Goal: Task Accomplishment & Management: Contribute content

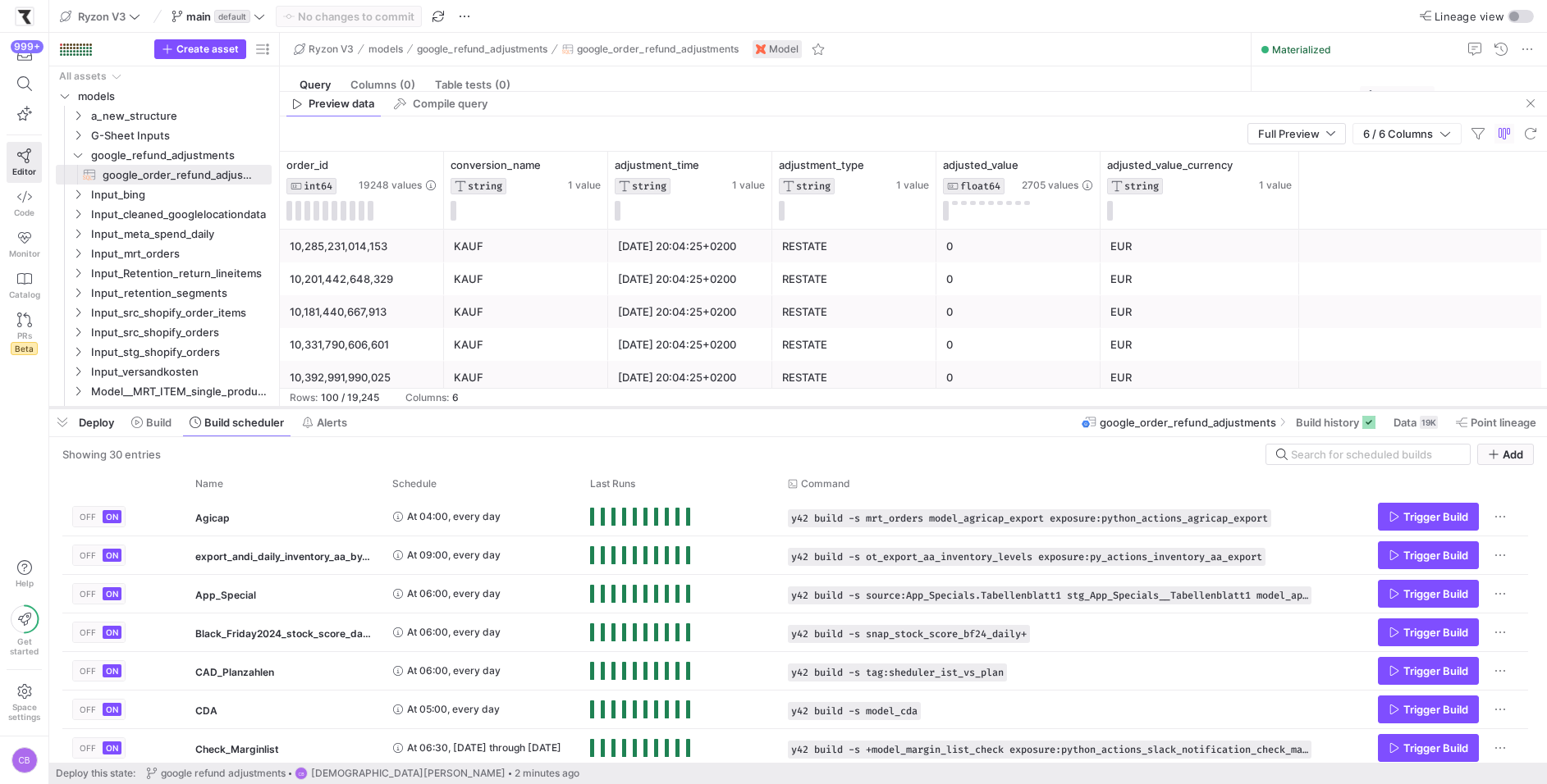
scroll to position [192, 0]
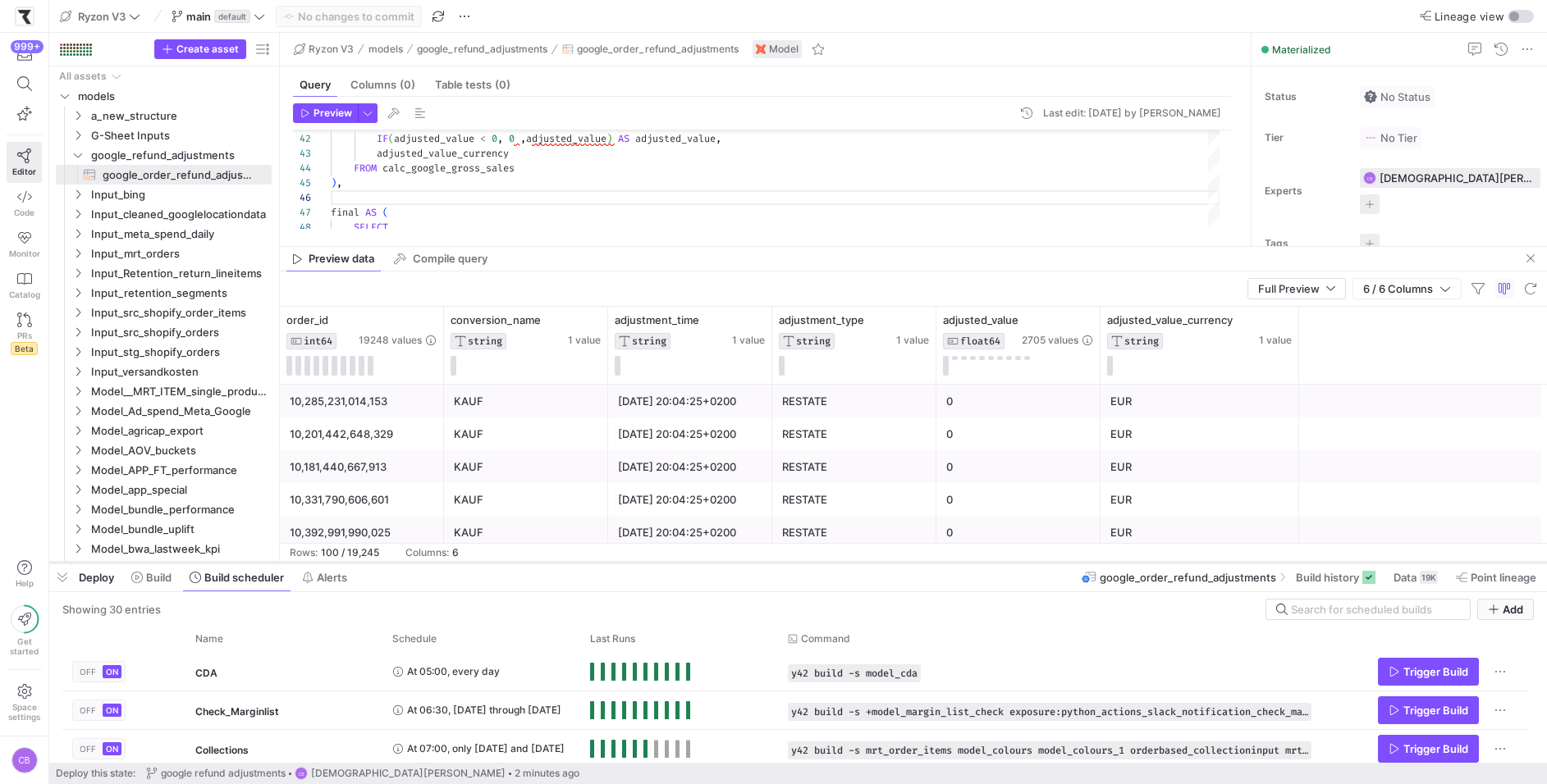
drag, startPoint x: 308, startPoint y: 409, endPoint x: 305, endPoint y: 563, distance: 154.0
click at [305, 563] on div at bounding box center [798, 562] width 1498 height 7
click at [81, 115] on icon "Press SPACE to select this row." at bounding box center [78, 116] width 11 height 9
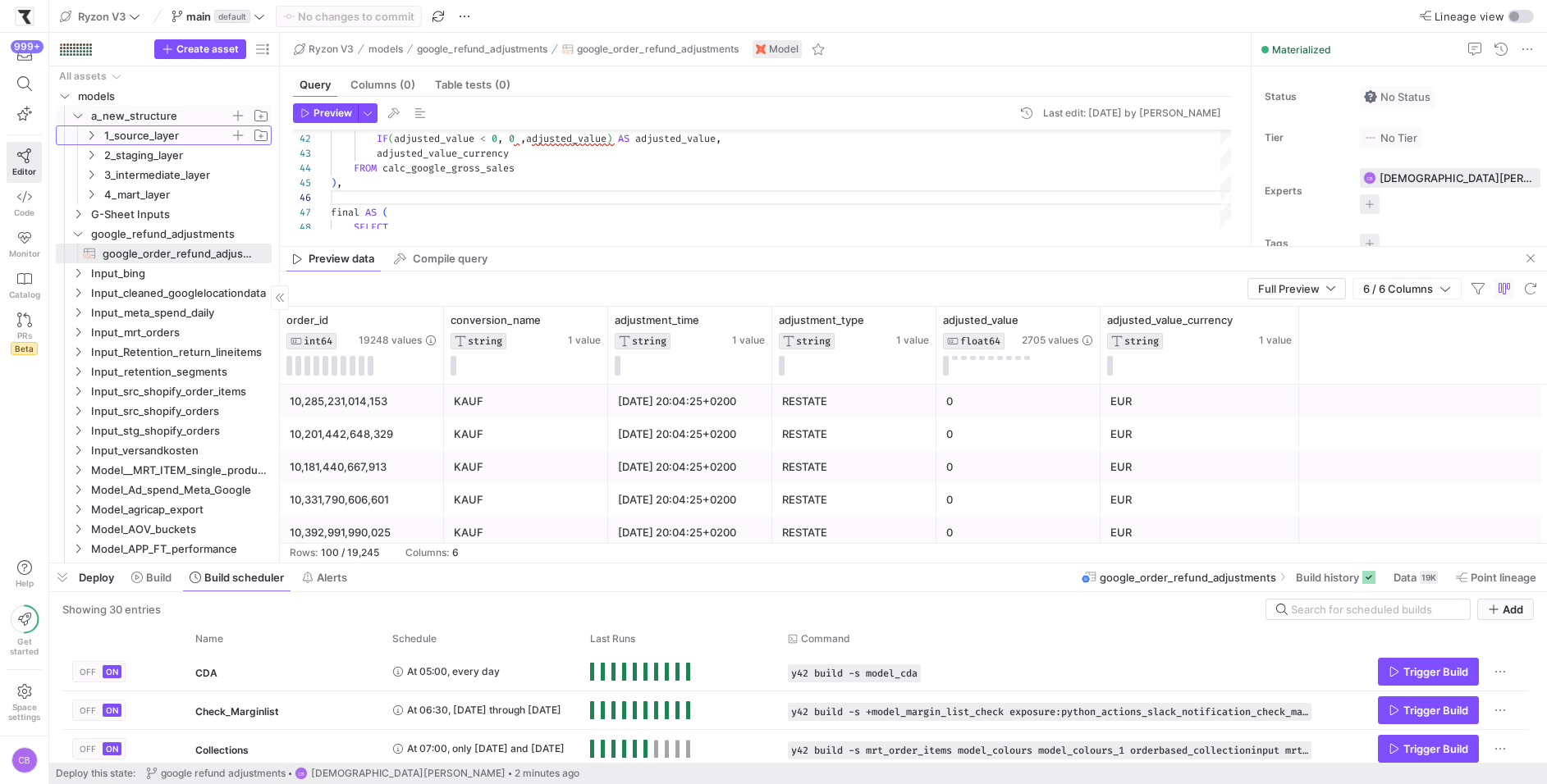
click at [94, 139] on icon "Press SPACE to select this row." at bounding box center [91, 136] width 11 height 9
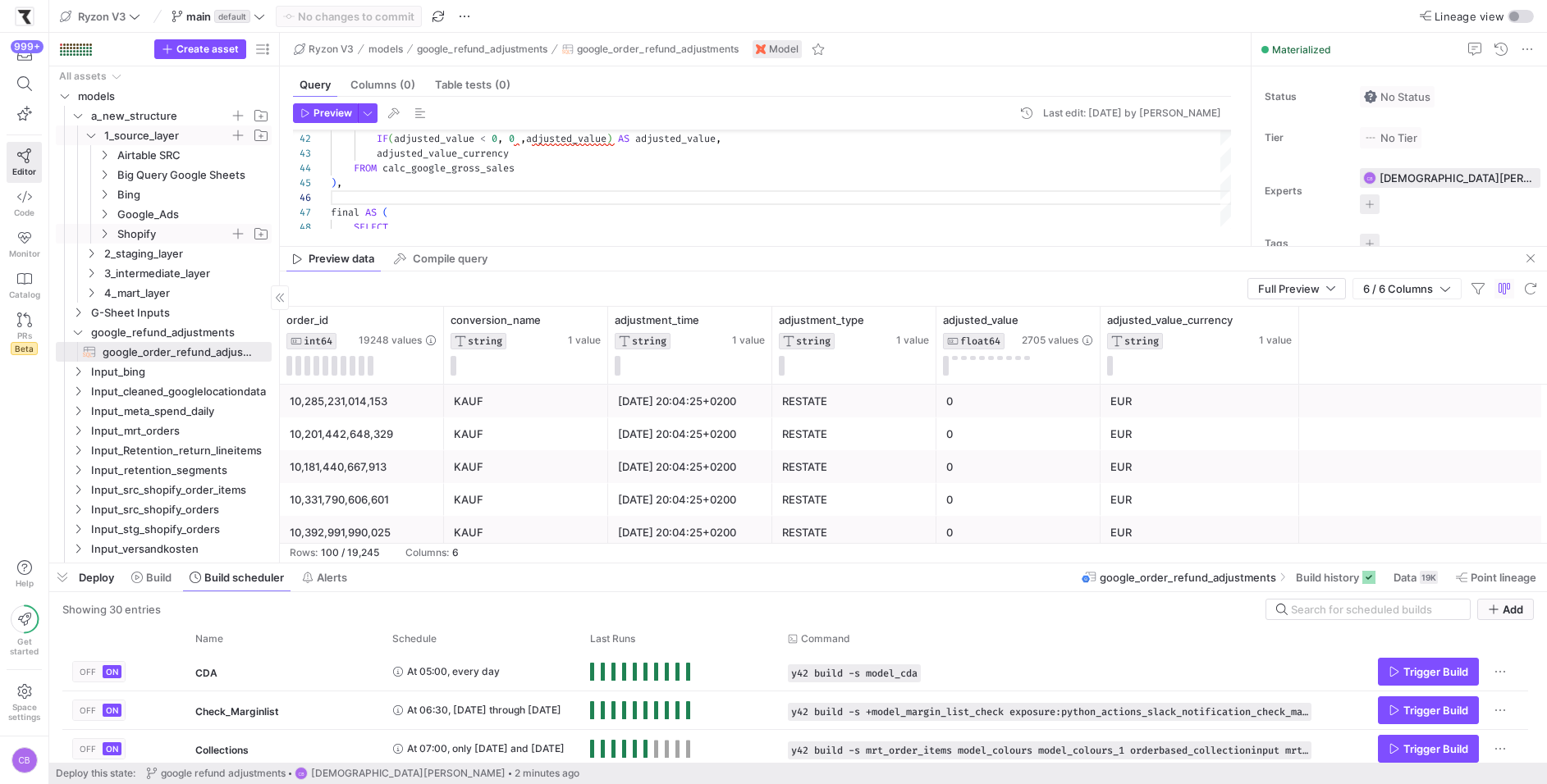
click at [140, 233] on span "Shopify" at bounding box center [174, 234] width 113 height 19
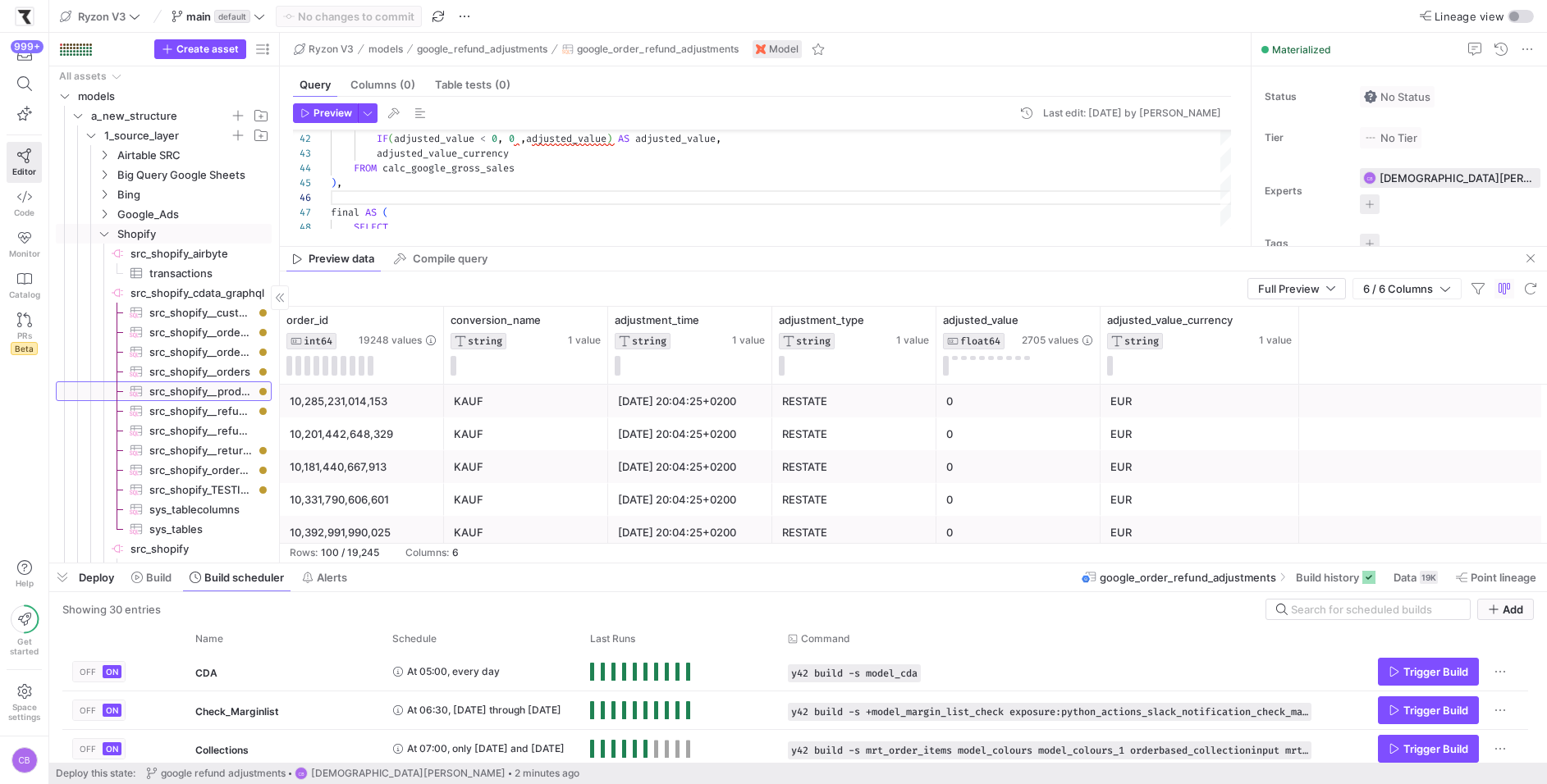
click at [205, 390] on span "src_shopify__products​​​​​​​​​" at bounding box center [200, 392] width 103 height 19
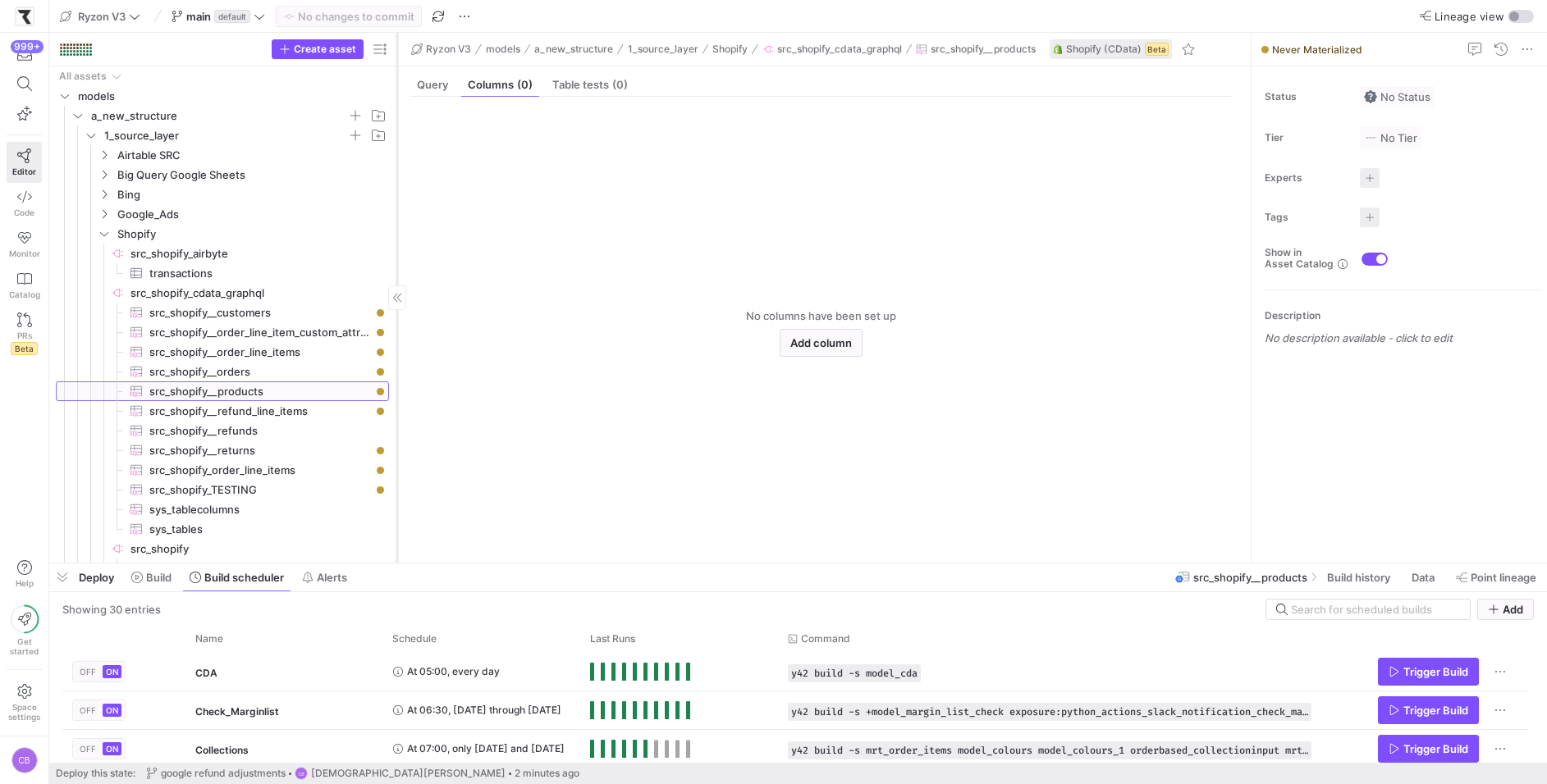
drag, startPoint x: 279, startPoint y: 191, endPoint x: 403, endPoint y: 192, distance: 124.0
click at [397, 192] on div at bounding box center [396, 298] width 1 height 530
click at [270, 362] on link "src_shopify__orders​​​​​​​​​" at bounding box center [226, 372] width 340 height 20
click at [1344, 582] on span "Build history" at bounding box center [1345, 577] width 64 height 13
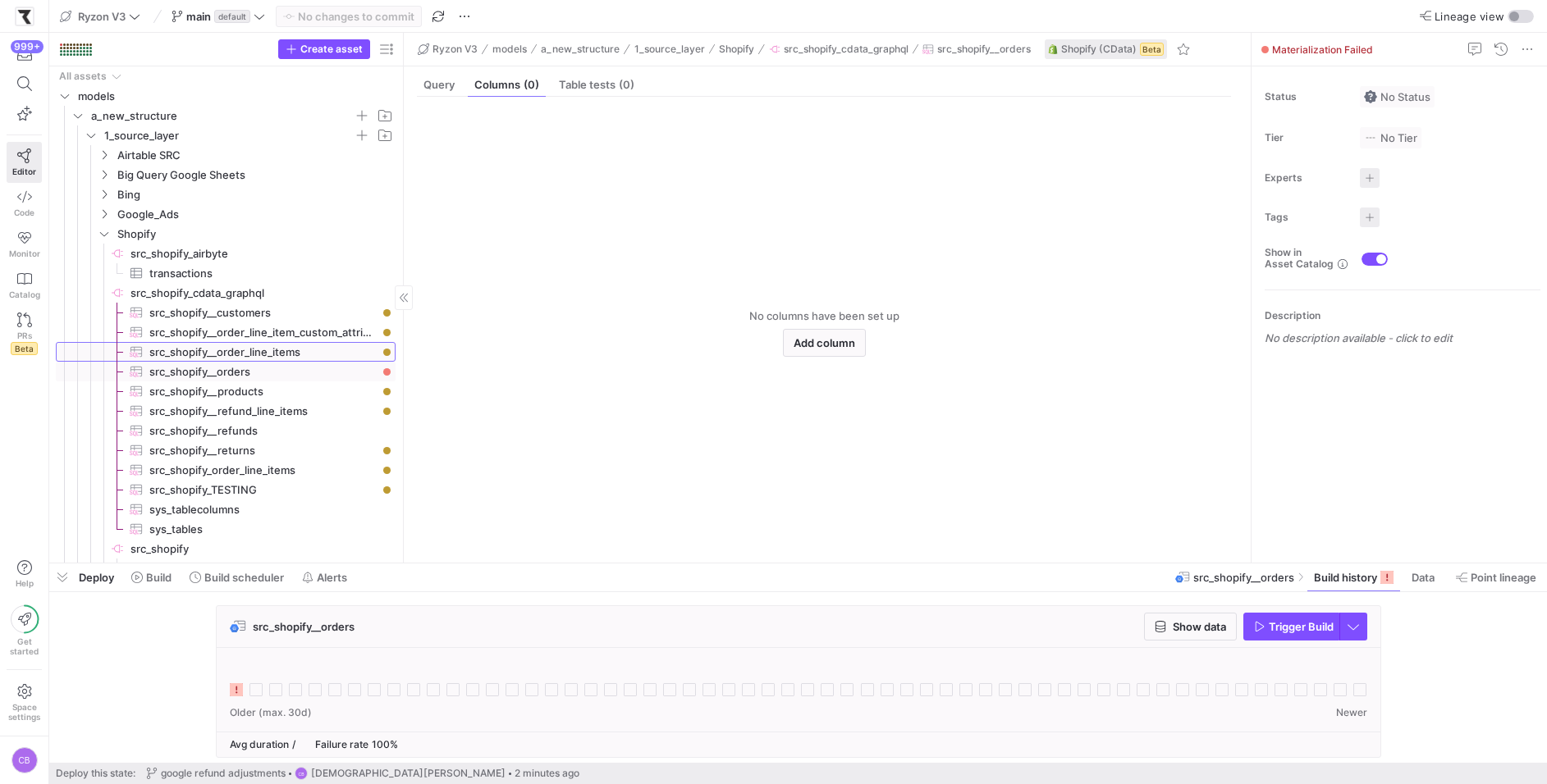
click at [319, 355] on span "src_shopify__order_line_items​​​​​​​​​" at bounding box center [263, 353] width 228 height 19
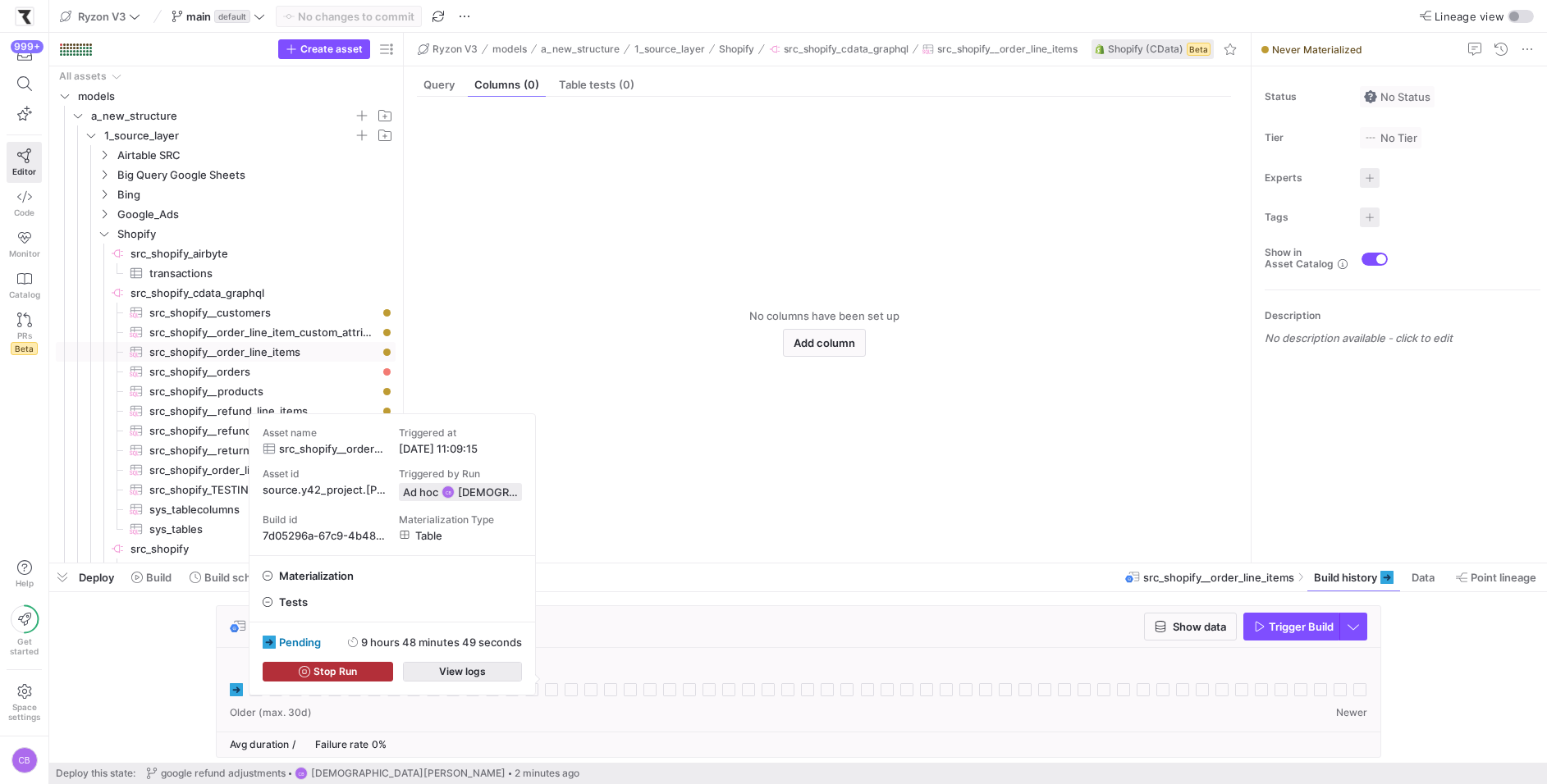
click at [445, 671] on span "View logs" at bounding box center [462, 671] width 46 height 11
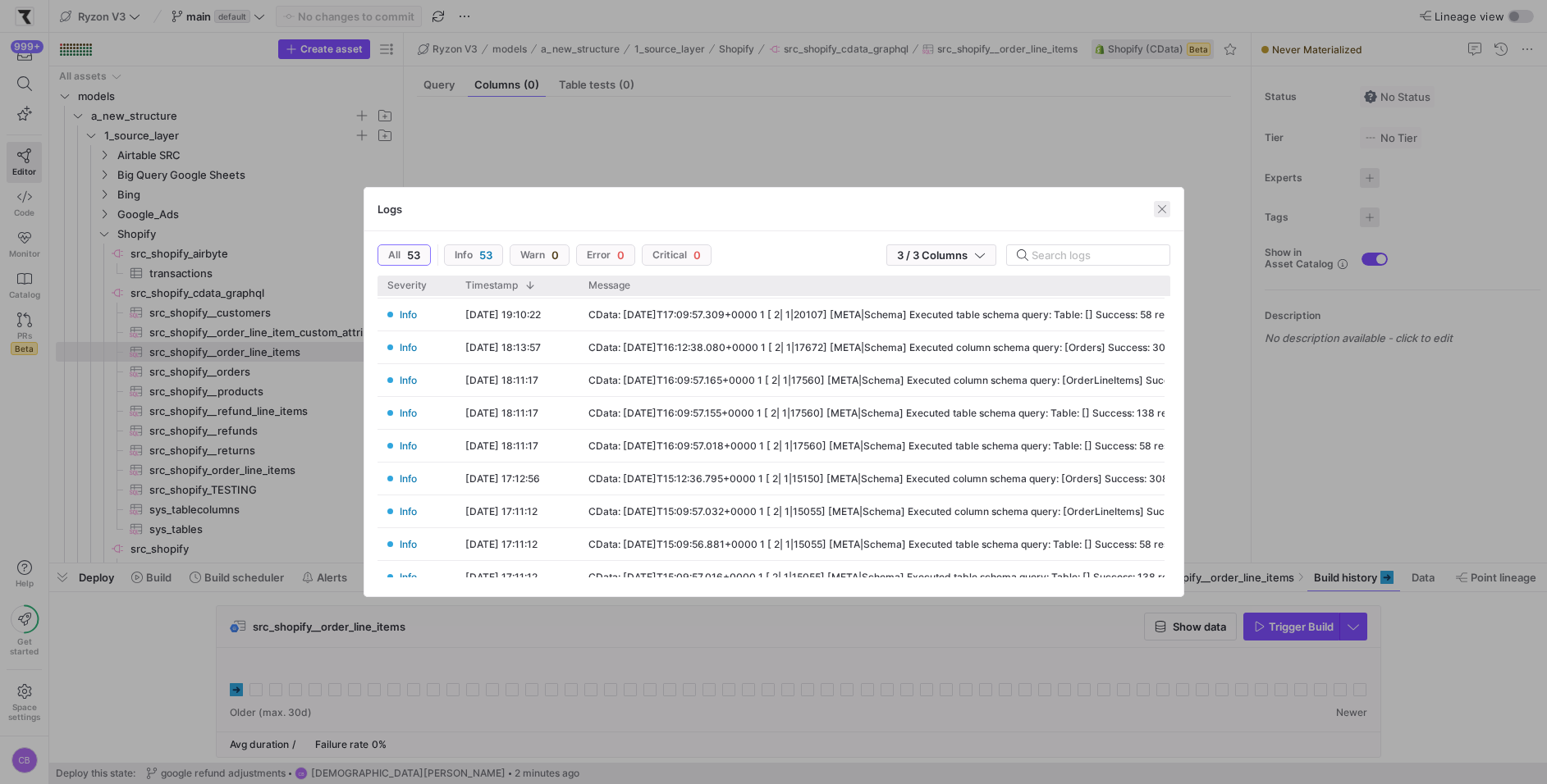
click at [1163, 207] on span "button" at bounding box center [1161, 209] width 16 height 16
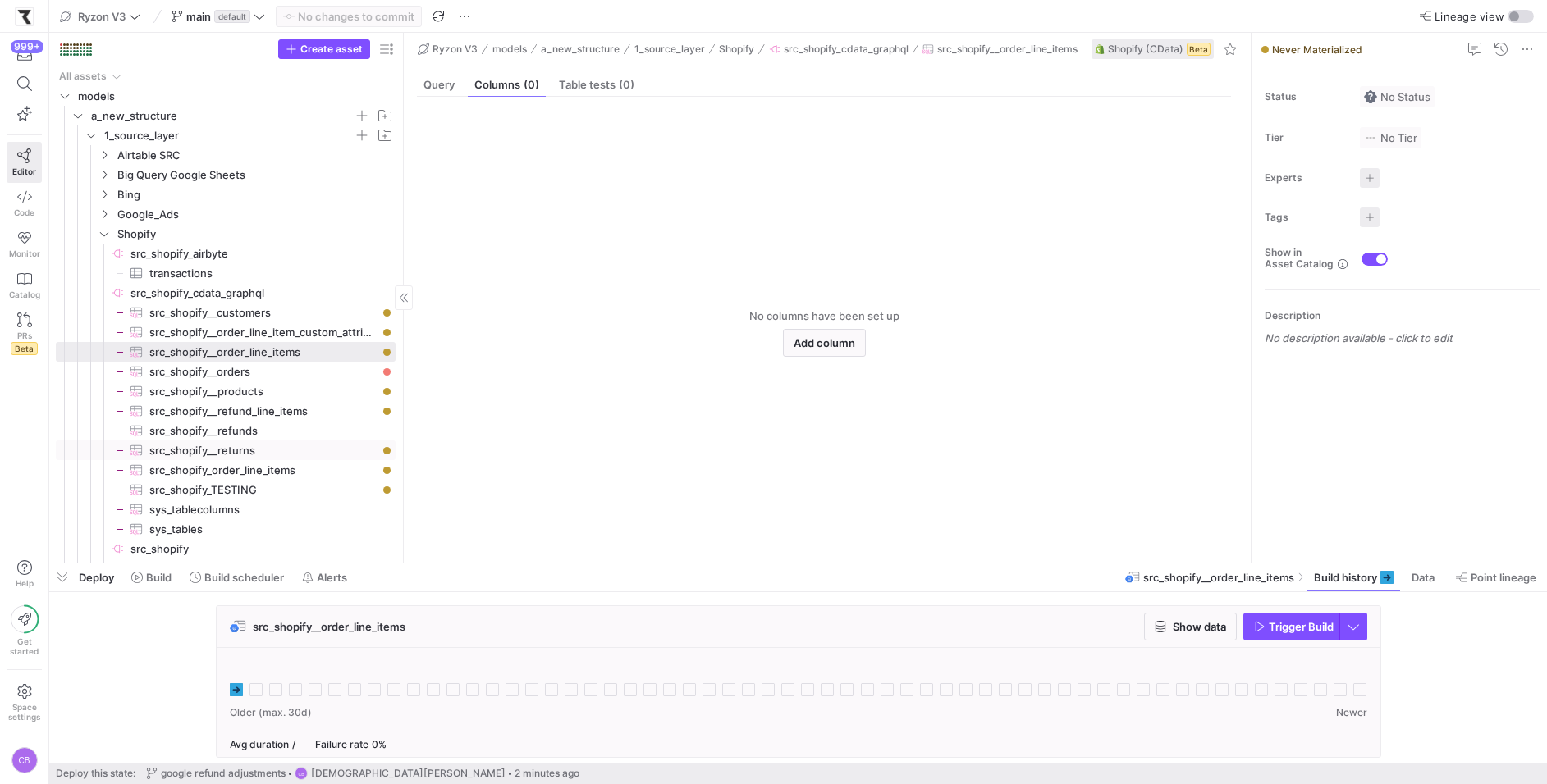
click at [343, 445] on span "src_shopify__returns​​​​​​​​​" at bounding box center [263, 450] width 228 height 19
click at [284, 375] on span "src_shopify__orders​​​​​​​​​" at bounding box center [263, 372] width 228 height 19
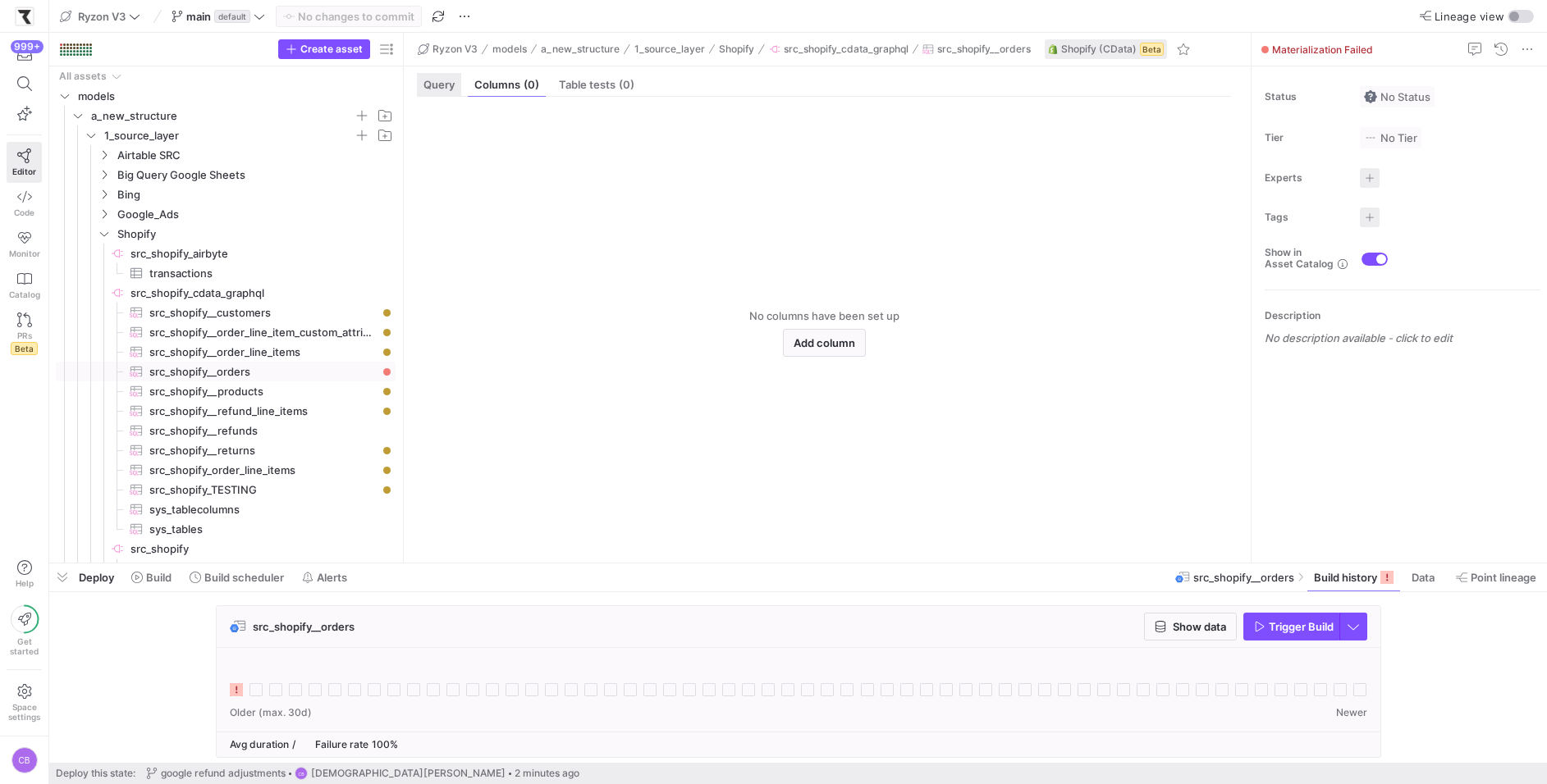
click at [441, 94] on div "Query" at bounding box center [438, 84] width 45 height 24
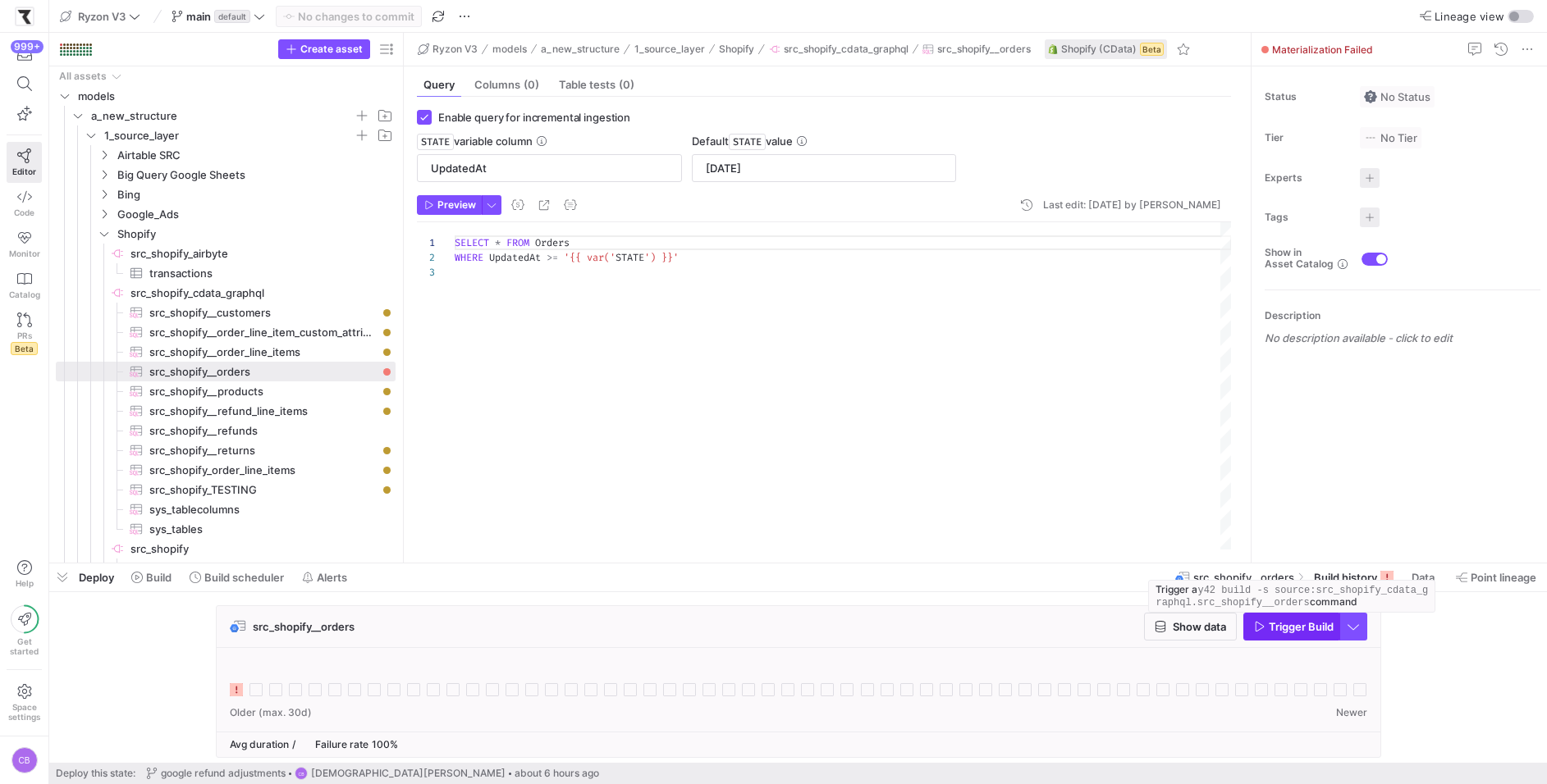
click at [1314, 629] on span "Trigger Build" at bounding box center [1300, 627] width 64 height 13
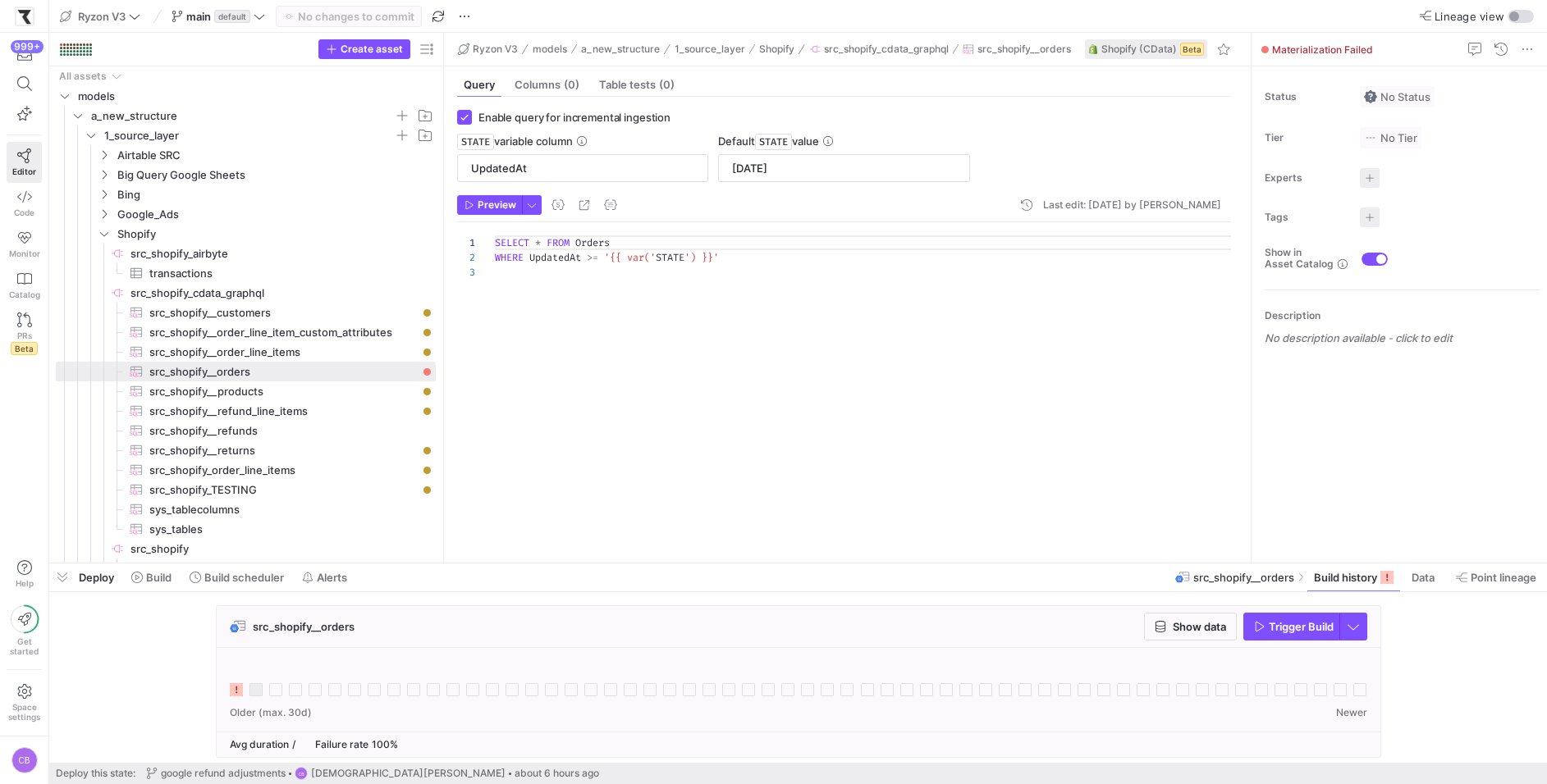
drag, startPoint x: 404, startPoint y: 268, endPoint x: 525, endPoint y: 280, distance: 121.6
click at [529, 279] on as-split "Create asset Drag here to set row groups Drag here to set column labels Group 1…" at bounding box center [798, 298] width 1498 height 530
click at [179, 309] on span "src_shopify__customers​​​​​​​​​" at bounding box center [283, 313] width 267 height 19
type textarea "SELECT * FROM Customers WHERE UpdatedAt >= '{{ var('STATE') }}'"
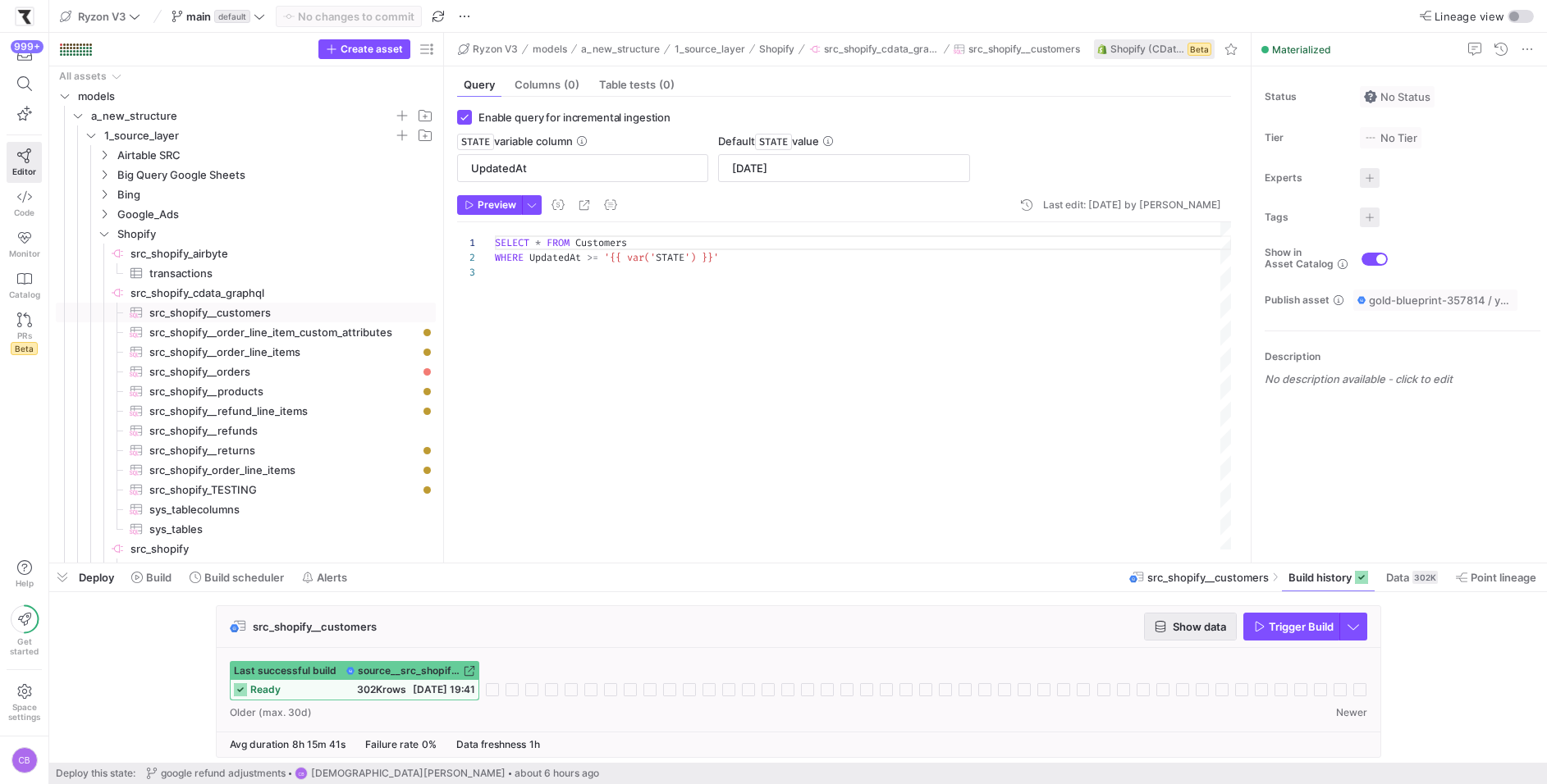
click at [1217, 621] on span "Show data" at bounding box center [1199, 627] width 53 height 13
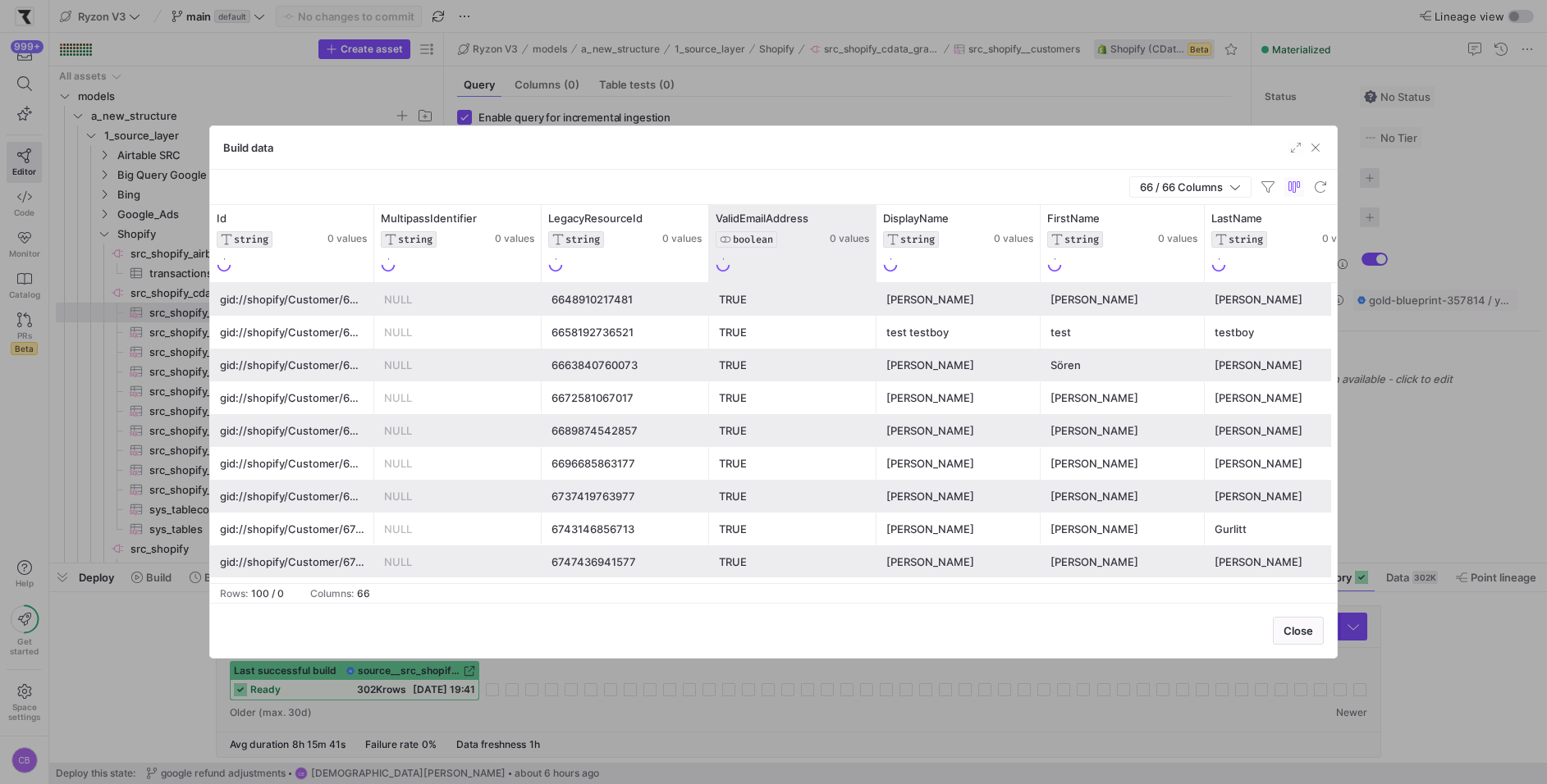
drag, startPoint x: 707, startPoint y: 260, endPoint x: 776, endPoint y: 260, distance: 69.0
click at [711, 260] on div at bounding box center [708, 243] width 7 height 77
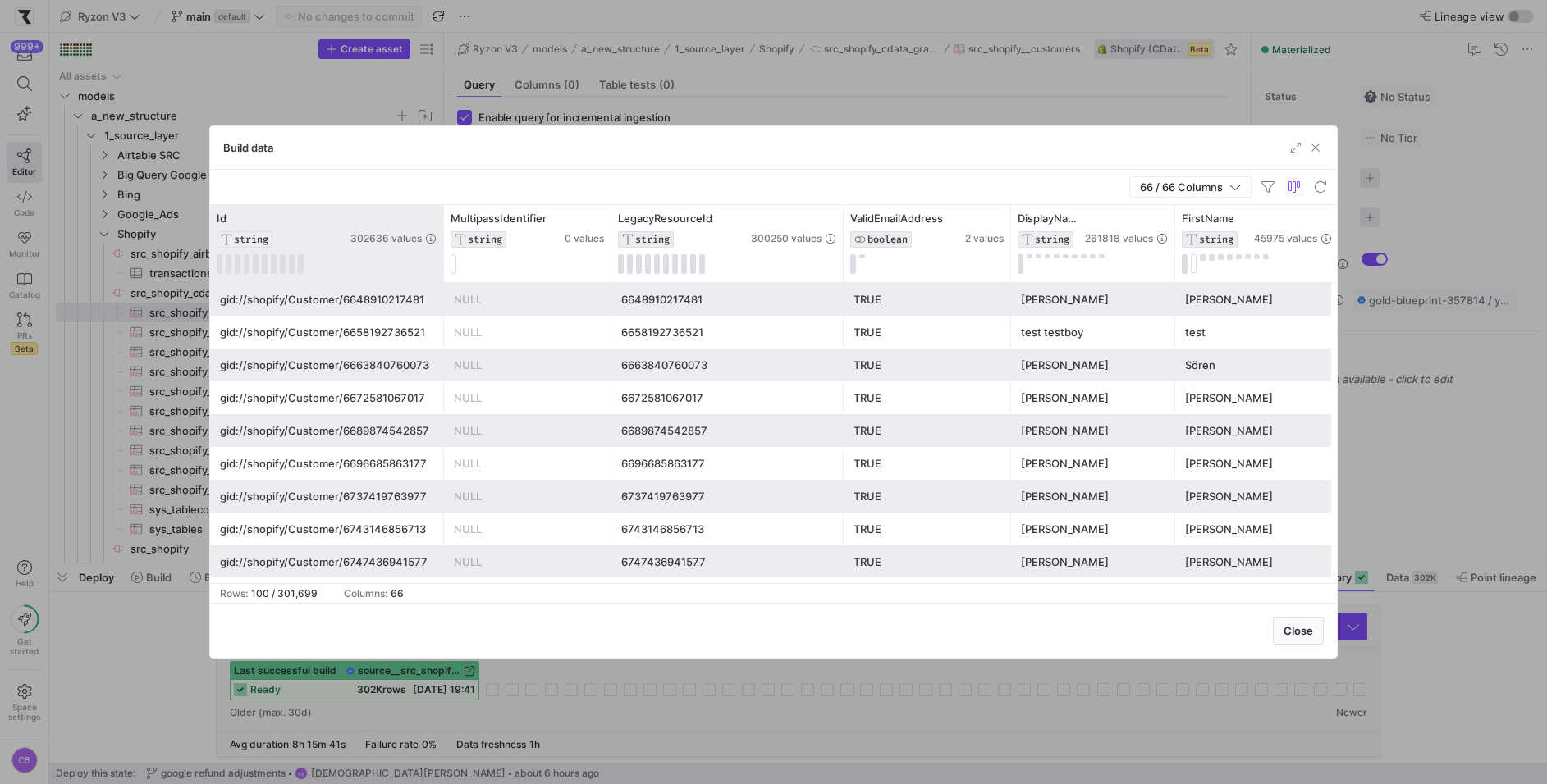
drag, startPoint x: 371, startPoint y: 248, endPoint x: 439, endPoint y: 249, distance: 68.0
click at [441, 248] on div at bounding box center [443, 243] width 7 height 77
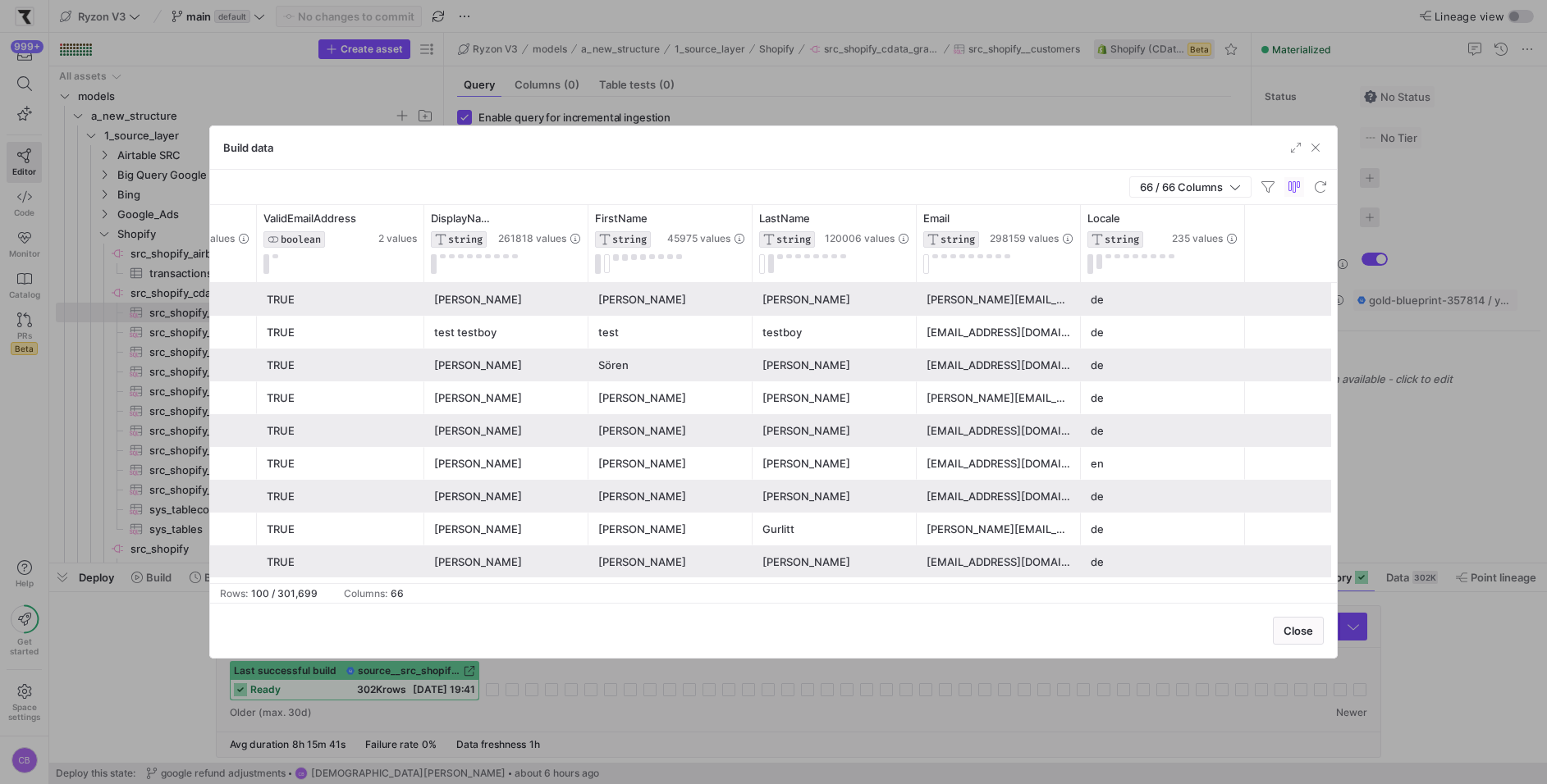
scroll to position [0, 599]
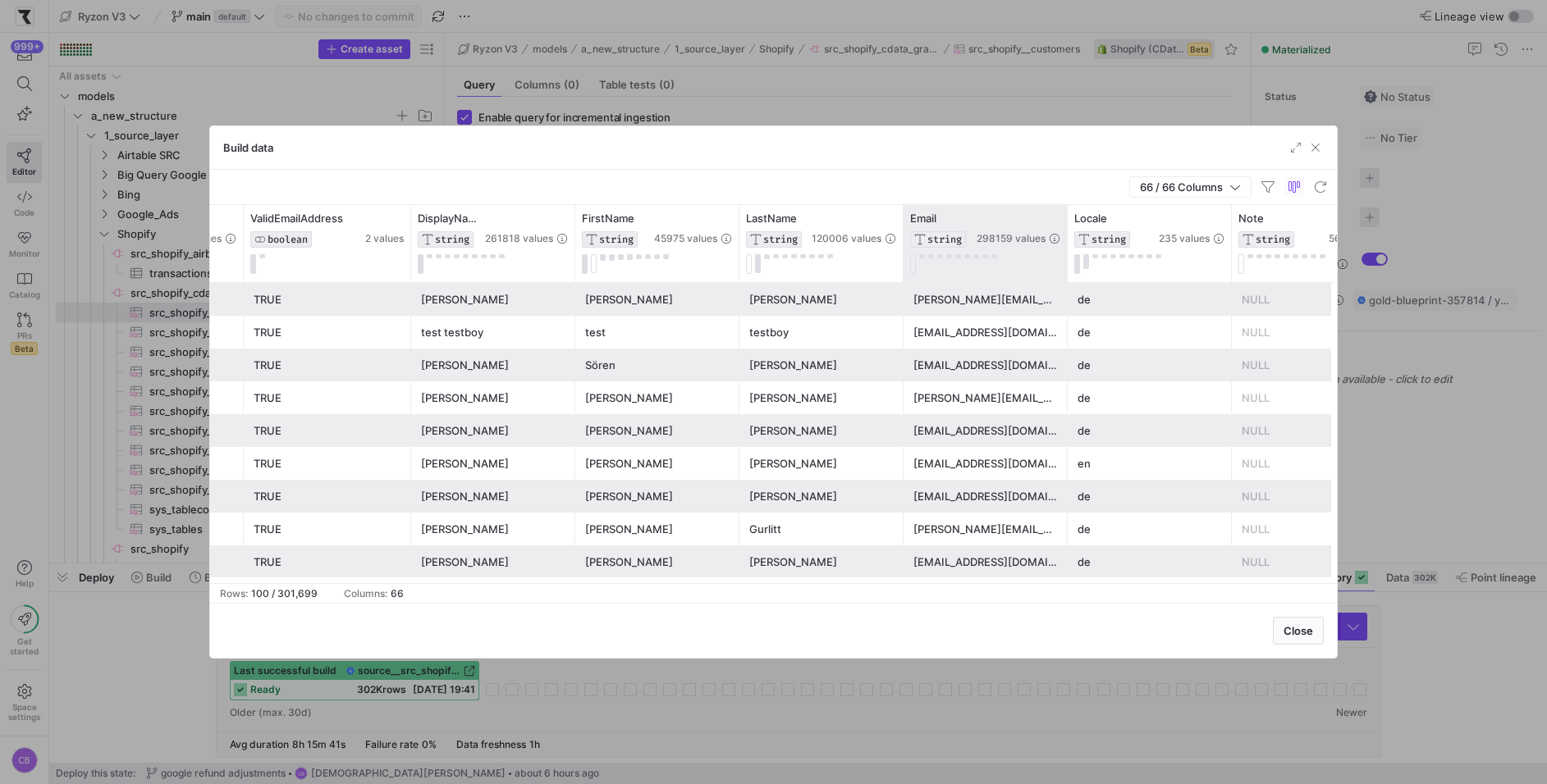
drag, startPoint x: 1062, startPoint y: 266, endPoint x: 1131, endPoint y: 266, distance: 69.0
click at [1067, 266] on div "Email STRING 298159 values" at bounding box center [985, 243] width 164 height 77
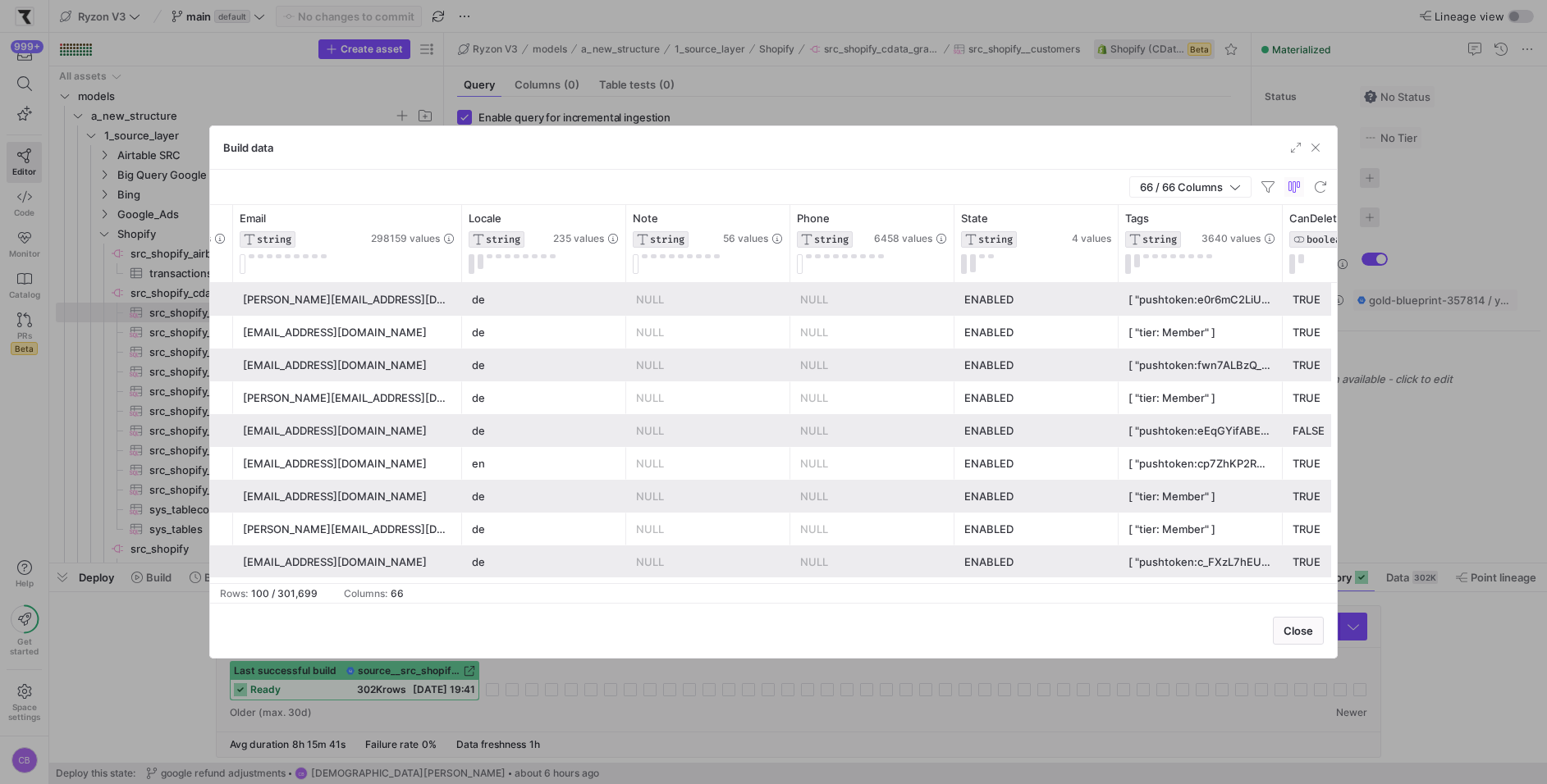
scroll to position [0, 1328]
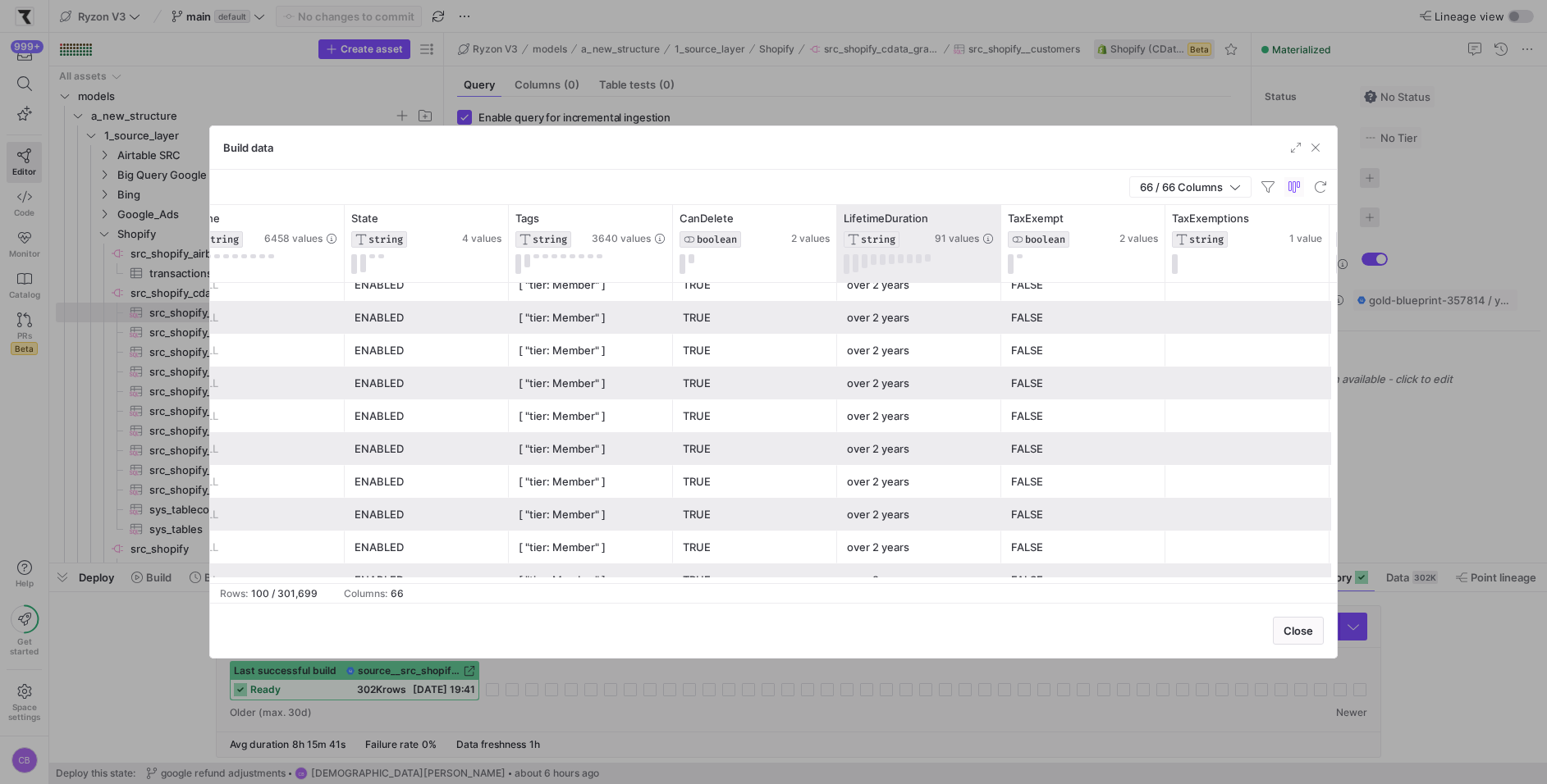
drag, startPoint x: 999, startPoint y: 251, endPoint x: 1098, endPoint y: 256, distance: 99.1
click at [1004, 254] on div at bounding box center [1000, 243] width 7 height 77
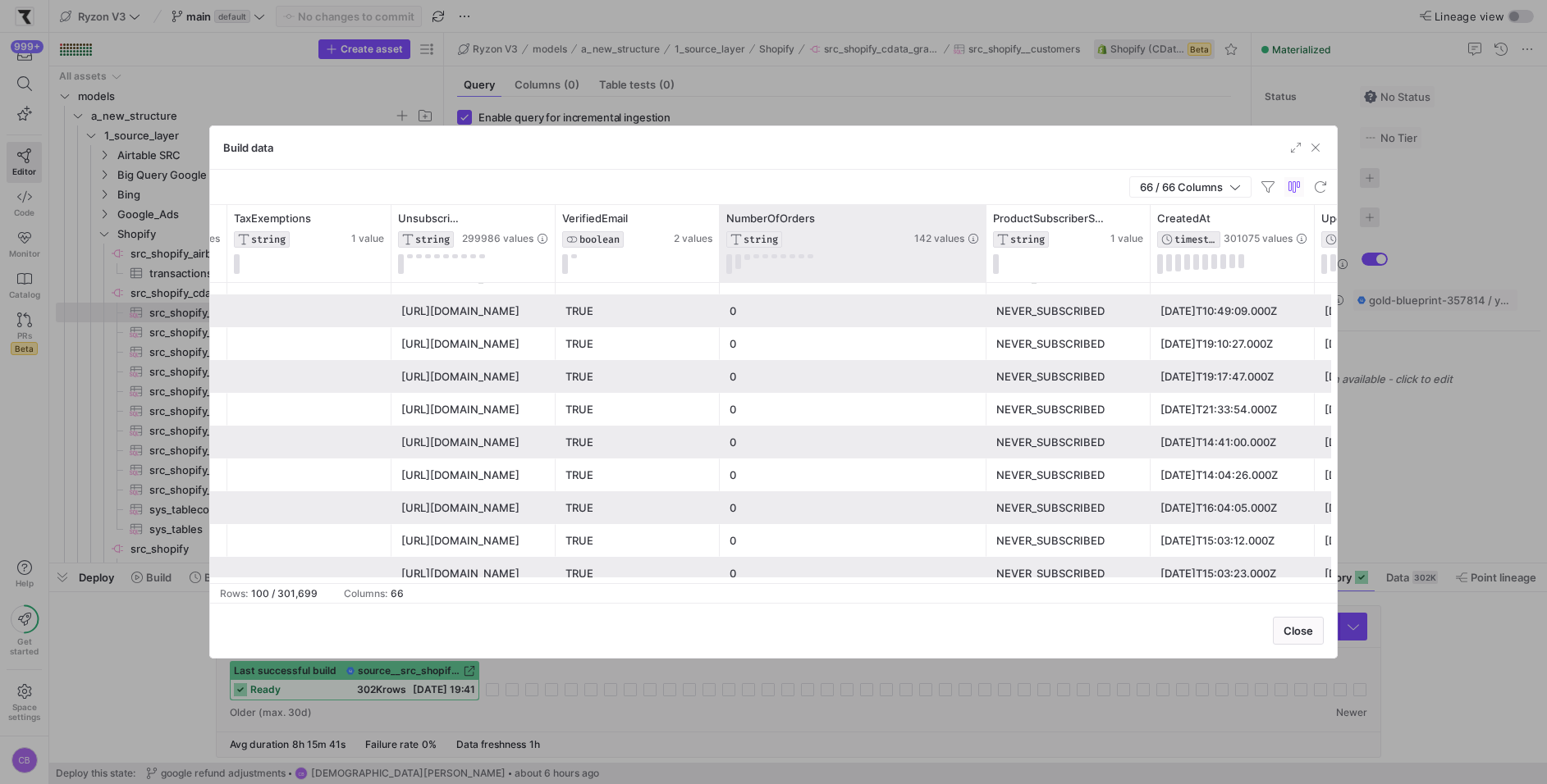
drag, startPoint x: 880, startPoint y: 271, endPoint x: 1014, endPoint y: 277, distance: 134.1
click at [988, 277] on div at bounding box center [985, 243] width 7 height 77
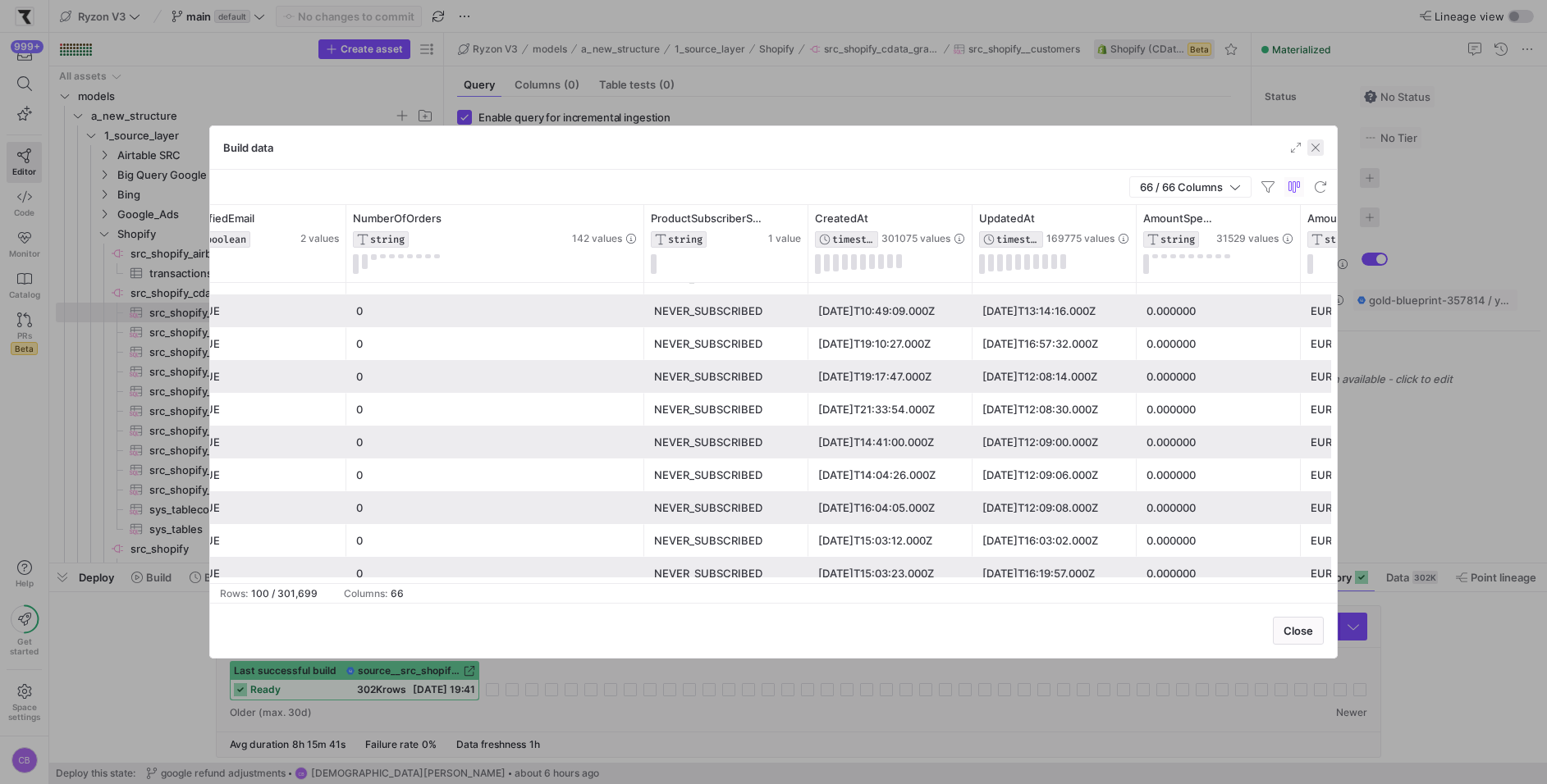
click at [1322, 151] on span "button" at bounding box center [1315, 147] width 16 height 16
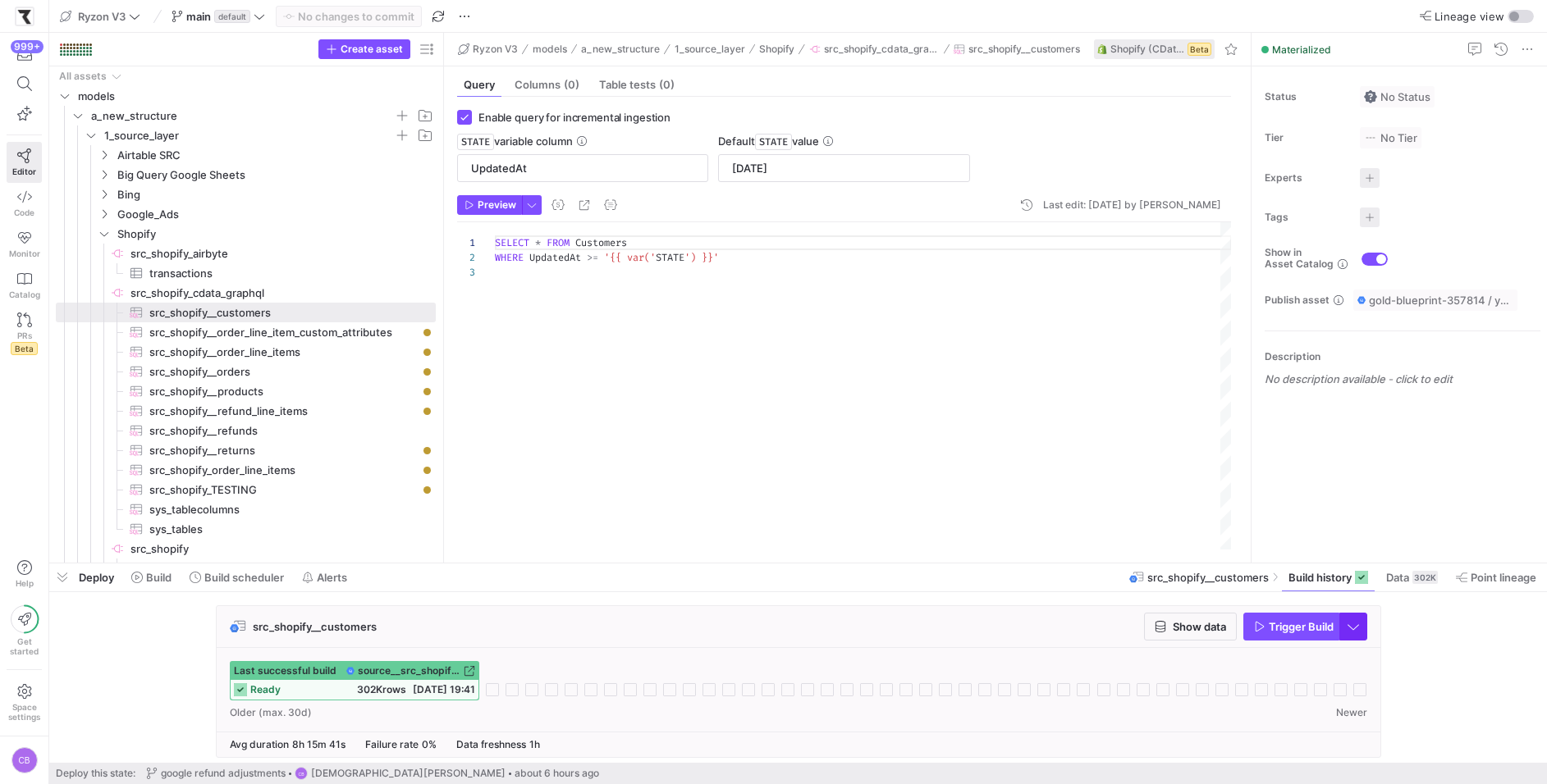
click at [1352, 632] on span "button" at bounding box center [1354, 627] width 27 height 27
click at [1424, 661] on div at bounding box center [773, 392] width 1547 height 784
click at [1256, 626] on icon "button" at bounding box center [1260, 627] width 11 height 11
click at [525, 203] on span "button" at bounding box center [531, 205] width 18 height 18
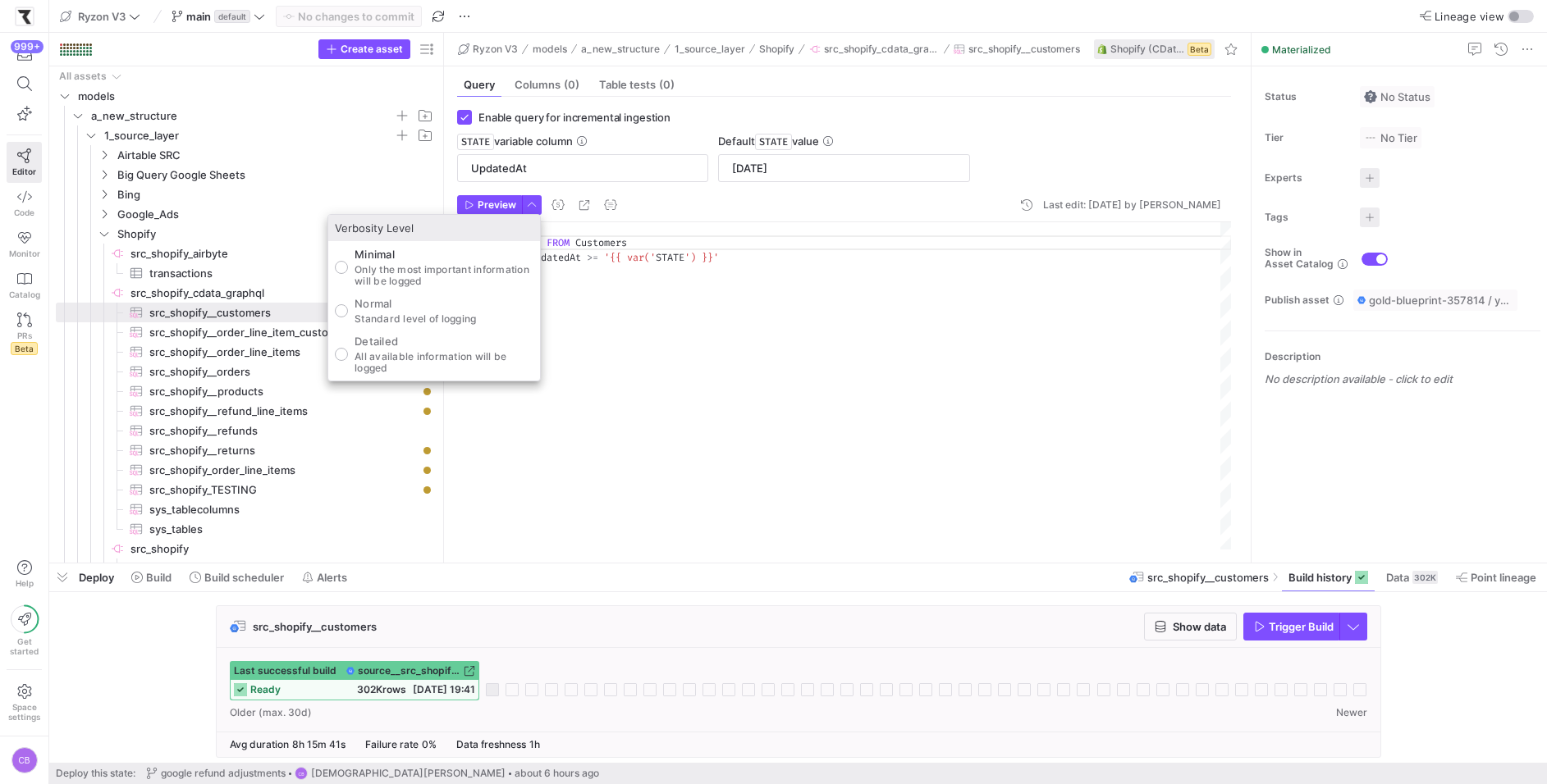
click at [691, 355] on div at bounding box center [773, 392] width 1547 height 784
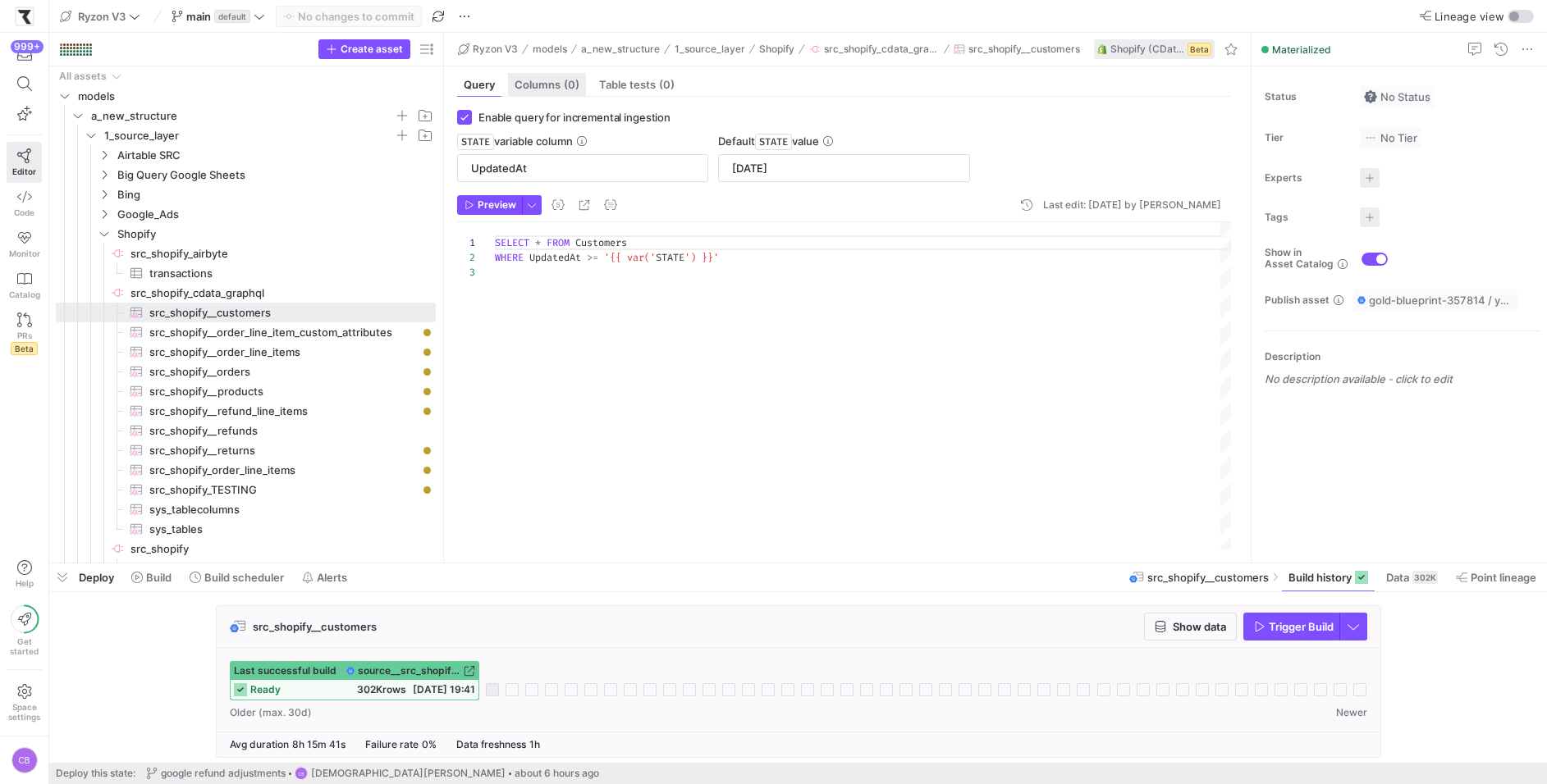
click at [540, 90] on div "Columns (0)" at bounding box center [546, 84] width 78 height 24
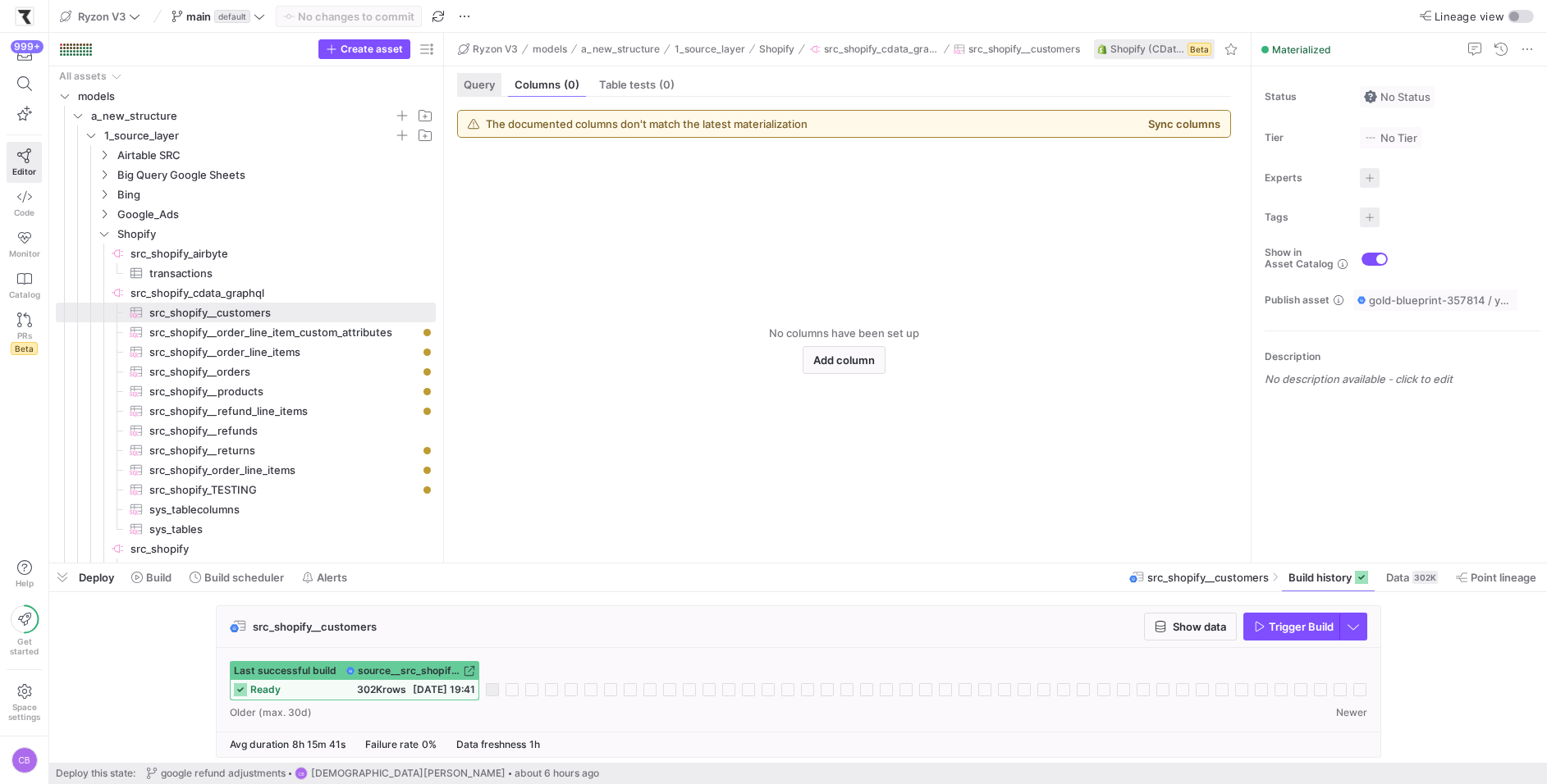
click at [485, 82] on span "Query" at bounding box center [479, 84] width 31 height 10
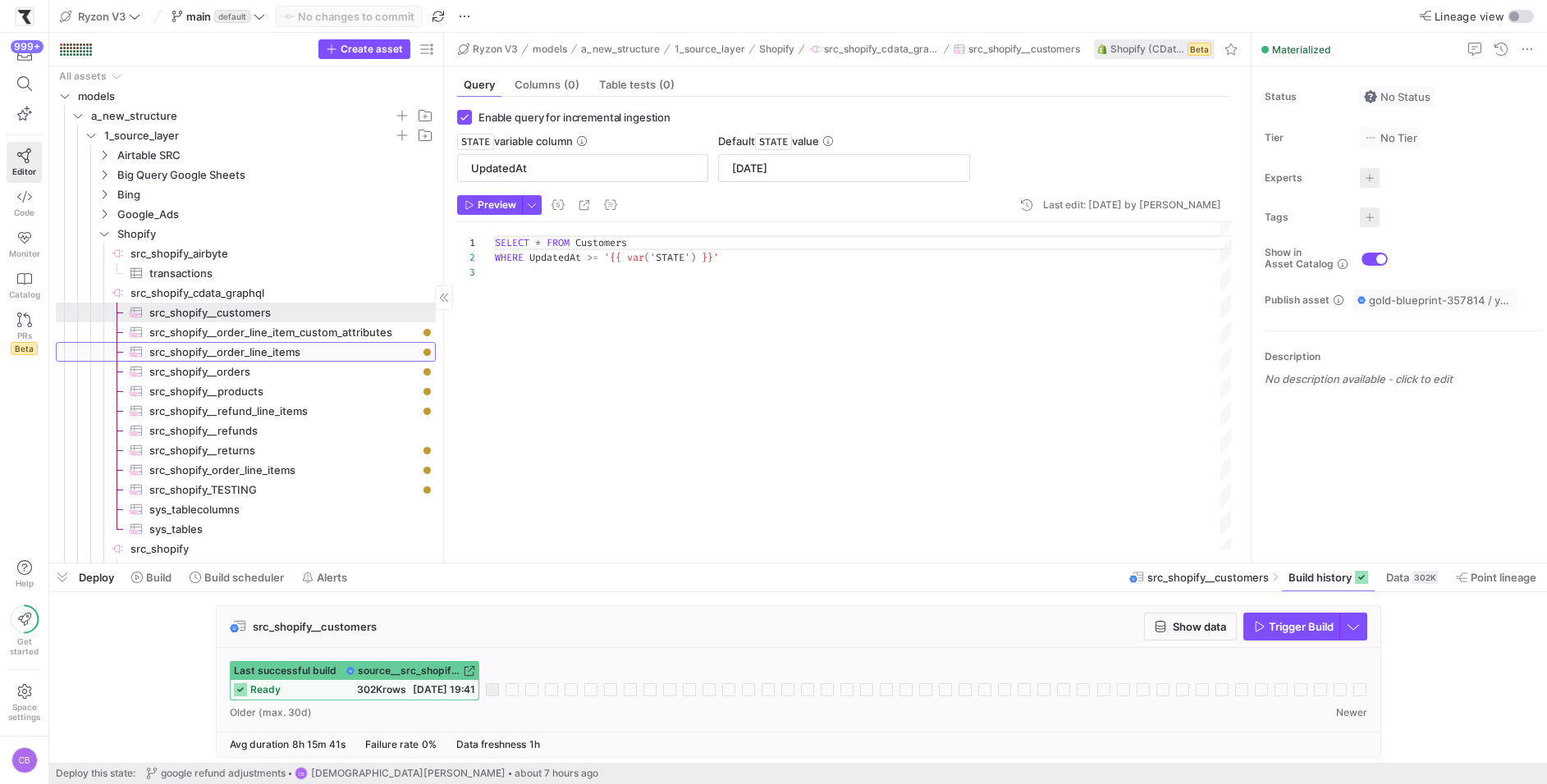
click at [325, 356] on span "src_shopify__order_line_items​​​​​​​​​" at bounding box center [283, 353] width 267 height 19
type input "OrderUpdatedAt"
type textarea "SELECT * FROM OrderLineItems WHERE OrderUpdatedAt >= '{{ var('STATE') }}'"
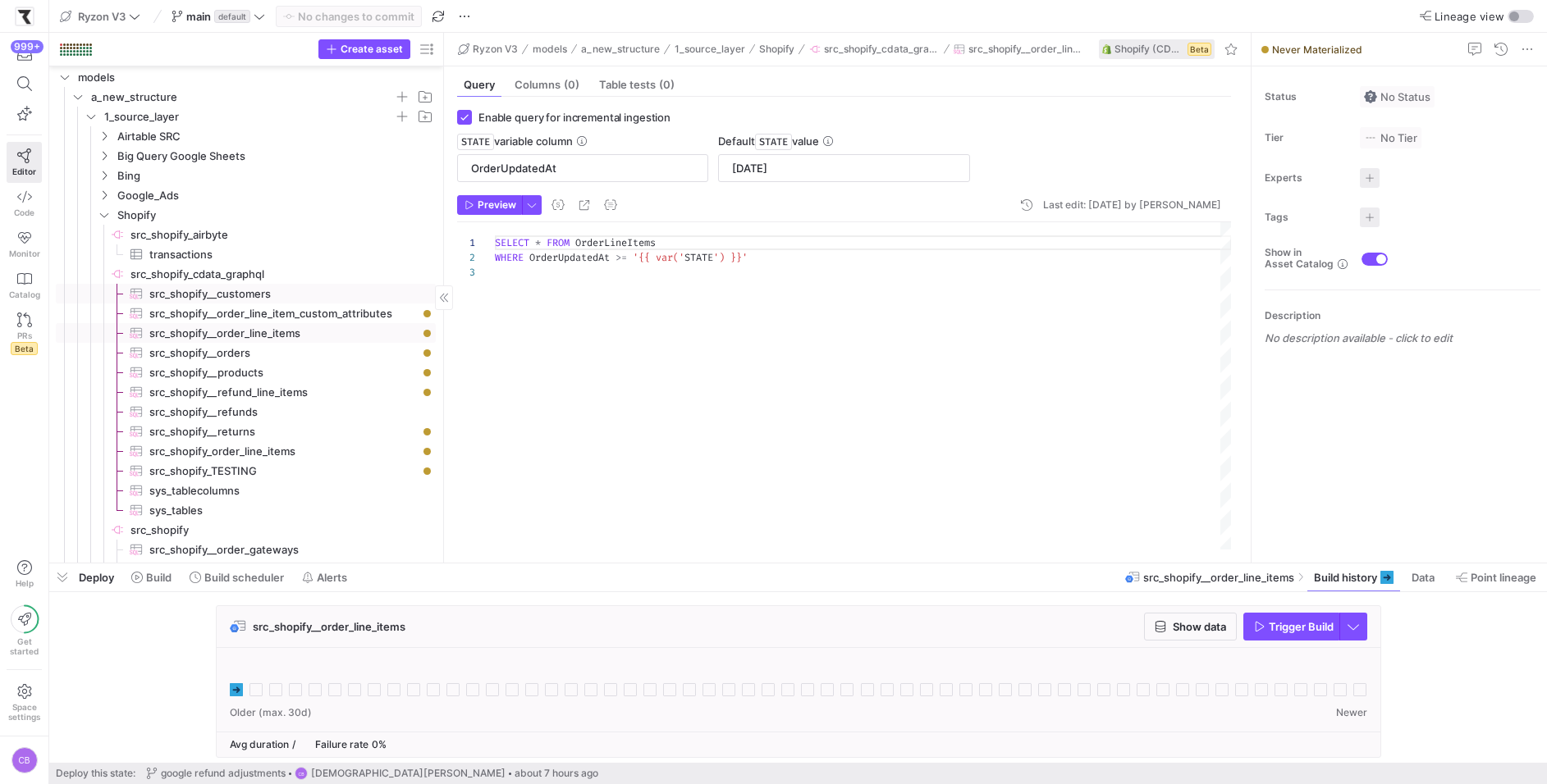
click at [264, 295] on span "src_shopify__customers​​​​​​​​​" at bounding box center [283, 294] width 267 height 19
type input "UpdatedAt"
type textarea "SELECT * FROM Customers WHERE UpdatedAt >= '{{ var('STATE') }}'"
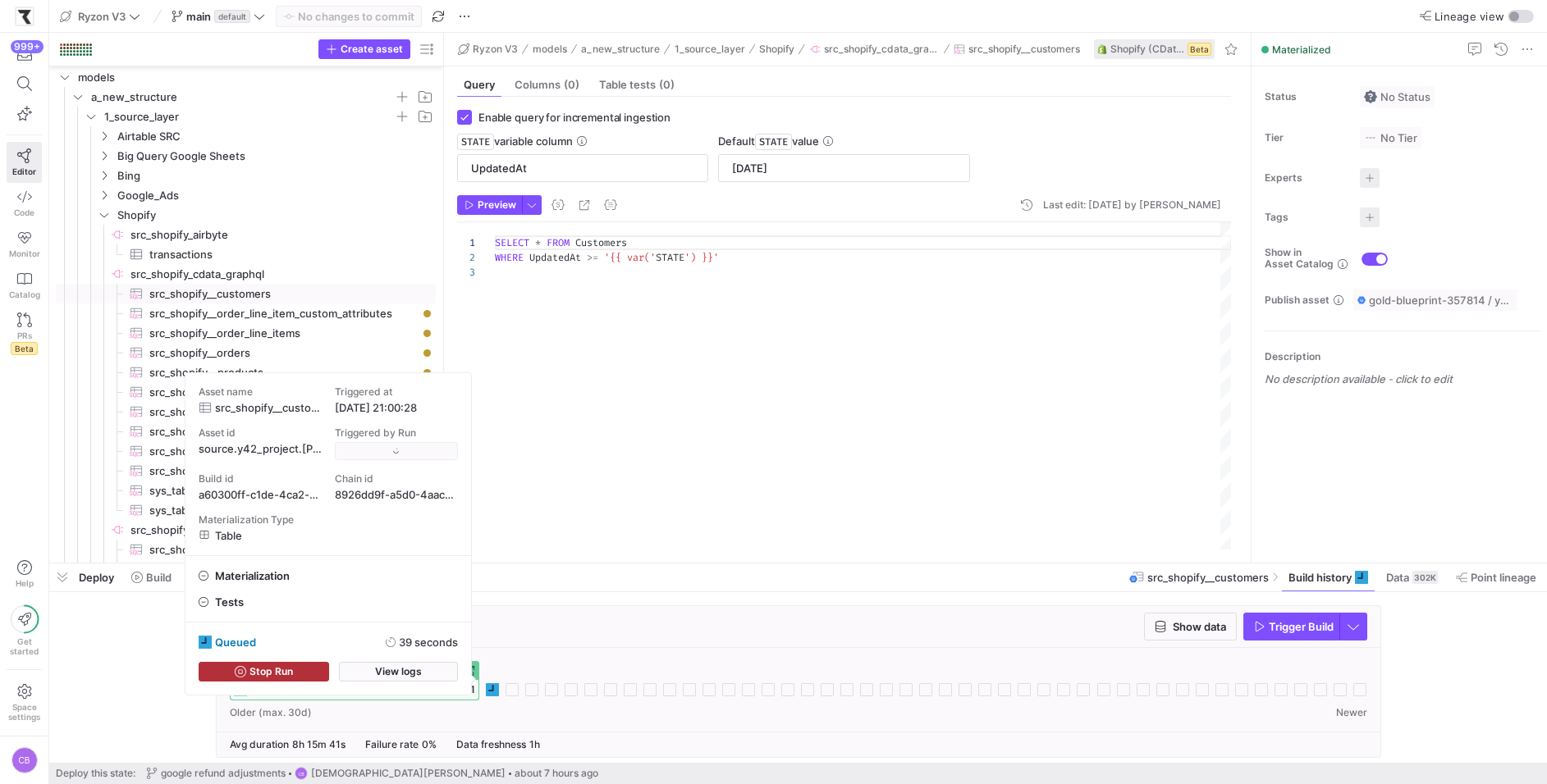
click at [435, 665] on span "source__src_shopify_cdata_graphql__src_shopify__customers" at bounding box center [409, 671] width 102 height 11
click at [400, 669] on span "View logs" at bounding box center [397, 671] width 46 height 11
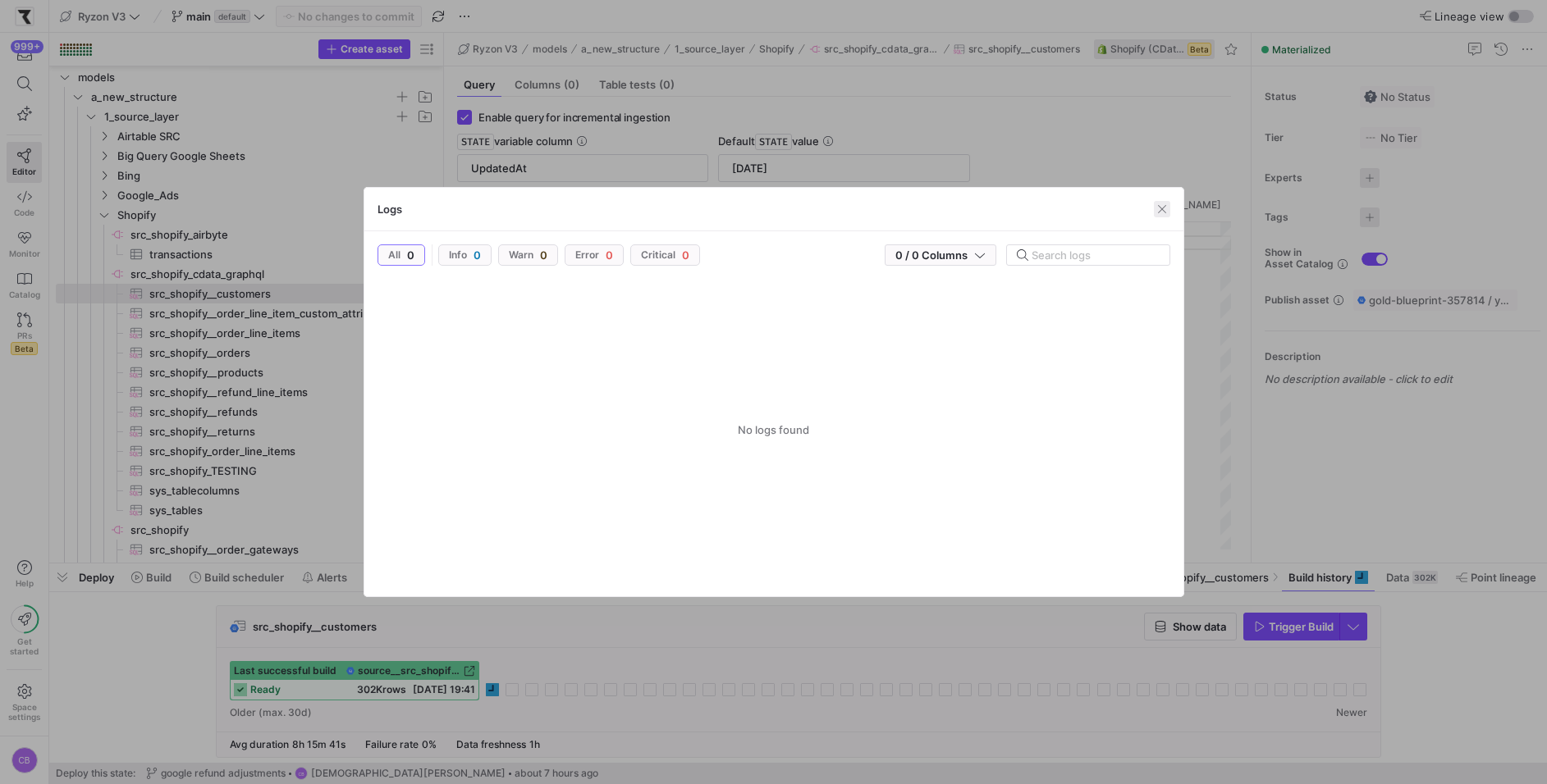
click at [1166, 210] on span "button" at bounding box center [1161, 209] width 16 height 16
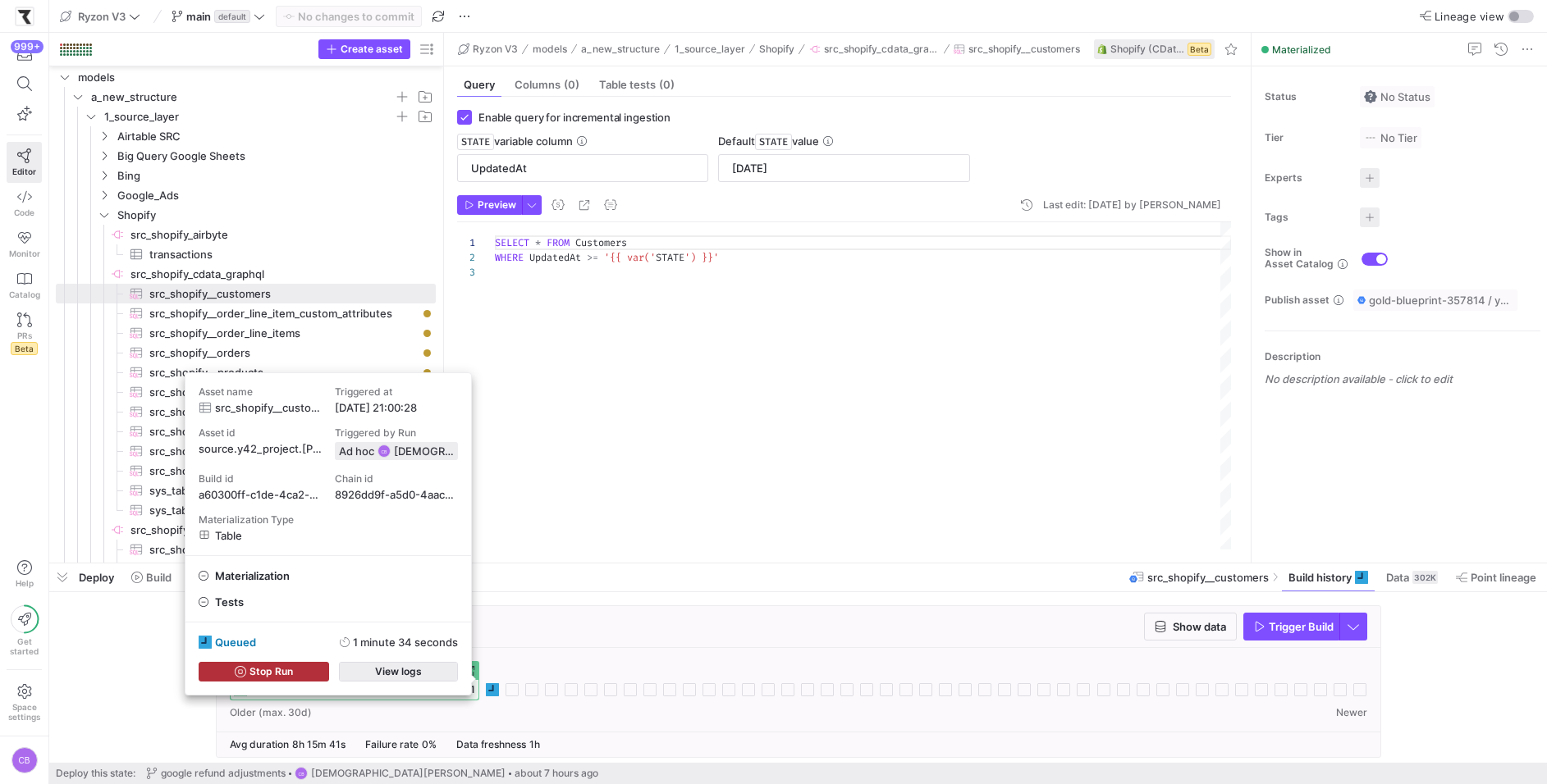
click at [453, 679] on span "button" at bounding box center [398, 671] width 118 height 18
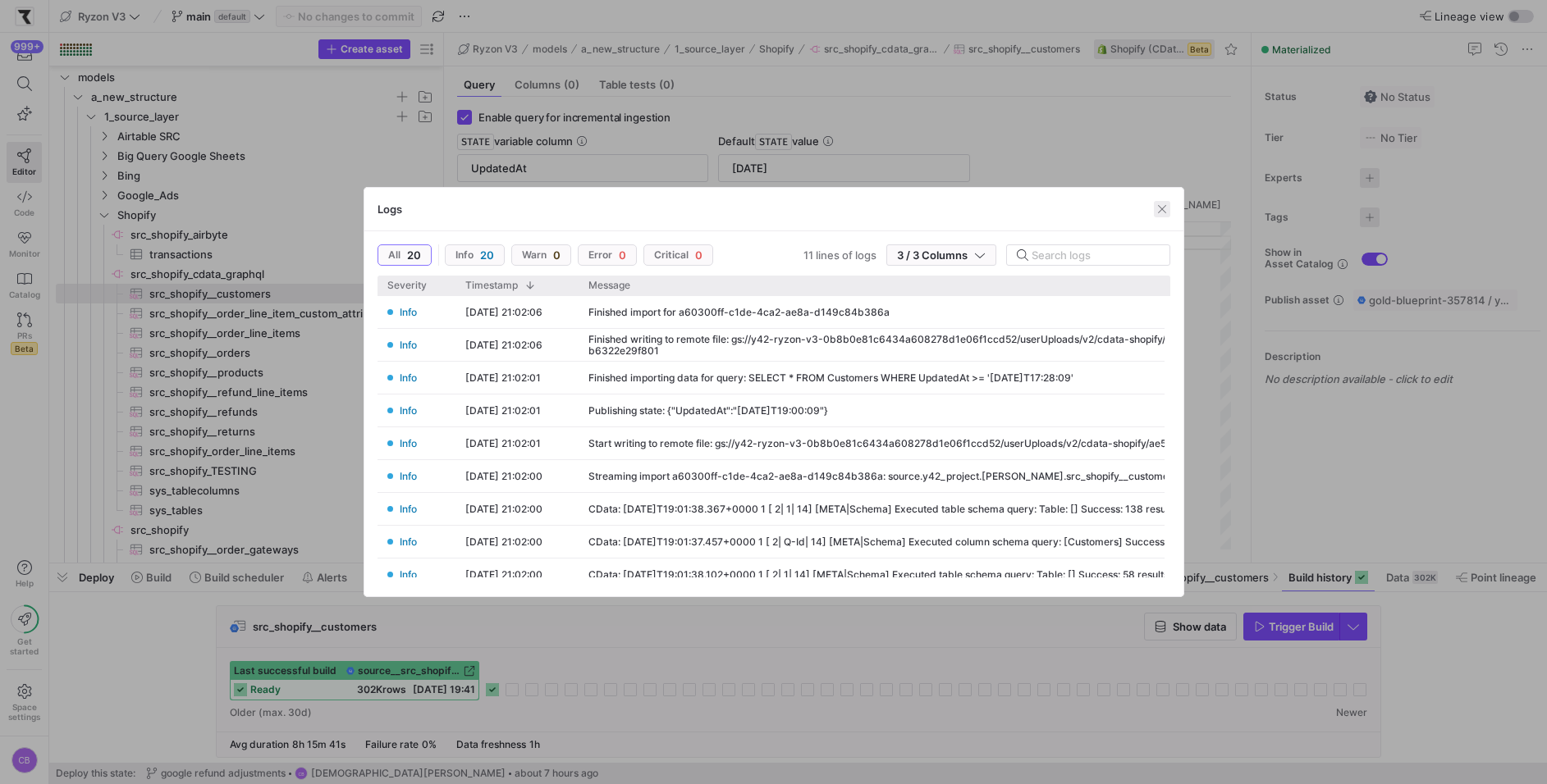
click at [1163, 207] on span "button" at bounding box center [1161, 209] width 16 height 16
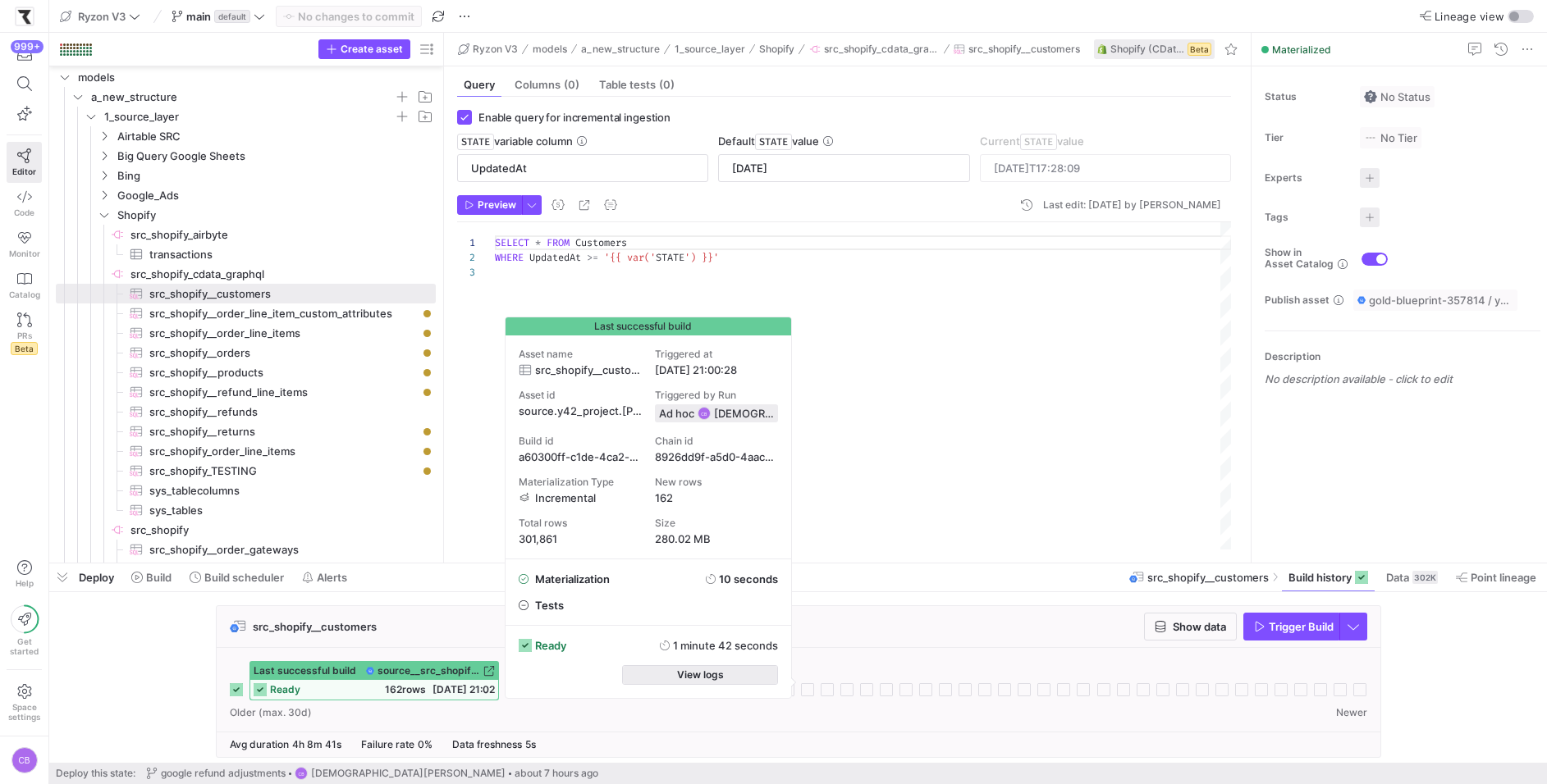
click at [681, 677] on span "View logs" at bounding box center [700, 675] width 46 height 11
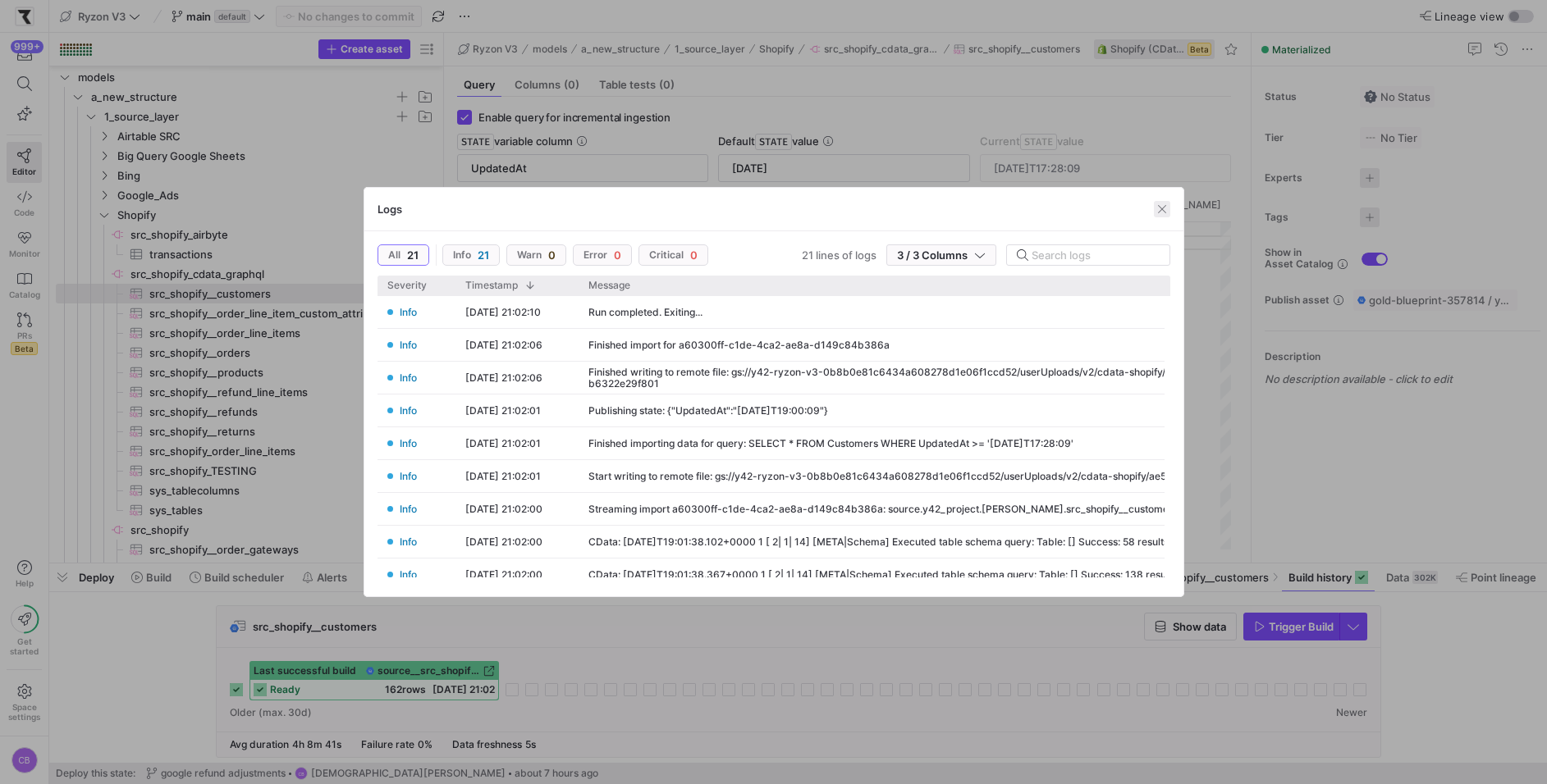
click at [1163, 210] on span "button" at bounding box center [1161, 209] width 16 height 16
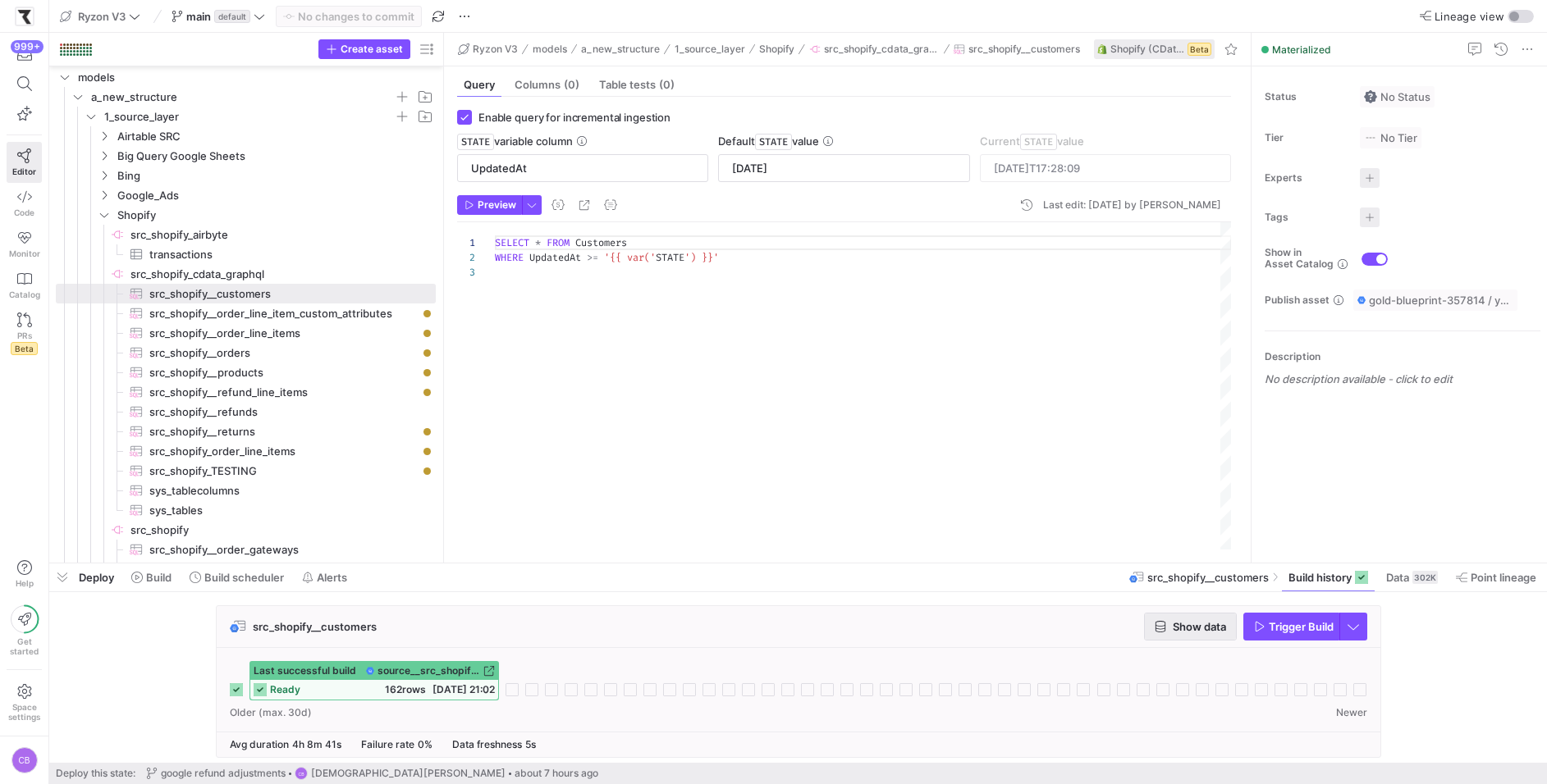
click at [1195, 613] on span "button" at bounding box center [1190, 627] width 91 height 27
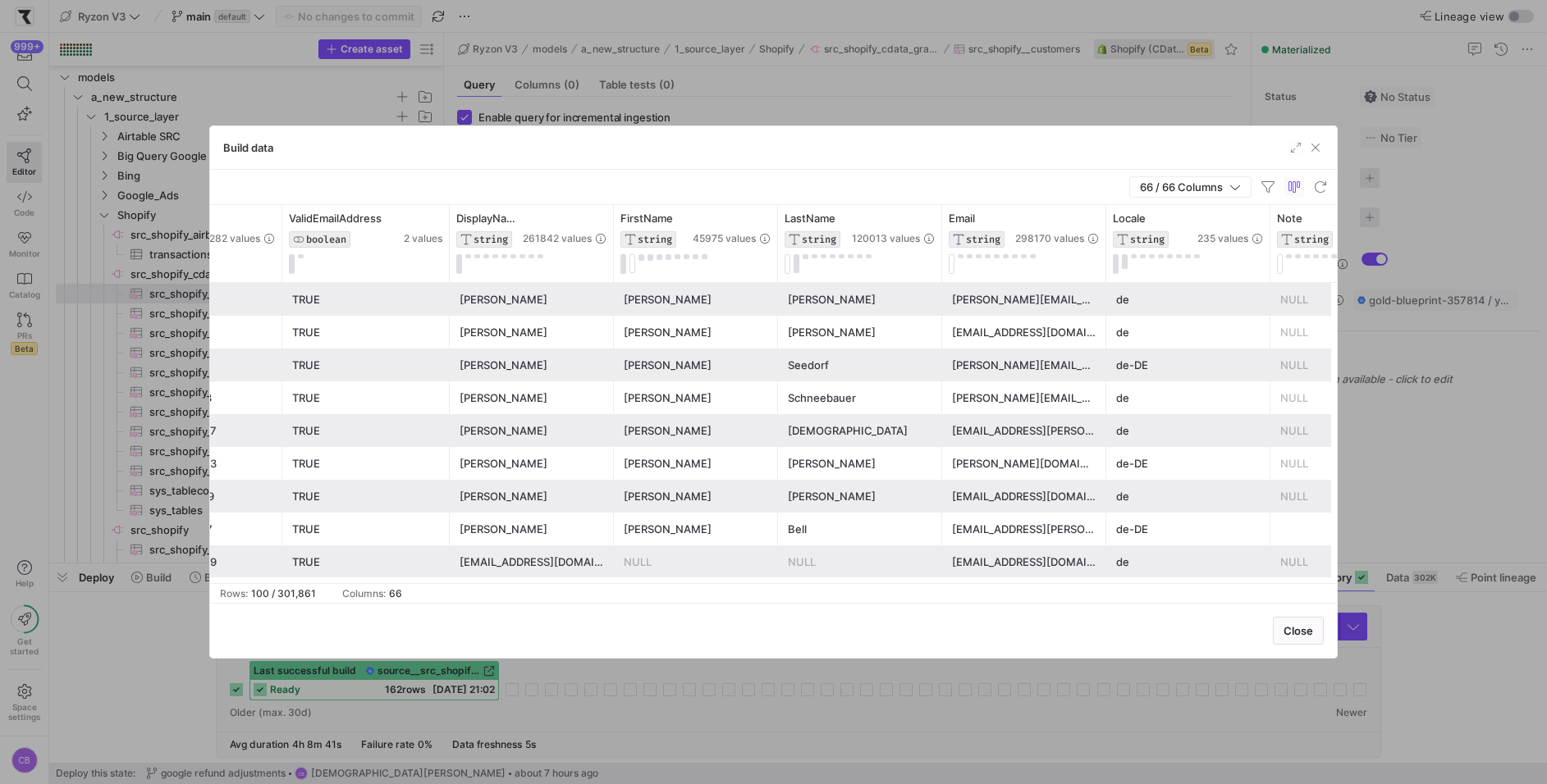
scroll to position [0, 523]
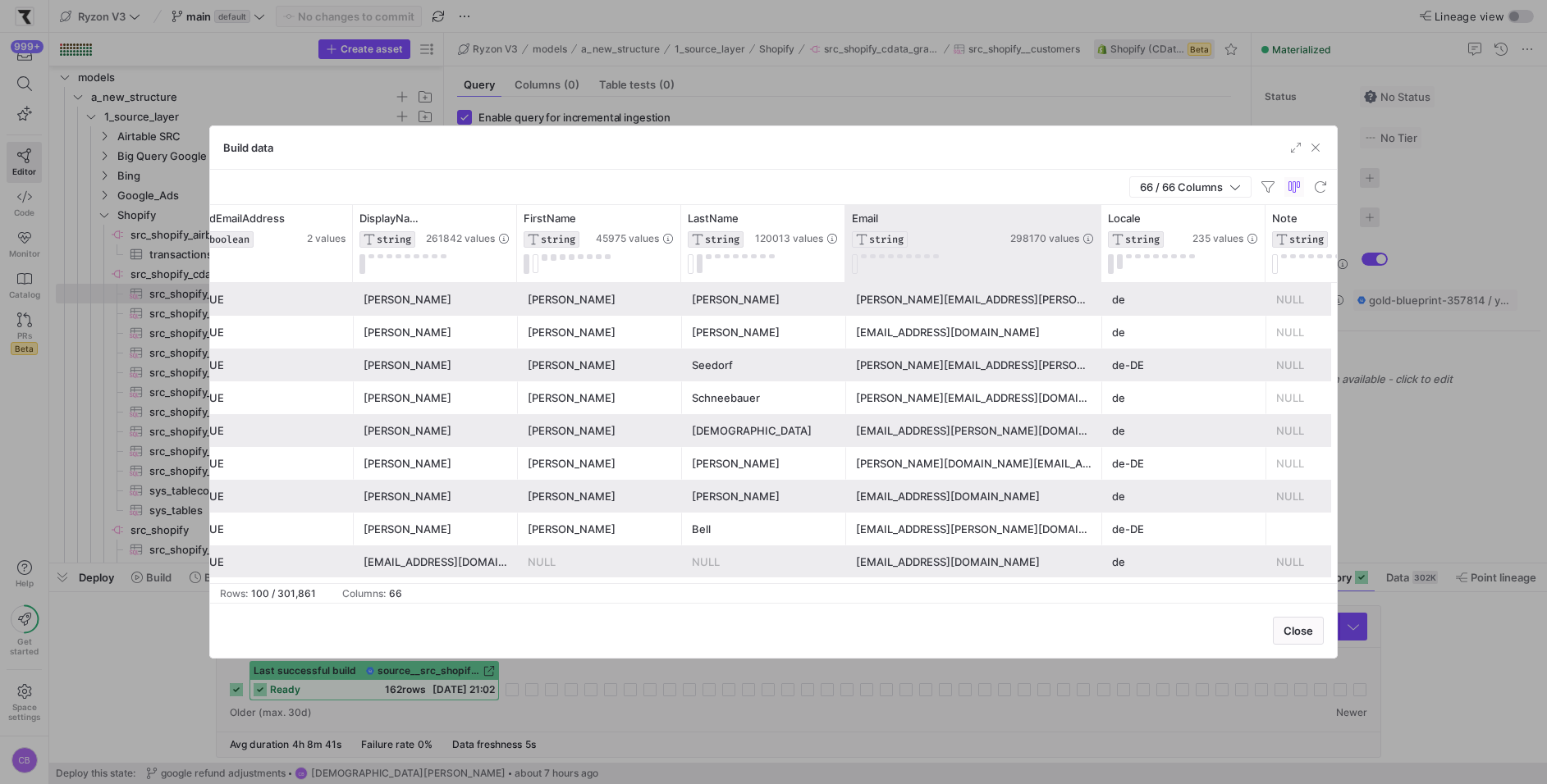
drag, startPoint x: 1006, startPoint y: 255, endPoint x: 1099, endPoint y: 270, distance: 94.2
click at [1099, 270] on div at bounding box center [1100, 243] width 7 height 77
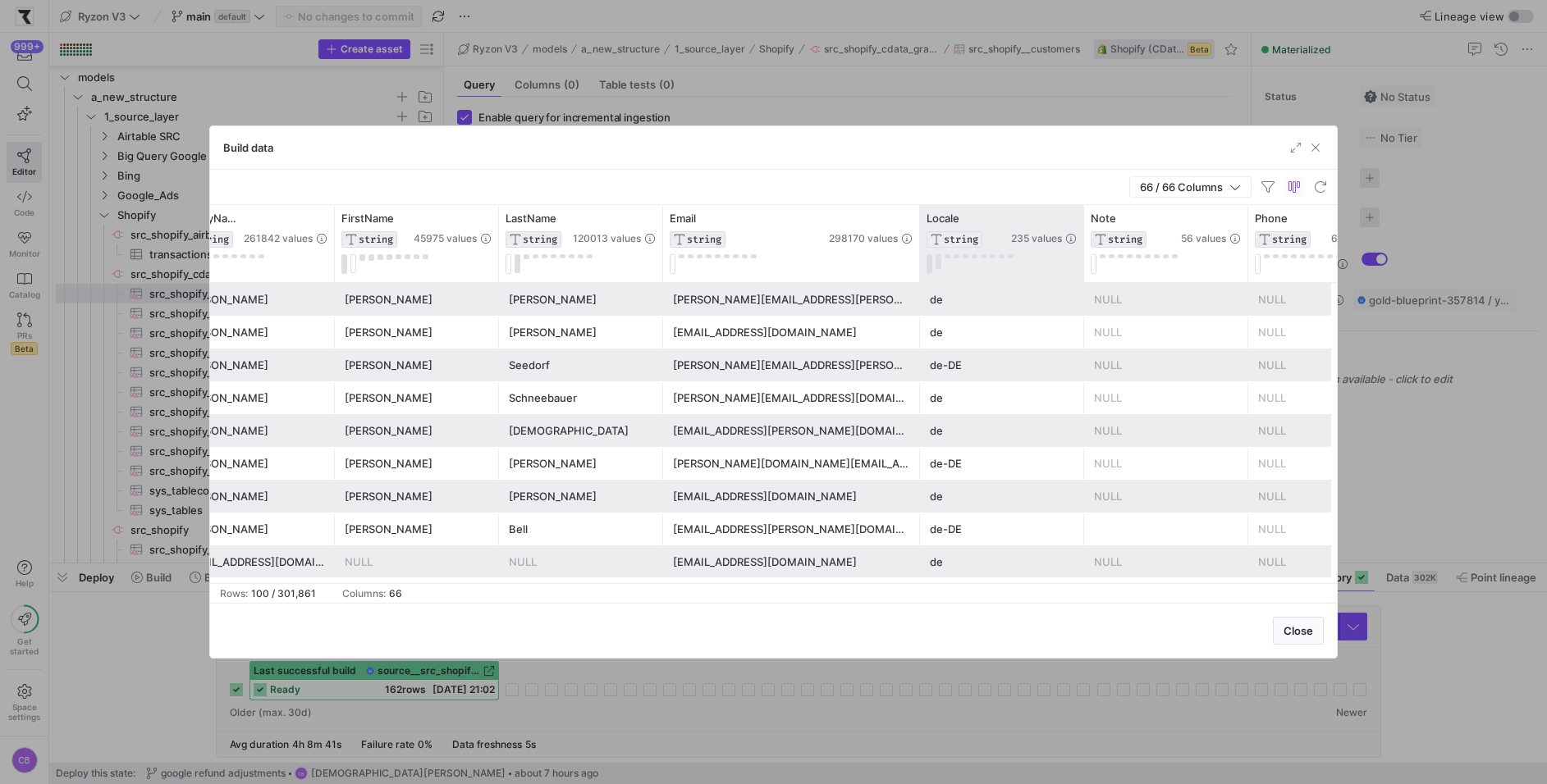
drag, startPoint x: 1079, startPoint y: 235, endPoint x: 1159, endPoint y: 241, distance: 80.2
click at [1084, 239] on div "Locale STRING 235 values" at bounding box center [1002, 243] width 164 height 77
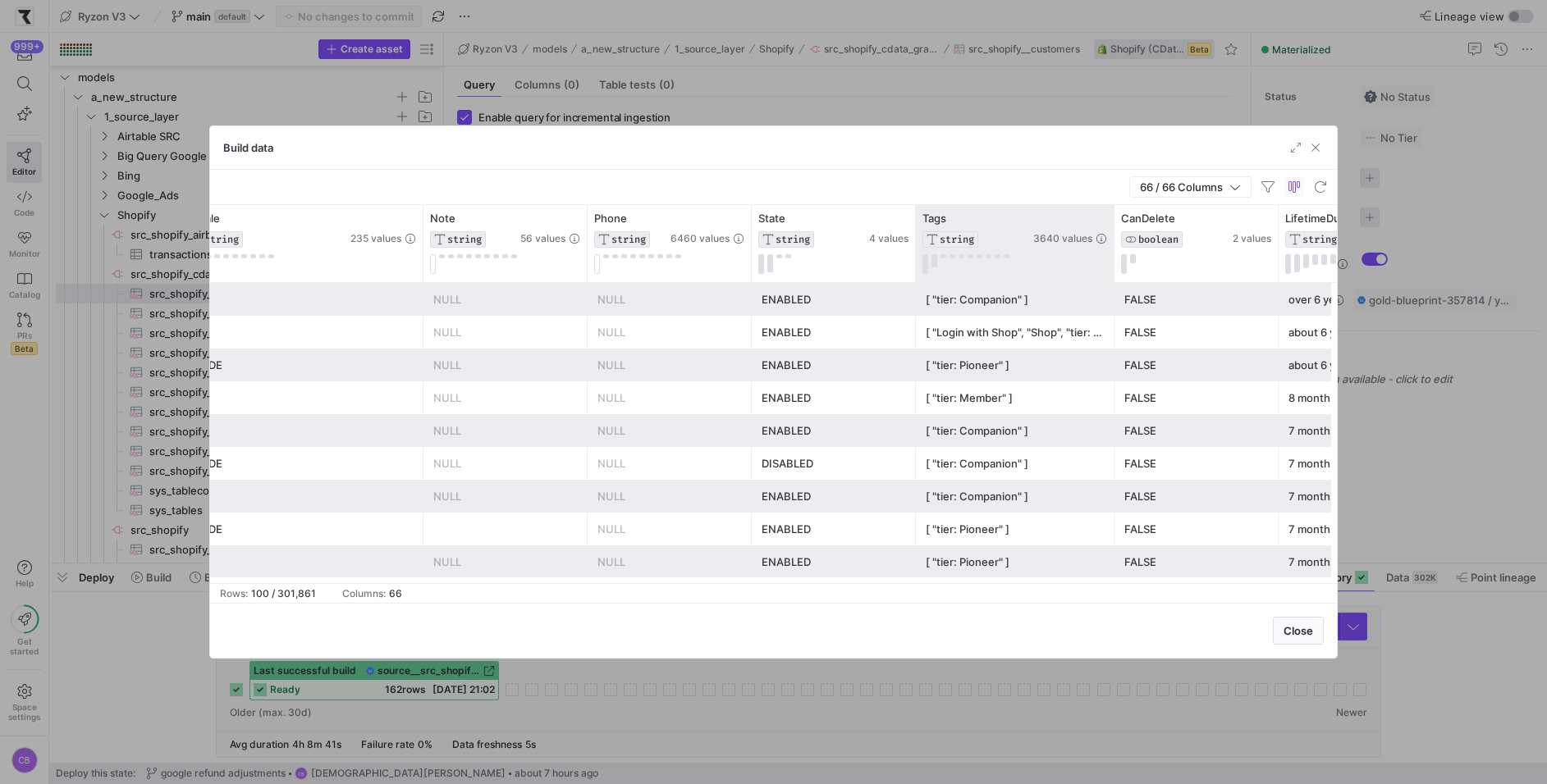
drag, startPoint x: 1075, startPoint y: 252, endPoint x: 1148, endPoint y: 254, distance: 73.0
click at [1116, 252] on div at bounding box center [1113, 243] width 7 height 77
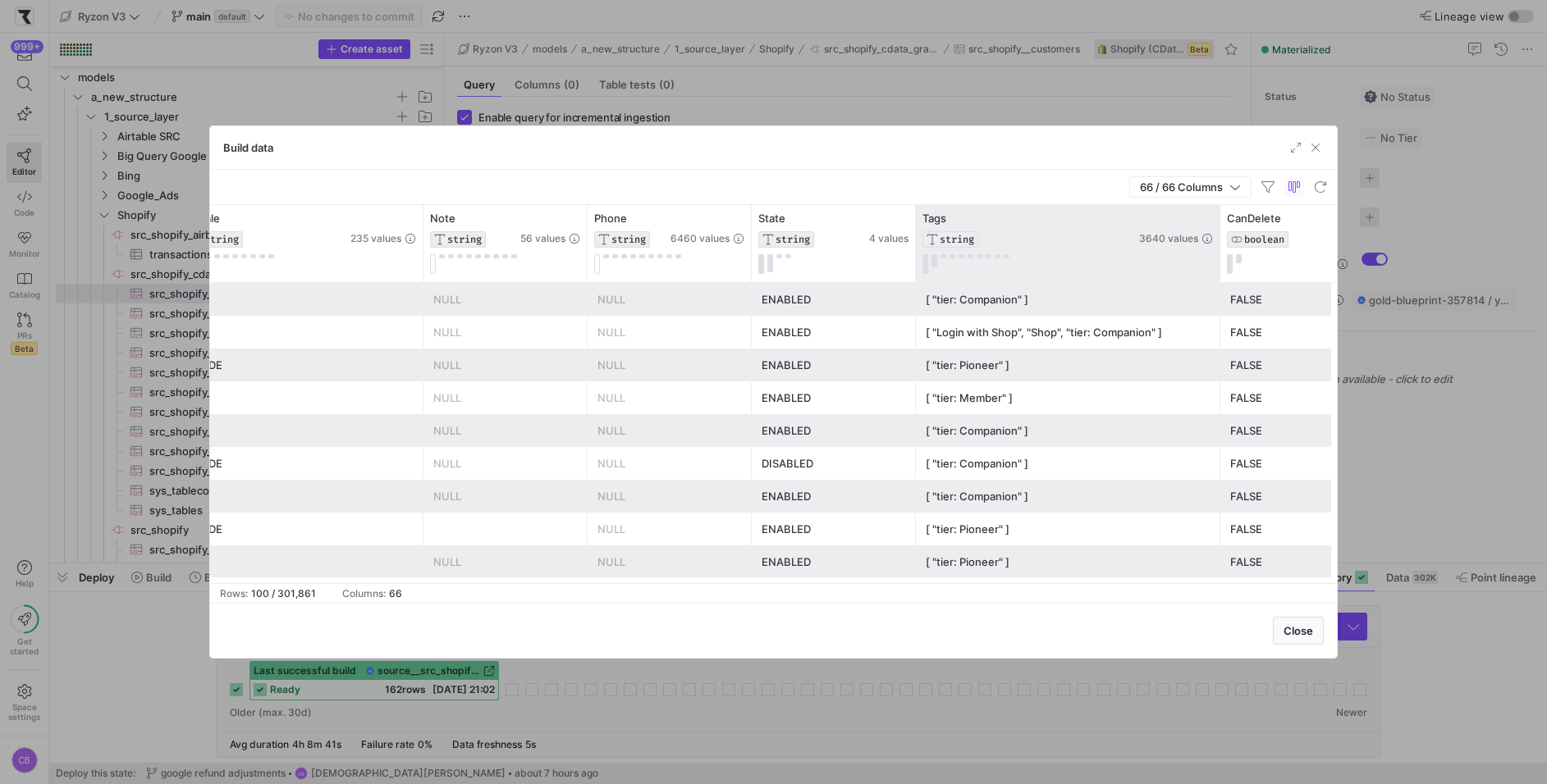
drag, startPoint x: 1148, startPoint y: 254, endPoint x: 1220, endPoint y: 267, distance: 73.2
click at [1220, 267] on div at bounding box center [1219, 243] width 7 height 77
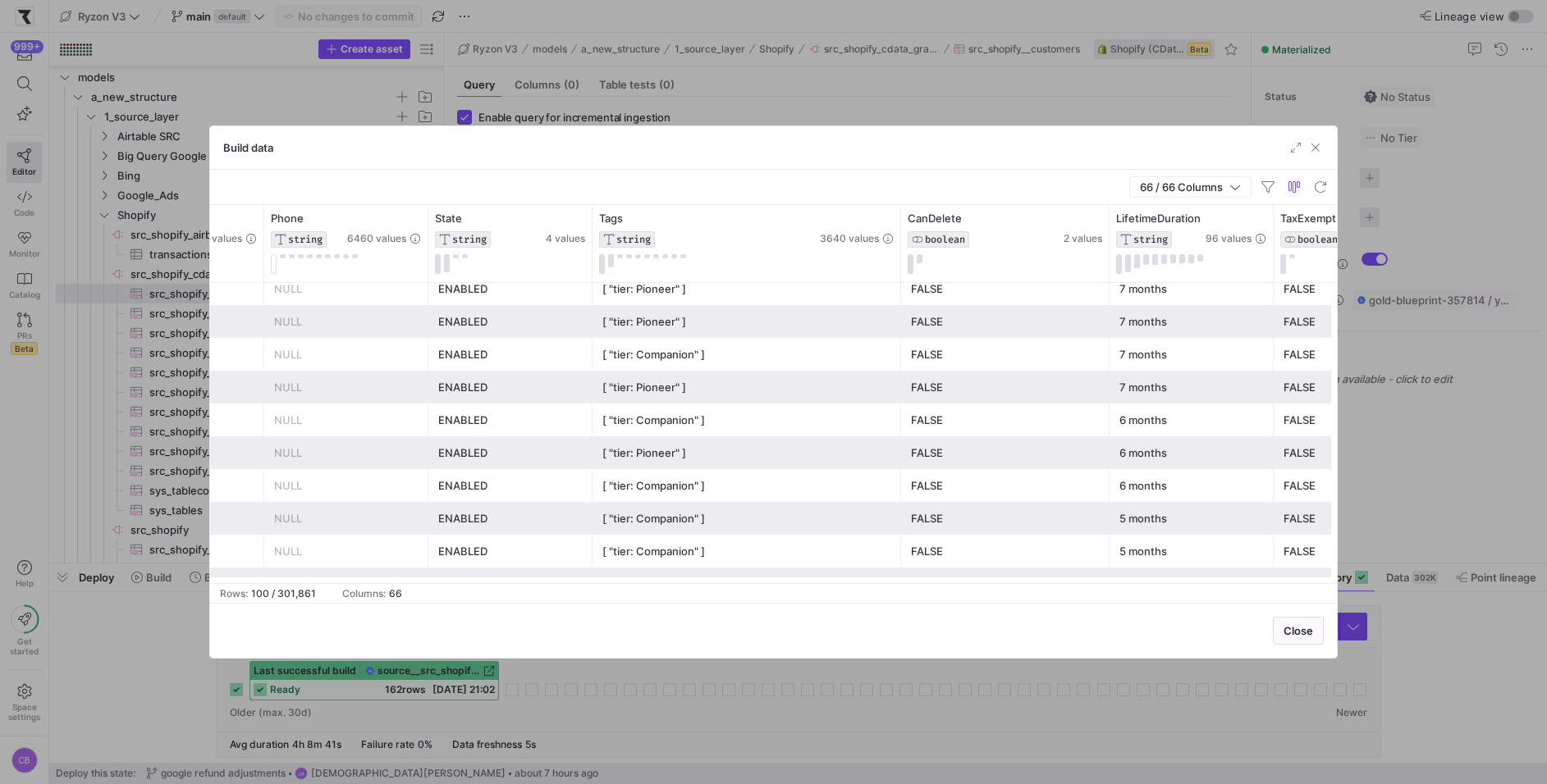
drag, startPoint x: 1062, startPoint y: 274, endPoint x: 1107, endPoint y: 274, distance: 45.0
click at [1107, 274] on div at bounding box center [1108, 243] width 7 height 77
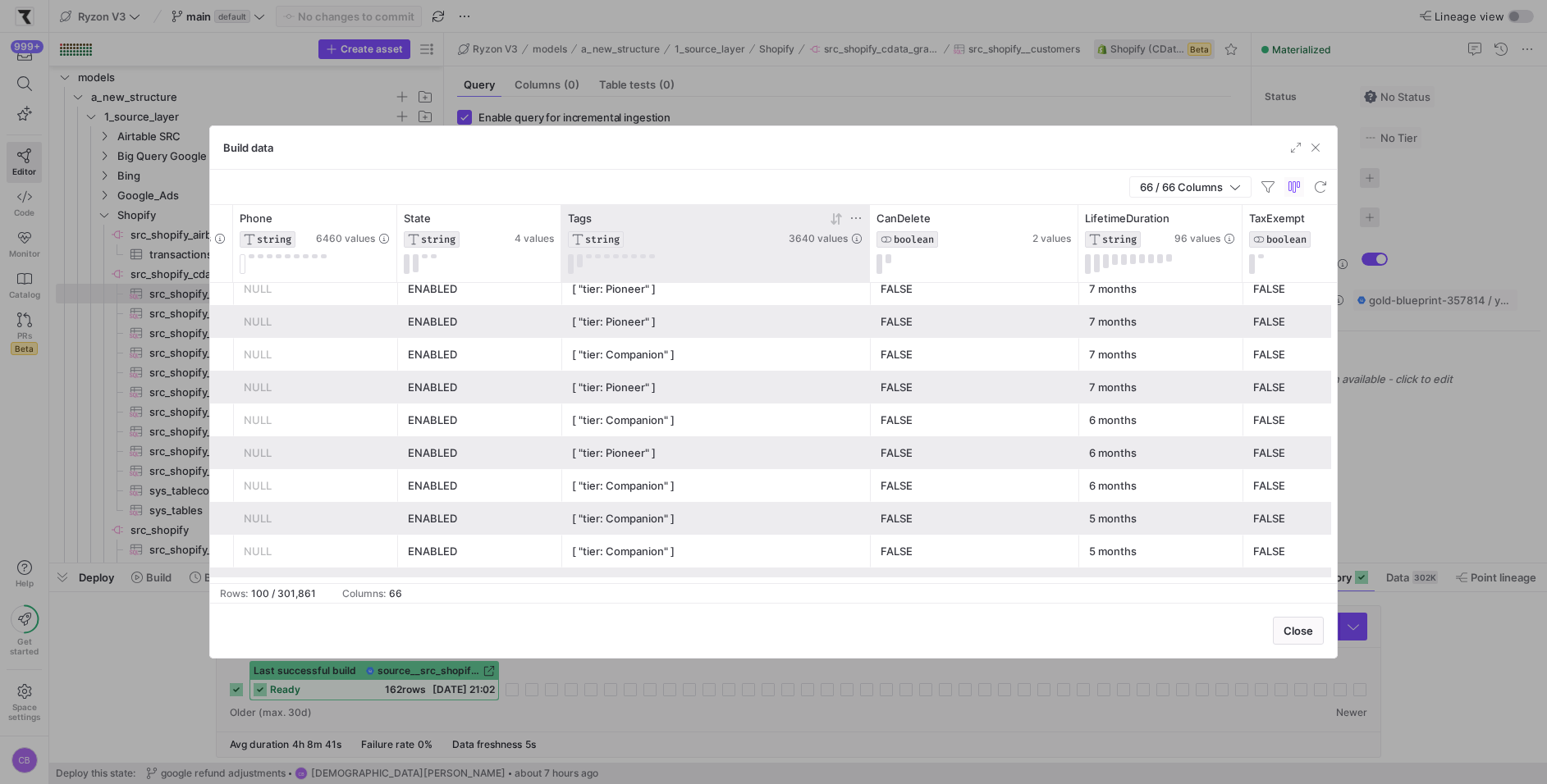
click at [855, 212] on icon at bounding box center [856, 218] width 13 height 13
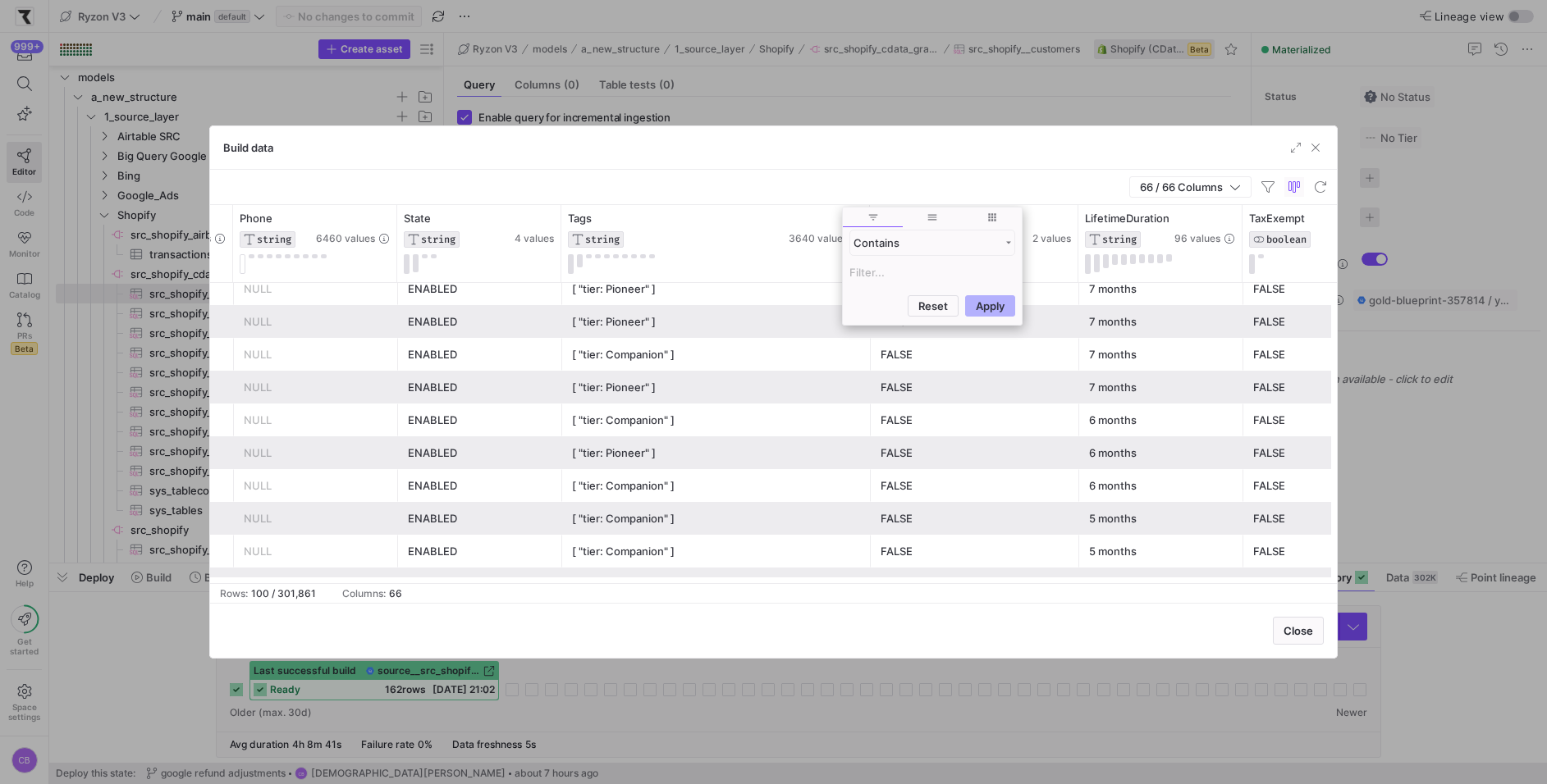
click at [844, 186] on div "66 / 66 Columns" at bounding box center [773, 187] width 1127 height 35
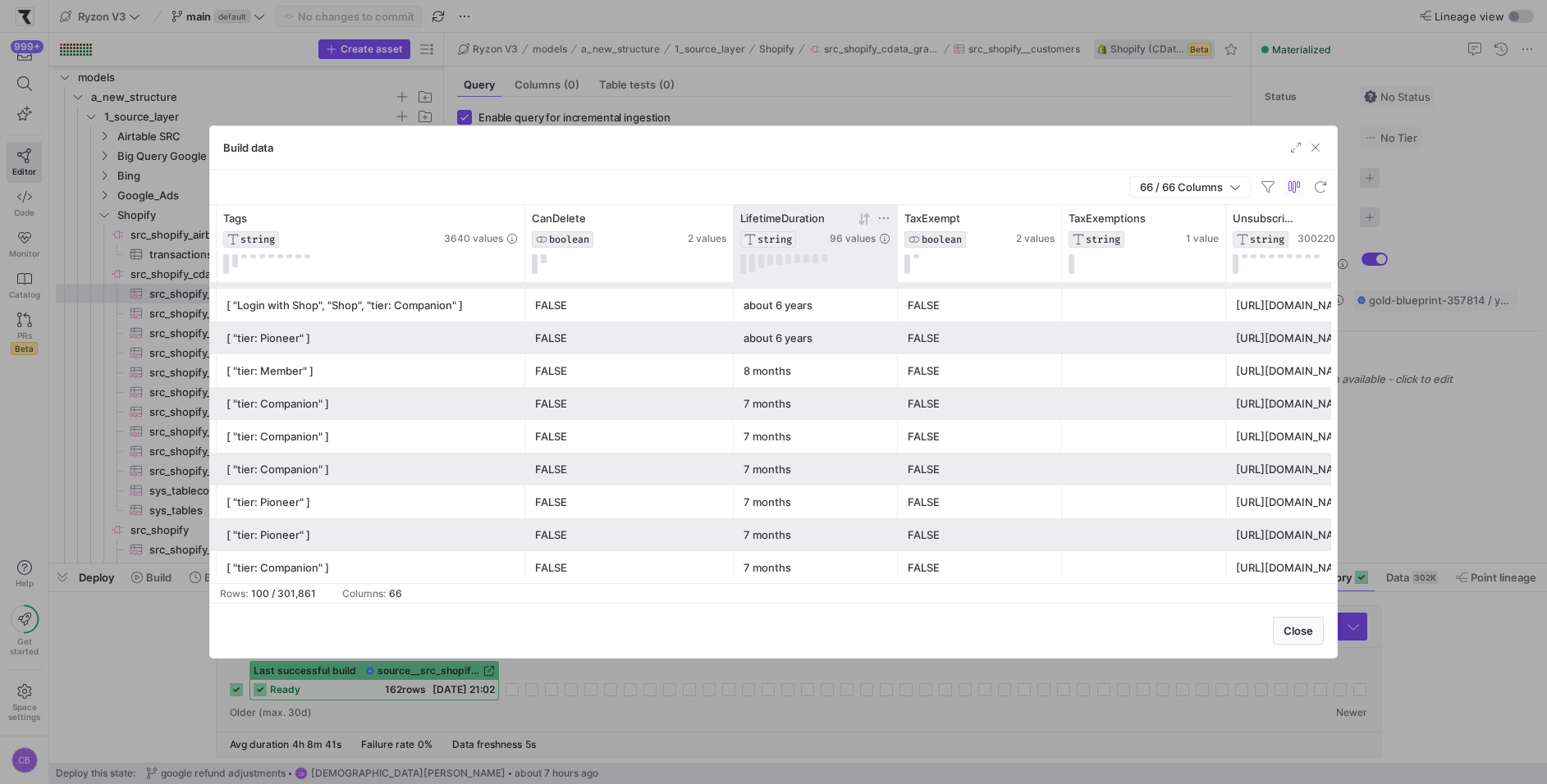
click at [866, 220] on icon at bounding box center [866, 218] width 6 height 11
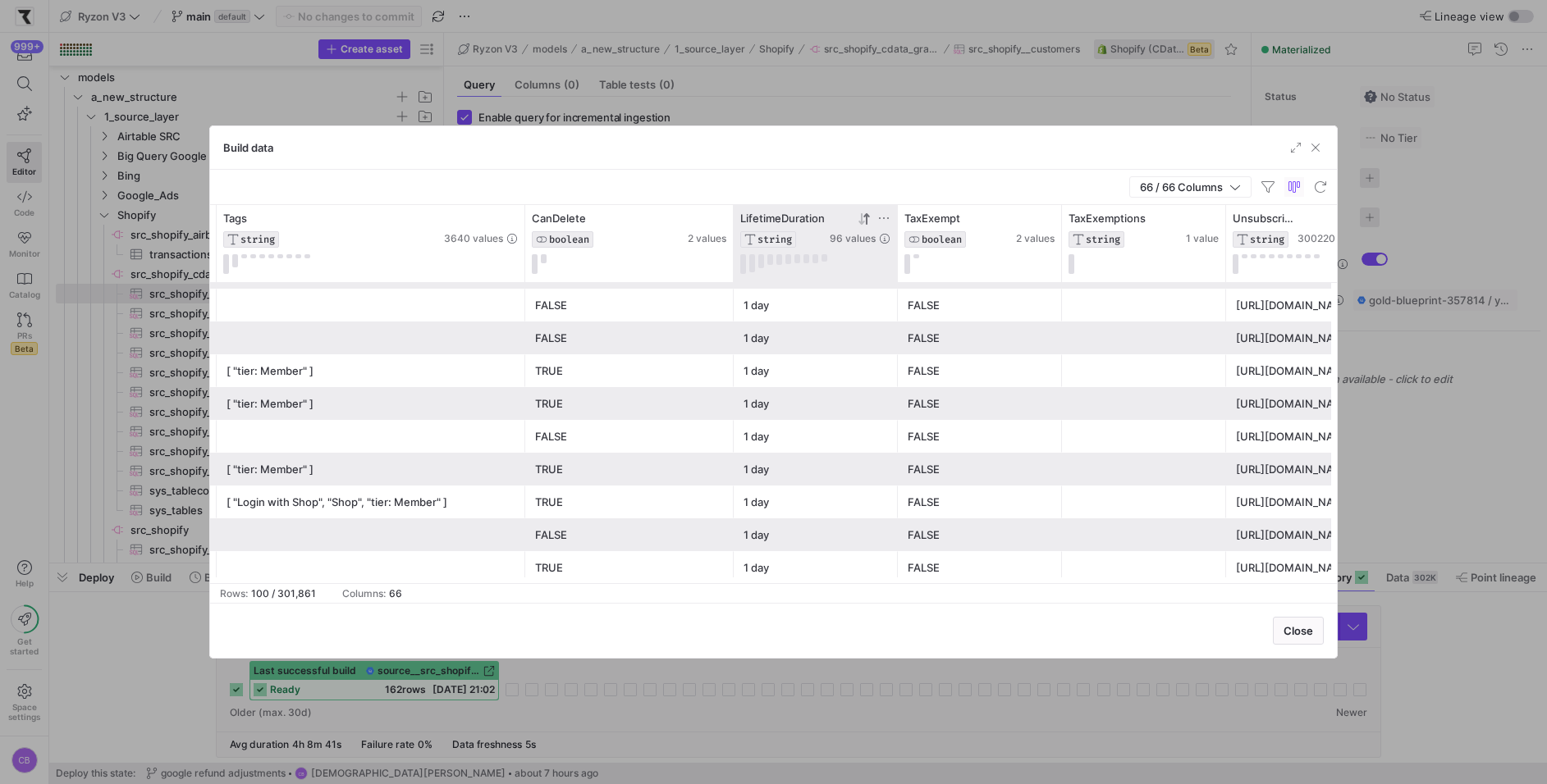
click at [864, 216] on icon at bounding box center [864, 219] width 13 height 13
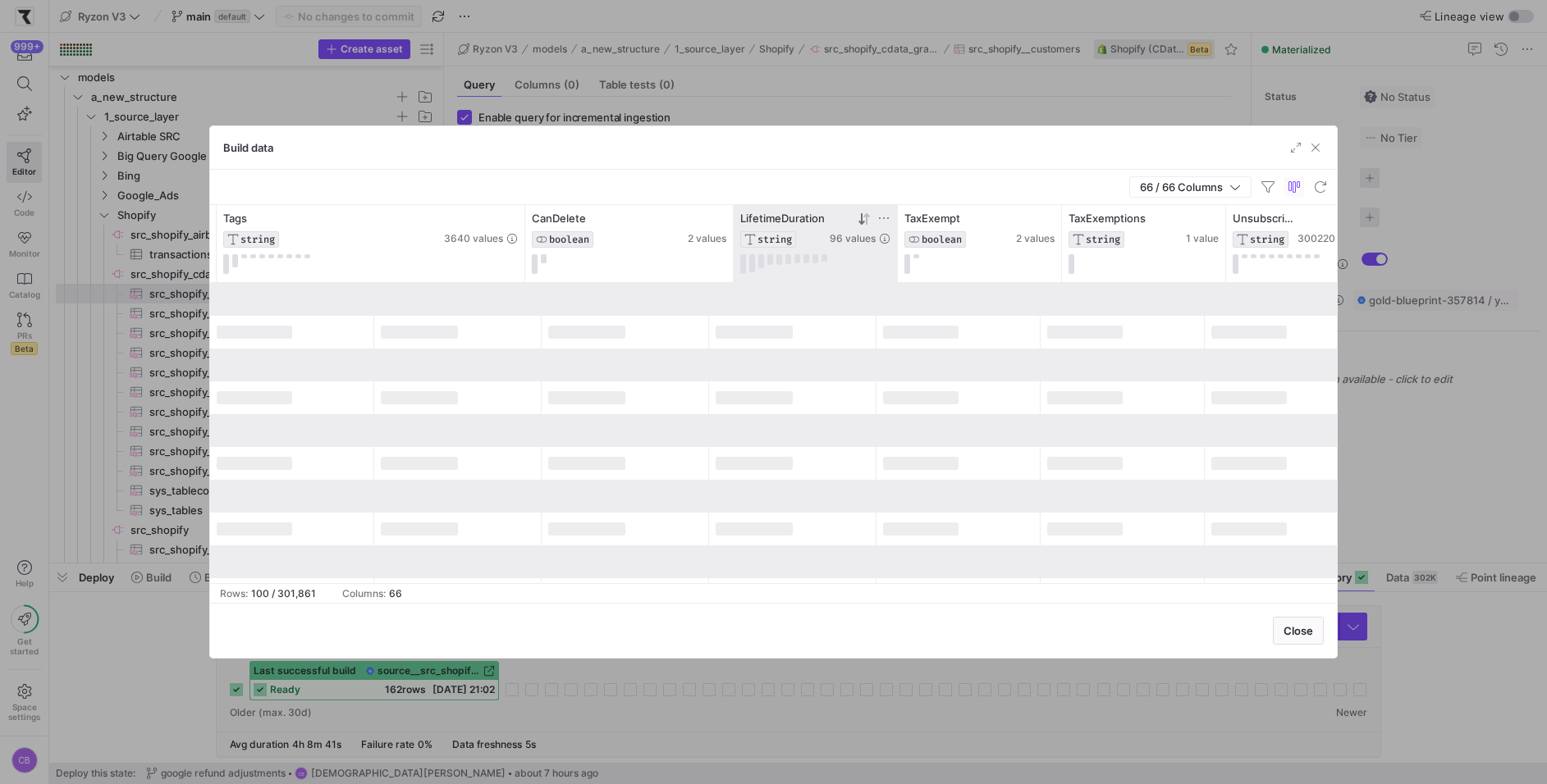
click at [864, 216] on icon at bounding box center [864, 219] width 13 height 13
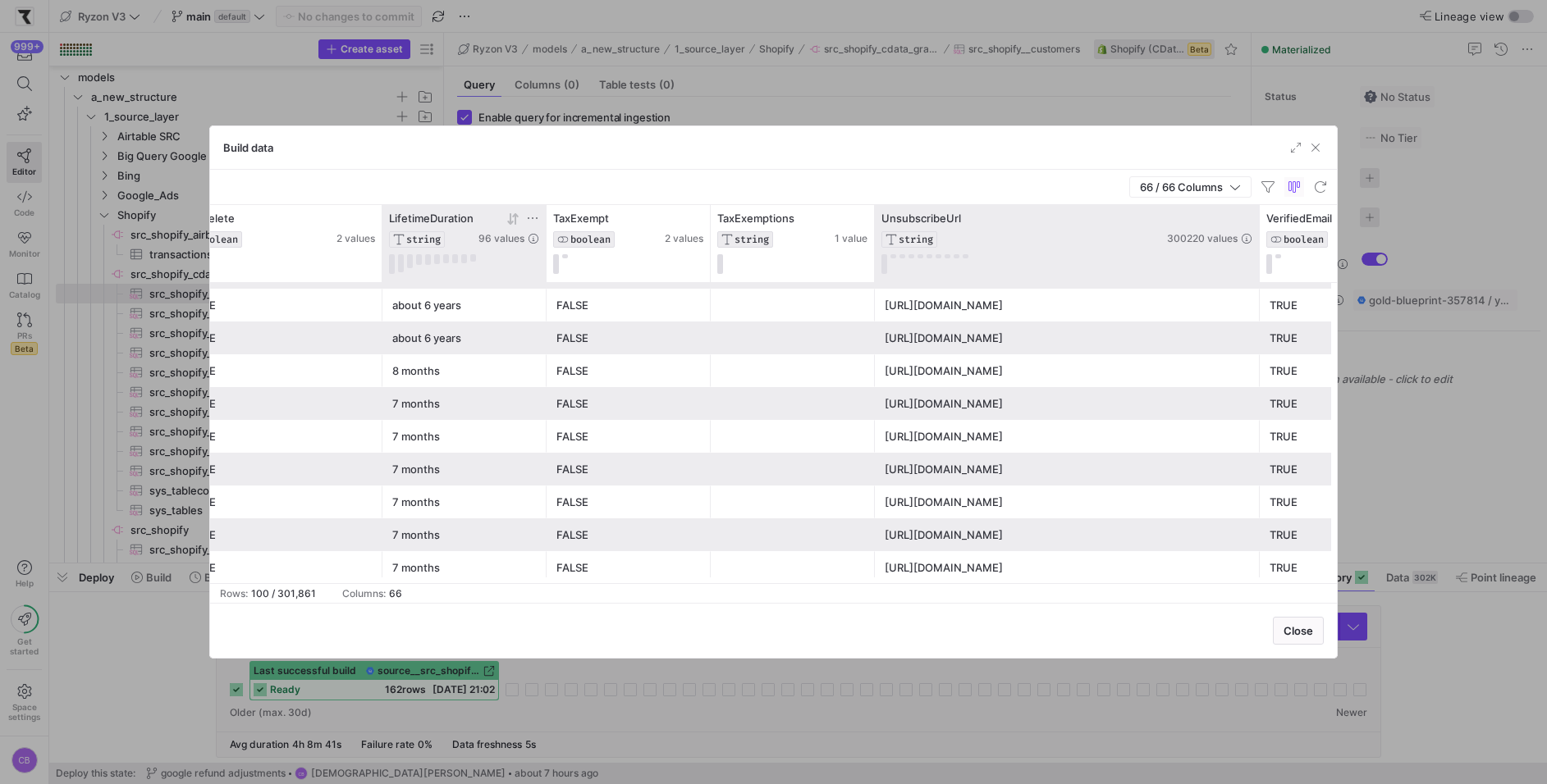
drag, startPoint x: 1035, startPoint y: 269, endPoint x: 1256, endPoint y: 271, distance: 221.0
click at [1256, 271] on div at bounding box center [1259, 243] width 7 height 77
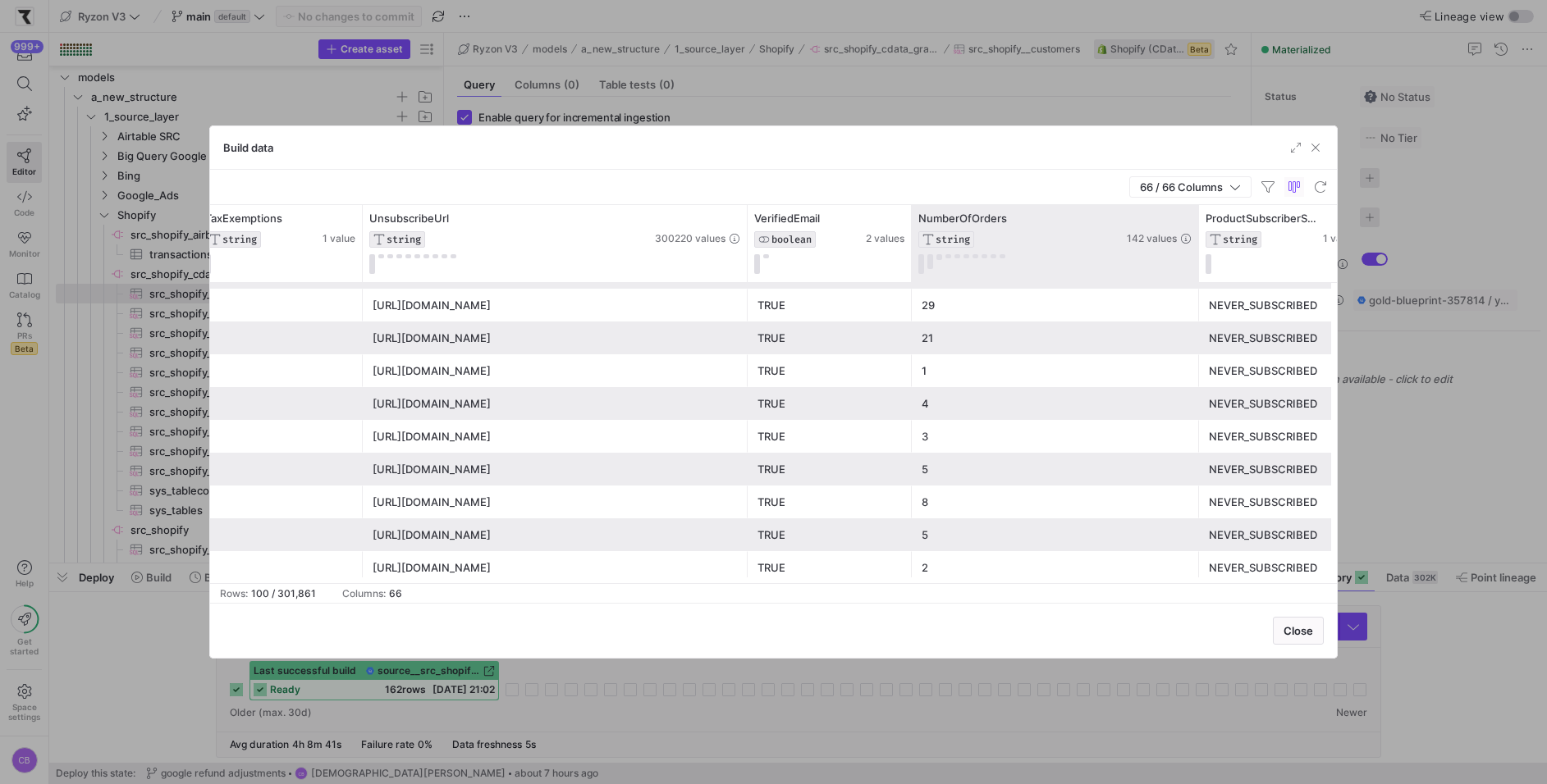
drag, startPoint x: 1074, startPoint y: 234, endPoint x: 1196, endPoint y: 234, distance: 122.0
click at [1196, 234] on div at bounding box center [1198, 243] width 7 height 77
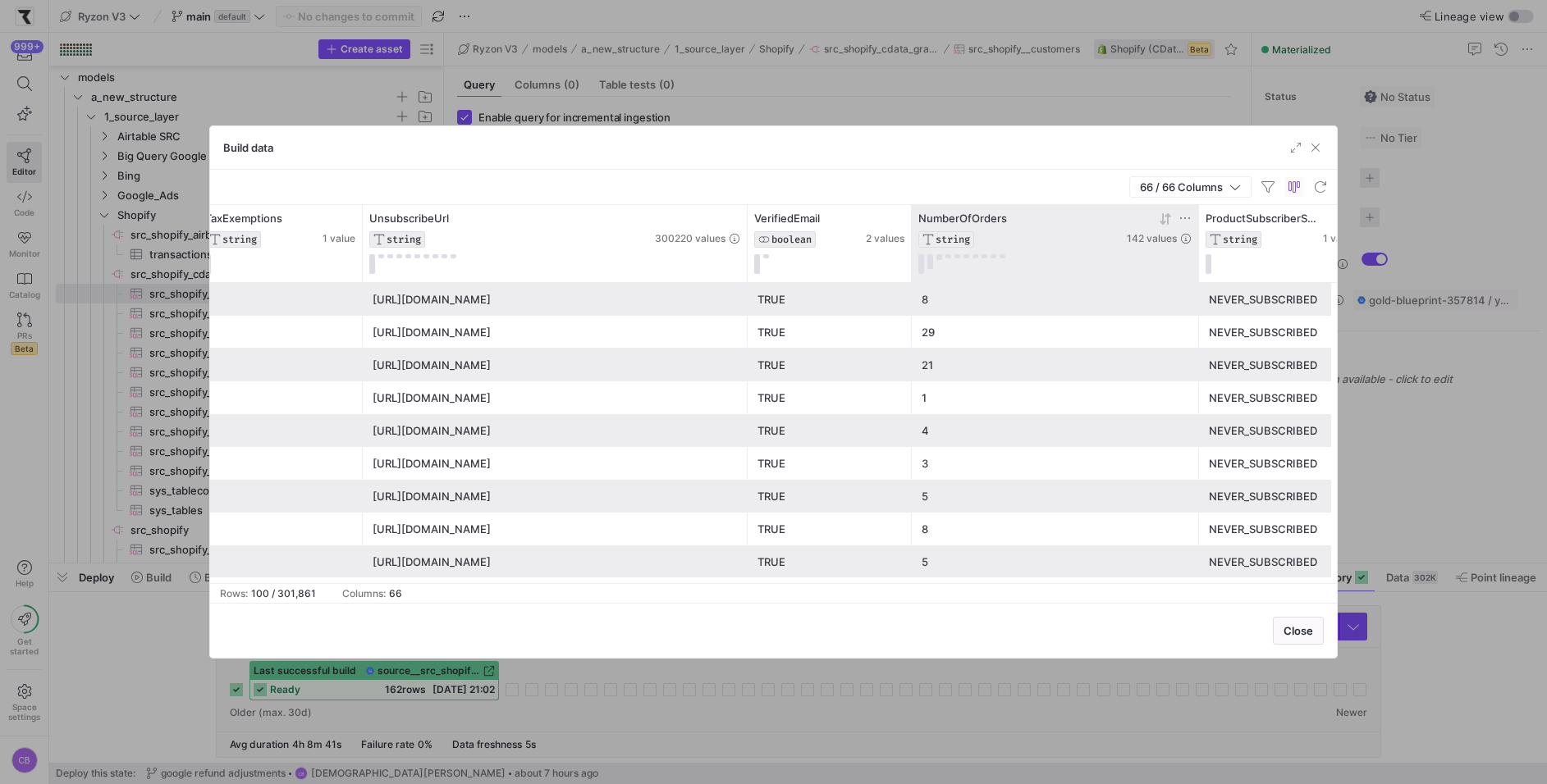
click at [1165, 216] on icon at bounding box center [1166, 219] width 13 height 13
click at [1164, 217] on icon at bounding box center [1166, 219] width 13 height 13
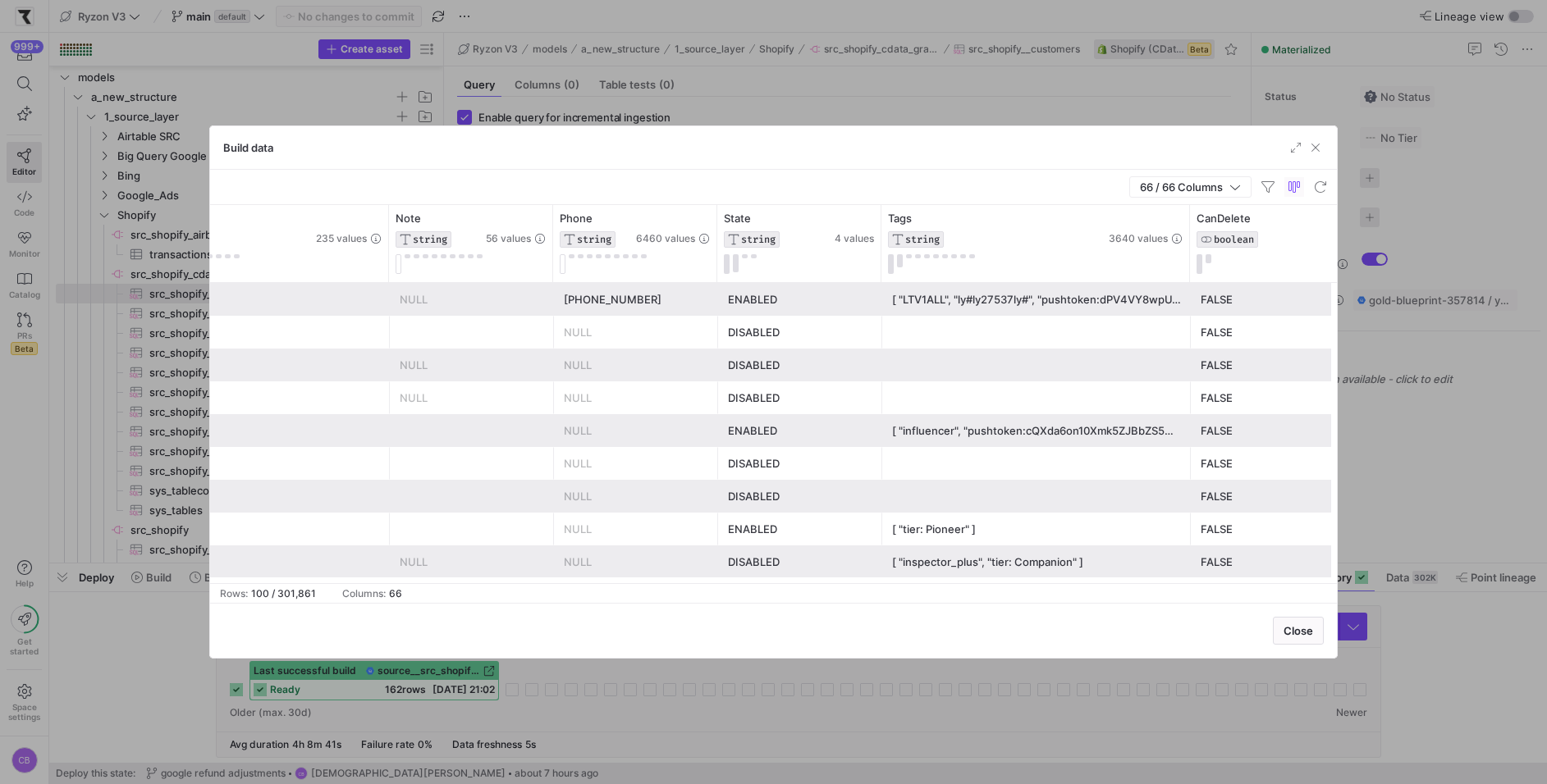
drag, startPoint x: 1186, startPoint y: 249, endPoint x: 1416, endPoint y: 248, distance: 230.0
click at [1419, 248] on div "Build data 66 / 66 Columns Drag here to set row groups Drag here to set column …" at bounding box center [773, 392] width 1547 height 784
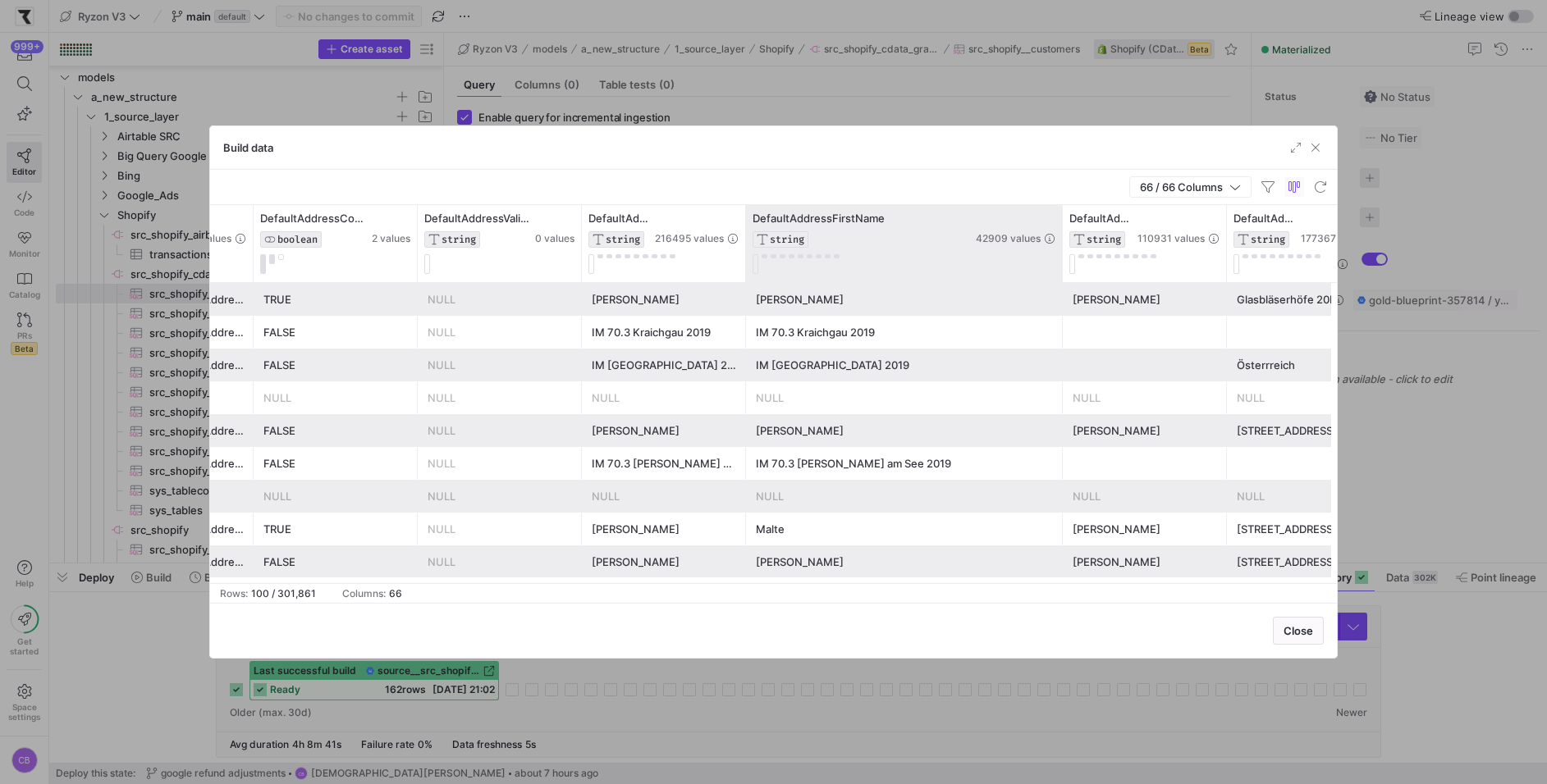
drag, startPoint x: 907, startPoint y: 258, endPoint x: 1059, endPoint y: 258, distance: 152.0
click at [1059, 258] on div at bounding box center [1061, 243] width 7 height 77
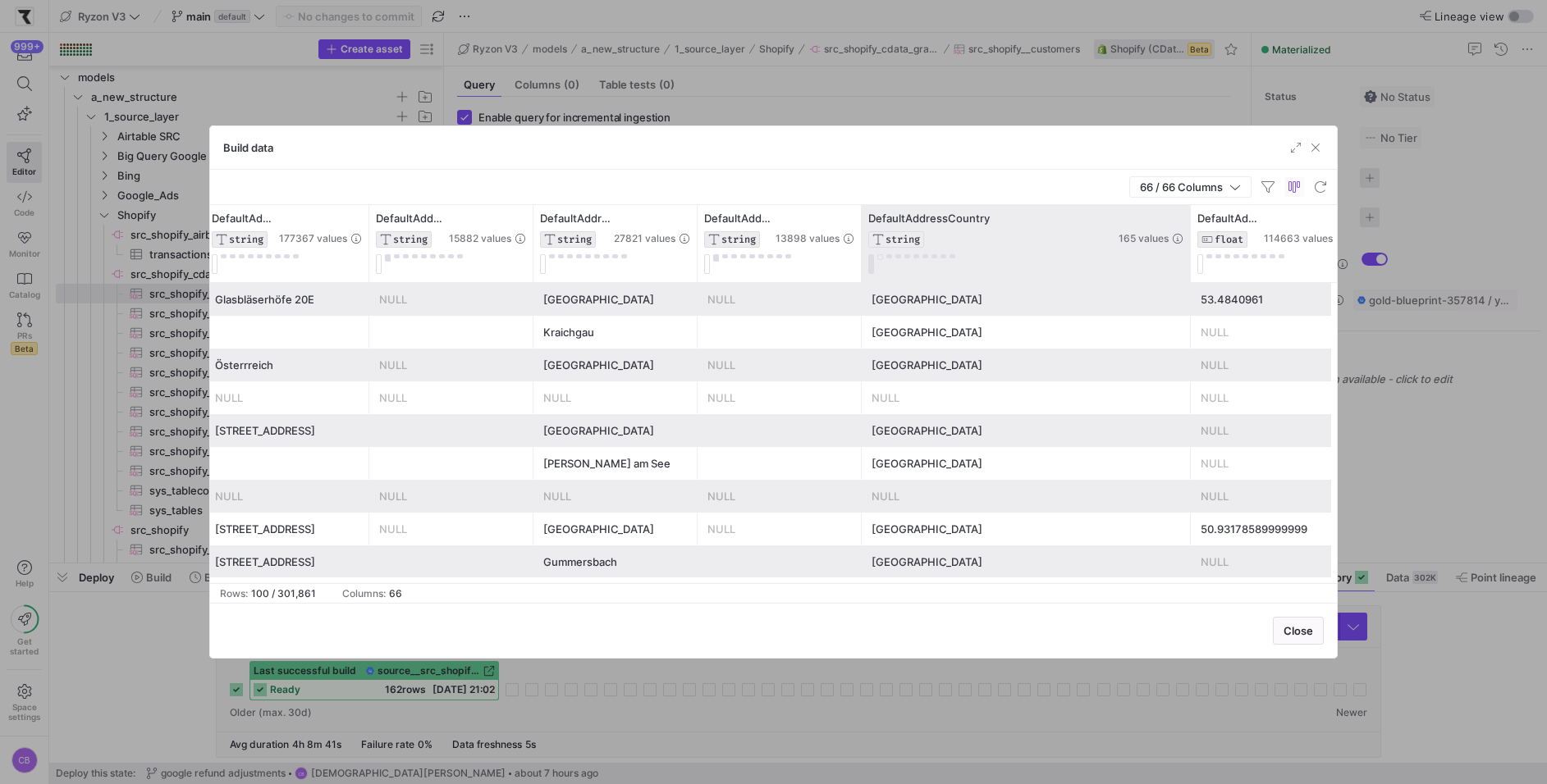
drag, startPoint x: 1024, startPoint y: 264, endPoint x: 1183, endPoint y: 275, distance: 159.4
click at [1187, 275] on div at bounding box center [1189, 243] width 7 height 77
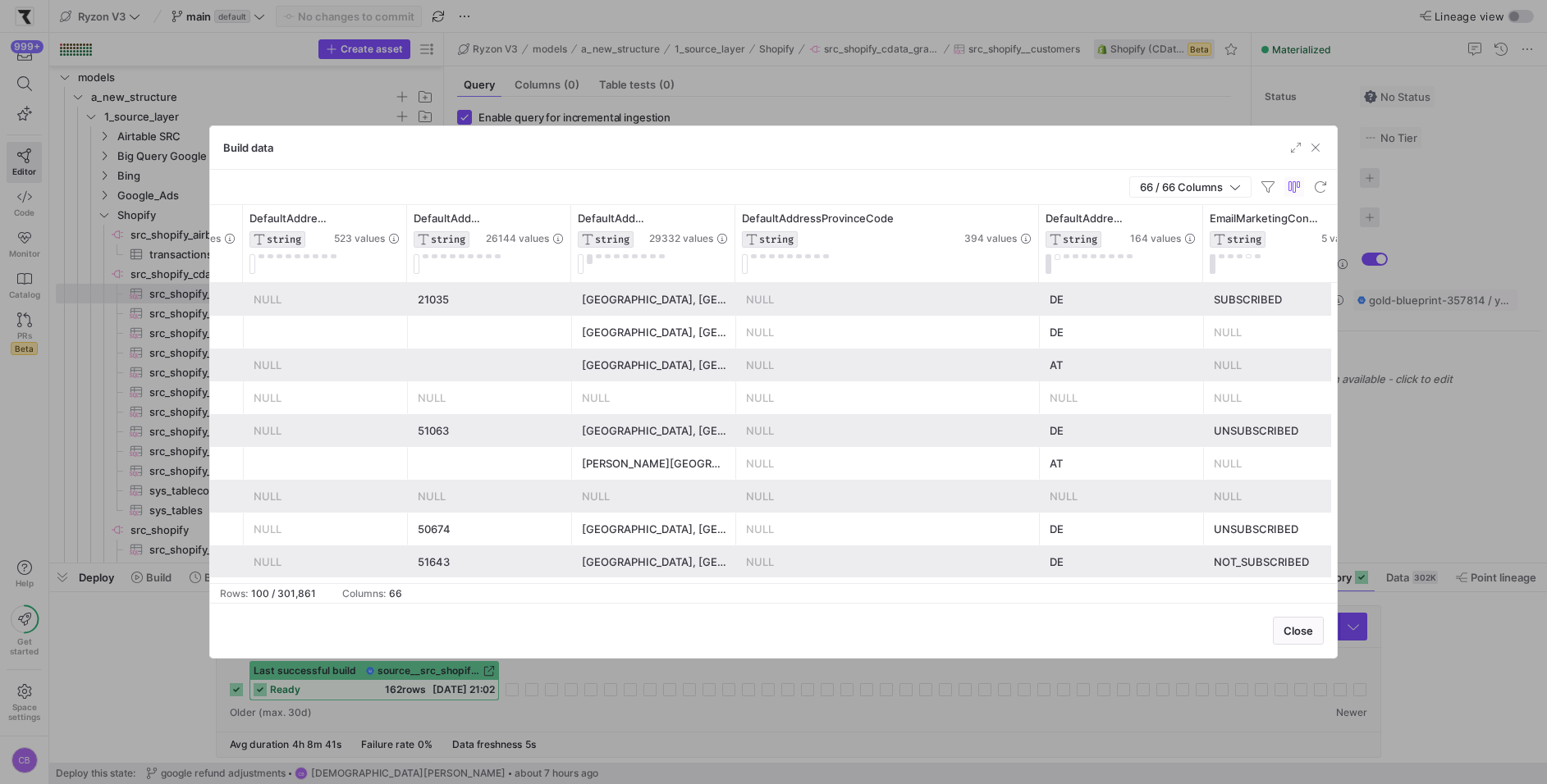
drag, startPoint x: 896, startPoint y: 260, endPoint x: 1049, endPoint y: 285, distance: 155.0
click at [1049, 285] on div "DefaultAddressLongitude FLOAT 114193 values DefaultAddressPhone STRING 97301 va…" at bounding box center [773, 393] width 1127 height 378
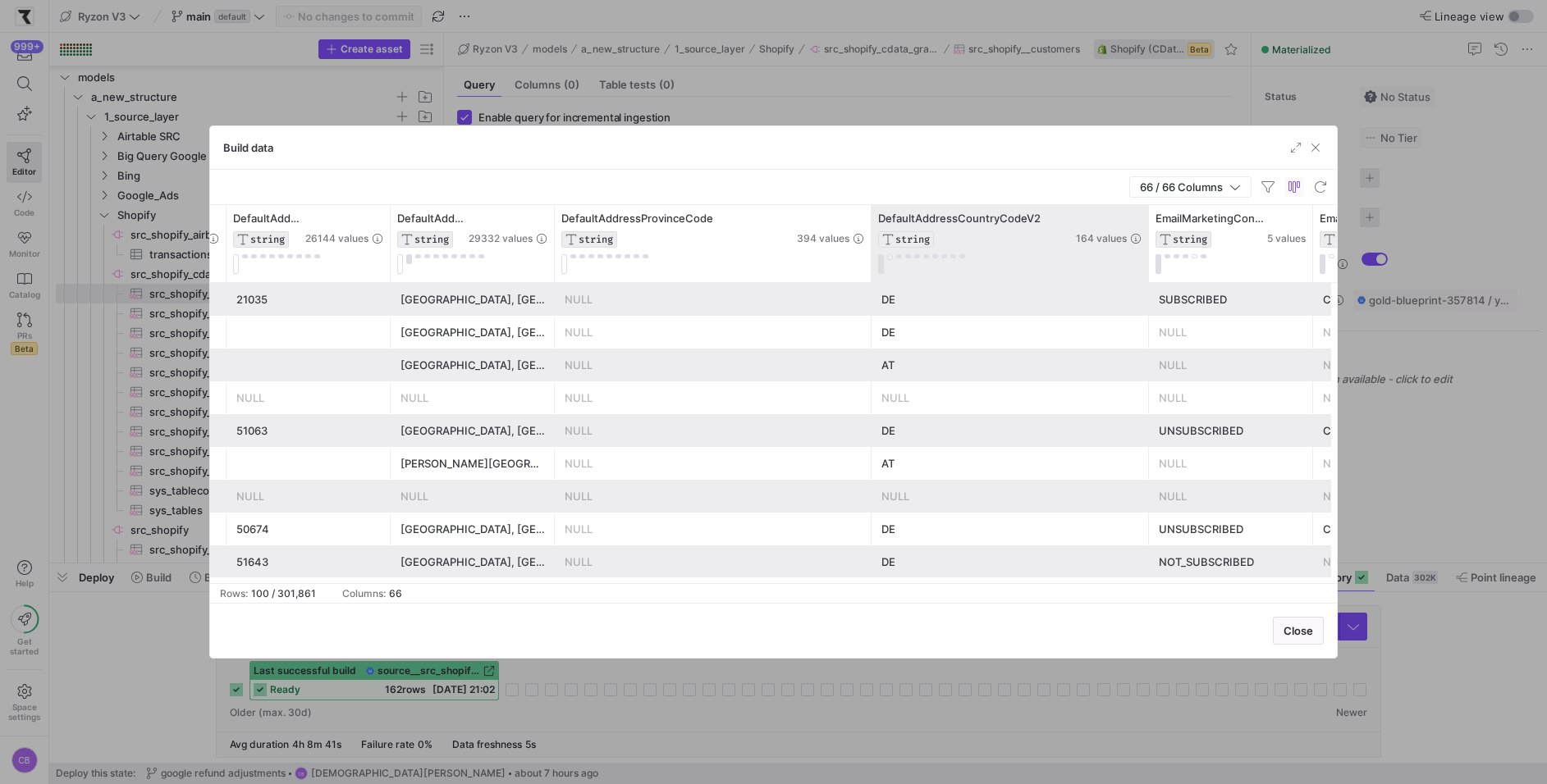
drag, startPoint x: 1030, startPoint y: 264, endPoint x: 1143, endPoint y: 264, distance: 113.0
click at [1145, 264] on div at bounding box center [1148, 243] width 7 height 77
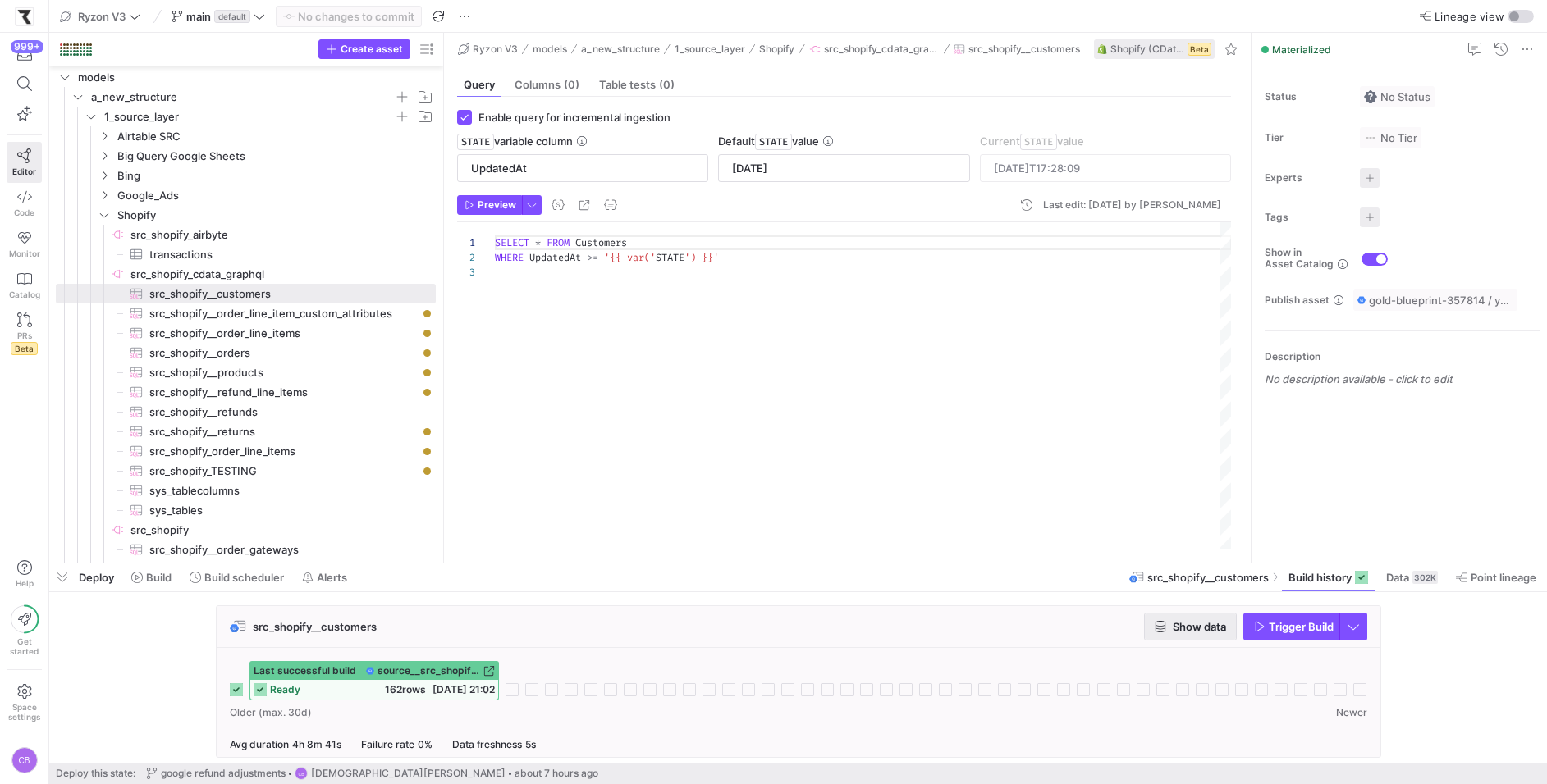
click at [1230, 626] on span "button" at bounding box center [1190, 627] width 91 height 27
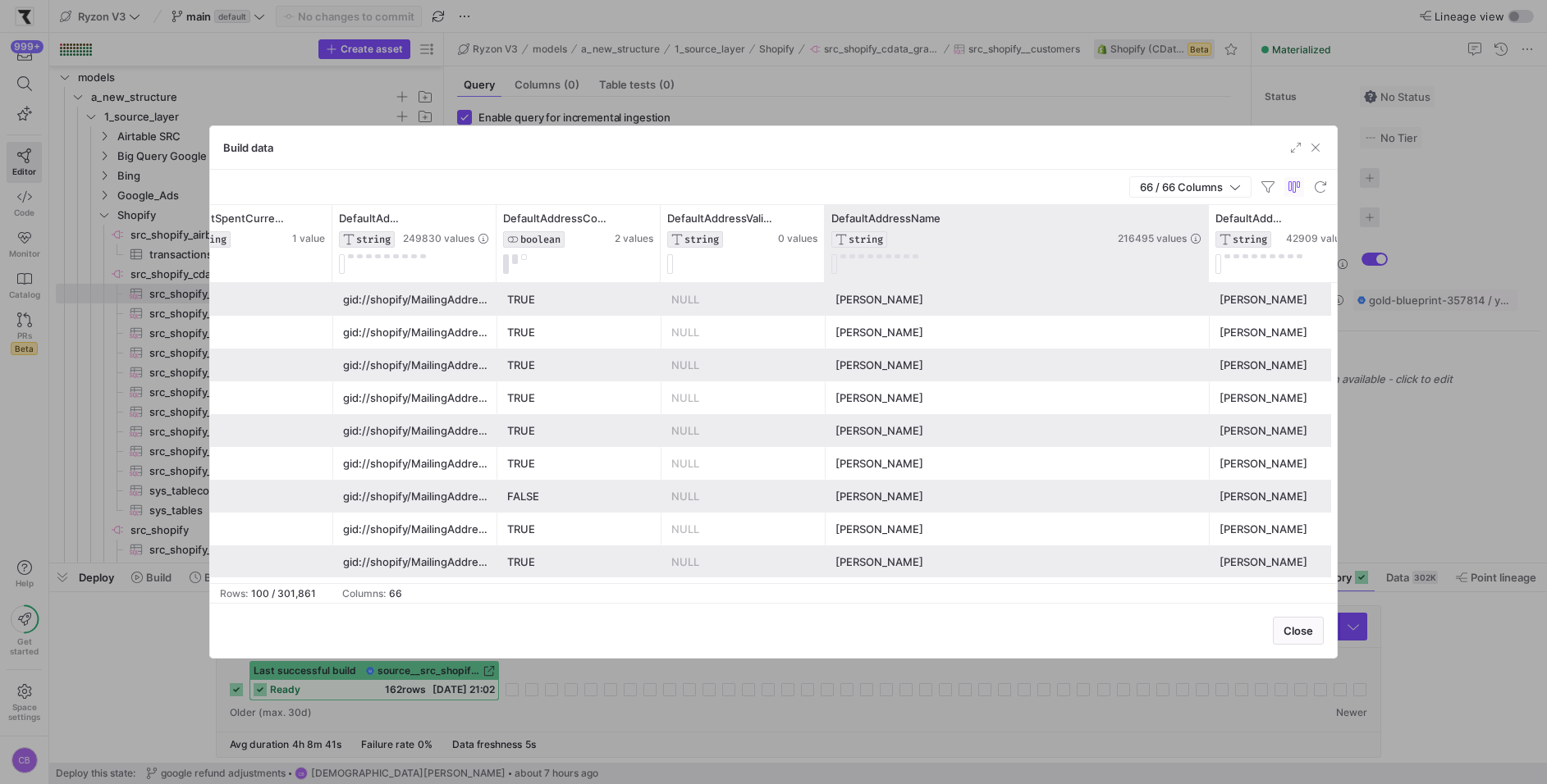
drag, startPoint x: 986, startPoint y: 265, endPoint x: 1205, endPoint y: 264, distance: 219.0
click at [1206, 265] on div at bounding box center [1207, 243] width 7 height 77
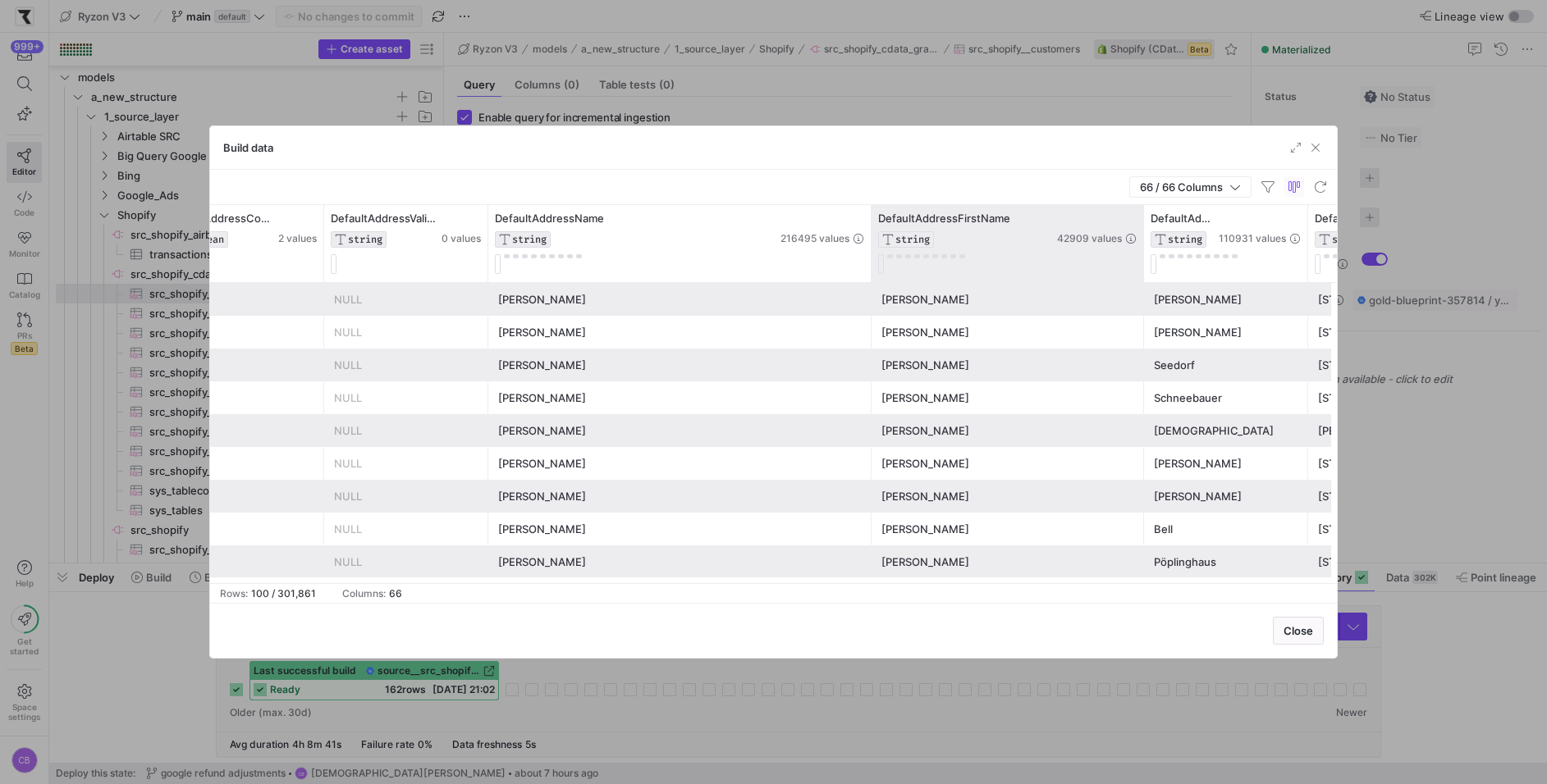
drag, startPoint x: 1038, startPoint y: 273, endPoint x: 1149, endPoint y: 280, distance: 111.2
click at [1147, 279] on div at bounding box center [1143, 243] width 7 height 77
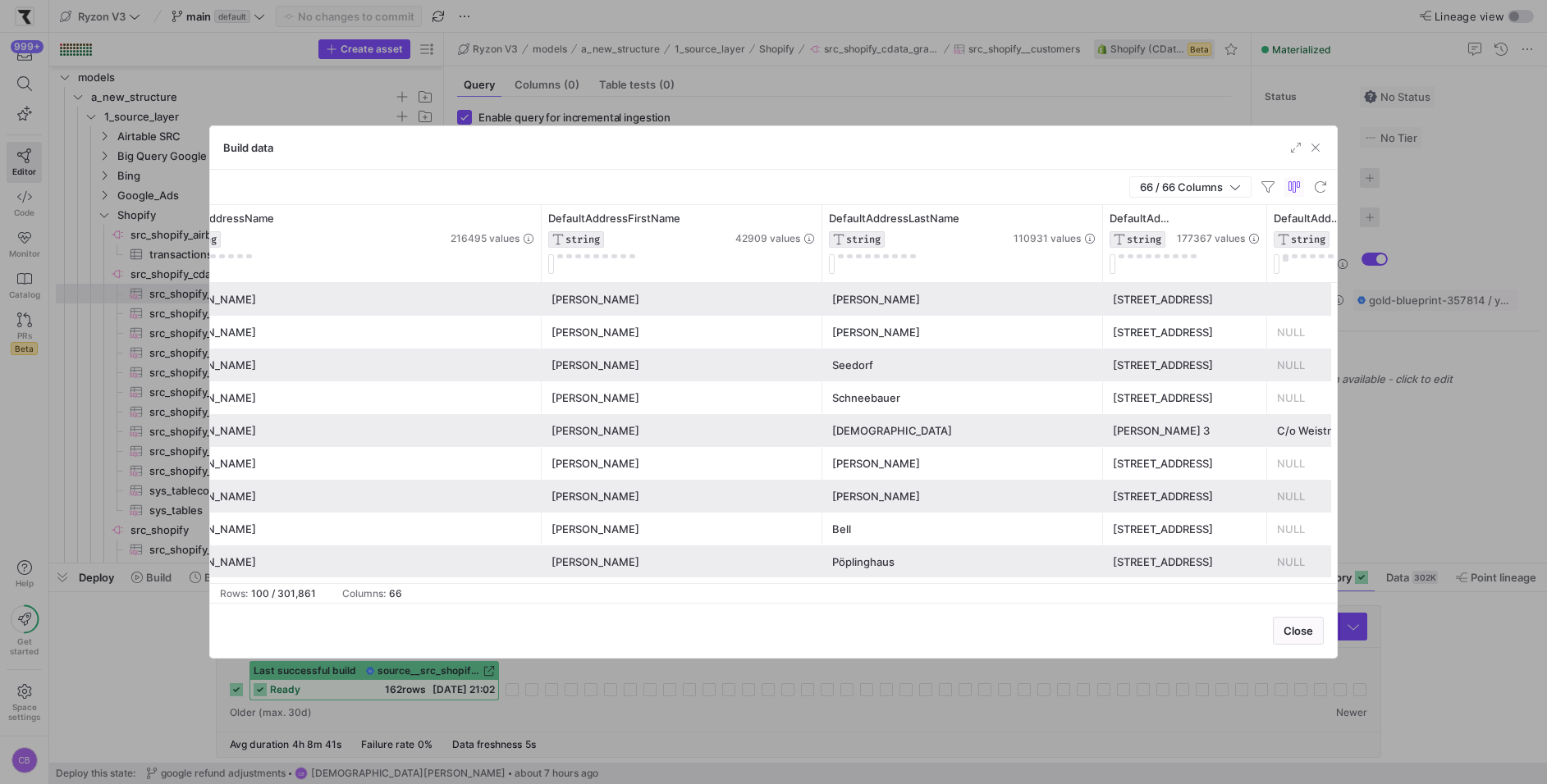
drag, startPoint x: 983, startPoint y: 270, endPoint x: 1099, endPoint y: 283, distance: 116.7
click at [1099, 283] on div "DefaultAddressValidationResultSummary STRING 0 values DefaultAddressName STRING…" at bounding box center [773, 393] width 1127 height 378
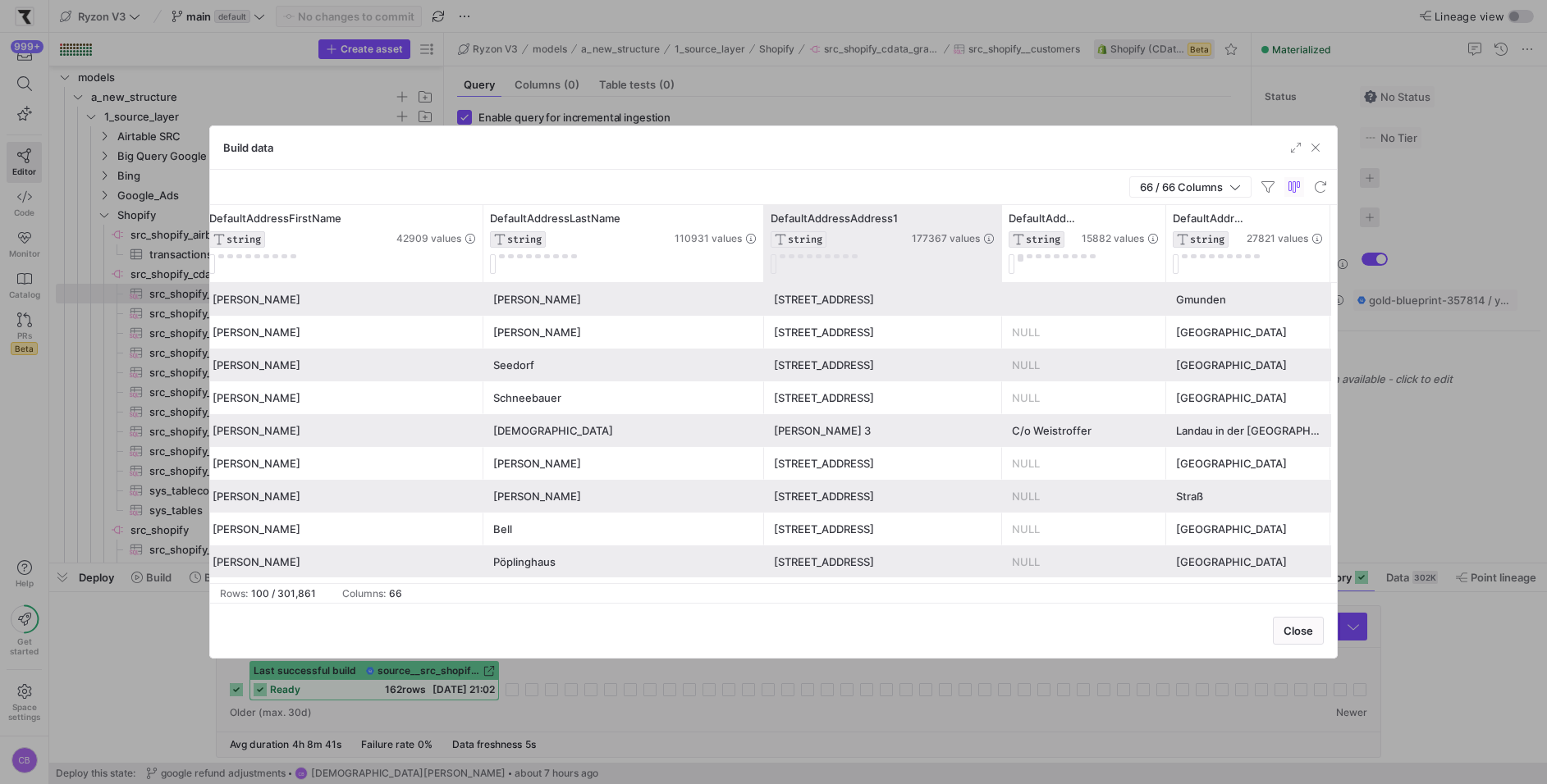
drag, startPoint x: 925, startPoint y: 246, endPoint x: 1000, endPoint y: 246, distance: 75.0
click at [1000, 246] on div at bounding box center [1001, 243] width 7 height 77
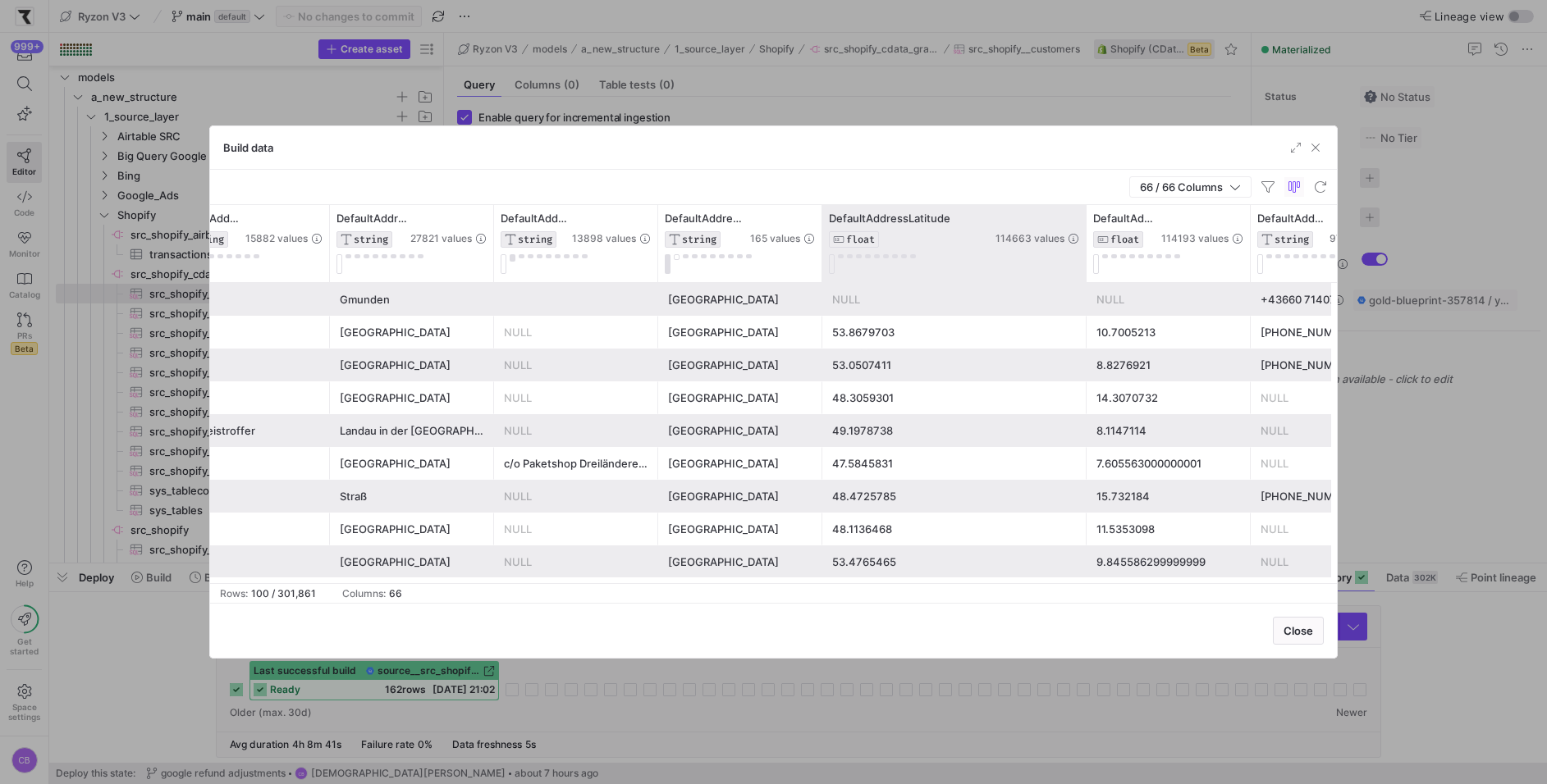
drag, startPoint x: 983, startPoint y: 265, endPoint x: 1082, endPoint y: 265, distance: 99.0
click at [1082, 265] on div at bounding box center [1085, 243] width 7 height 77
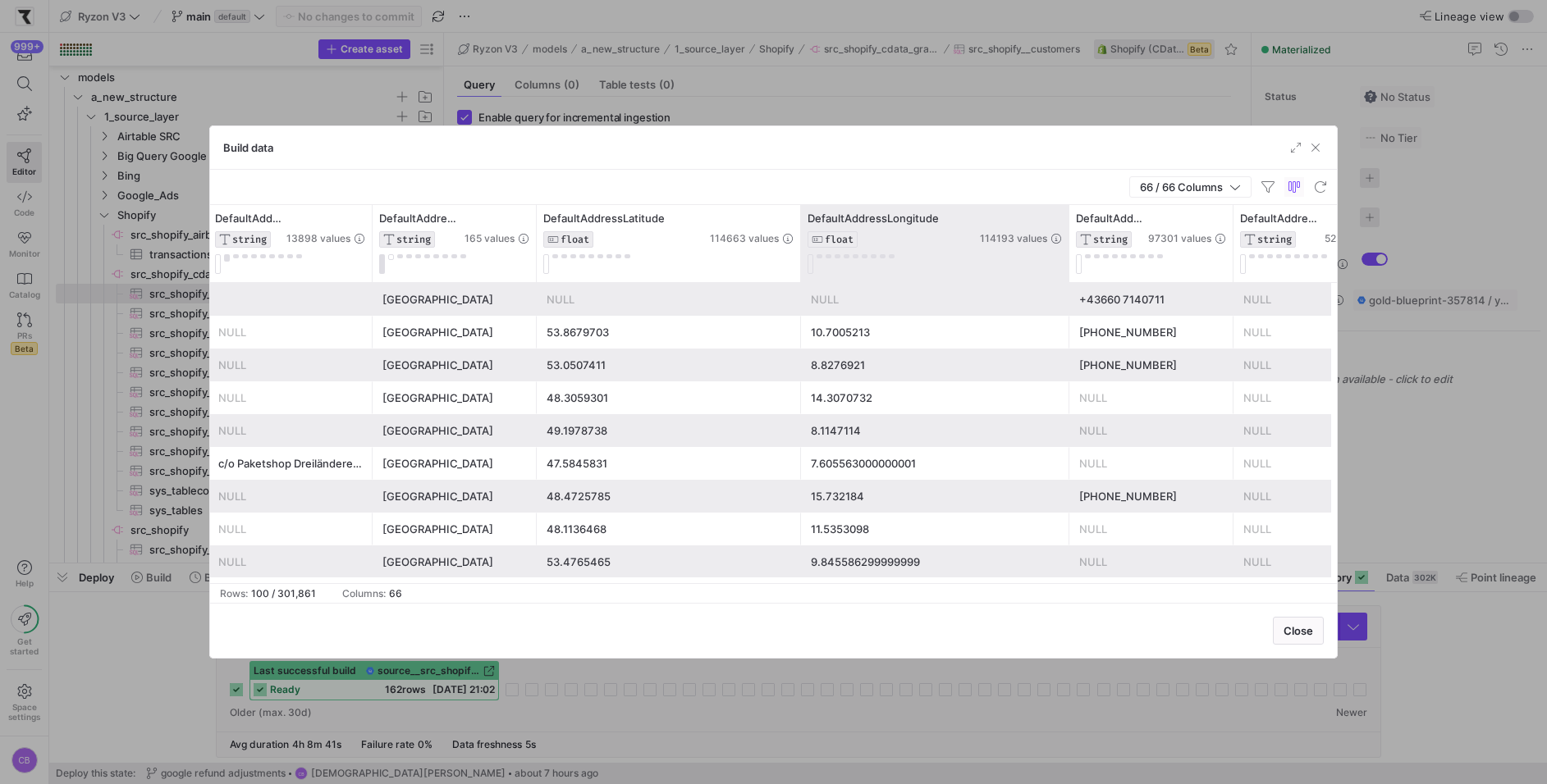
drag, startPoint x: 962, startPoint y: 245, endPoint x: 1067, endPoint y: 246, distance: 105.0
click at [1067, 245] on div at bounding box center [1068, 243] width 7 height 77
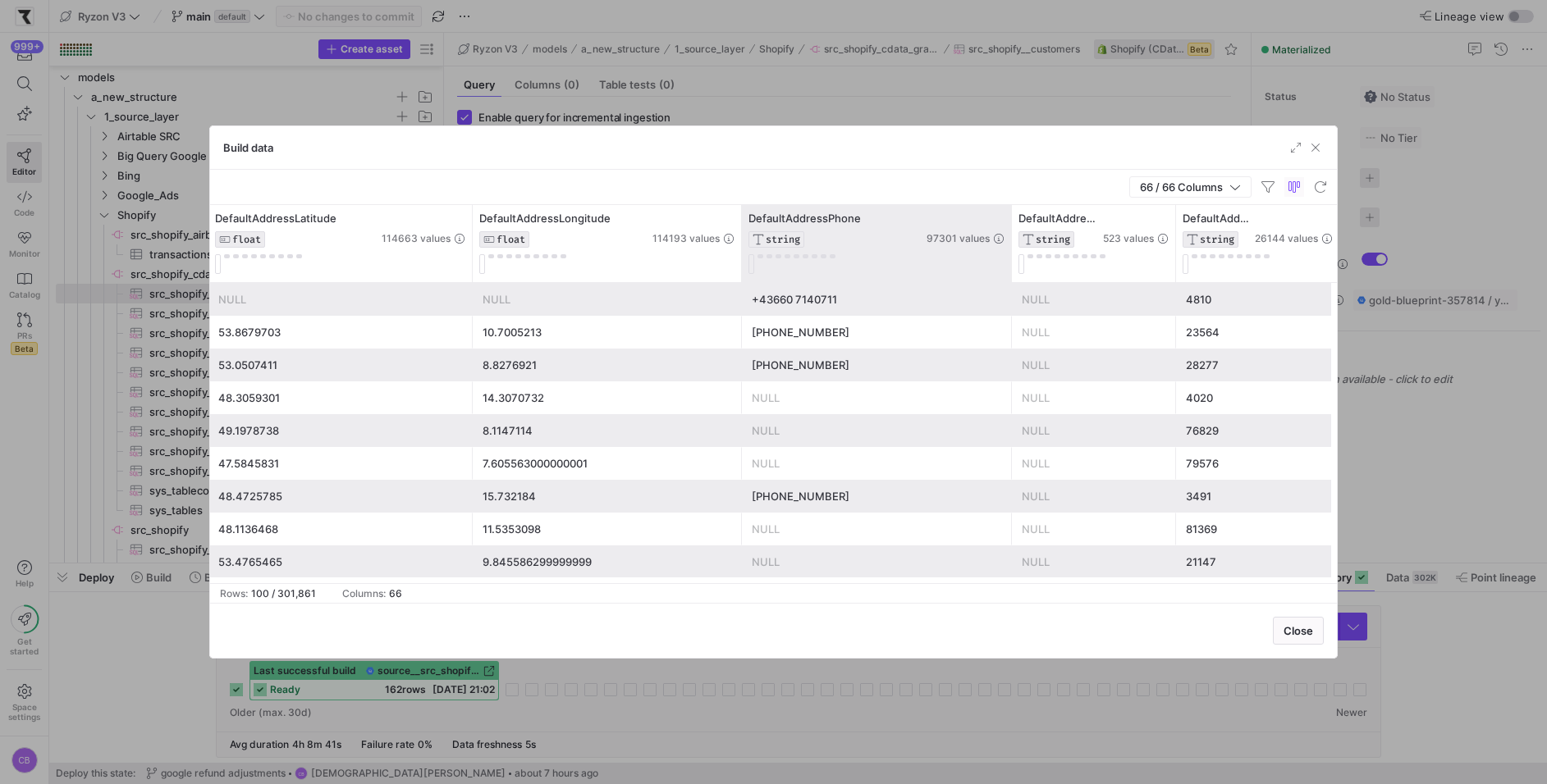
drag, startPoint x: 901, startPoint y: 253, endPoint x: 1005, endPoint y: 279, distance: 107.2
click at [1007, 279] on div at bounding box center [1010, 243] width 7 height 77
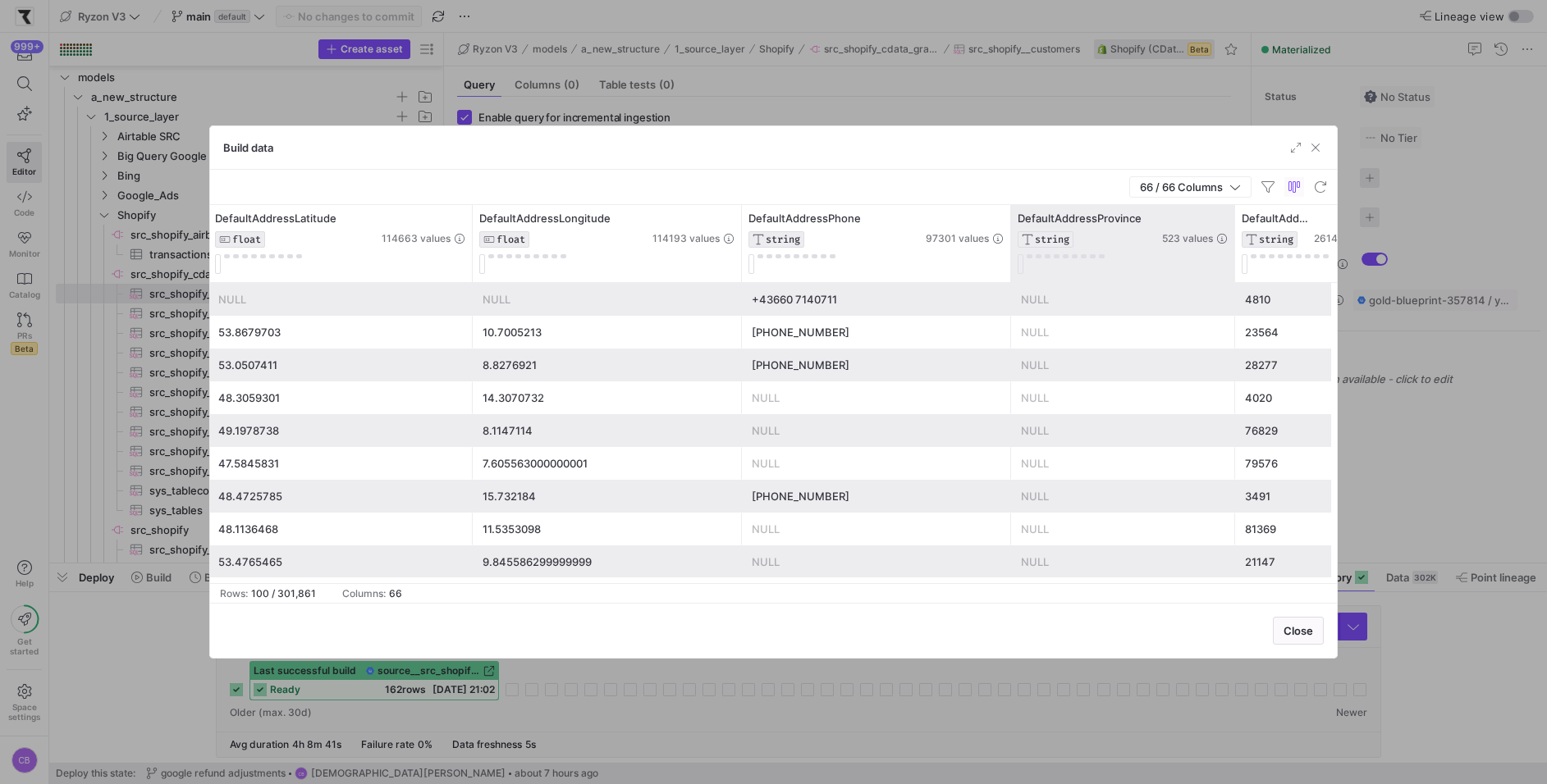
drag, startPoint x: 1171, startPoint y: 255, endPoint x: 1232, endPoint y: 255, distance: 61.0
click at [1232, 255] on div at bounding box center [1234, 243] width 7 height 77
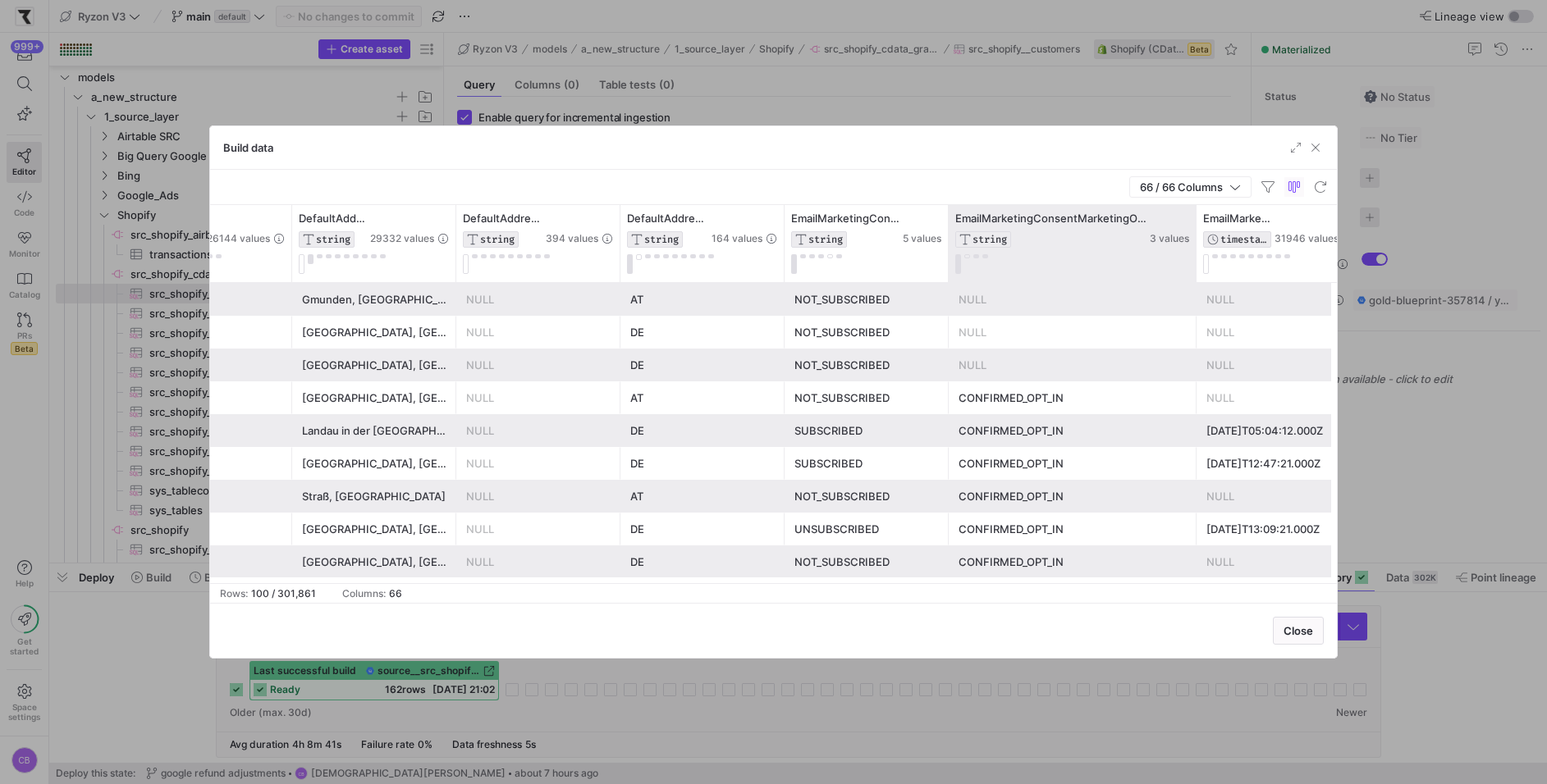
drag, startPoint x: 1109, startPoint y: 246, endPoint x: 1192, endPoint y: 246, distance: 83.0
click at [1195, 246] on div at bounding box center [1195, 243] width 7 height 77
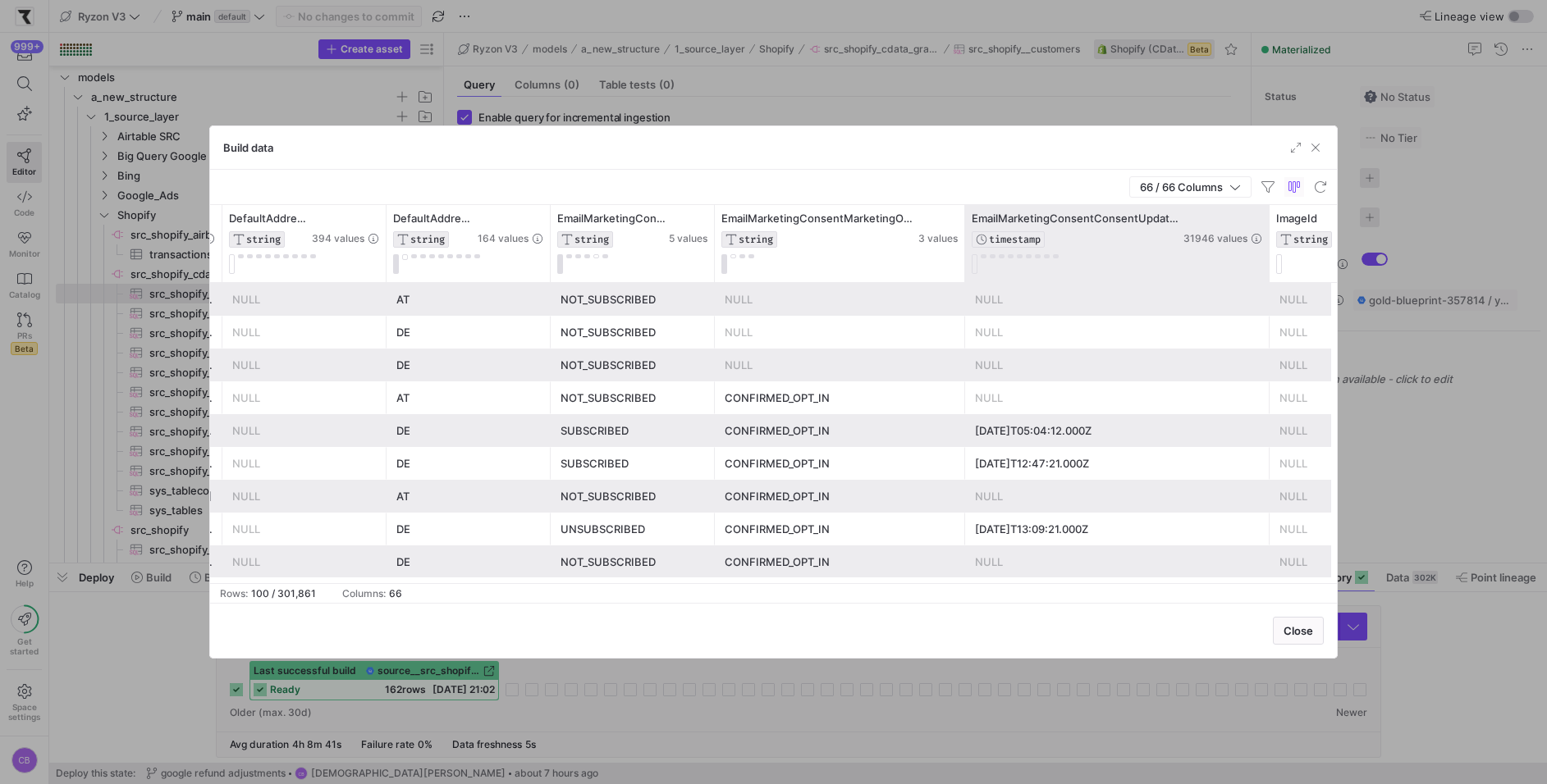
drag, startPoint x: 1126, startPoint y: 242, endPoint x: 1266, endPoint y: 248, distance: 140.1
click at [1266, 248] on div at bounding box center [1268, 243] width 7 height 77
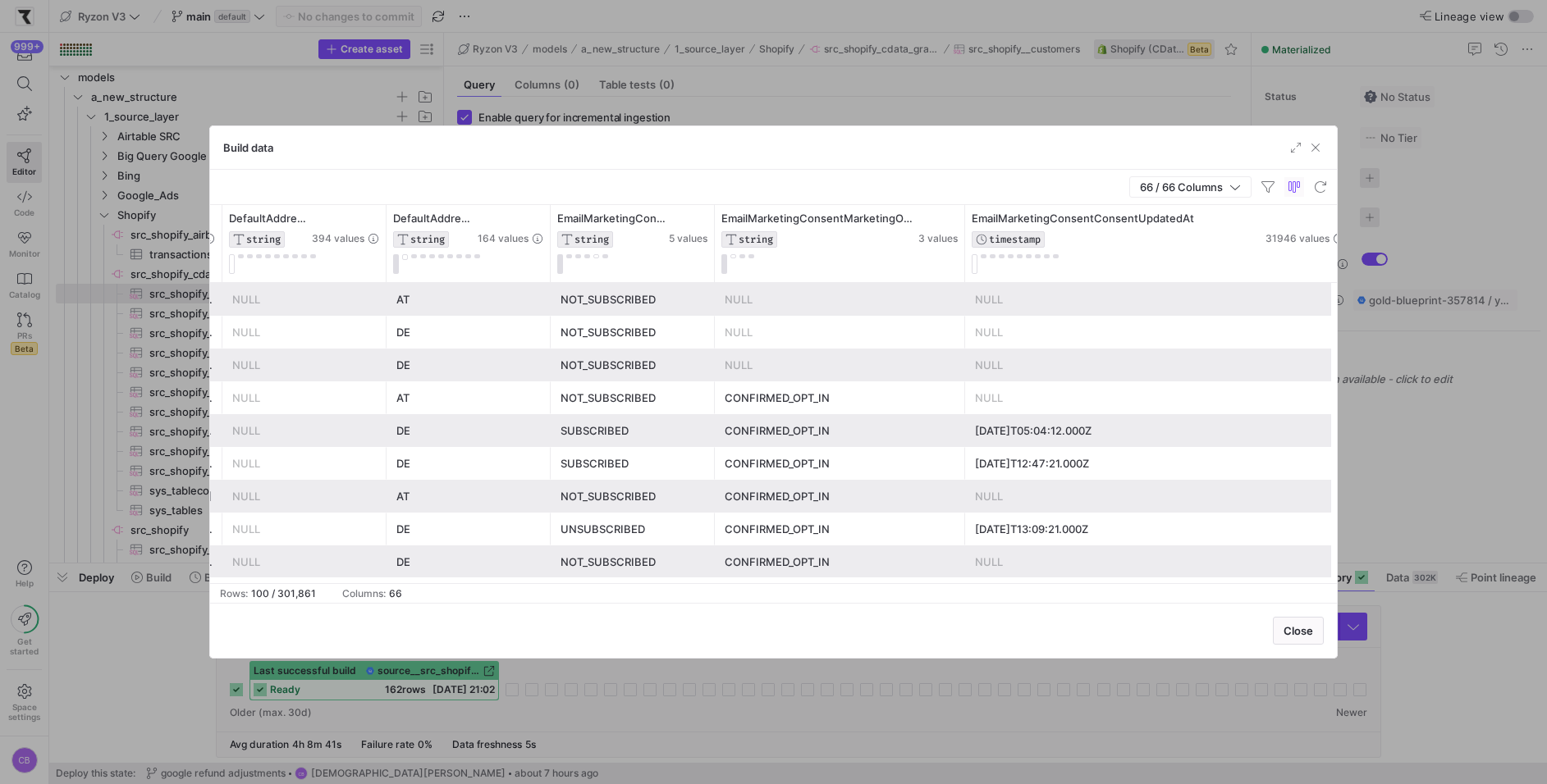
drag, startPoint x: 1266, startPoint y: 248, endPoint x: 1343, endPoint y: 250, distance: 77.0
click at [1347, 250] on div "Build data 66 / 66 Columns Drag here to set row groups Drag here to set column …" at bounding box center [773, 392] width 1547 height 784
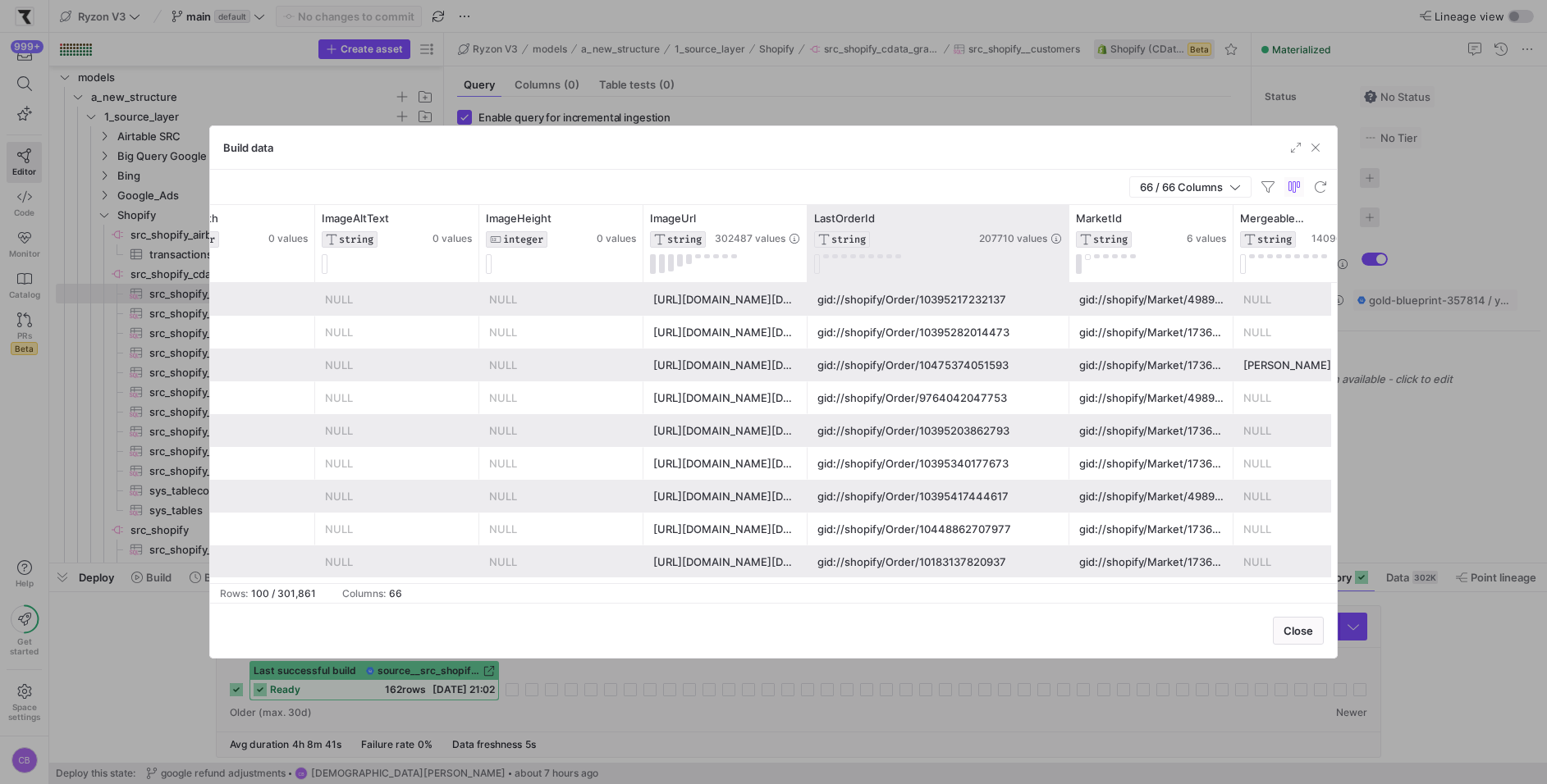
drag, startPoint x: 966, startPoint y: 249, endPoint x: 1063, endPoint y: 264, distance: 98.2
click at [1063, 264] on div "LastOrderId STRING 207710 values" at bounding box center [938, 243] width 262 height 77
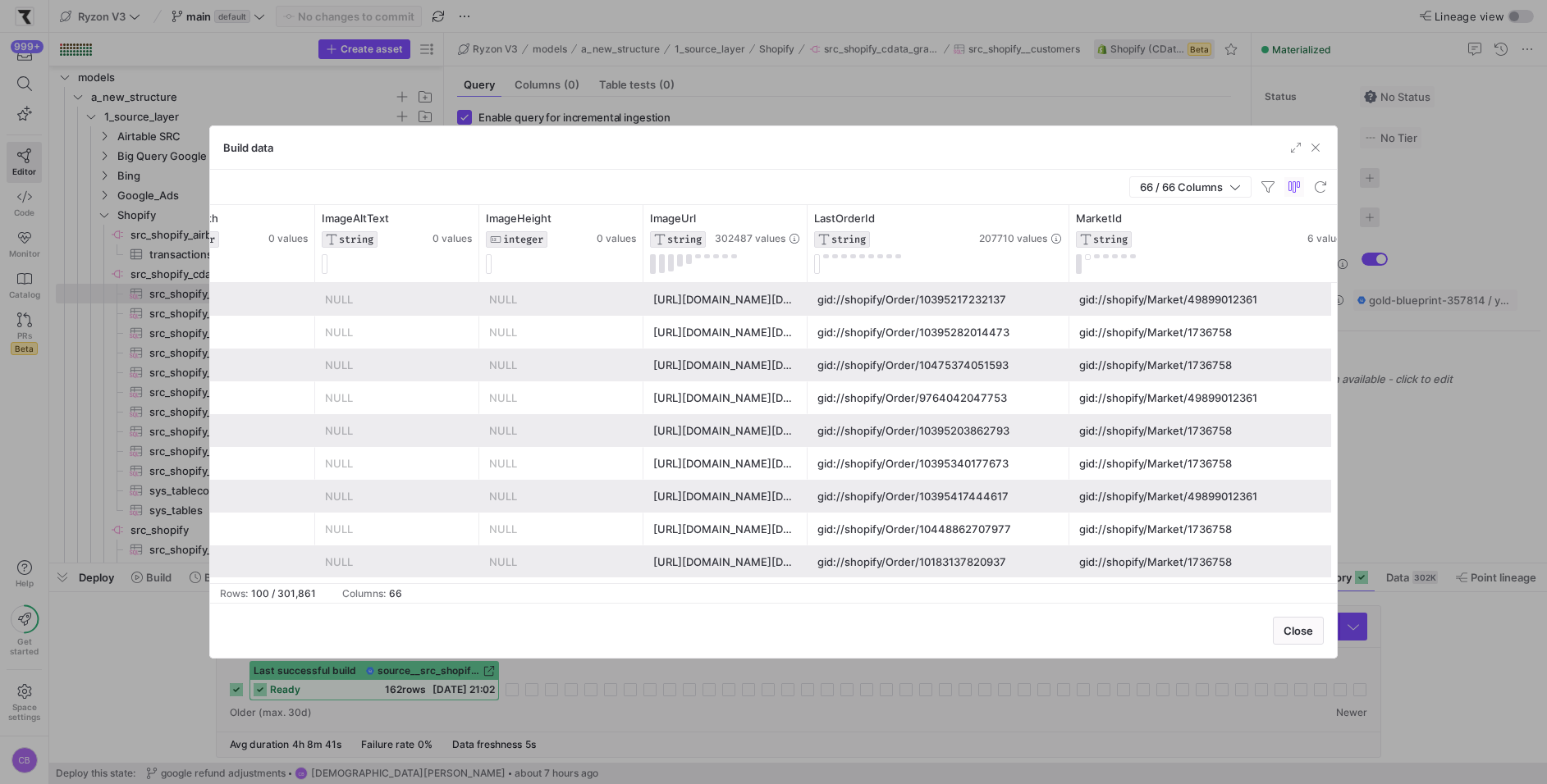
drag, startPoint x: 1231, startPoint y: 262, endPoint x: 1352, endPoint y: 262, distance: 121.0
click at [1352, 262] on div "Build data 66 / 66 Columns Drag here to set row groups Drag here to set column …" at bounding box center [773, 392] width 1547 height 784
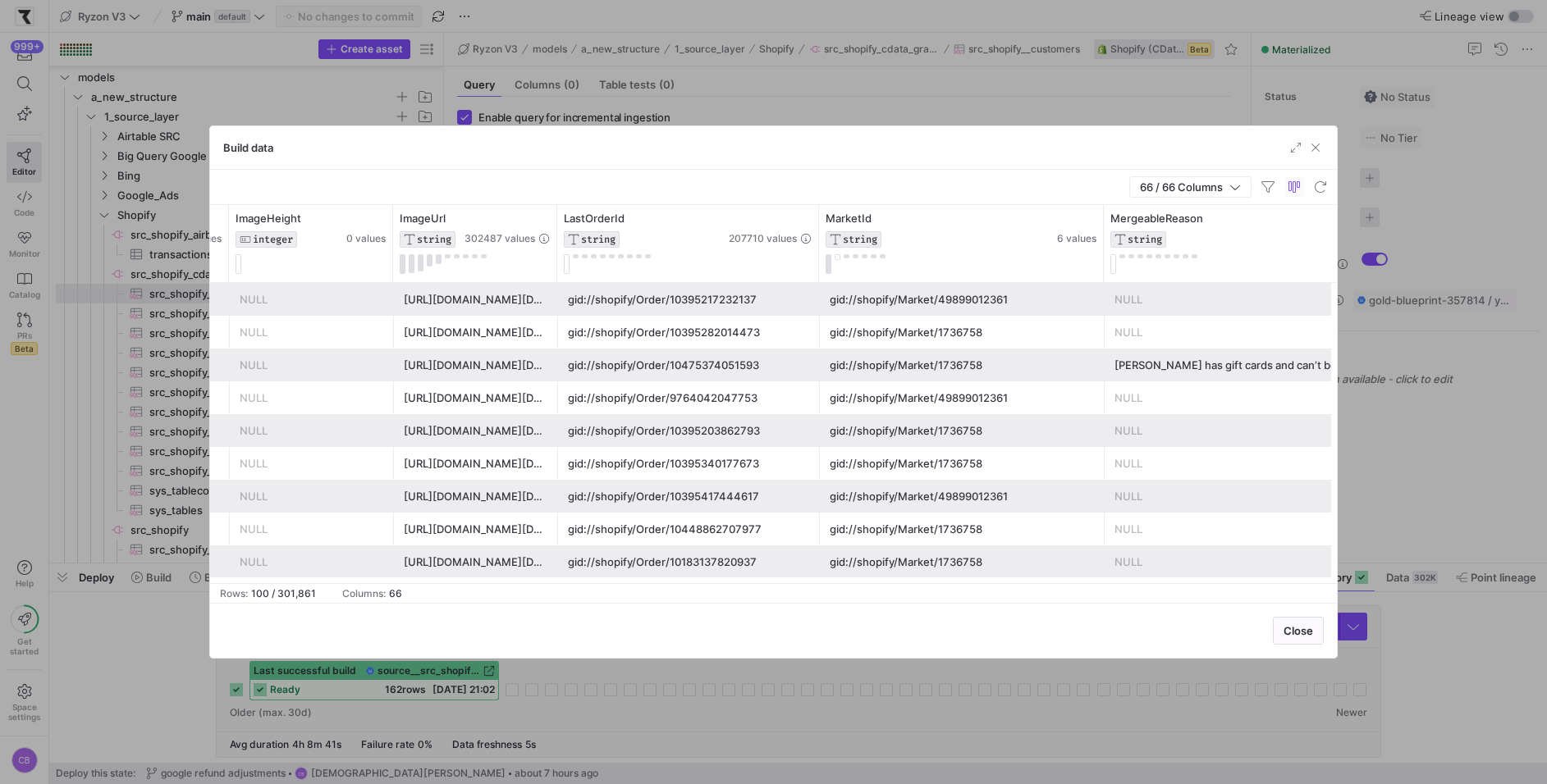
drag, startPoint x: 1265, startPoint y: 264, endPoint x: 1439, endPoint y: 272, distance: 174.2
click at [1439, 272] on div "Build data 66 / 66 Columns Drag here to set row groups Drag here to set column …" at bounding box center [773, 392] width 1547 height 784
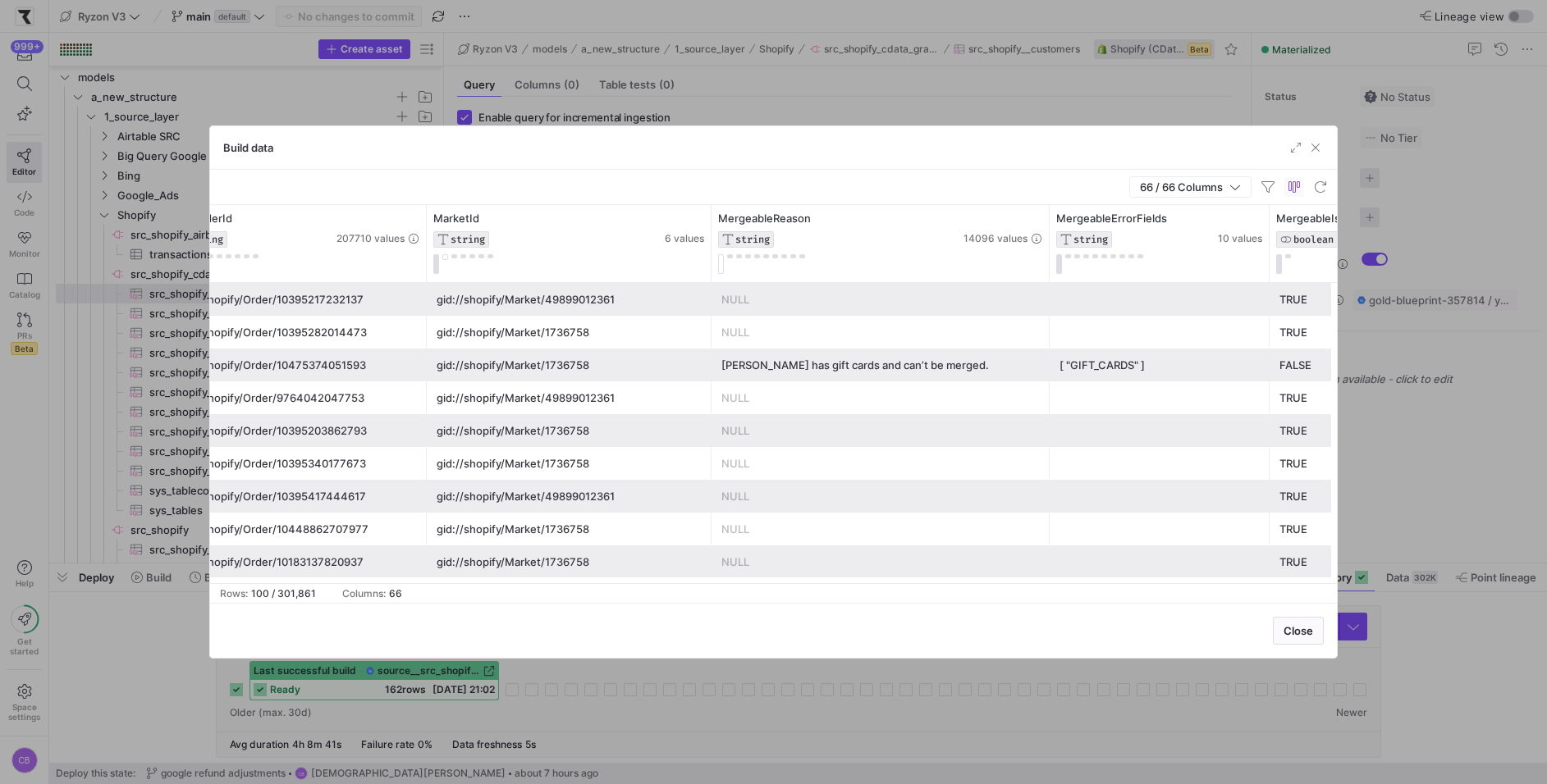
drag, startPoint x: 1212, startPoint y: 266, endPoint x: 1268, endPoint y: 266, distance: 56.0
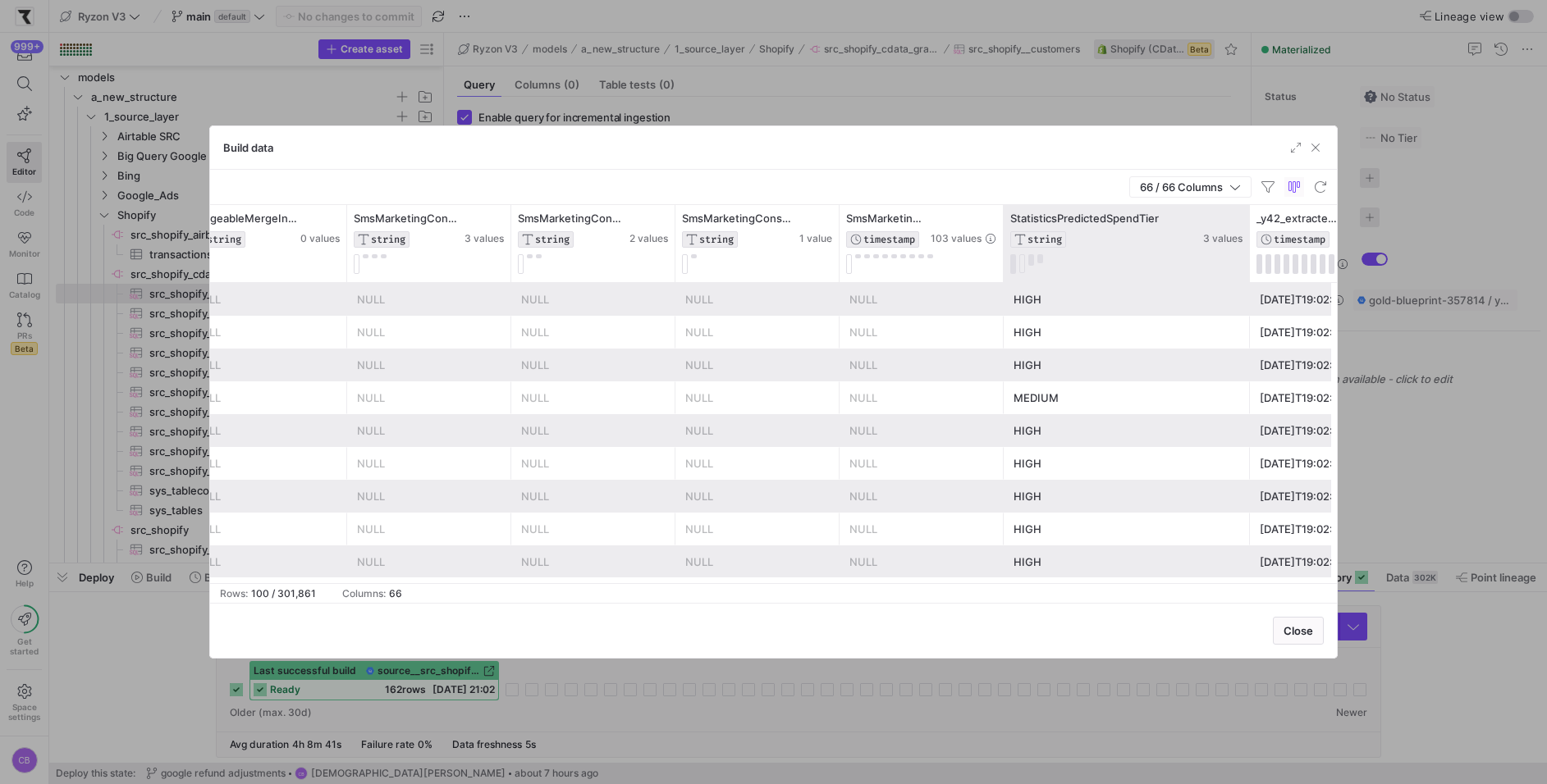
drag, startPoint x: 1164, startPoint y: 259, endPoint x: 1245, endPoint y: 259, distance: 81.0
click at [1245, 259] on div at bounding box center [1248, 243] width 7 height 77
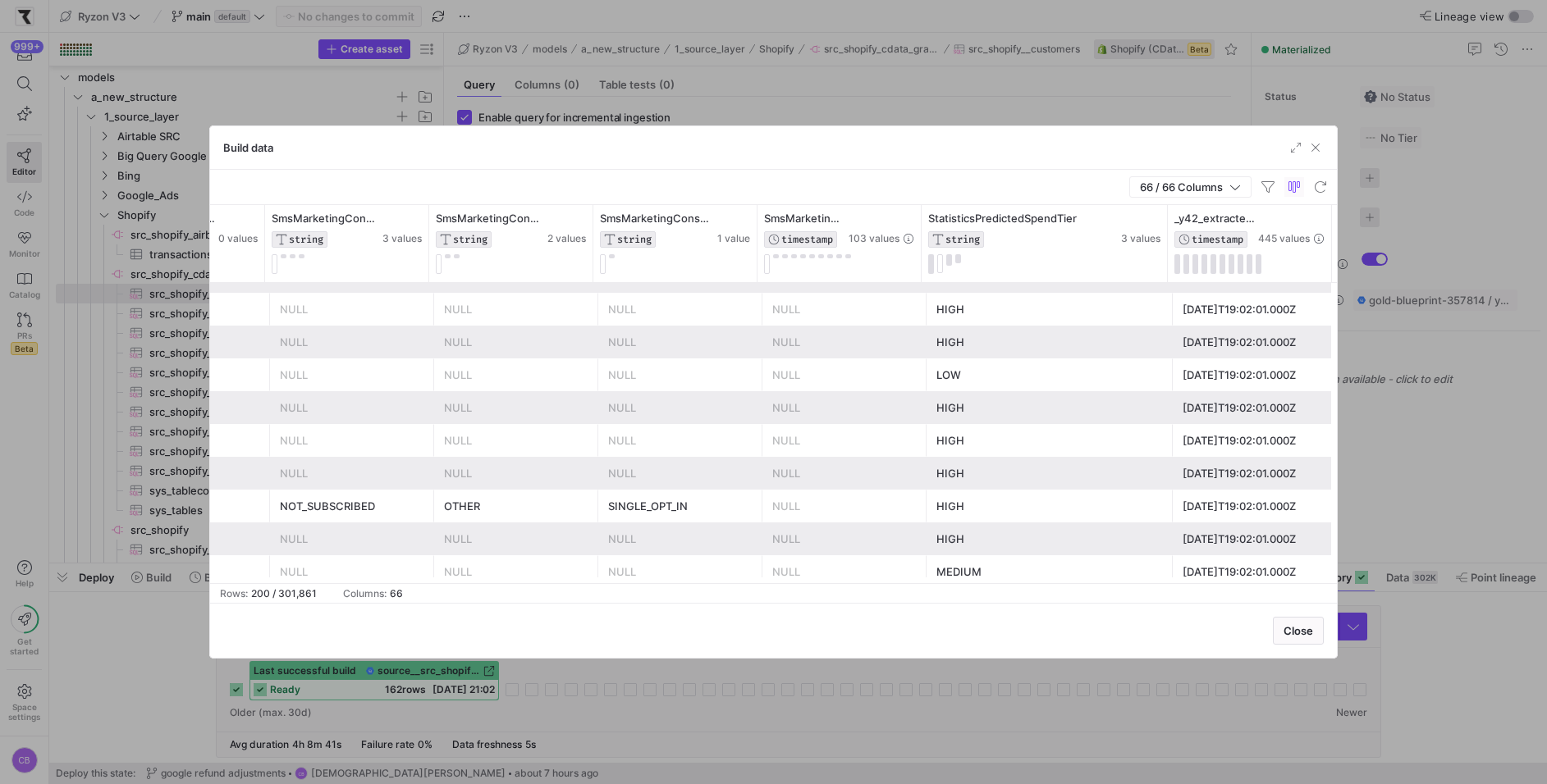
click at [964, 364] on div "LOW" at bounding box center [1049, 375] width 227 height 32
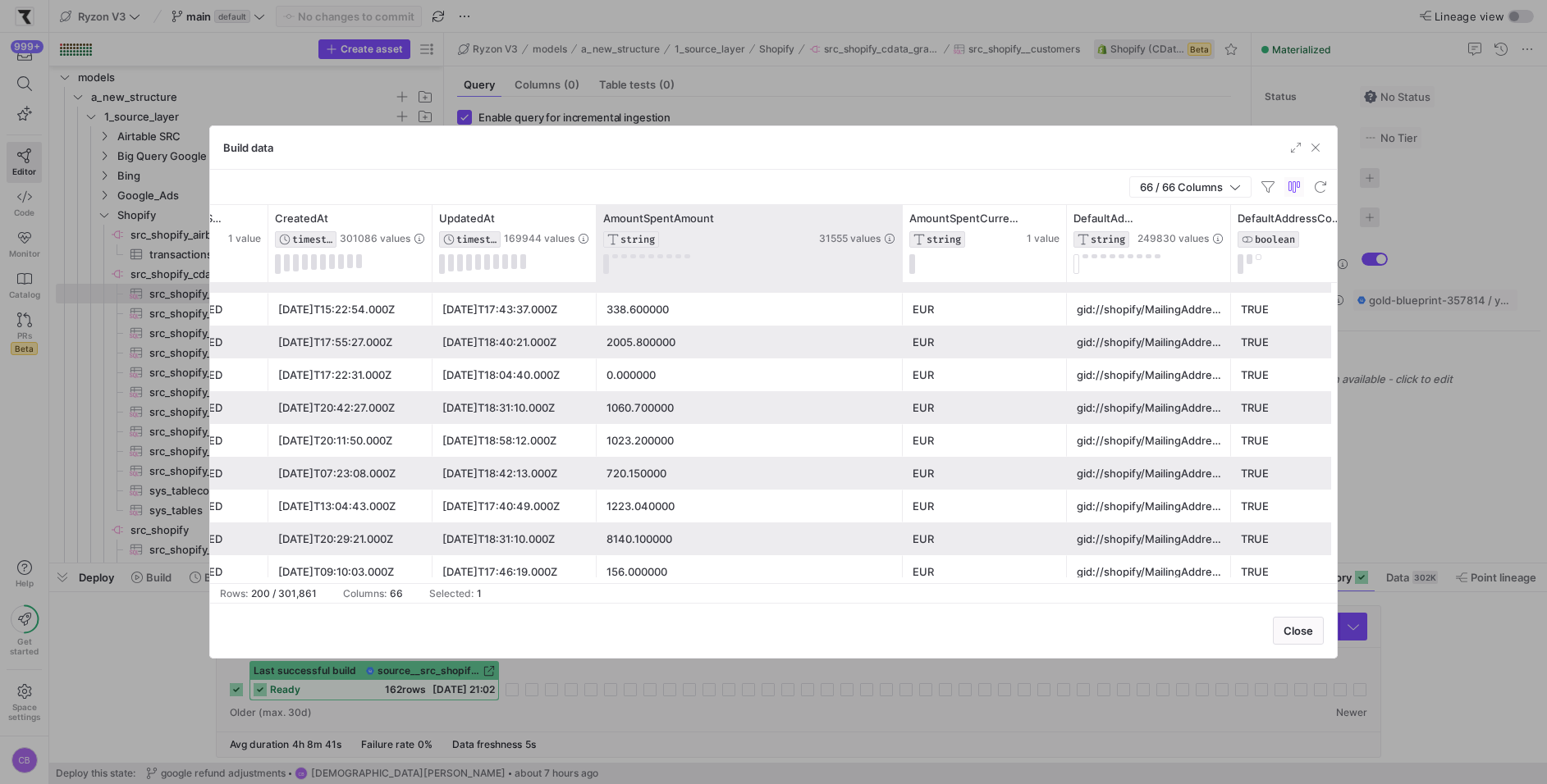
drag, startPoint x: 757, startPoint y: 252, endPoint x: 896, endPoint y: 259, distance: 139.2
click at [898, 259] on div at bounding box center [901, 243] width 7 height 77
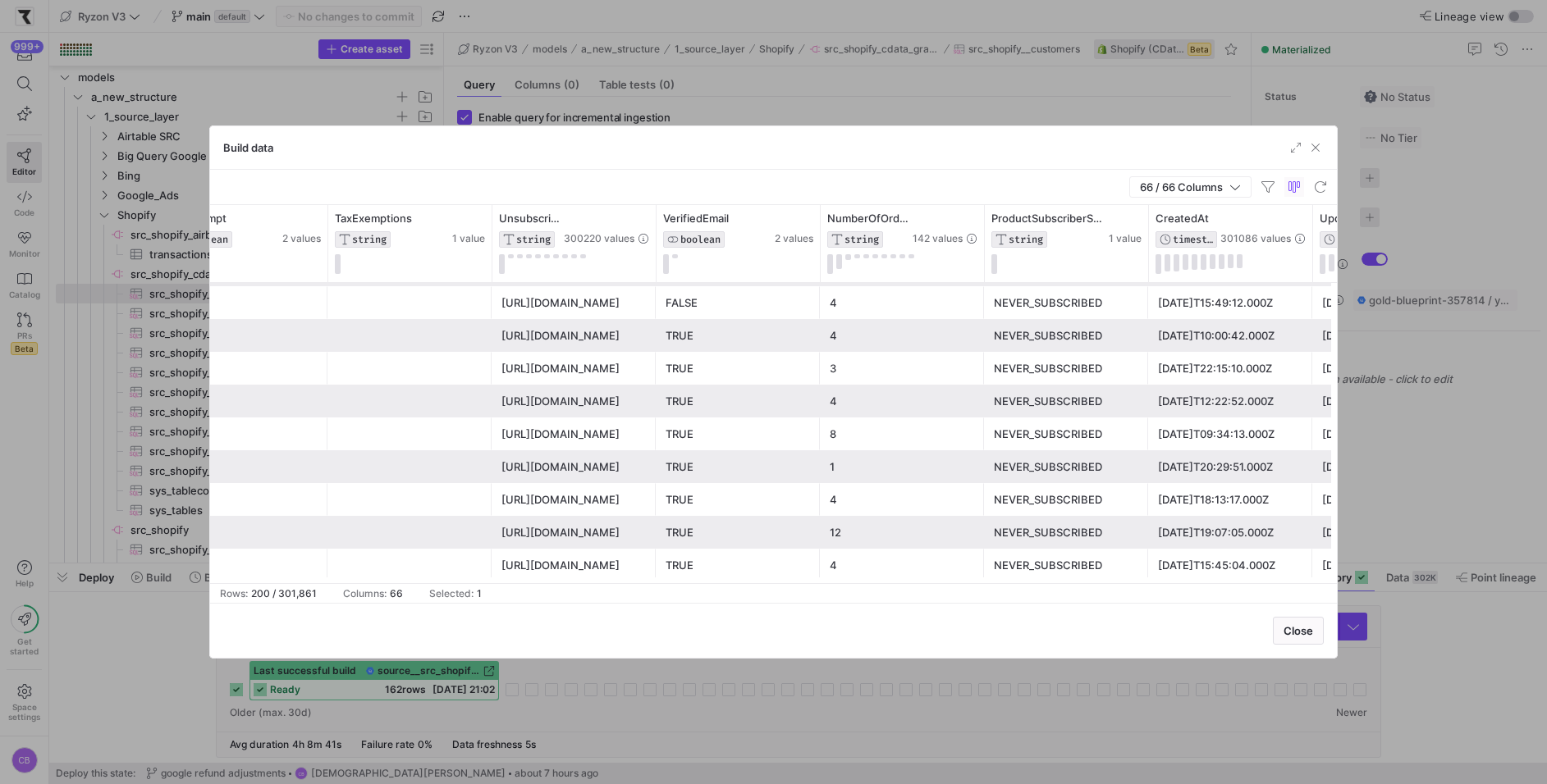
type input "OrderUpdatedAt"
type textarea "SELECT * FROM OrderLineItems WHERE OrderUpdatedAt >= '{{ var('STATE') }}'"
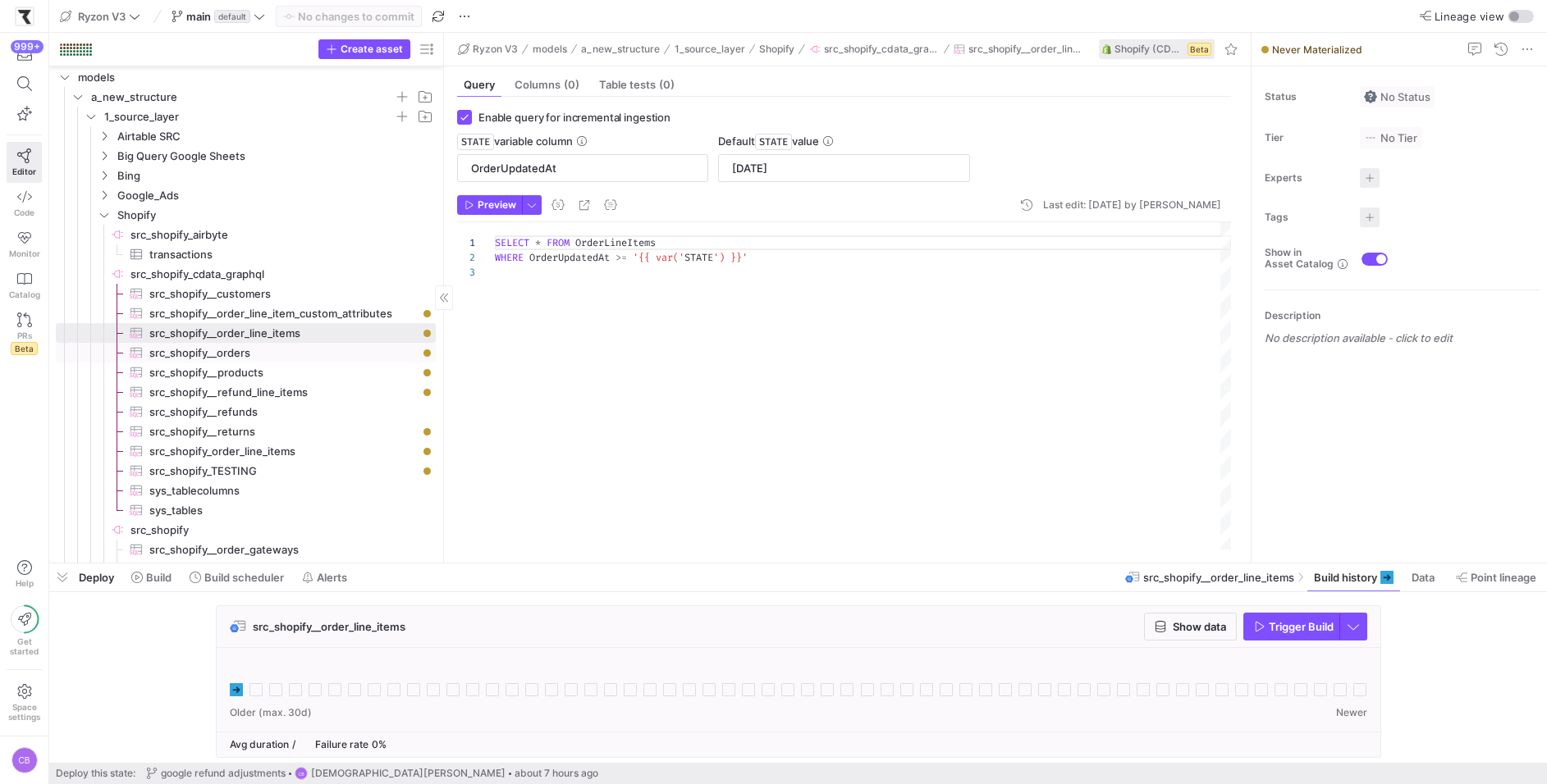
click at [216, 358] on span "src_shopify__orders​​​​​​​​​" at bounding box center [283, 353] width 267 height 19
type input "UpdatedAt"
type textarea "SELECT * FROM Orders WHERE UpdatedAt >= '{{ var('STATE') }}'"
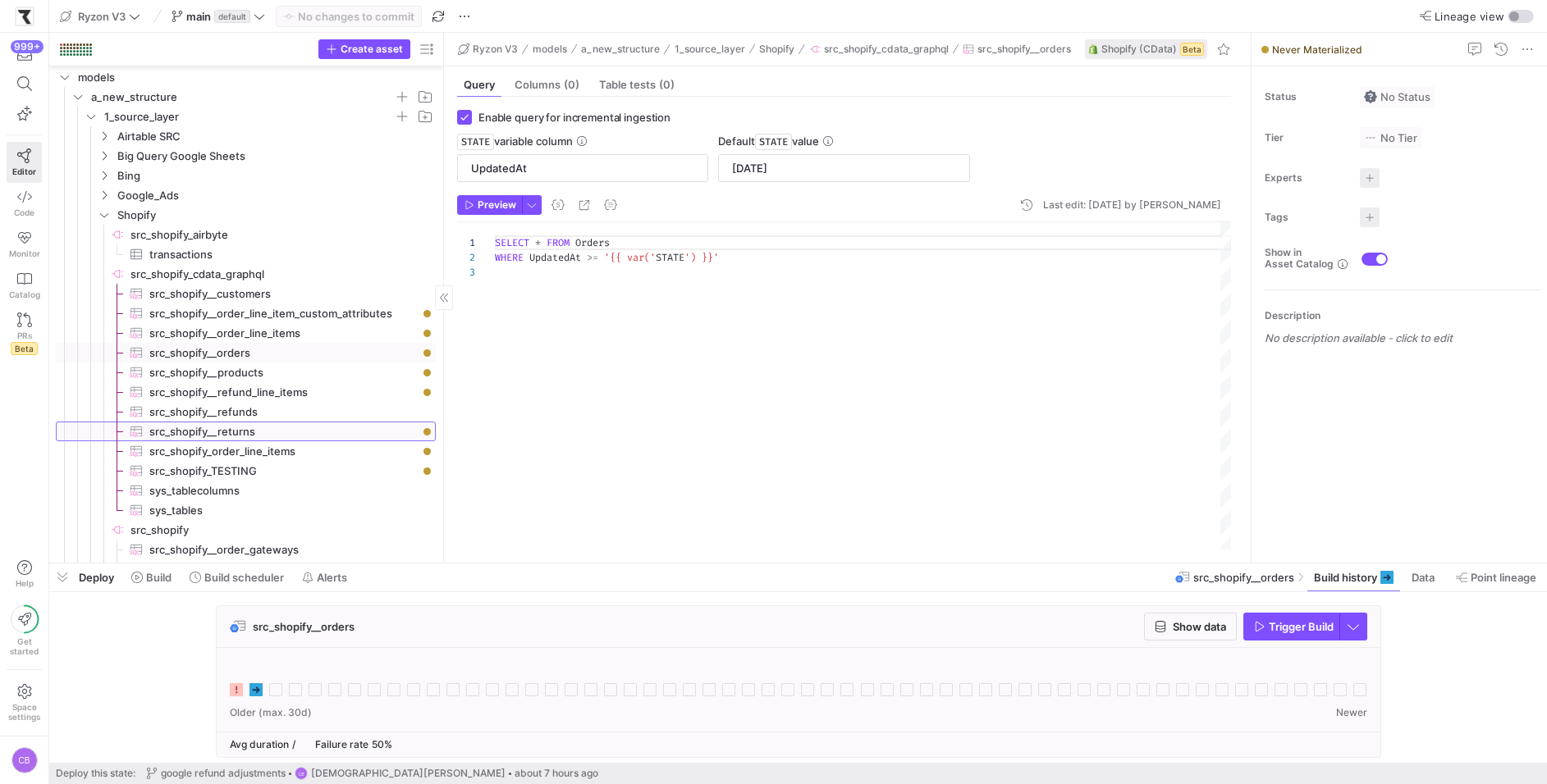
click at [244, 428] on span "src_shopify__returns​​​​​​​​​" at bounding box center [283, 432] width 267 height 19
checkbox input "false"
type textarea "SELECT * FROM Returns LIMIT 10000"
click at [260, 453] on span "src_shopify_order_line_items​​​​​​​​​" at bounding box center [283, 451] width 267 height 19
checkbox input "true"
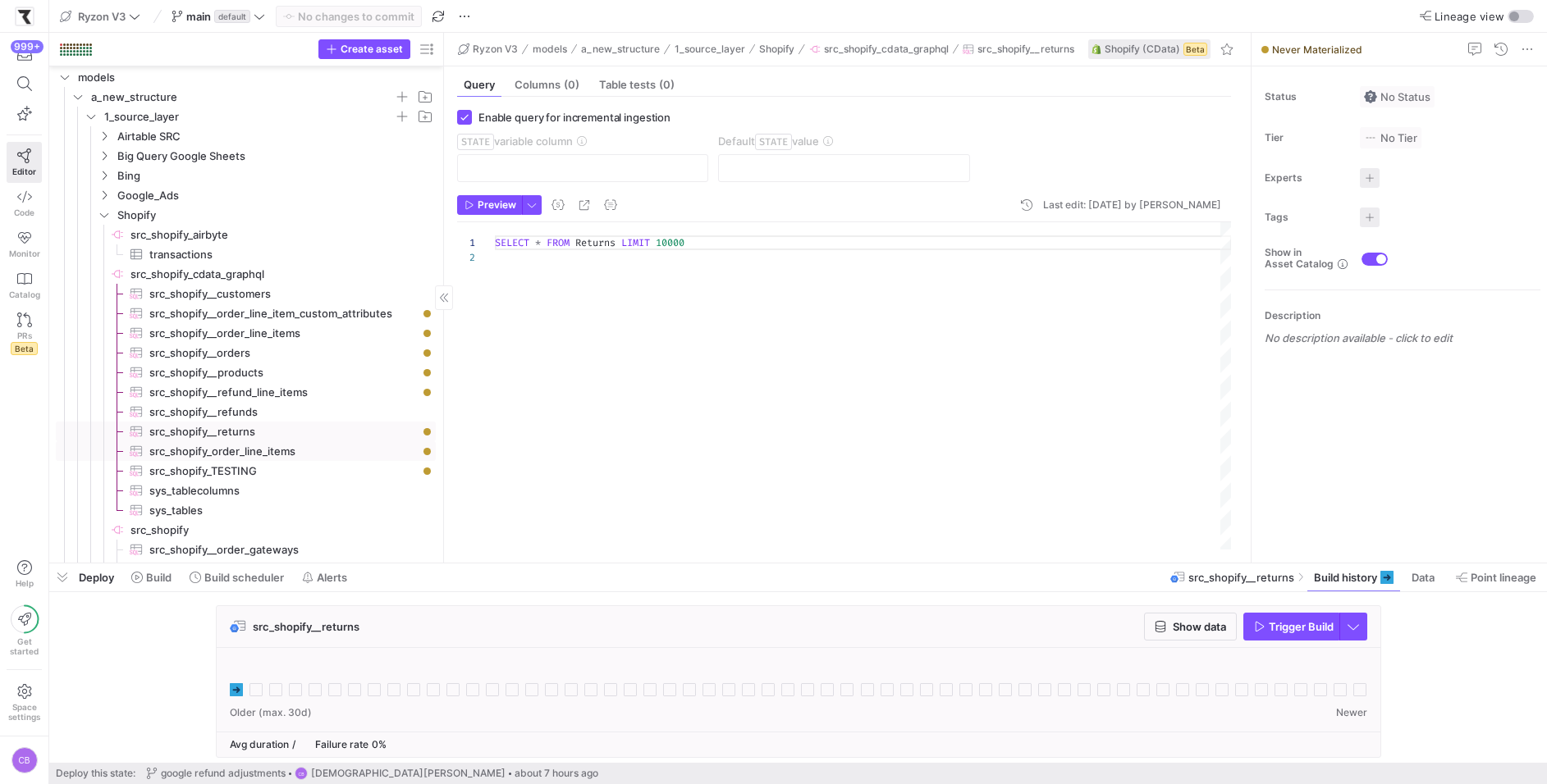
type input "OrderUpdatedAt"
type input "[DATE]"
type textarea "SELECT * FROM OrderLineItems WHERE OrderUpdatedAt >= '{{ var('STATE') }}'"
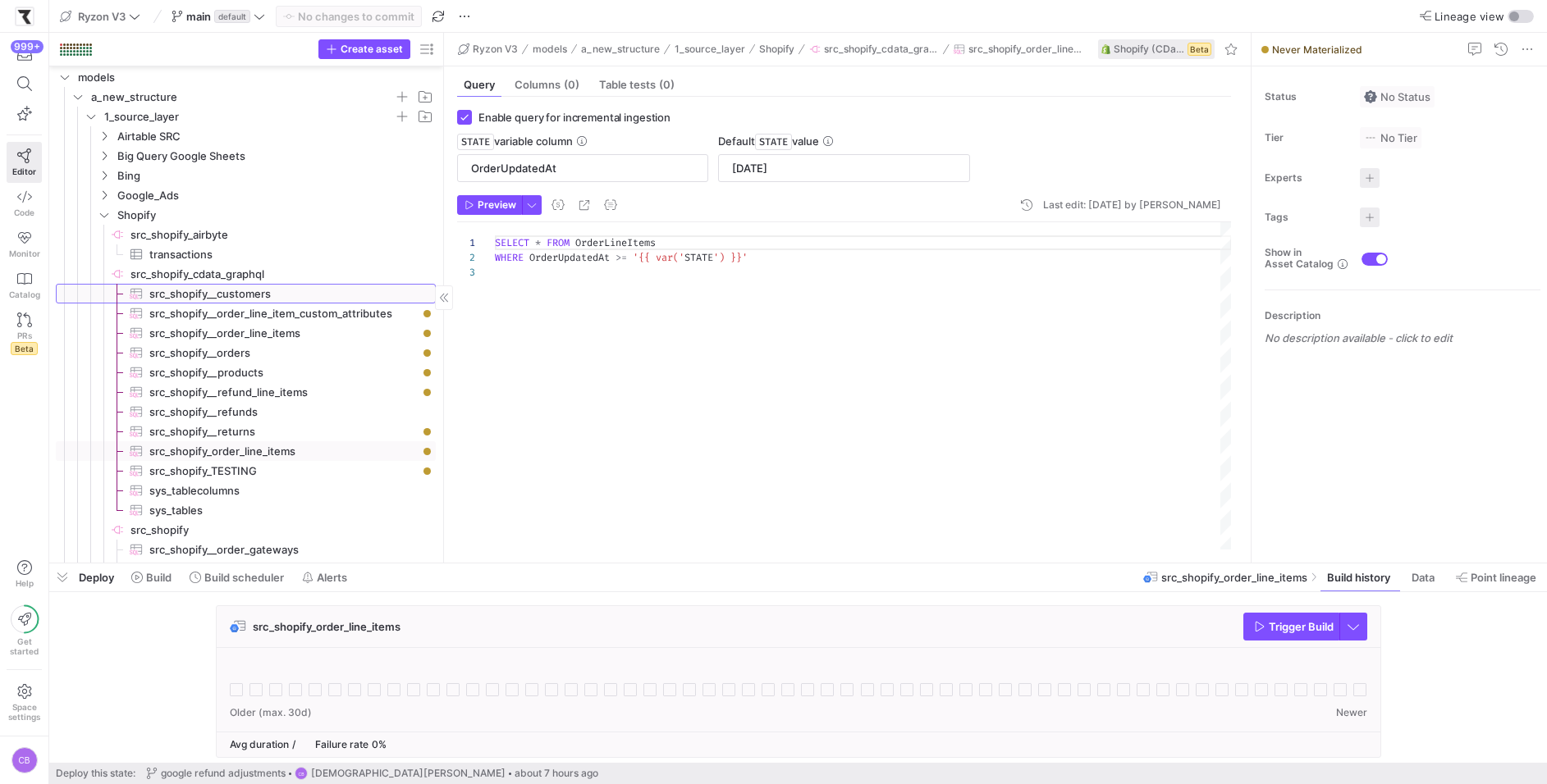
click at [247, 295] on span "src_shopify__customers​​​​​​​​​" at bounding box center [283, 294] width 267 height 19
type input "UpdatedAt"
type input "[DATE]"
type textarea "SELECT * FROM Customers WHERE UpdatedAt >= '{{ var('STATE') }}'"
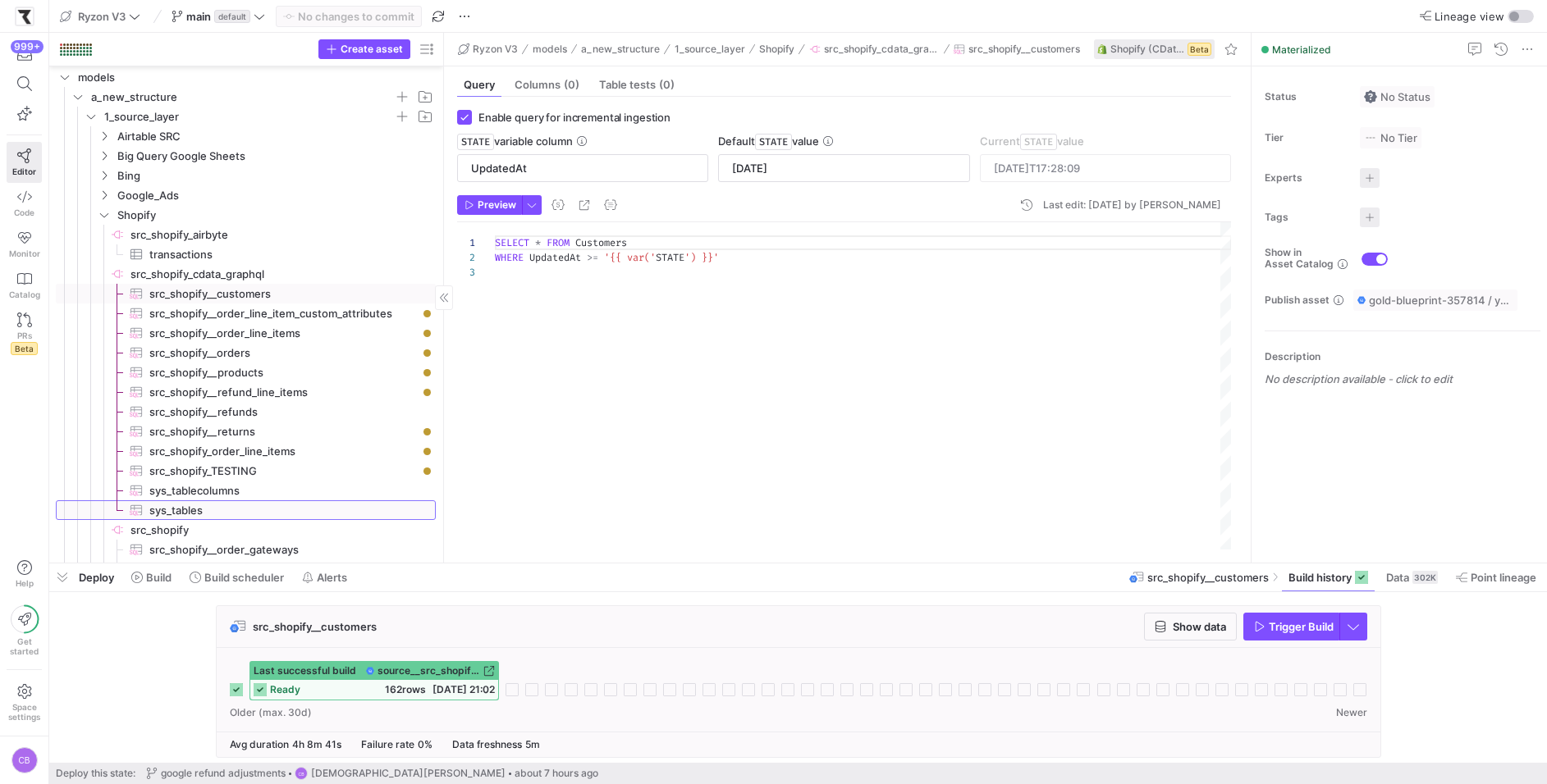
click at [204, 507] on span "sys_tables​​​​​​​​​" at bounding box center [283, 511] width 267 height 19
checkbox input "false"
type textarea "SELECT * FROM sys_tables"
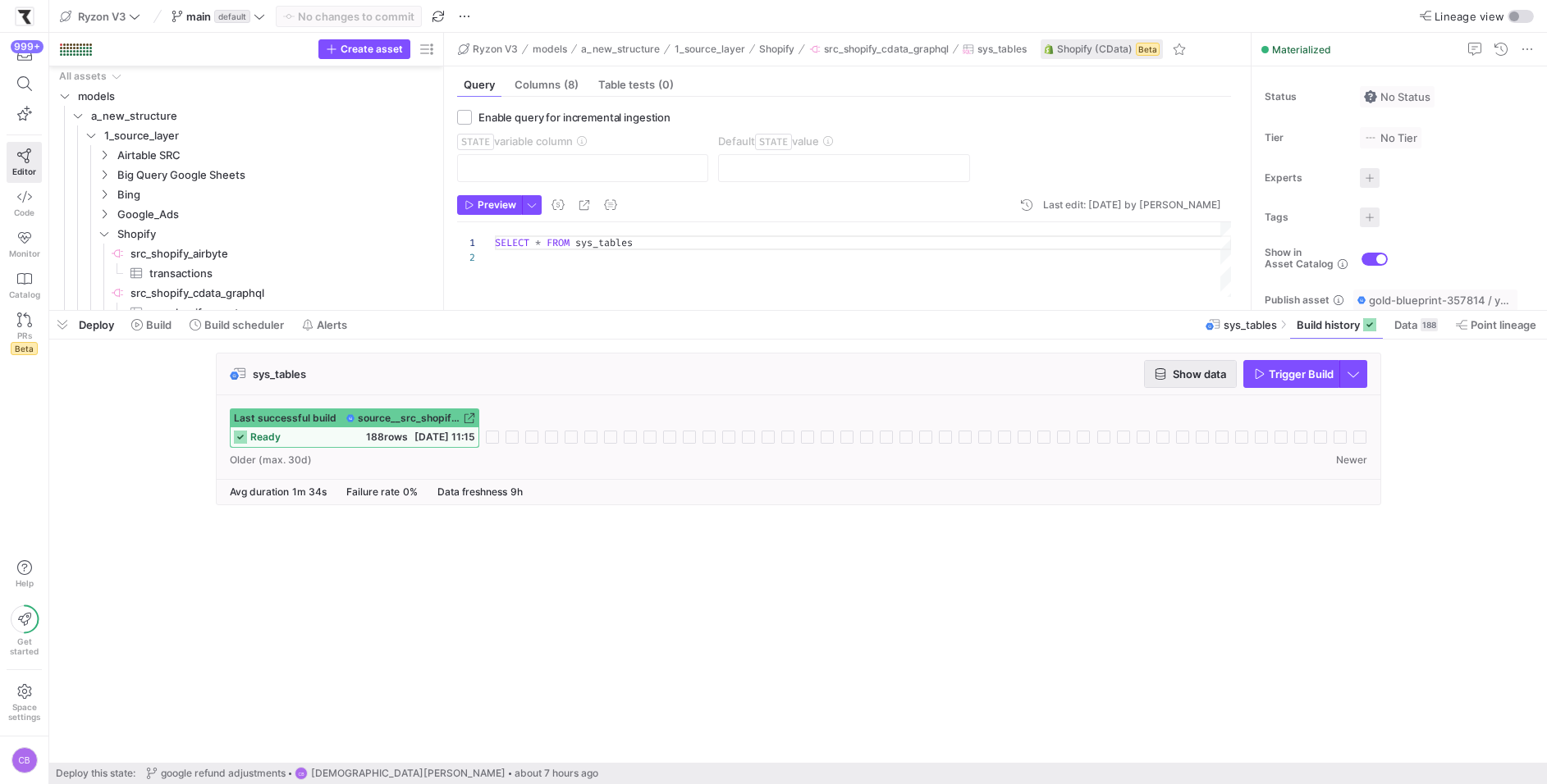
scroll to position [15, 0]
click at [1188, 370] on span "Show data" at bounding box center [1199, 374] width 53 height 13
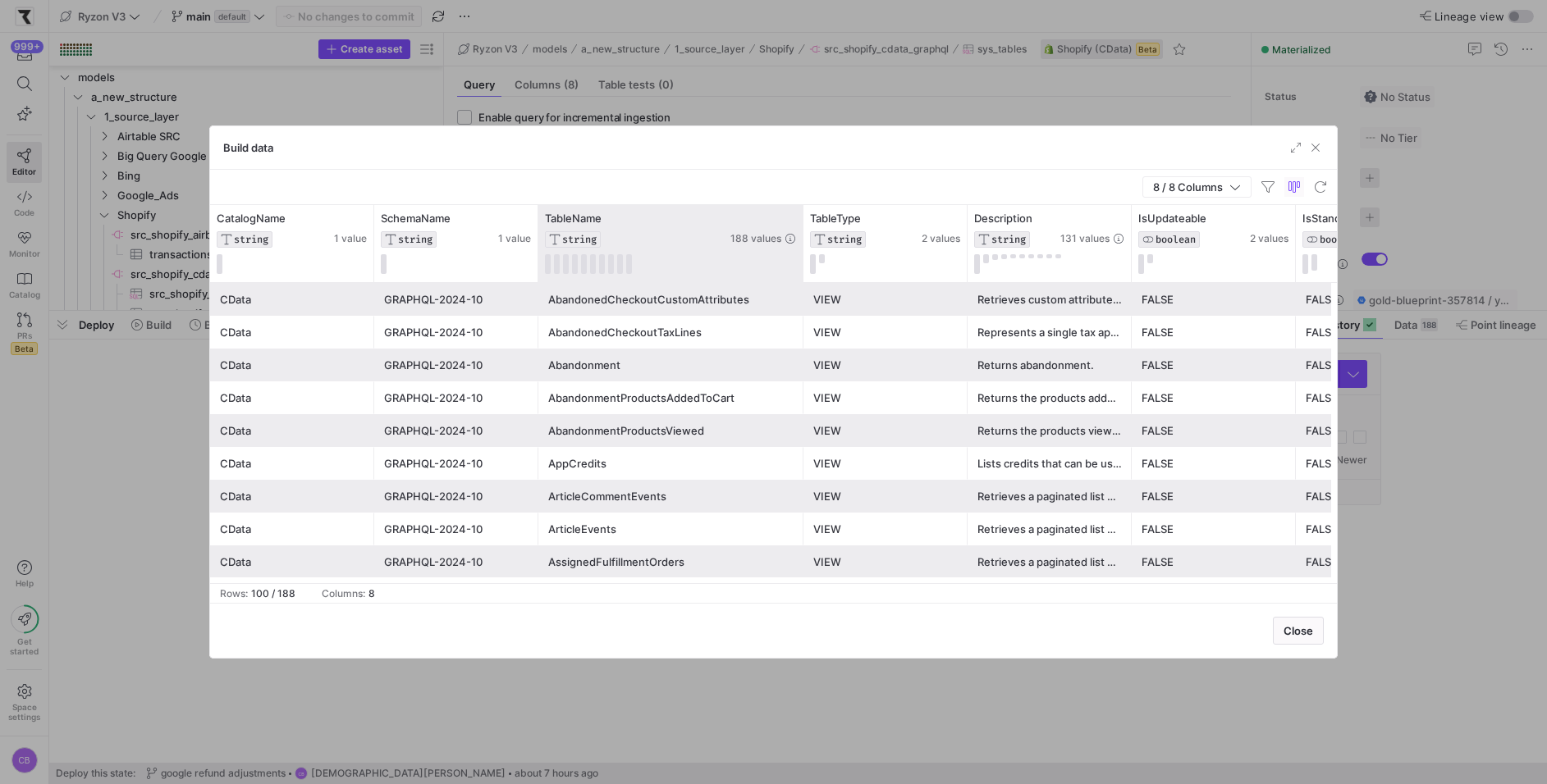
drag, startPoint x: 700, startPoint y: 238, endPoint x: 830, endPoint y: 237, distance: 130.0
click at [806, 237] on div at bounding box center [802, 243] width 7 height 77
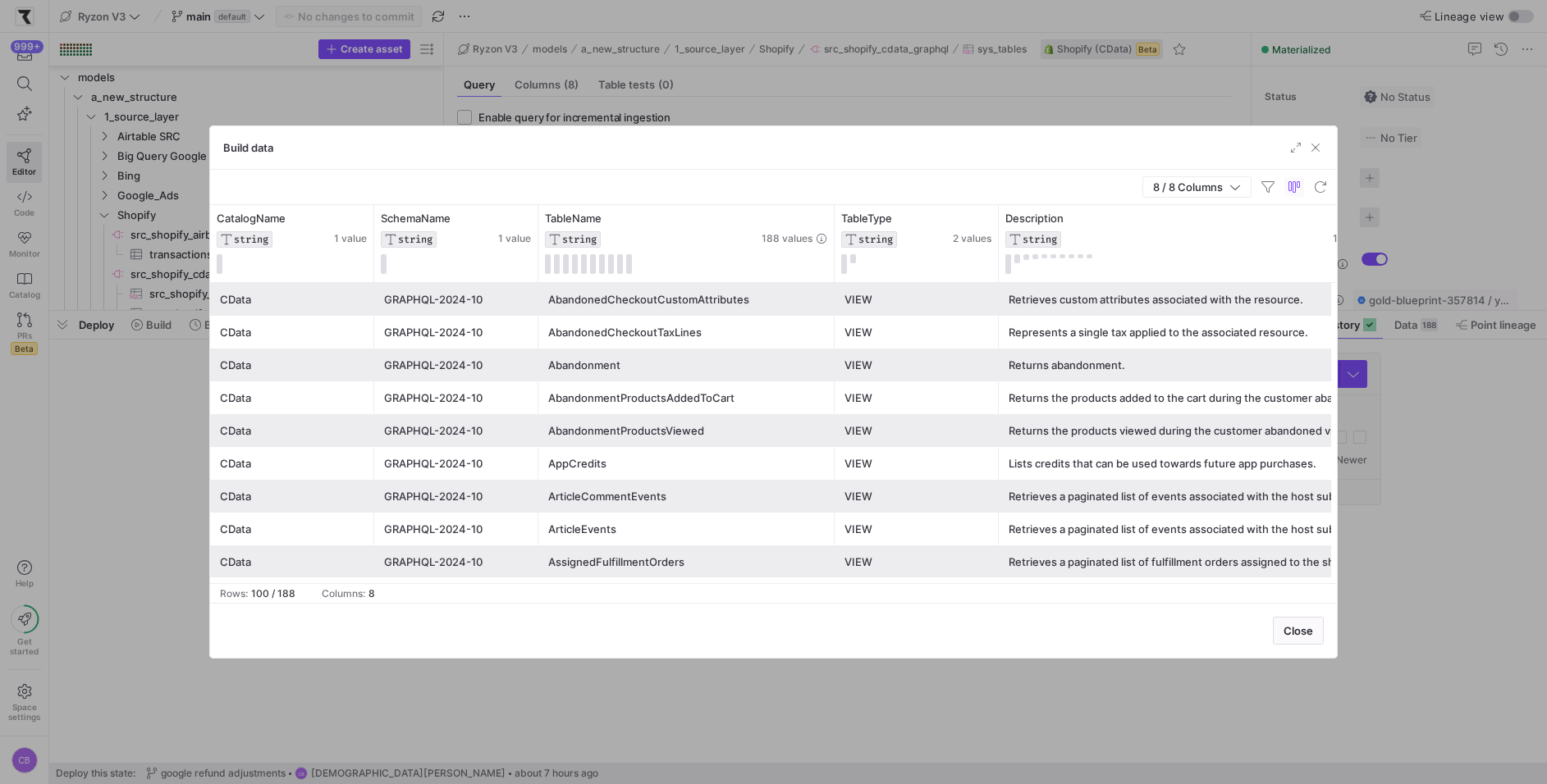
drag, startPoint x: 1160, startPoint y: 234, endPoint x: 1450, endPoint y: 261, distance: 291.3
click at [1451, 262] on div "Build data 8 / 8 Columns Drag here to set row groups Drag here to set column la…" at bounding box center [773, 392] width 1547 height 784
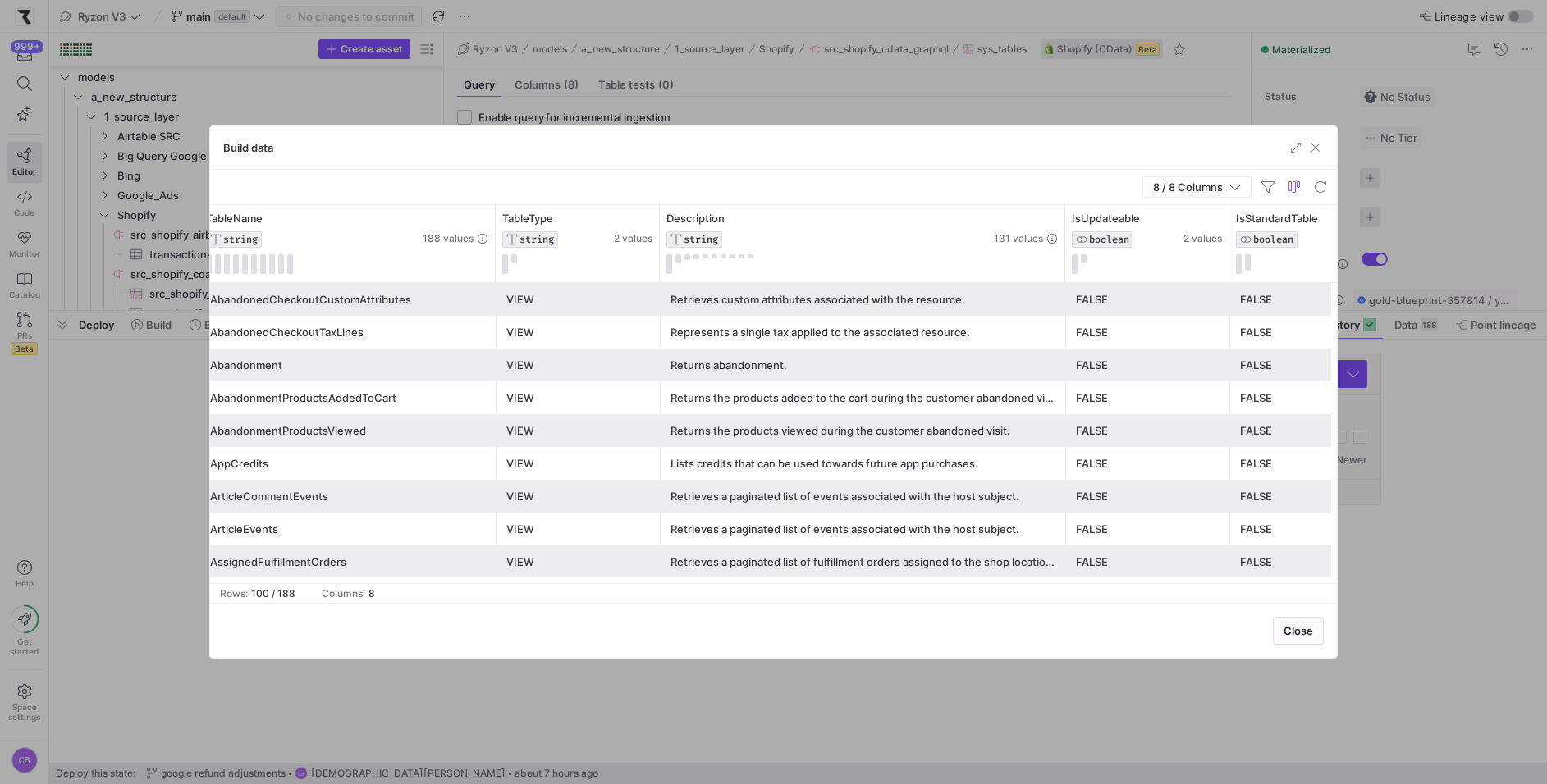
scroll to position [0, 382]
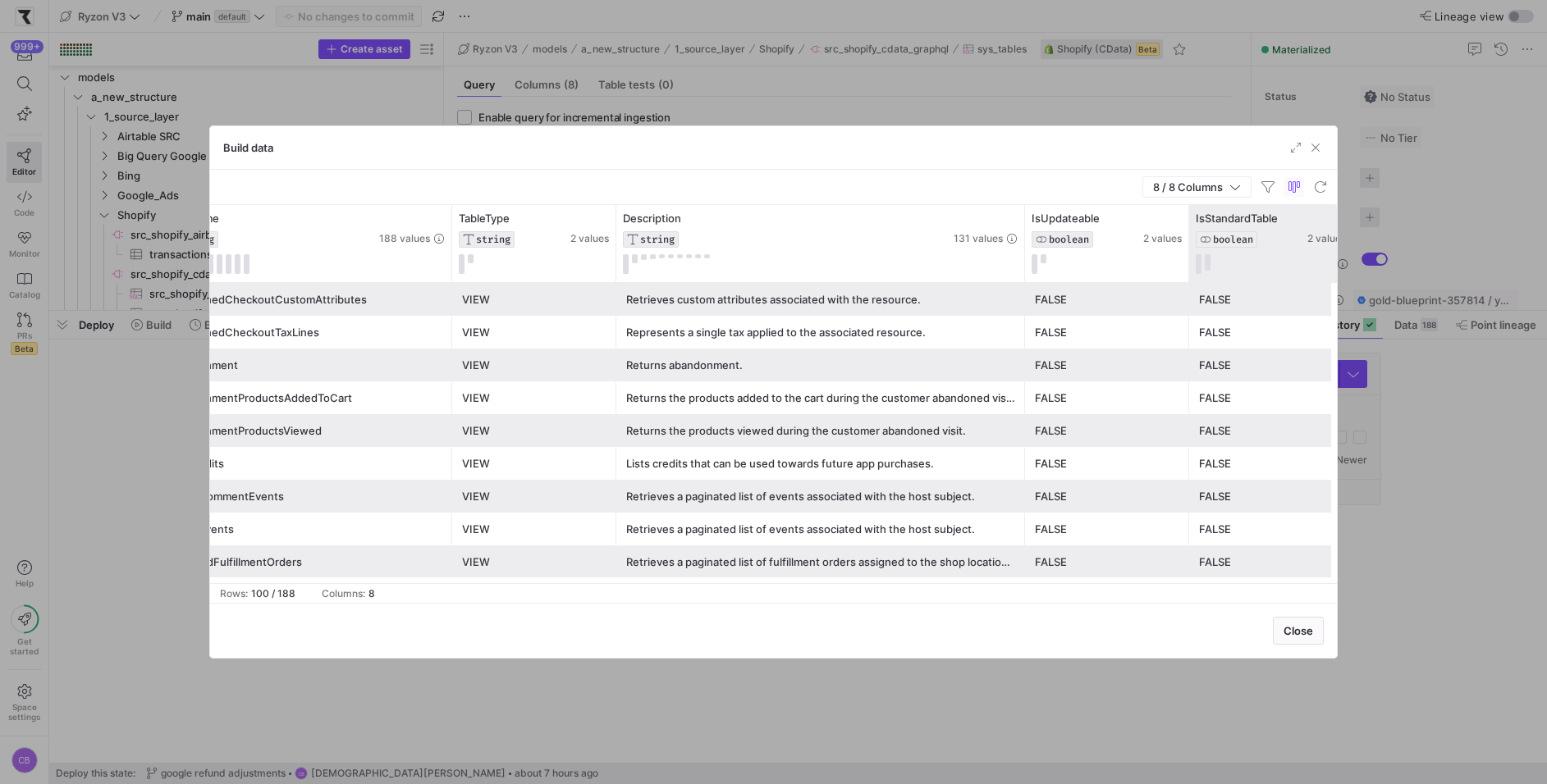
drag, startPoint x: 1018, startPoint y: 246, endPoint x: 1190, endPoint y: 264, distance: 172.9
click at [1195, 264] on div "SchemaName STRING 1 value TableName STRING 188 values TableType STRING 2 values…" at bounding box center [672, 243] width 1691 height 77
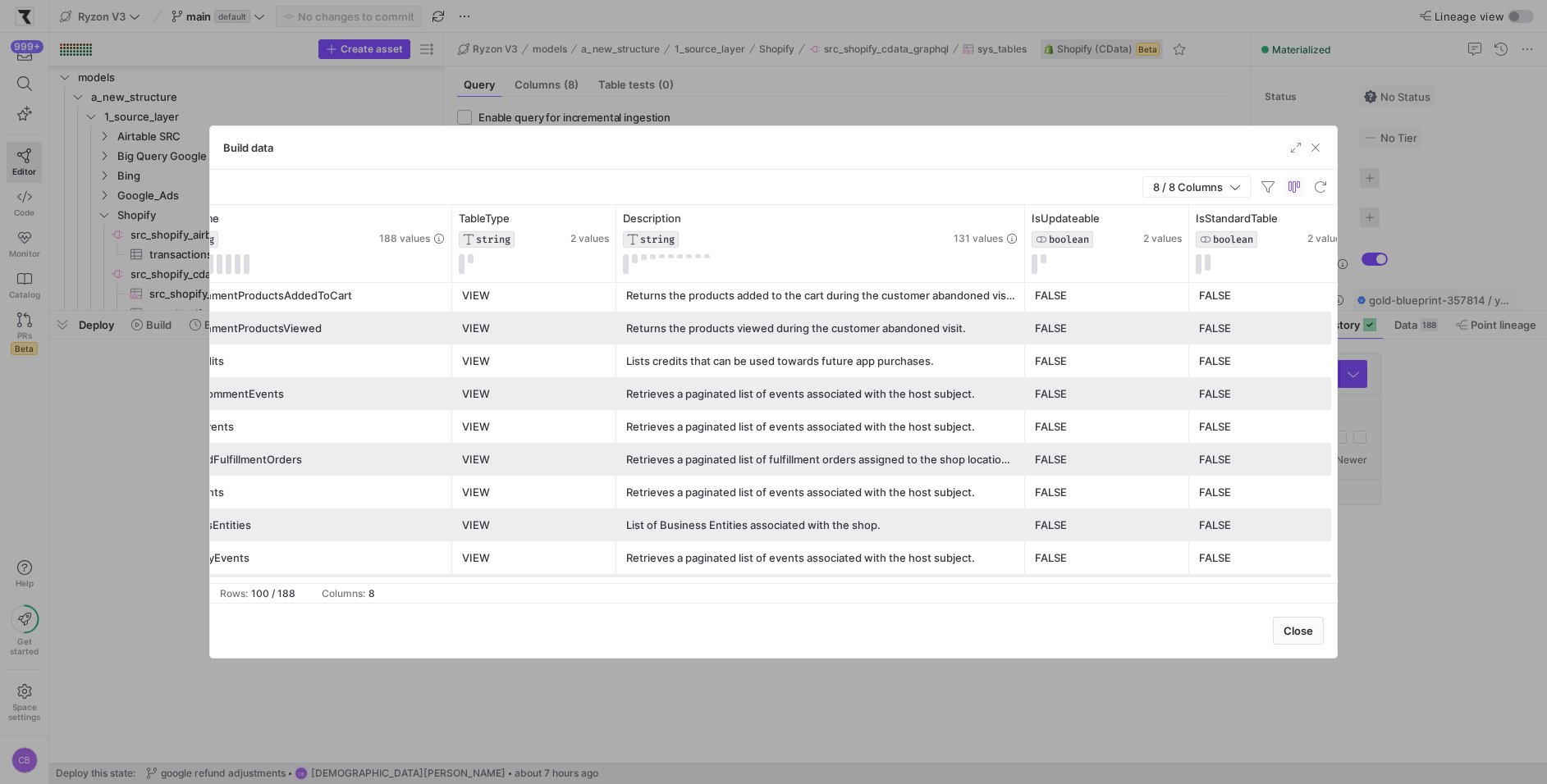
scroll to position [0, 0]
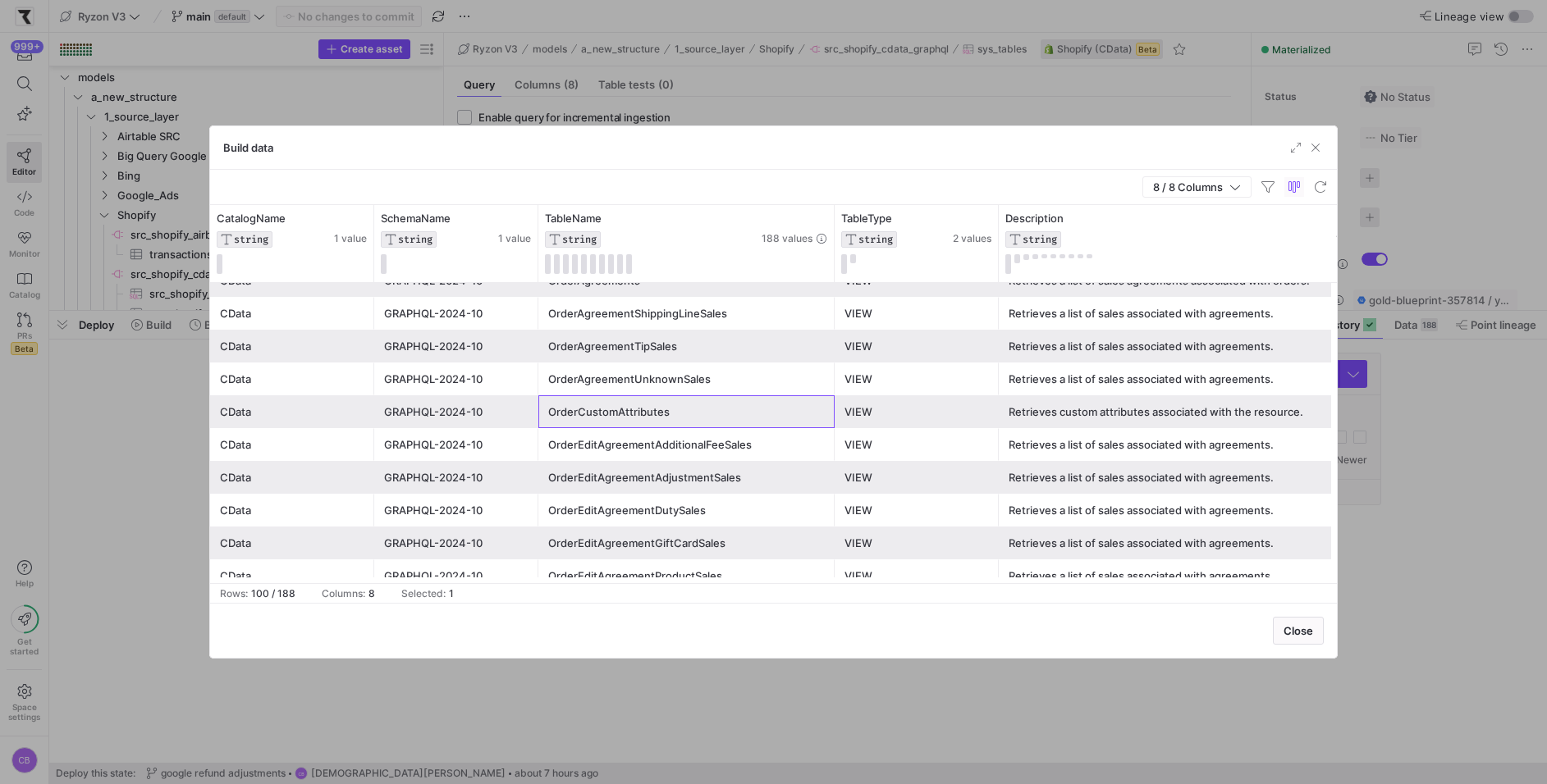
click at [657, 417] on div "OrderCustomAttributes" at bounding box center [687, 412] width 277 height 32
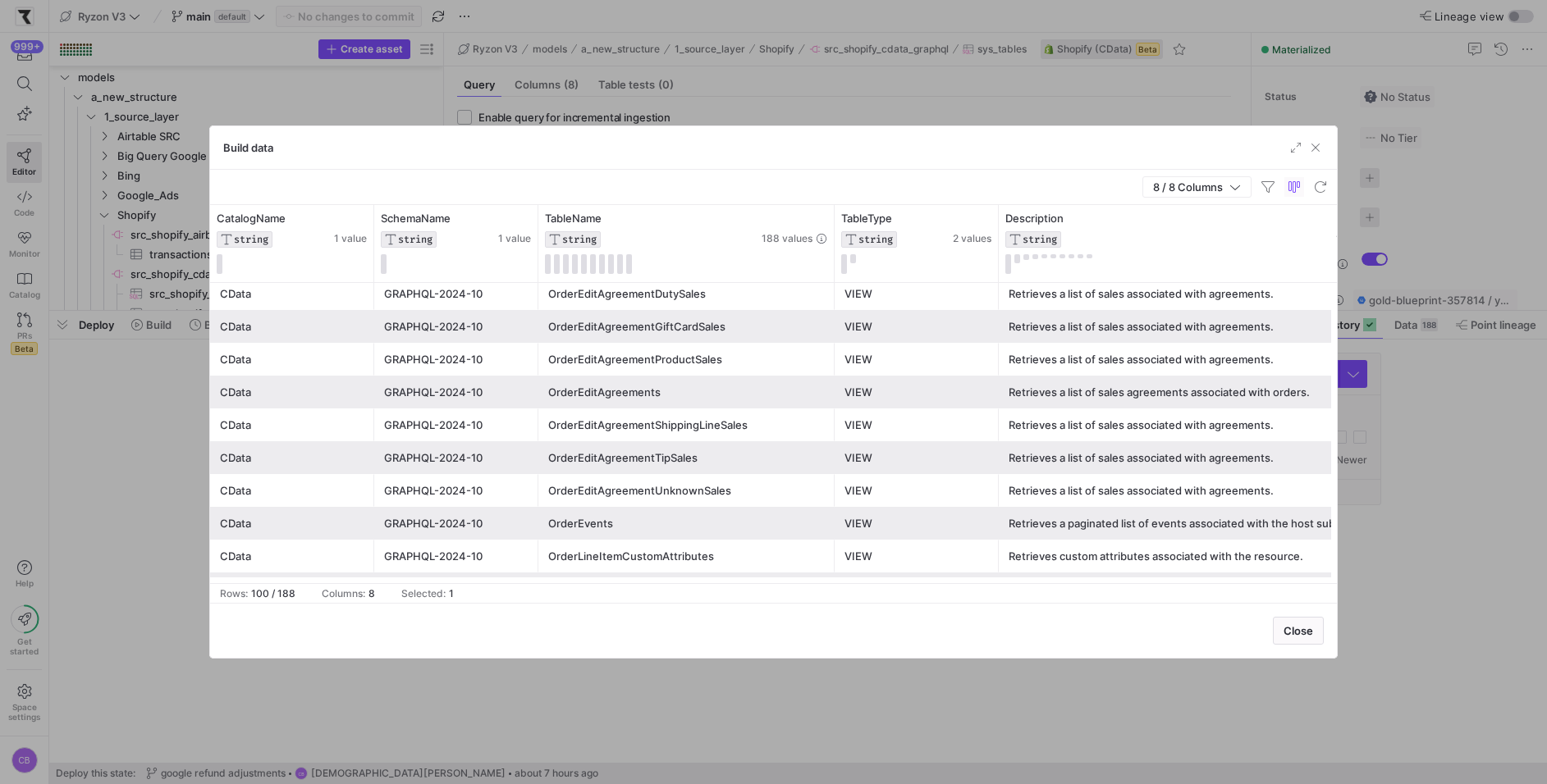
click at [697, 554] on div "OrderLineItemCustomAttributes" at bounding box center [687, 556] width 277 height 32
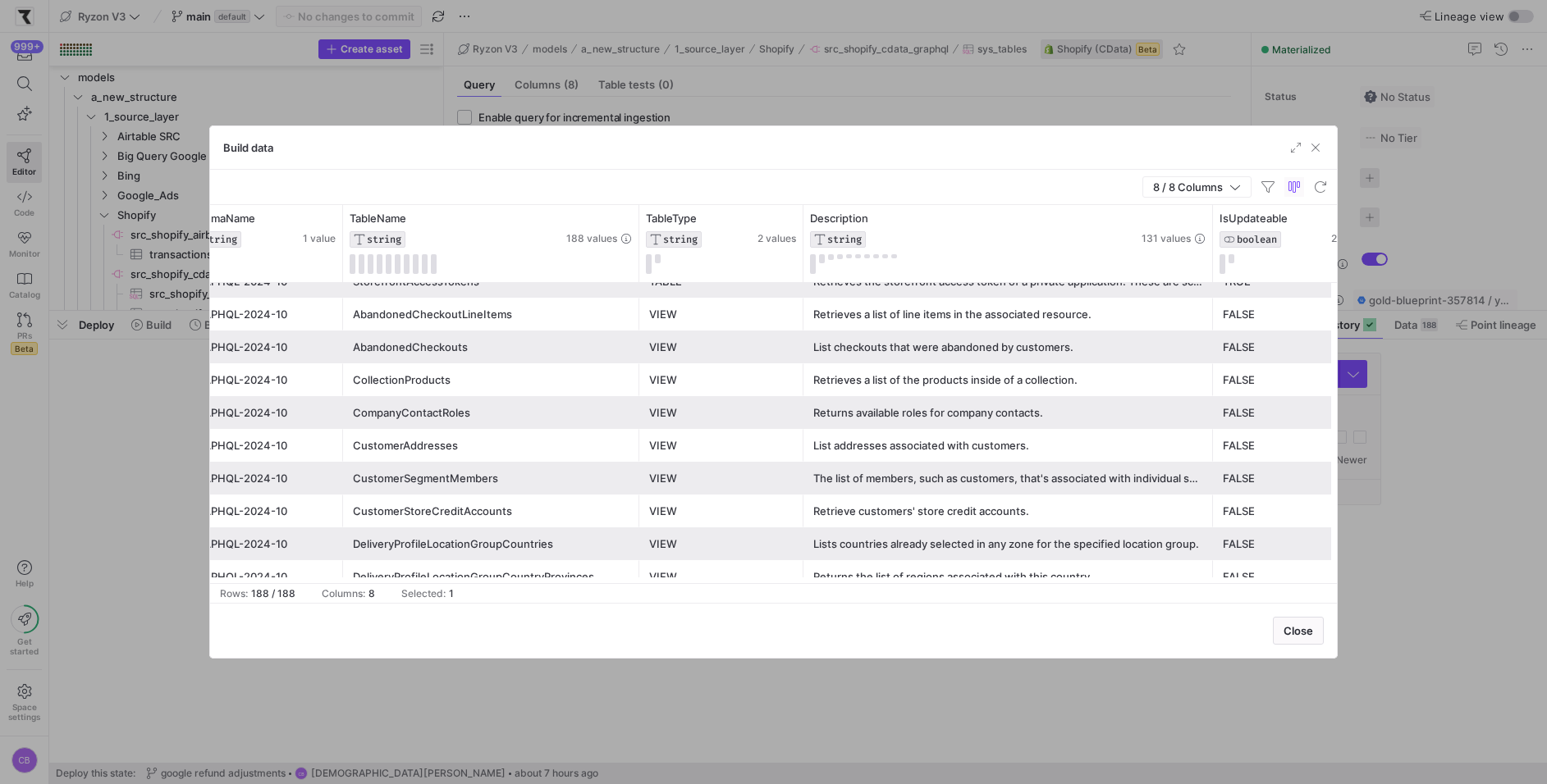
drag, startPoint x: 1207, startPoint y: 268, endPoint x: 1378, endPoint y: 269, distance: 171.0
click at [1378, 269] on div "Build data 8 / 8 Columns Drag here to set row groups Drag here to set column la…" at bounding box center [773, 392] width 1547 height 784
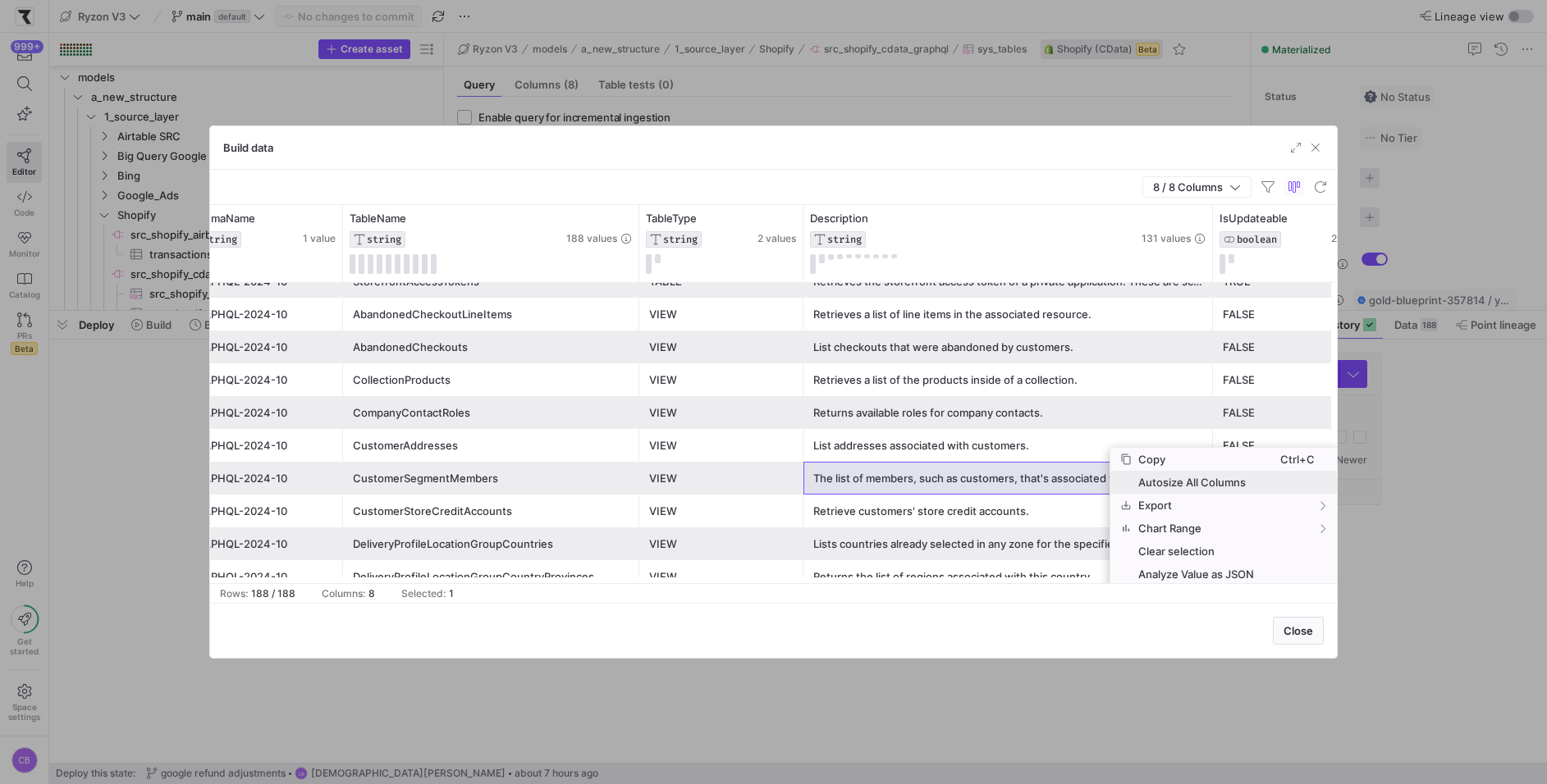
click at [1168, 481] on span "Autosize All Columns" at bounding box center [1206, 483] width 149 height 23
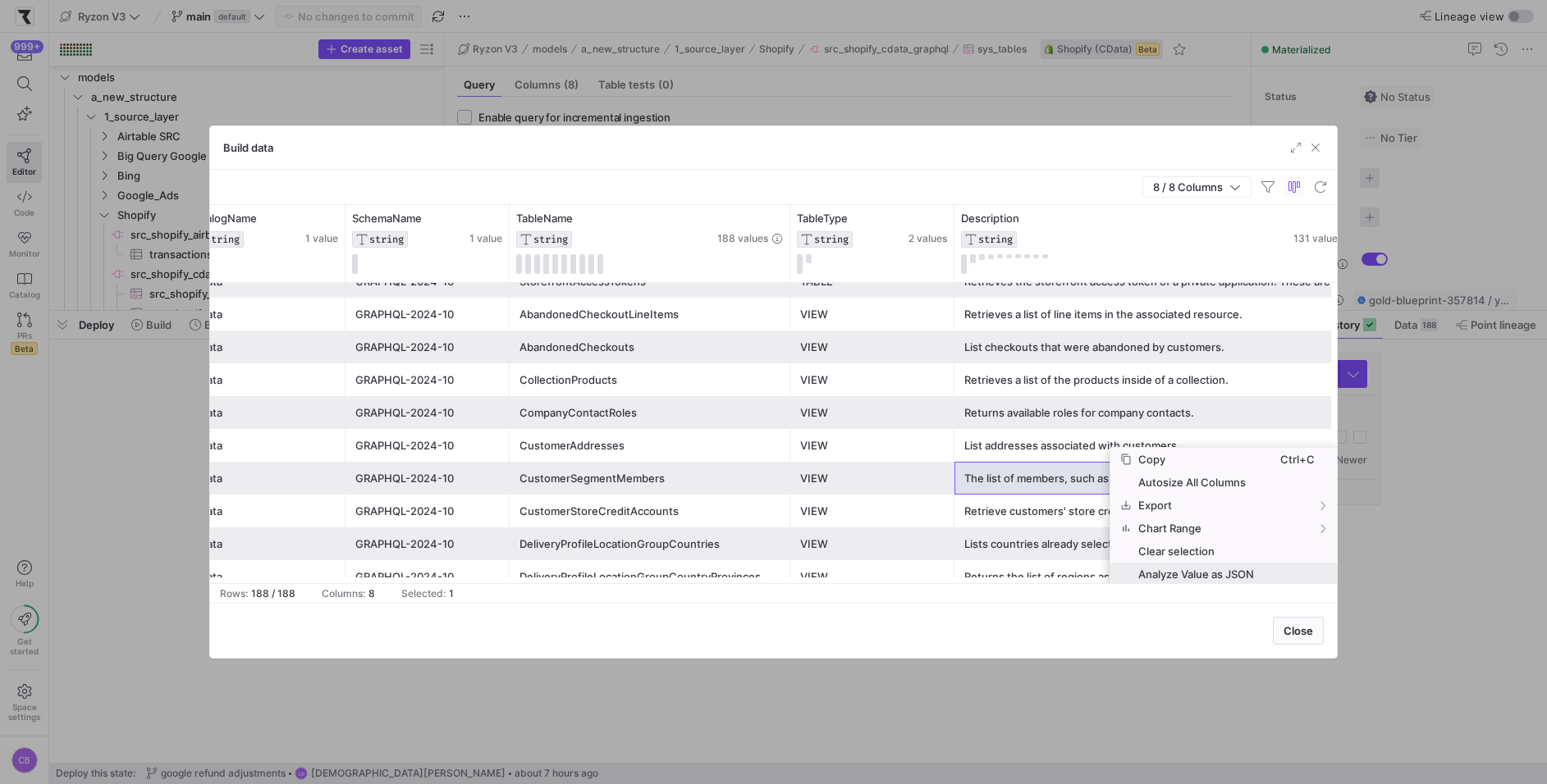
click at [1177, 572] on span "Analyze Value as JSON" at bounding box center [1206, 574] width 149 height 23
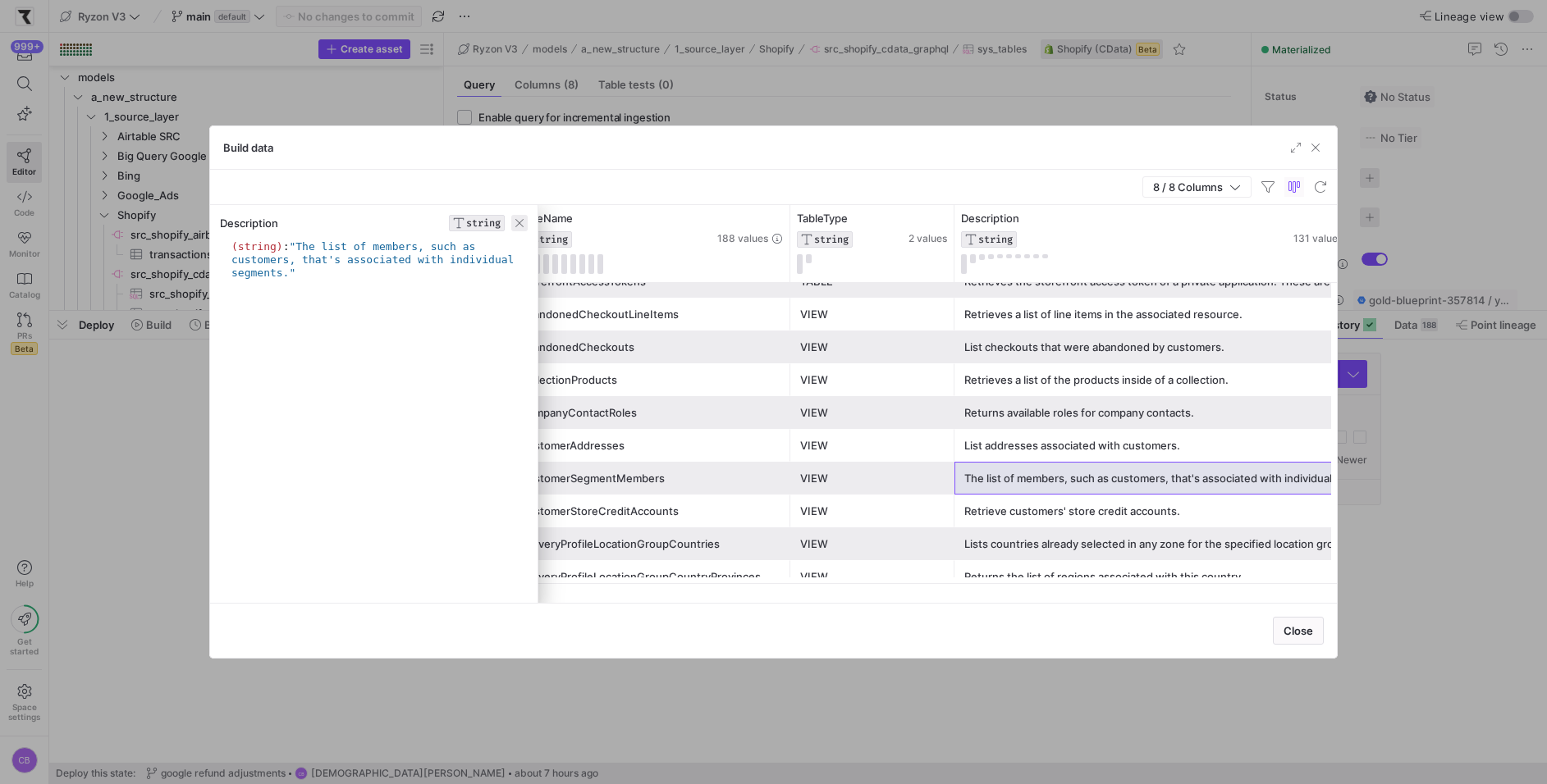
click at [518, 227] on span "button" at bounding box center [519, 223] width 16 height 16
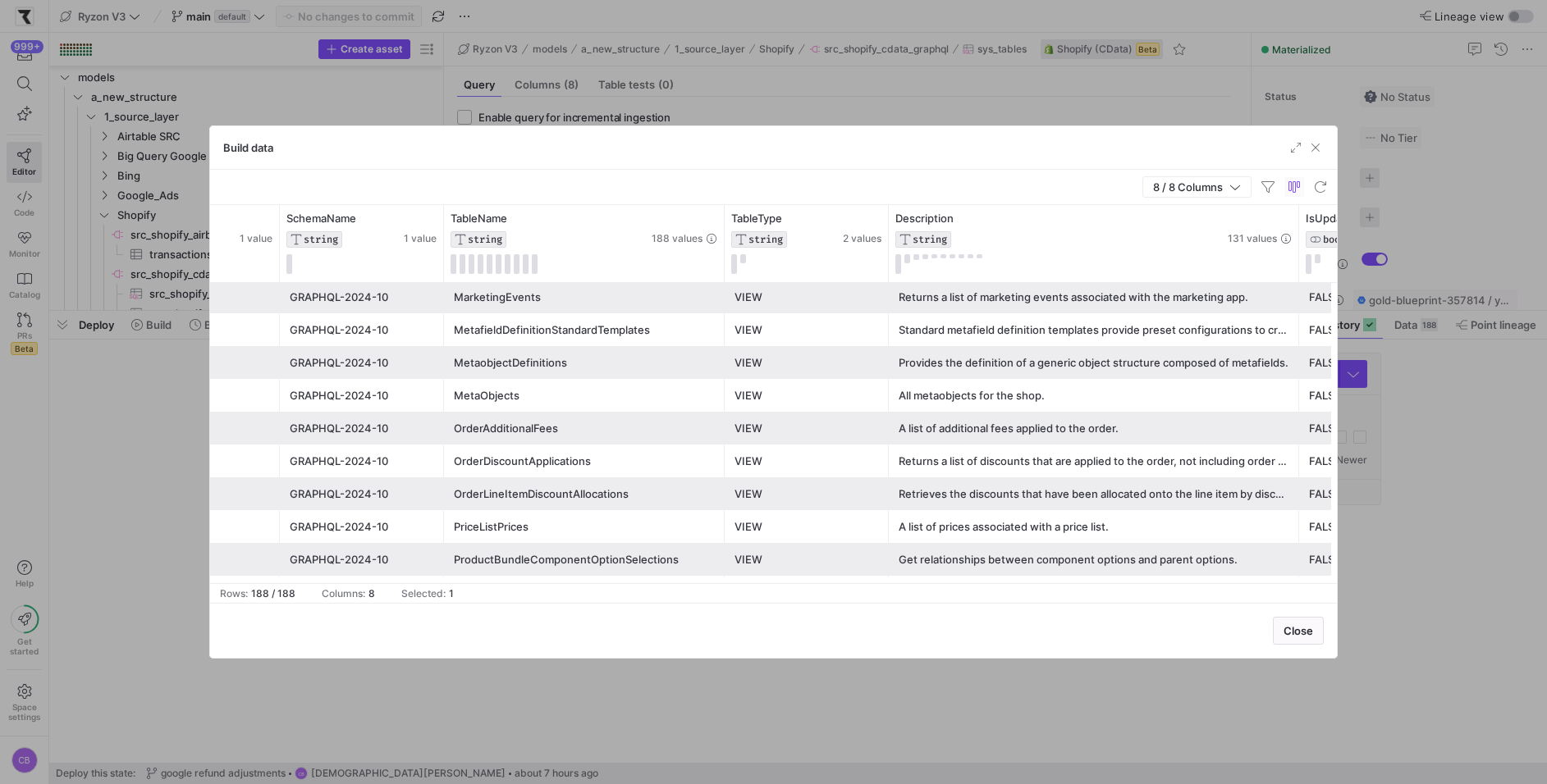
click at [614, 497] on div "OrderLineItemDiscountAllocations" at bounding box center [583, 494] width 261 height 32
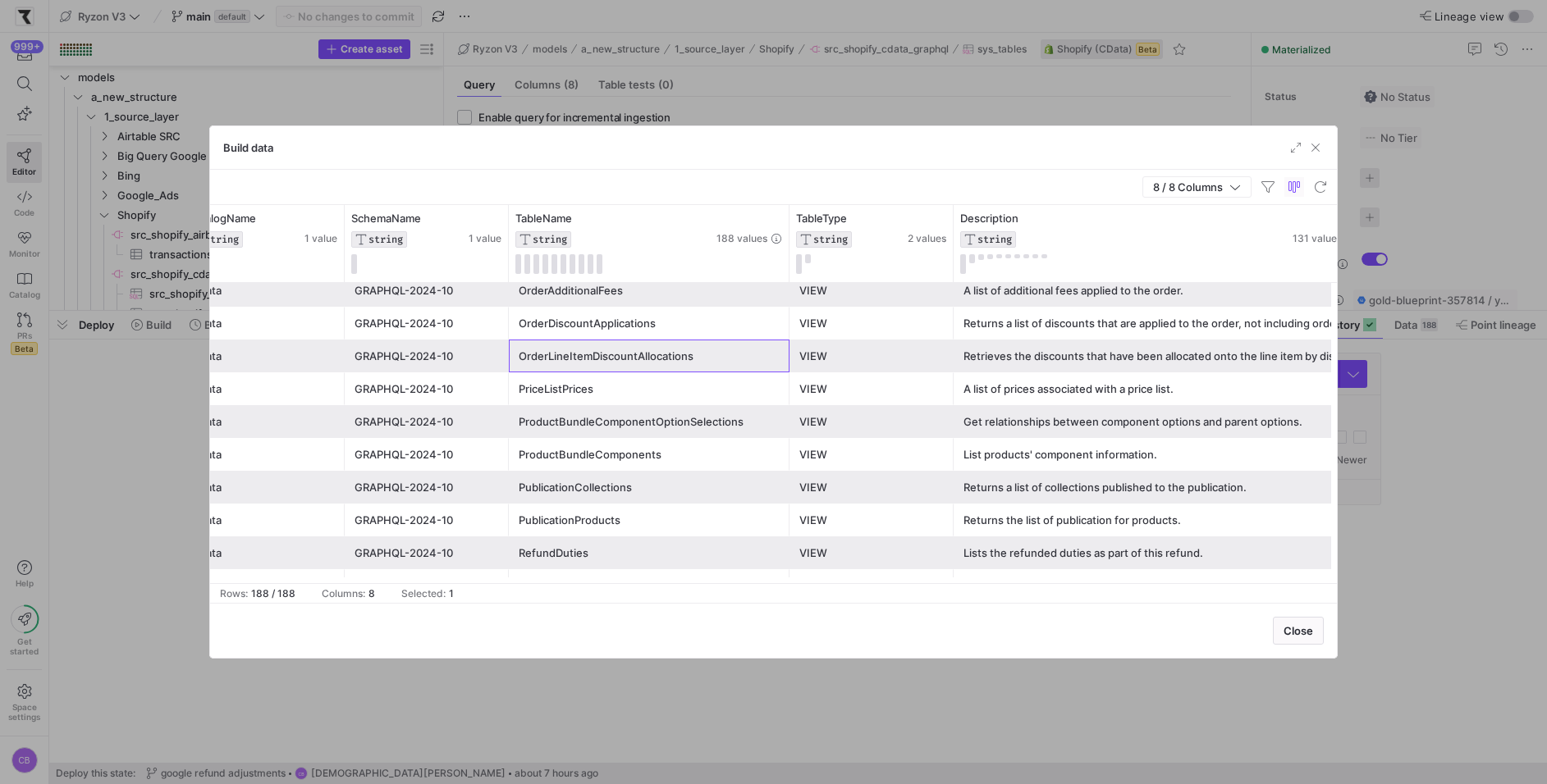
click at [727, 358] on div "OrderLineItemDiscountAllocations" at bounding box center [649, 356] width 261 height 32
click at [1321, 151] on span "button" at bounding box center [1315, 147] width 16 height 16
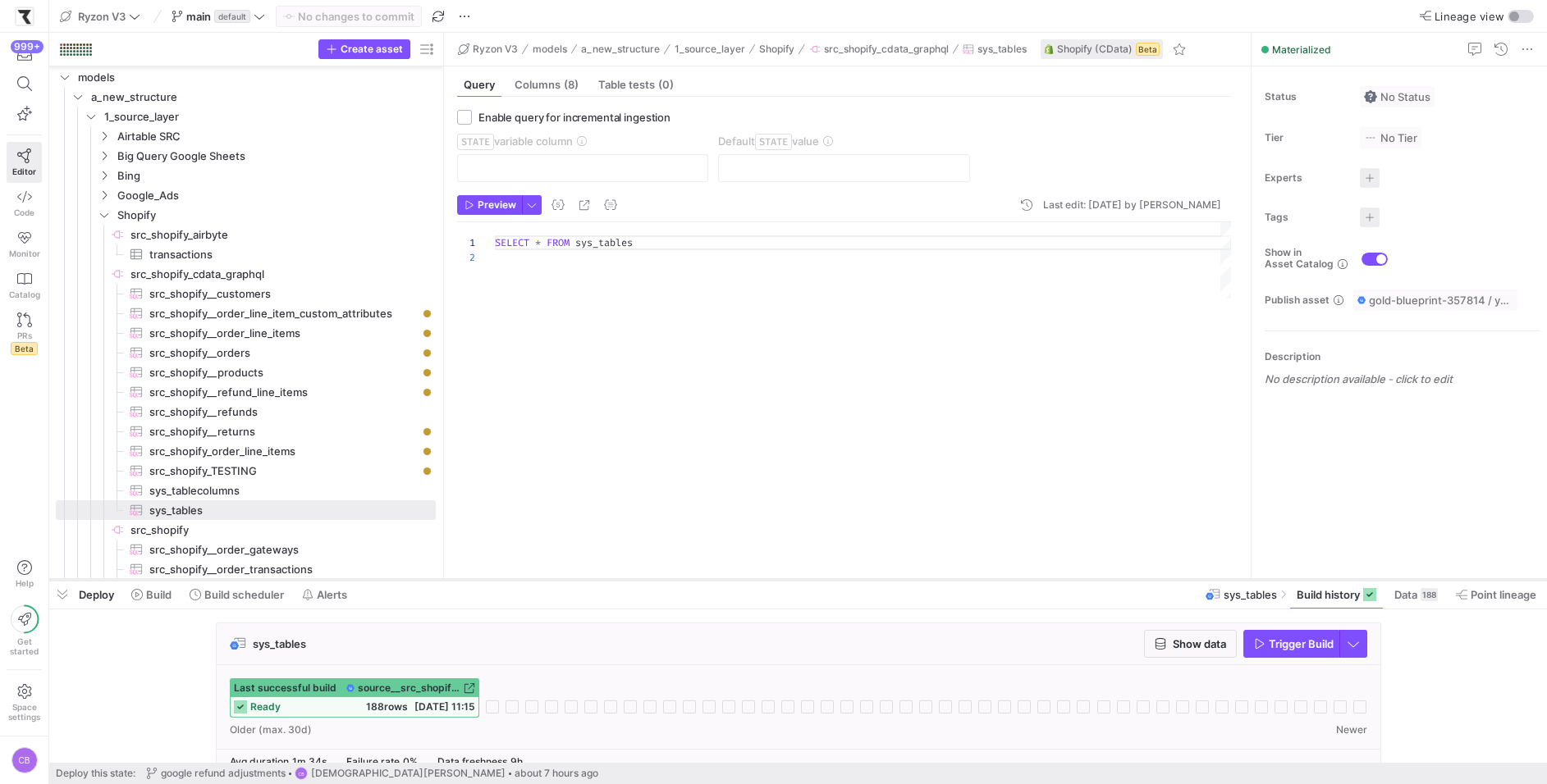
drag, startPoint x: 586, startPoint y: 312, endPoint x: 599, endPoint y: 582, distance: 270.3
click at [599, 582] on div at bounding box center [798, 579] width 1498 height 7
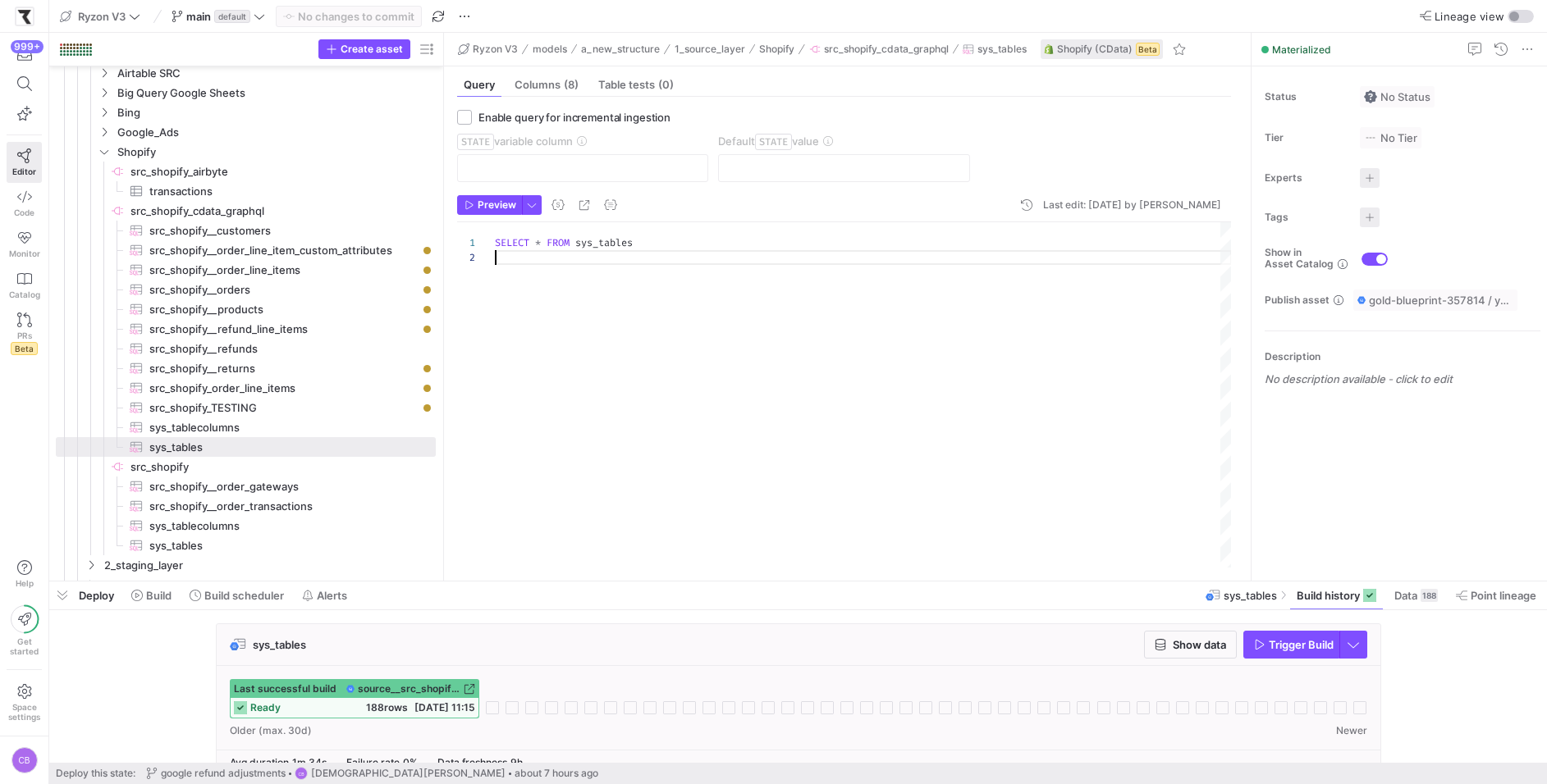
click at [730, 289] on div "SELECT * FROM sys_tables" at bounding box center [863, 395] width 737 height 347
drag, startPoint x: 710, startPoint y: 262, endPoint x: 495, endPoint y: 265, distance: 215.0
click at [495, 265] on div "SELECT * FROM sys_tables OrderLineItemDiscountAllocations" at bounding box center [863, 395] width 737 height 347
drag, startPoint x: 691, startPoint y: 254, endPoint x: 468, endPoint y: 256, distance: 223.0
click at [495, 256] on div "SELECT * FROM sys_tables OrderLineItemDiscountAllocation" at bounding box center [863, 395] width 737 height 347
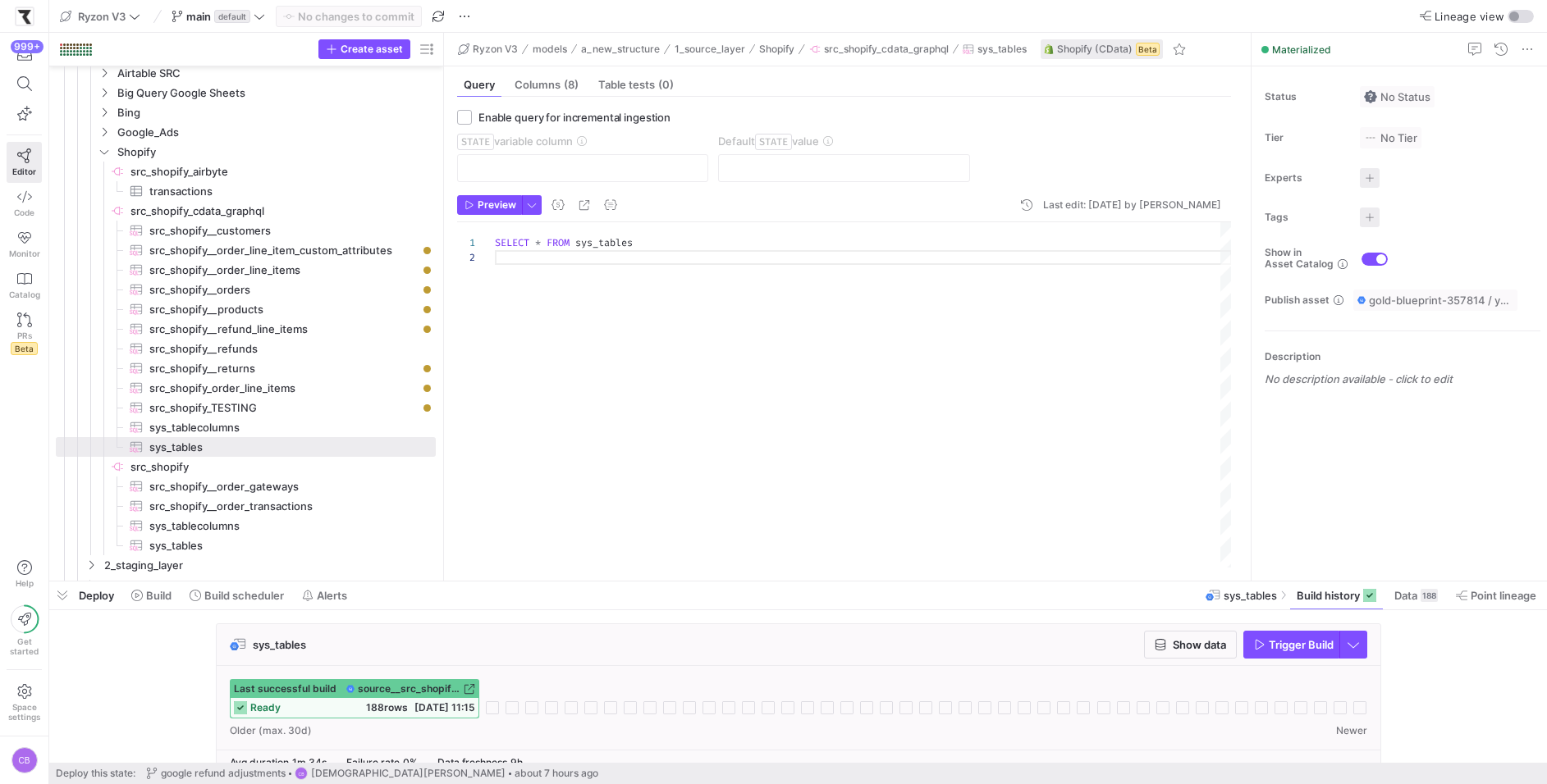
type textarea "SELECT * FROM sys_tables"
click at [252, 210] on span "src_shopify_cdata_graphql​​​​​​​​" at bounding box center [282, 211] width 303 height 19
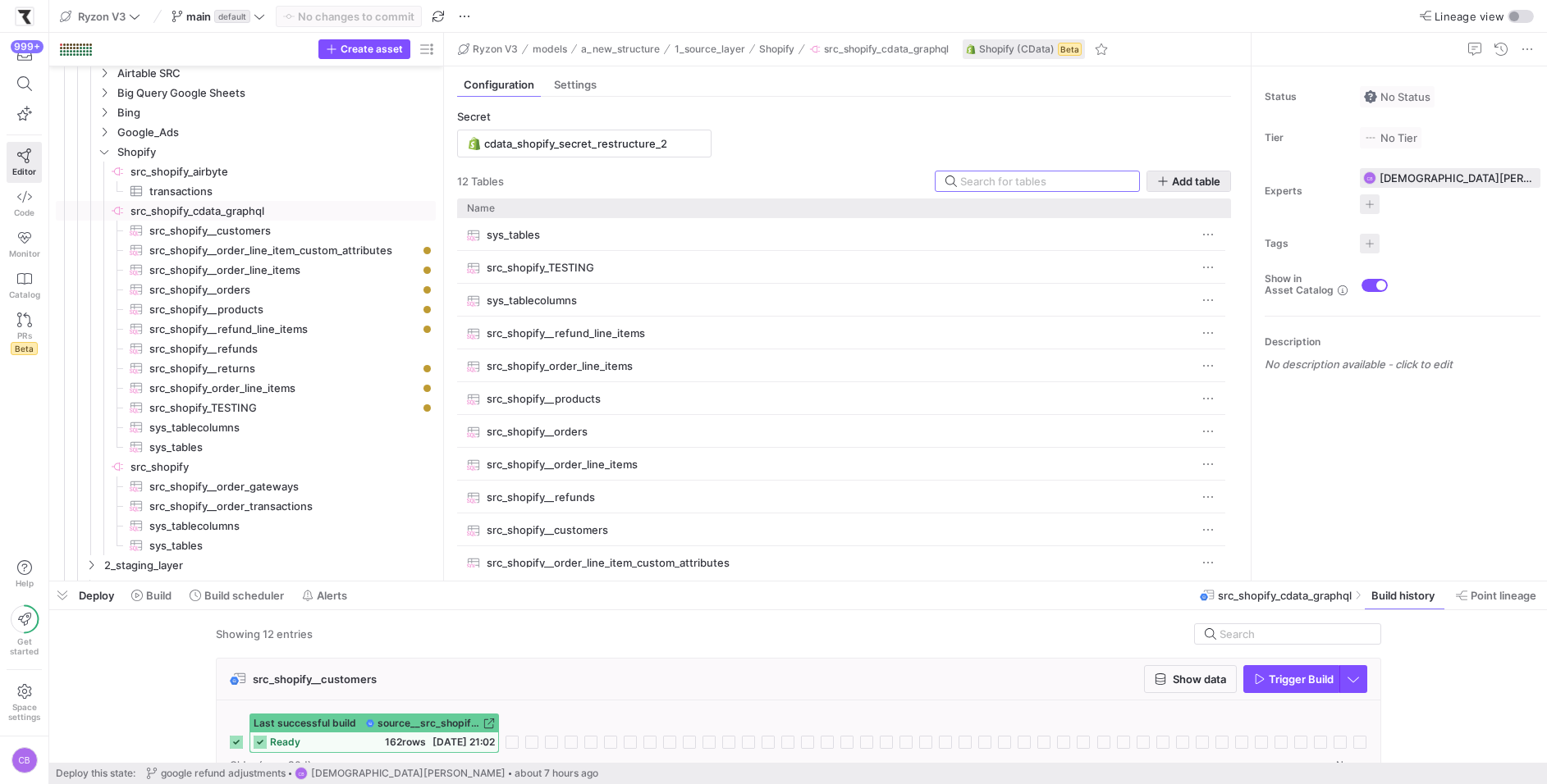
click at [1170, 186] on span "button" at bounding box center [1188, 181] width 83 height 20
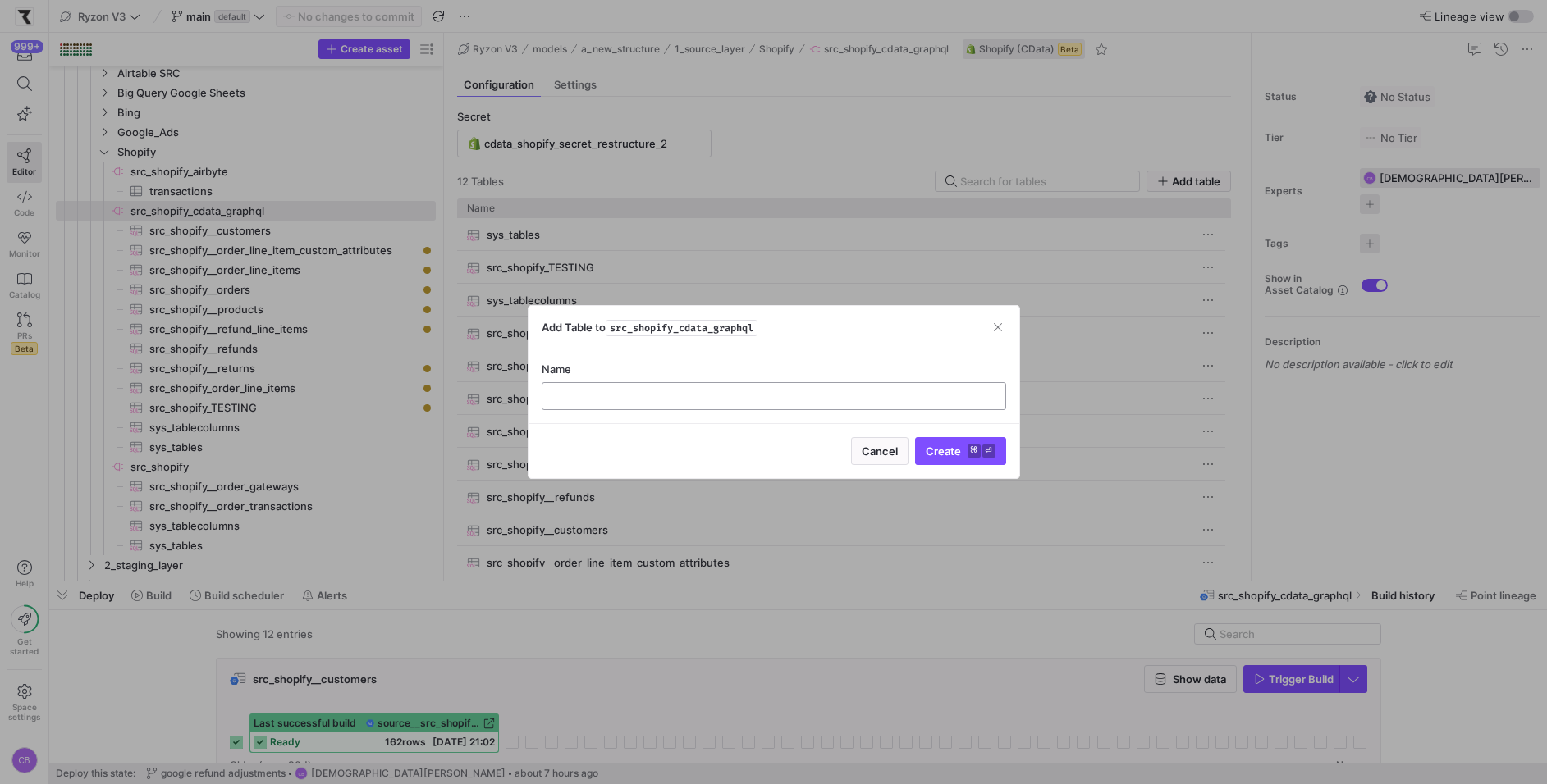
click at [629, 404] on div at bounding box center [774, 396] width 436 height 27
paste input "OrderLineItemDiscountAllocations"
click at [630, 398] on input "src_shopify__OrderLineItemDiscountAllocations" at bounding box center [774, 396] width 436 height 13
click at [654, 398] on input "src_shopify__orderLineItemDiscountAllocations" at bounding box center [774, 396] width 436 height 13
click at [674, 398] on input "src_shopify__order_lineItemDiscountAllocations" at bounding box center [774, 396] width 436 height 13
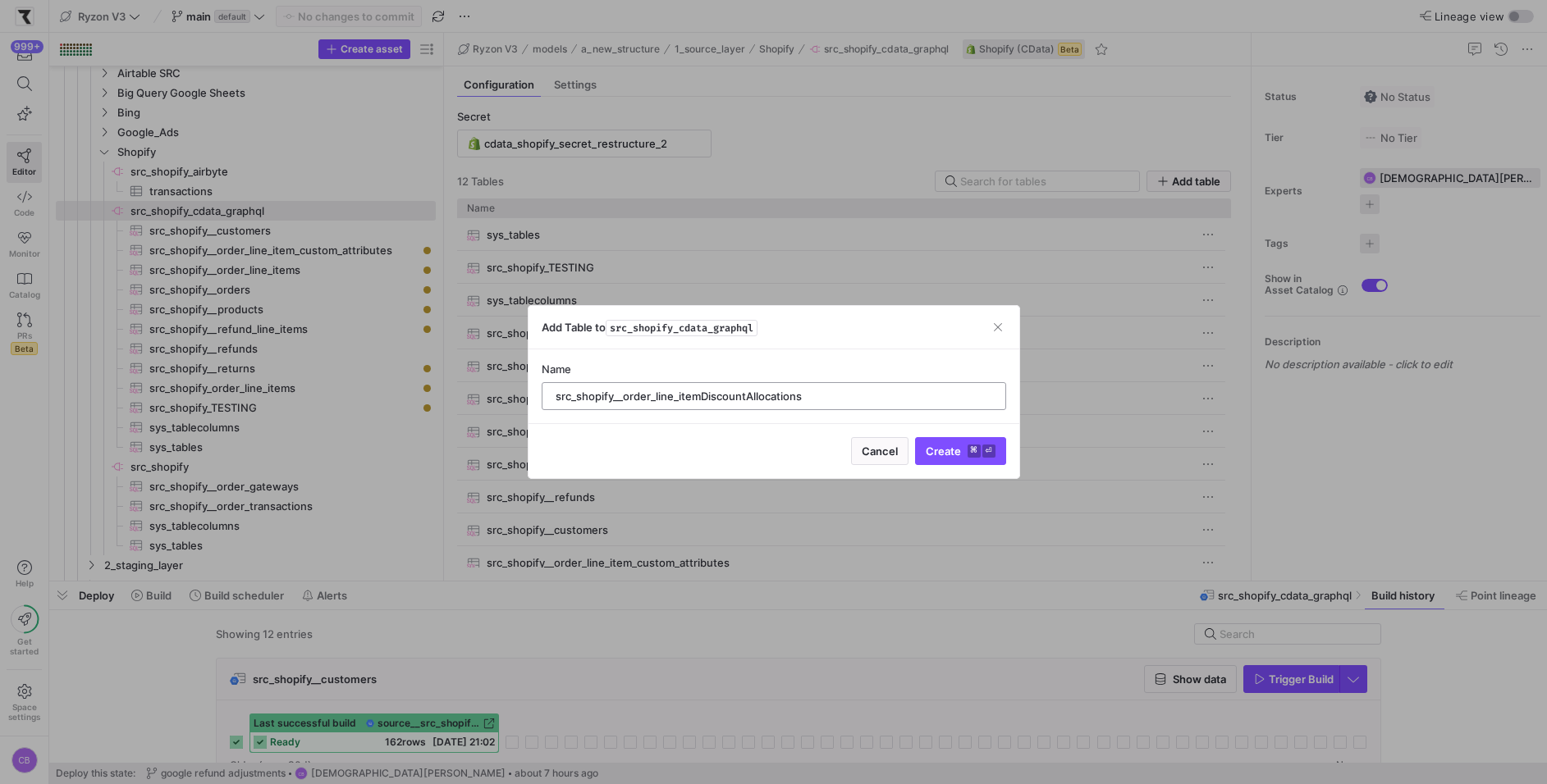
click at [705, 395] on input "src_shopify__order_line_itemDiscountAllocations" at bounding box center [774, 396] width 436 height 13
click at [757, 396] on input "src_shopify__order_line_item_discountAllocations" at bounding box center [774, 396] width 436 height 13
click at [752, 398] on input "src_shopify__order_line_item_discountAllocations" at bounding box center [774, 396] width 436 height 13
click at [825, 397] on input "src_shopify__order_line_item_discount_allocations" at bounding box center [774, 396] width 436 height 13
type input "src_shopify__order_line_item_discount_allocations"
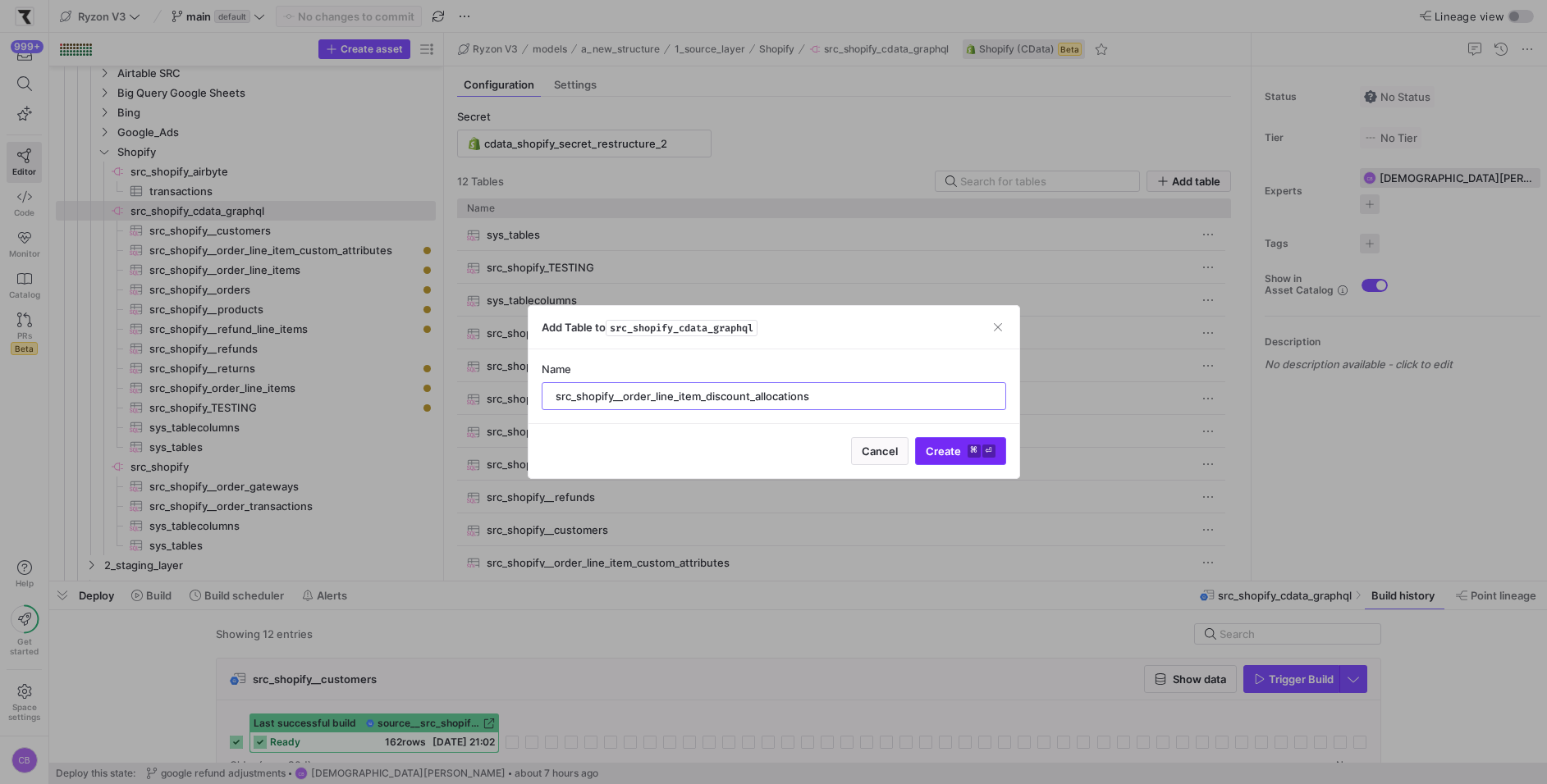
click at [931, 451] on span "Create ⌘ ⏎" at bounding box center [961, 451] width 70 height 13
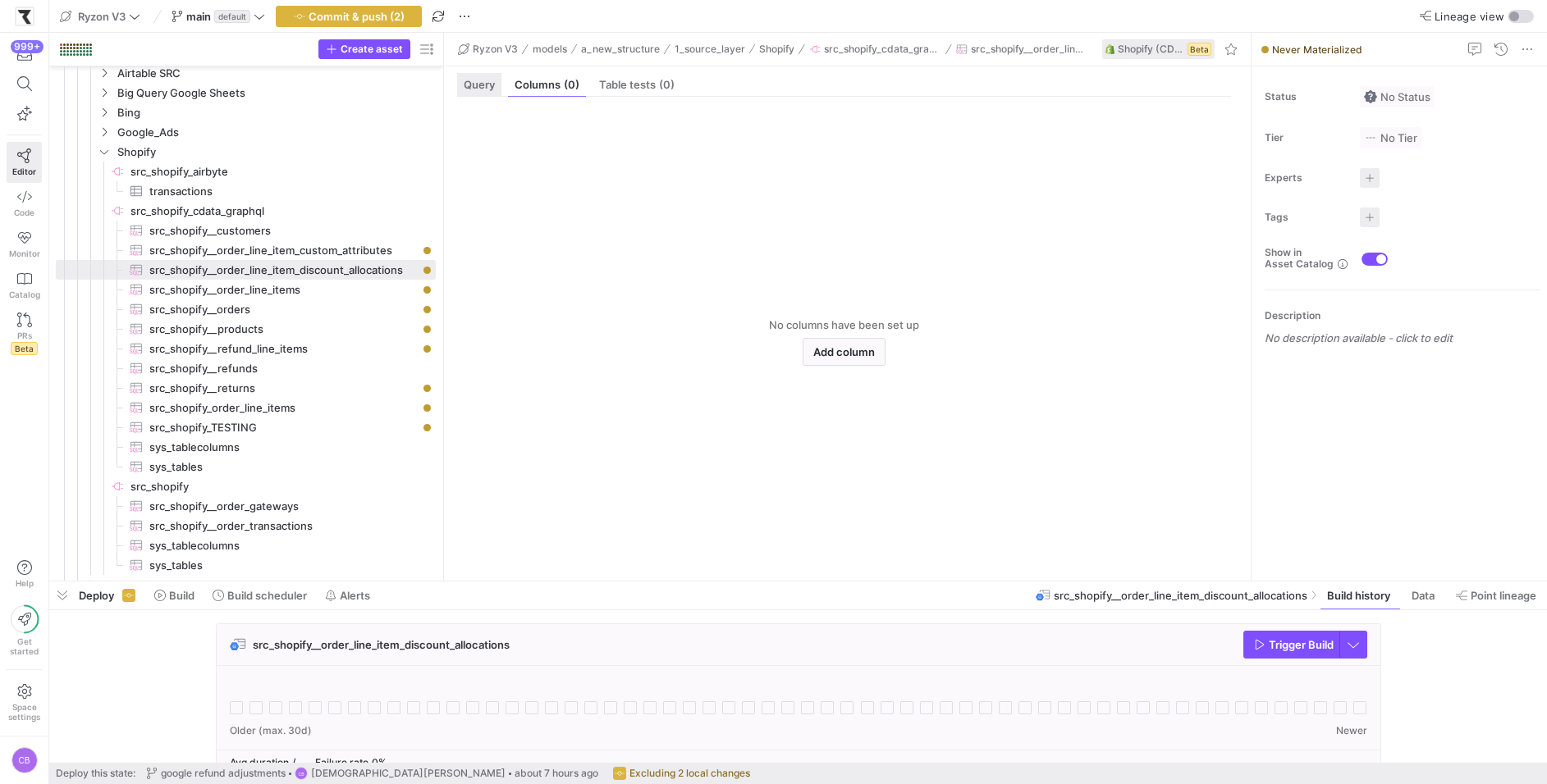
click at [489, 88] on span "Query" at bounding box center [479, 84] width 31 height 10
click at [514, 239] on div at bounding box center [863, 395] width 737 height 347
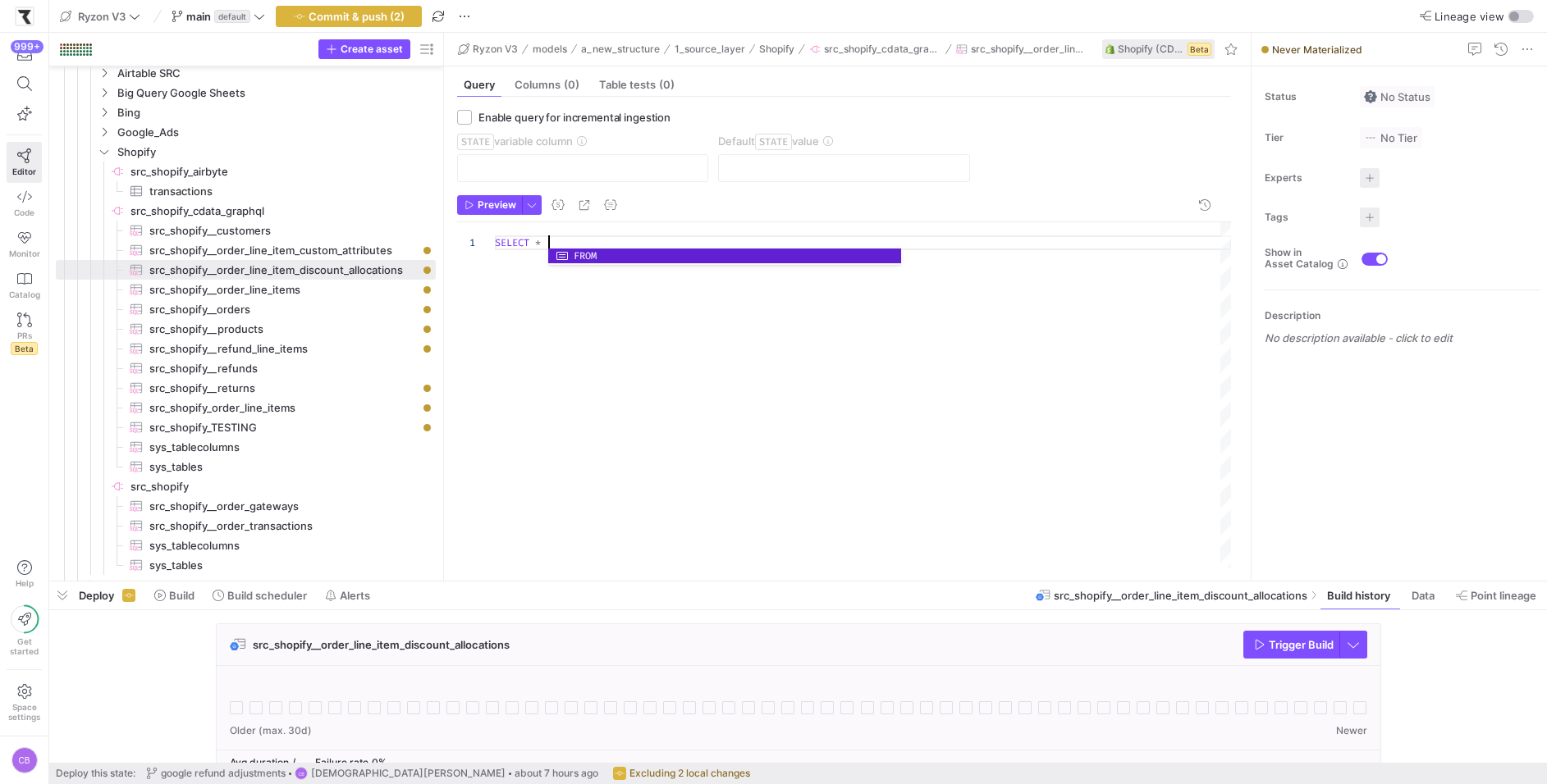
scroll to position [0, 240]
click at [547, 243] on div "SELECT * OrderLineItemDiscountAllocations" at bounding box center [863, 395] width 737 height 347
click at [838, 285] on div "SELECT * FROM OrderLineItemDiscountAllocations AS OrderLineItemDiscountAllocati…" at bounding box center [863, 395] width 737 height 347
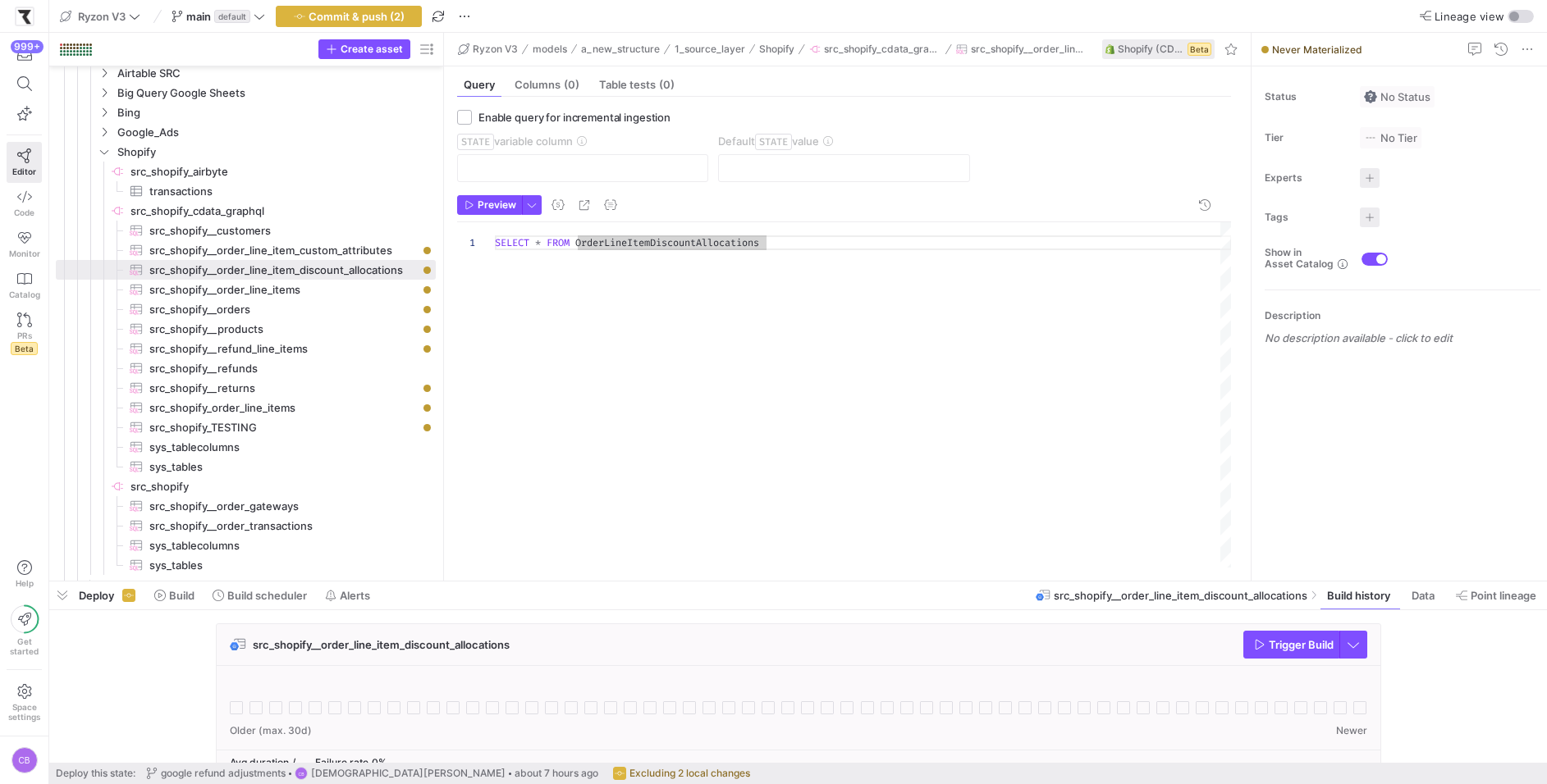
click at [794, 246] on div "SELECT * FROM OrderLineItemDiscountAllocations" at bounding box center [863, 395] width 737 height 347
click at [529, 212] on span "button" at bounding box center [531, 205] width 18 height 18
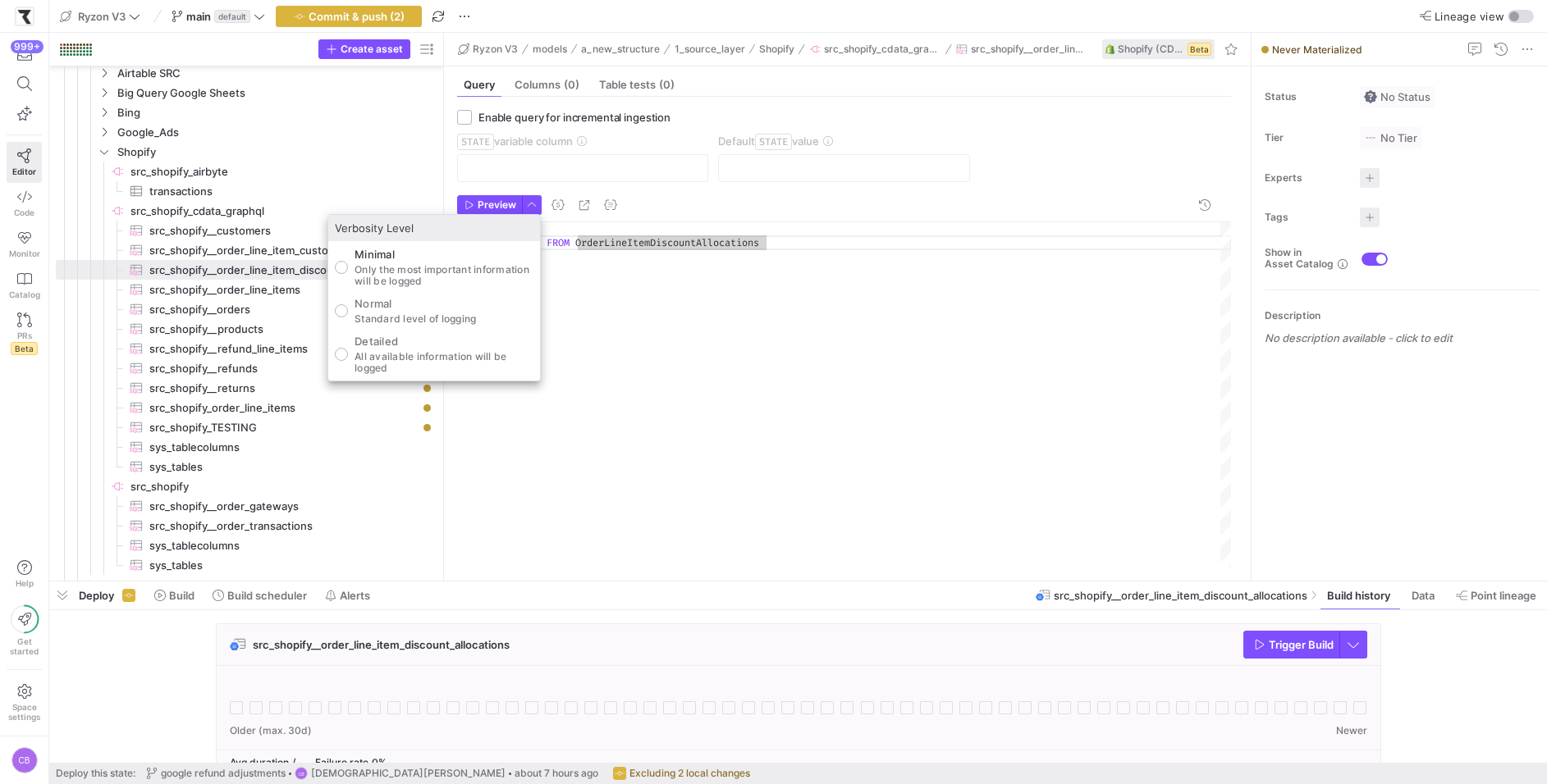
click at [705, 288] on div at bounding box center [773, 392] width 1547 height 784
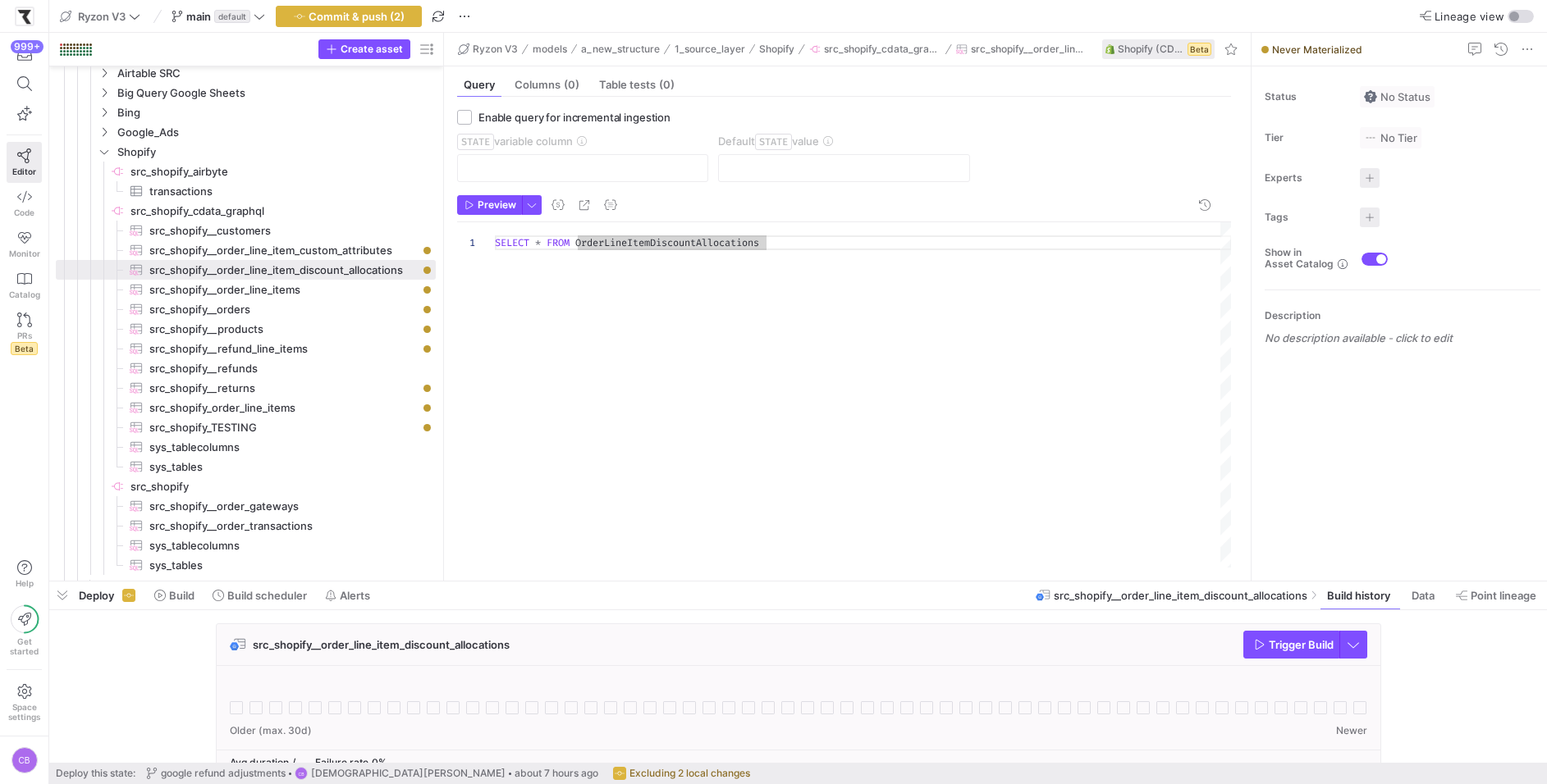
click at [855, 253] on div "SELECT * FROM OrderLineItemDiscountAllocations" at bounding box center [863, 395] width 737 height 347
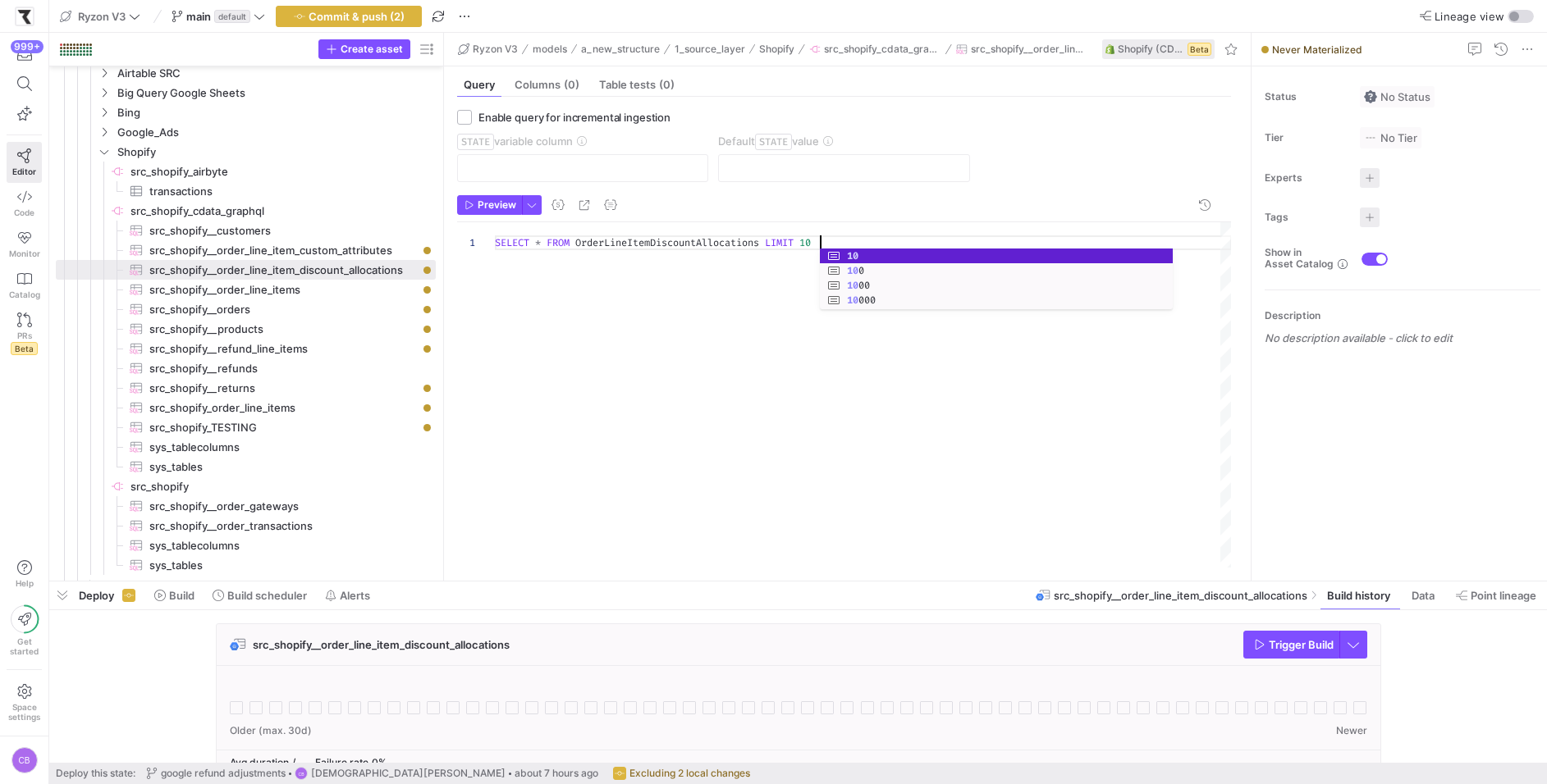
scroll to position [0, 324]
type textarea "SELECT * FROM OrderLineItemDiscountAllocations LIMIT 10"
click at [399, 20] on span "Commit & push (2)" at bounding box center [356, 16] width 96 height 13
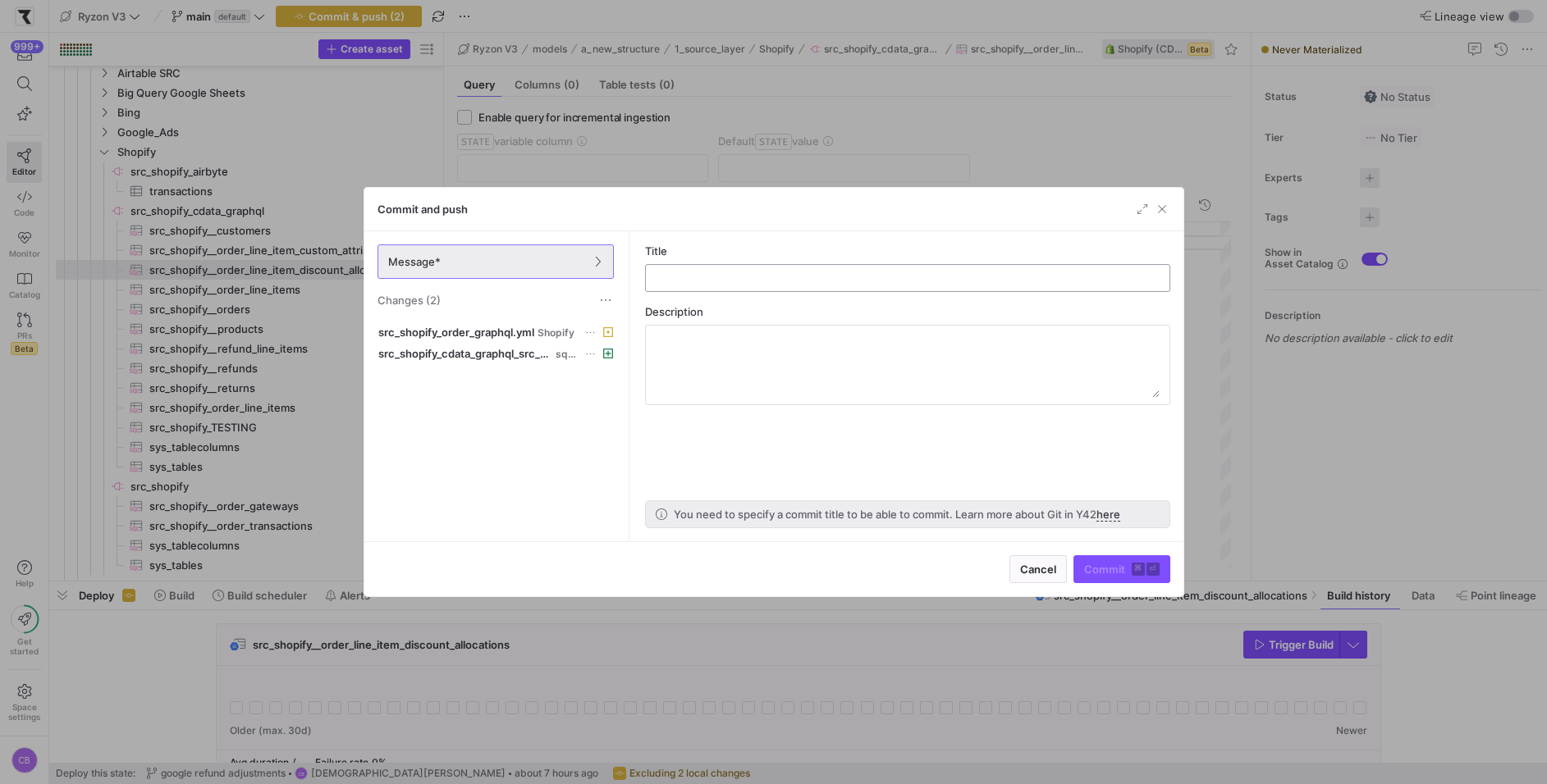
click at [746, 281] on input "text" at bounding box center [908, 278] width 497 height 13
type input "testing OrderLineItemDiscountAllocations"
click at [1107, 563] on span "Commit ⌘ ⏎" at bounding box center [1122, 569] width 76 height 13
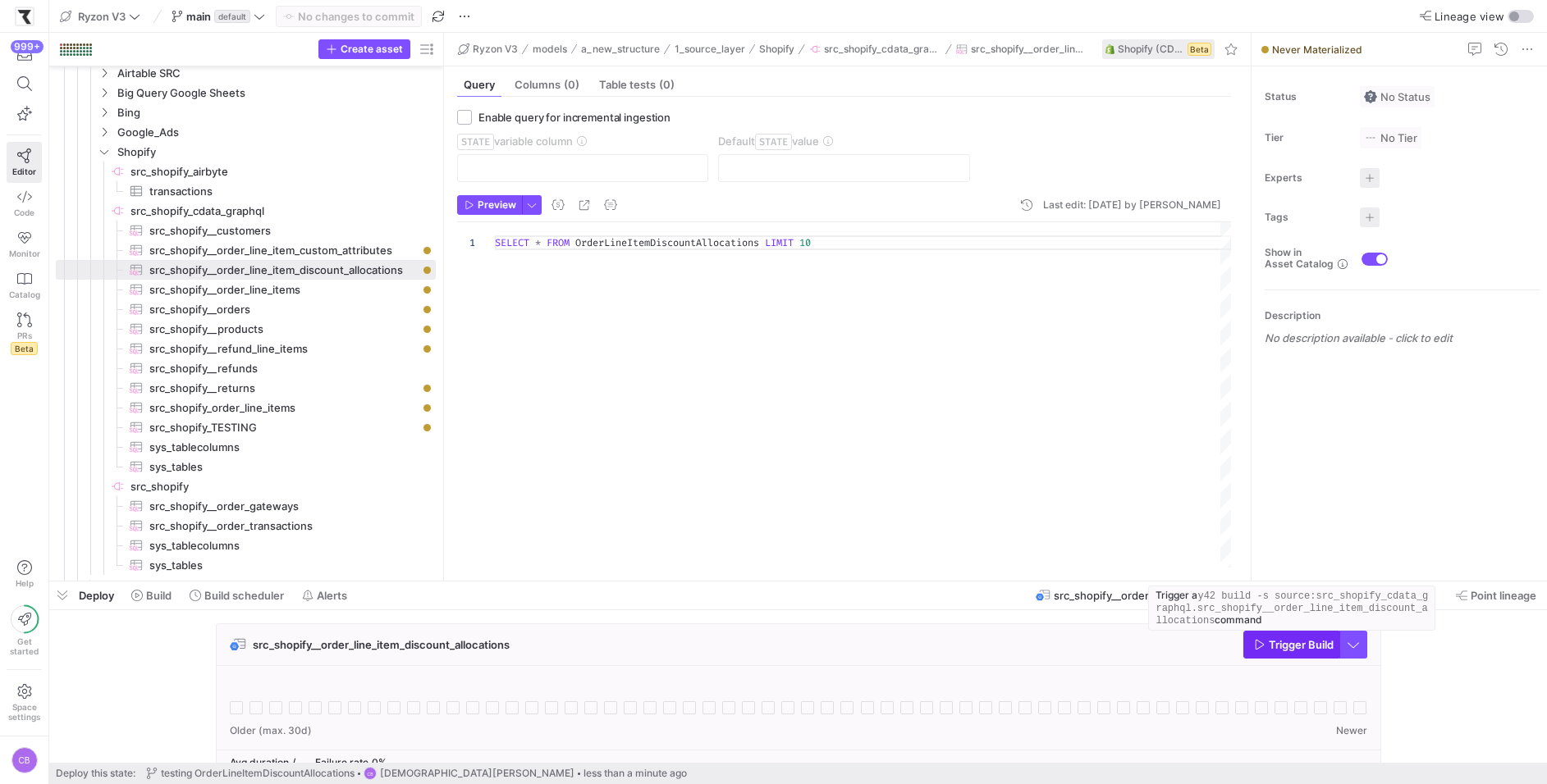
click at [1259, 647] on icon "button" at bounding box center [1260, 645] width 9 height 9
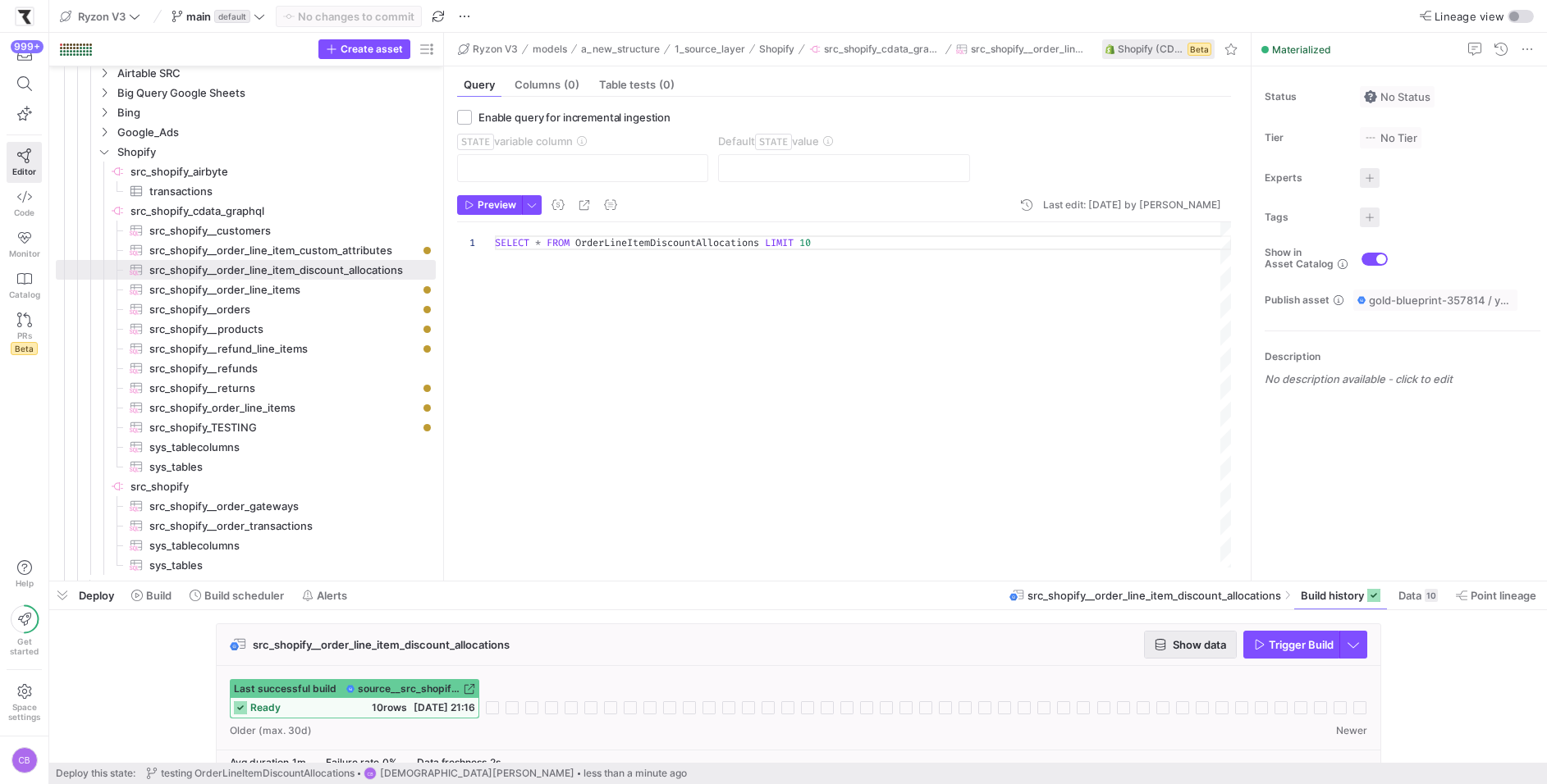
click at [1172, 643] on span "Show data" at bounding box center [1199, 645] width 53 height 13
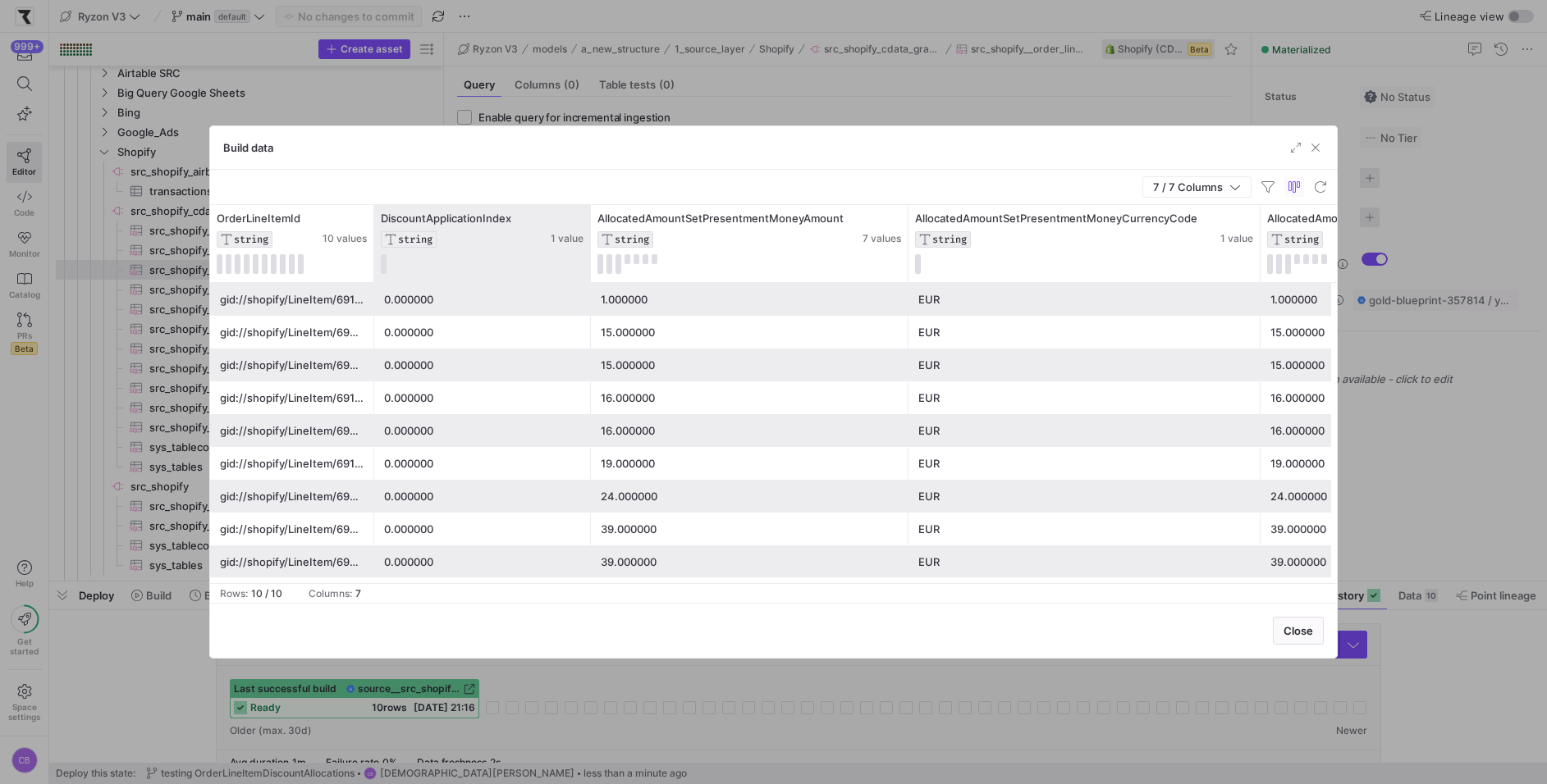
drag, startPoint x: 575, startPoint y: 249, endPoint x: 592, endPoint y: 249, distance: 17.0
click at [592, 249] on div at bounding box center [590, 243] width 7 height 77
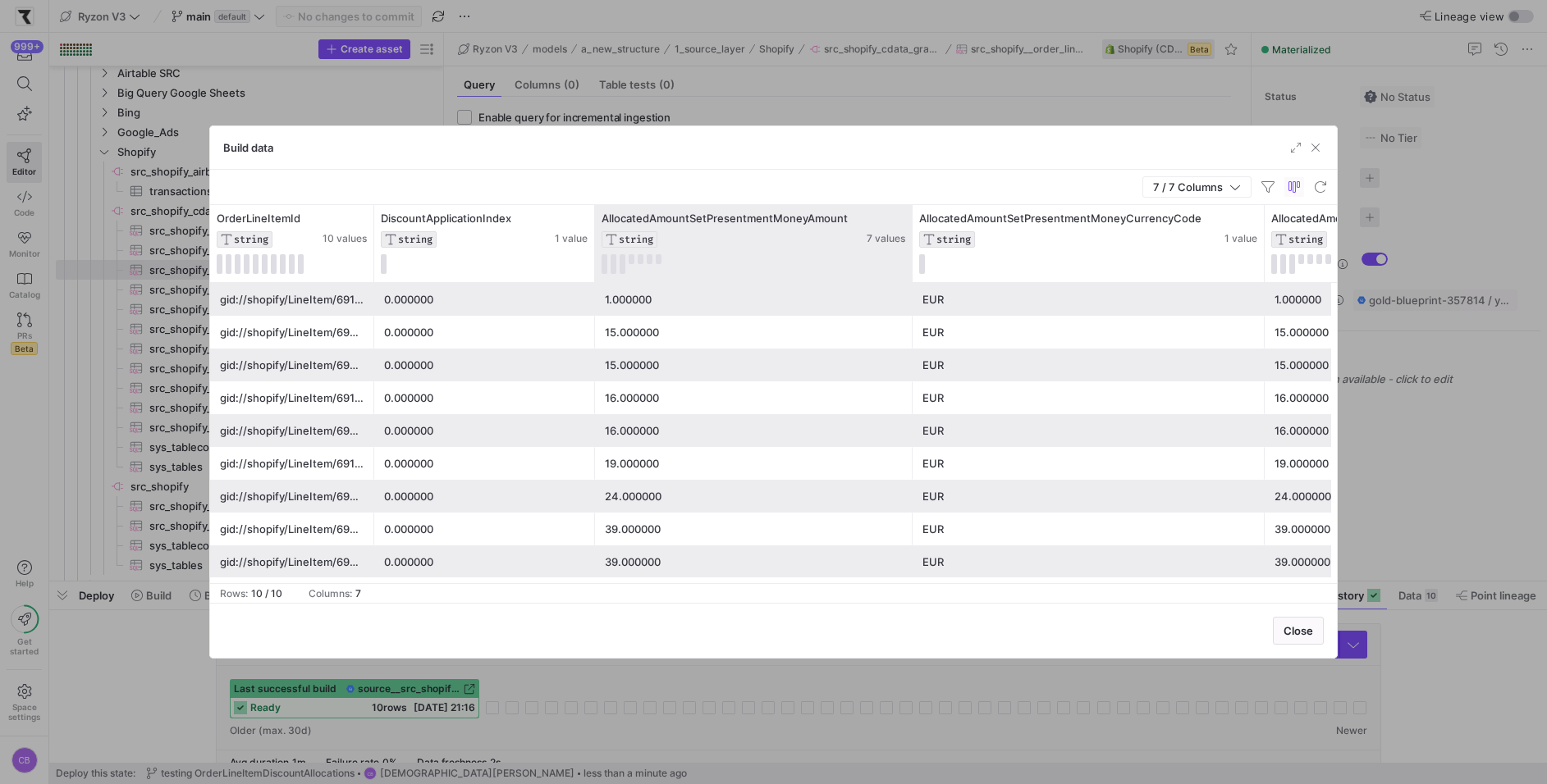
click at [915, 269] on div at bounding box center [912, 243] width 7 height 77
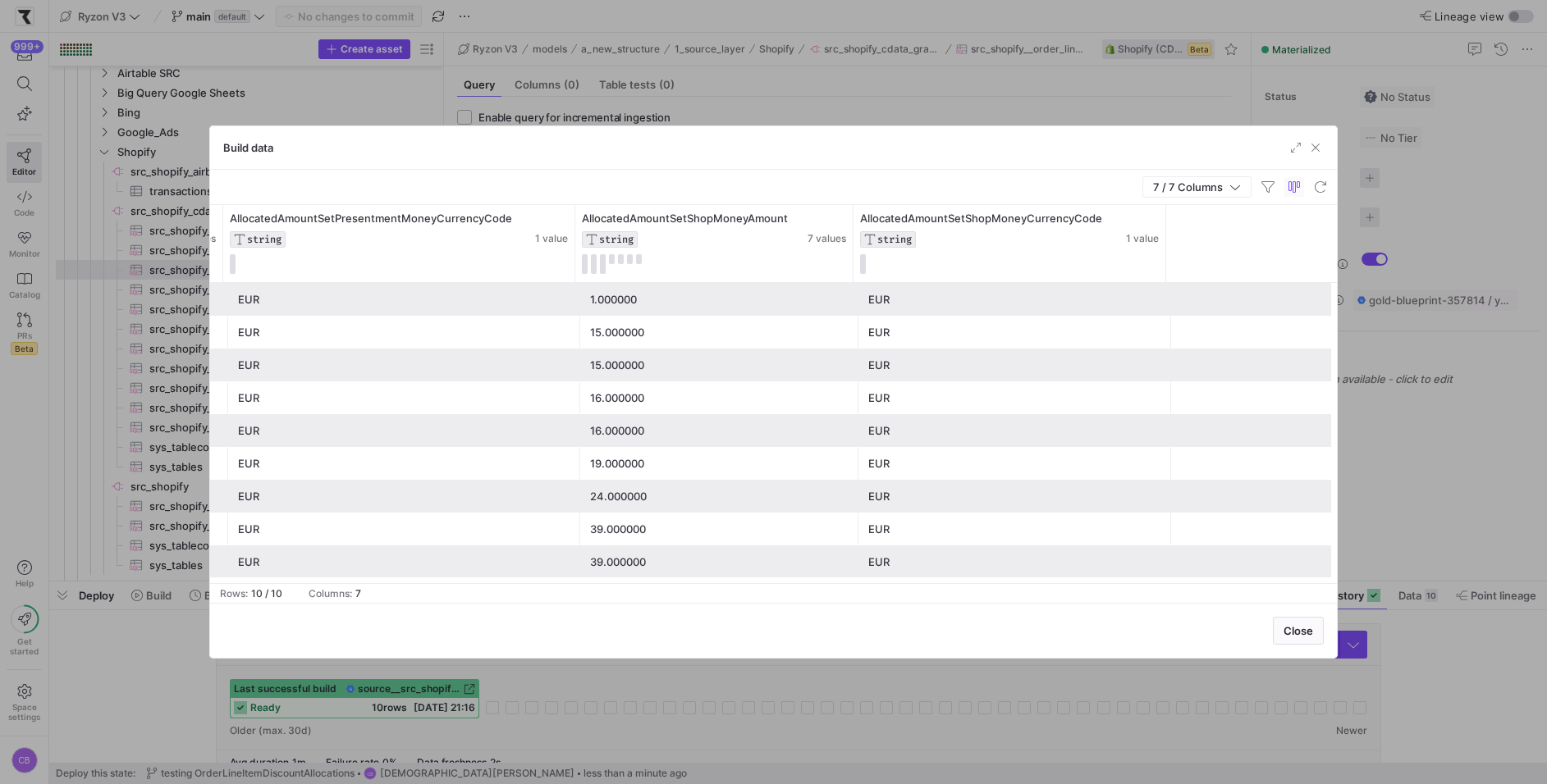
scroll to position [0, 0]
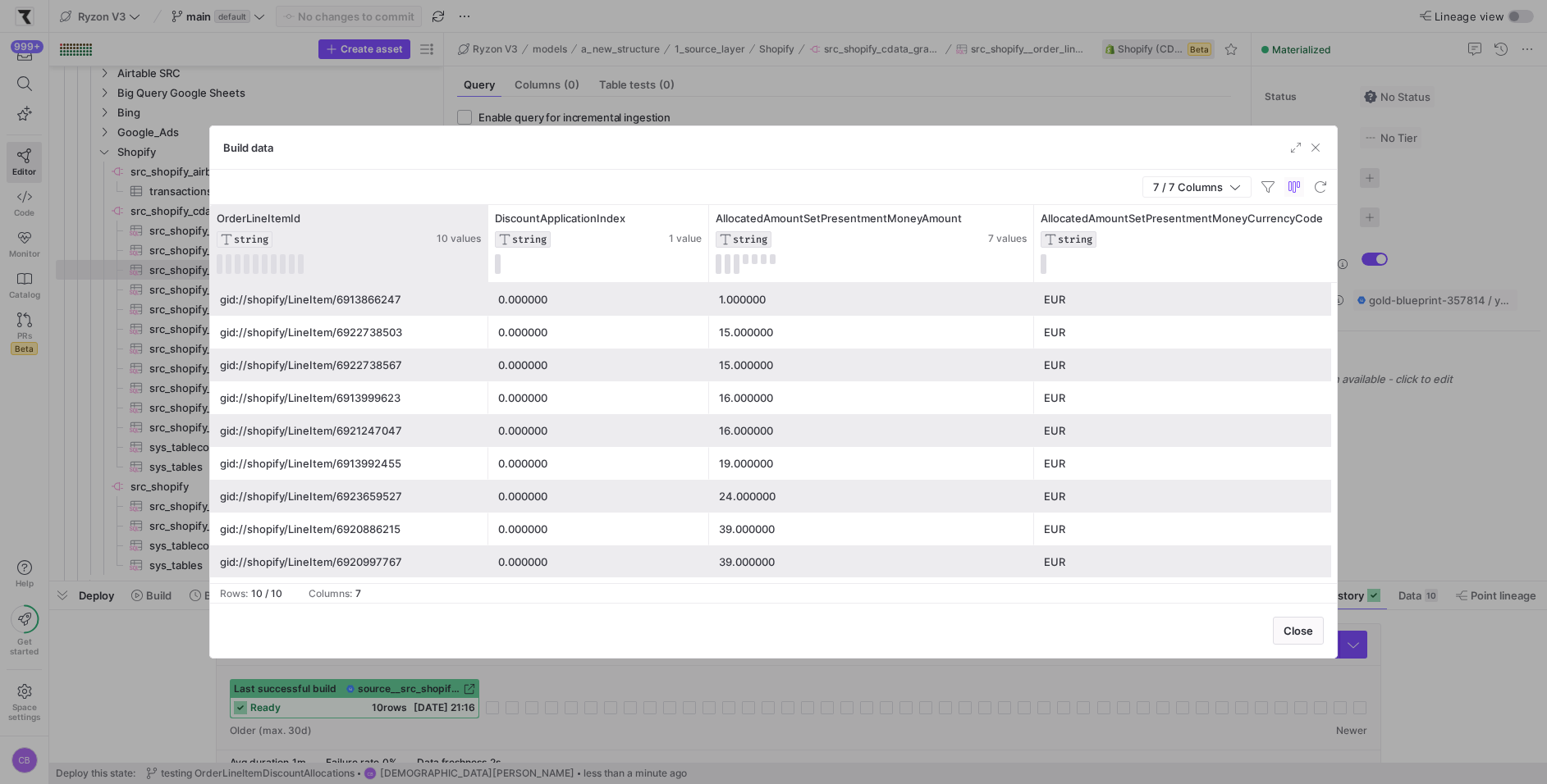
drag, startPoint x: 371, startPoint y: 257, endPoint x: 485, endPoint y: 257, distance: 114.0
click at [485, 257] on div at bounding box center [487, 243] width 7 height 77
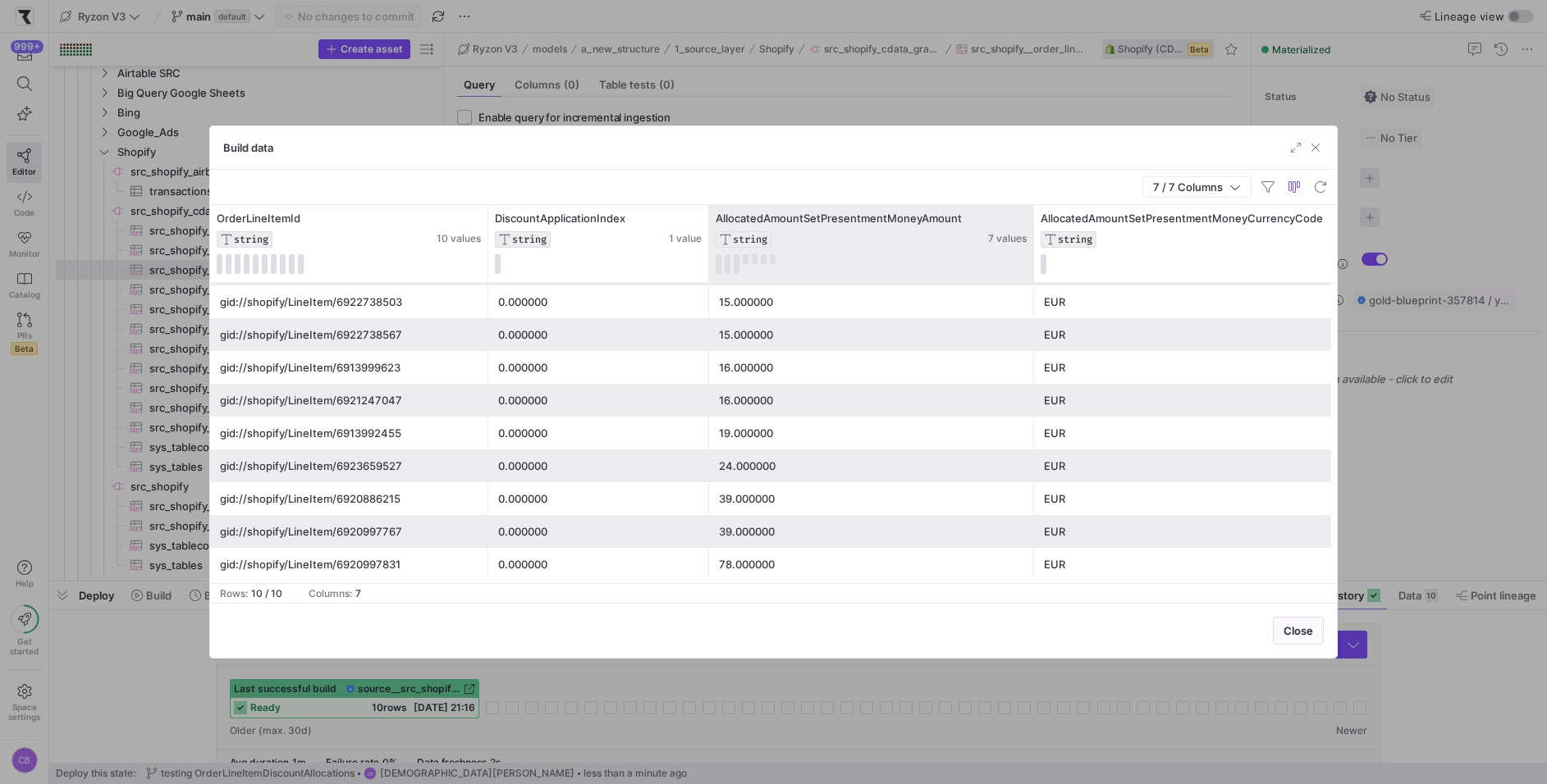
drag, startPoint x: 1031, startPoint y: 257, endPoint x: 1068, endPoint y: 270, distance: 39.2
click at [1037, 266] on div at bounding box center [1033, 243] width 7 height 77
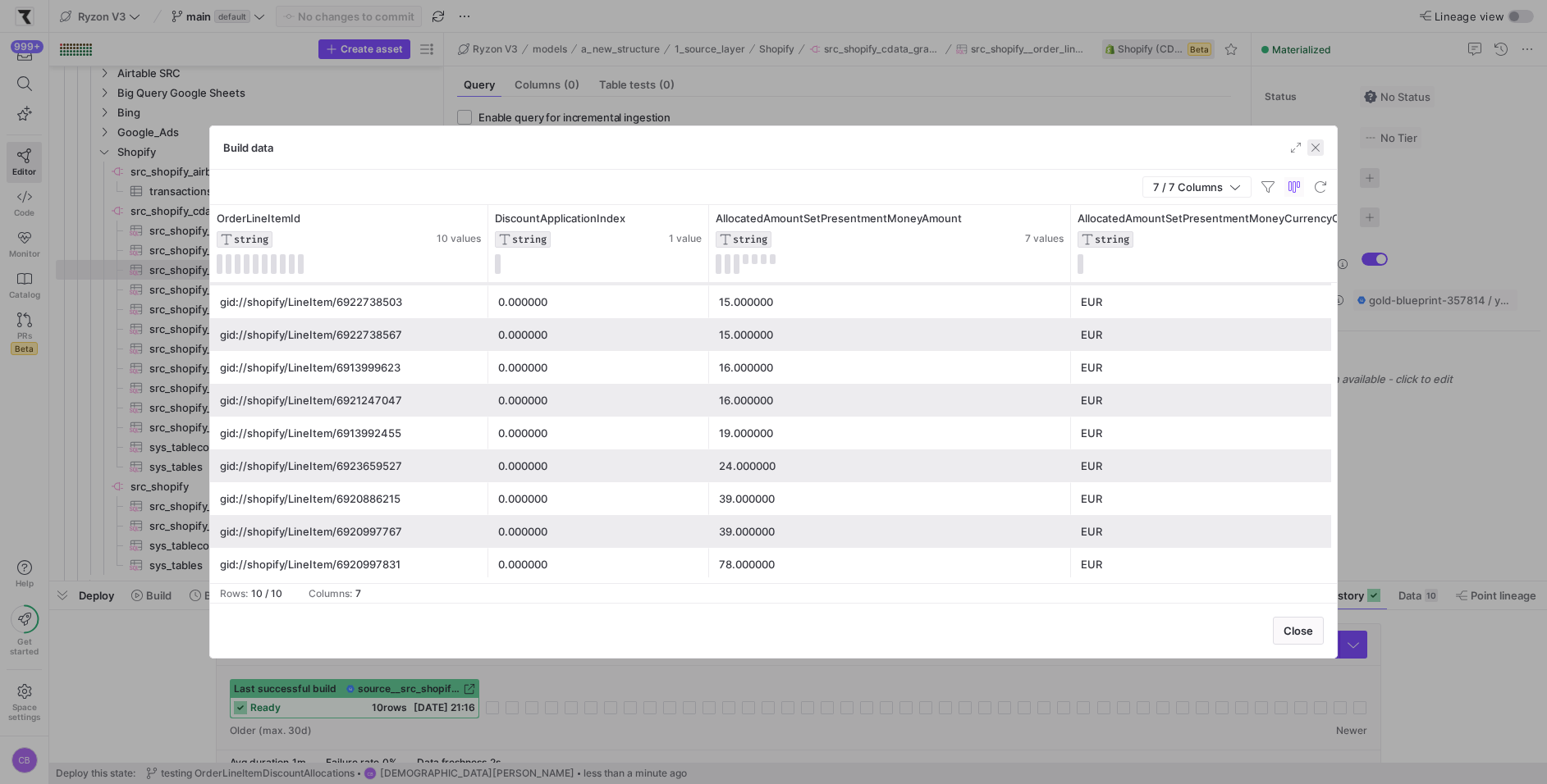
click at [1317, 152] on span "button" at bounding box center [1315, 147] width 16 height 16
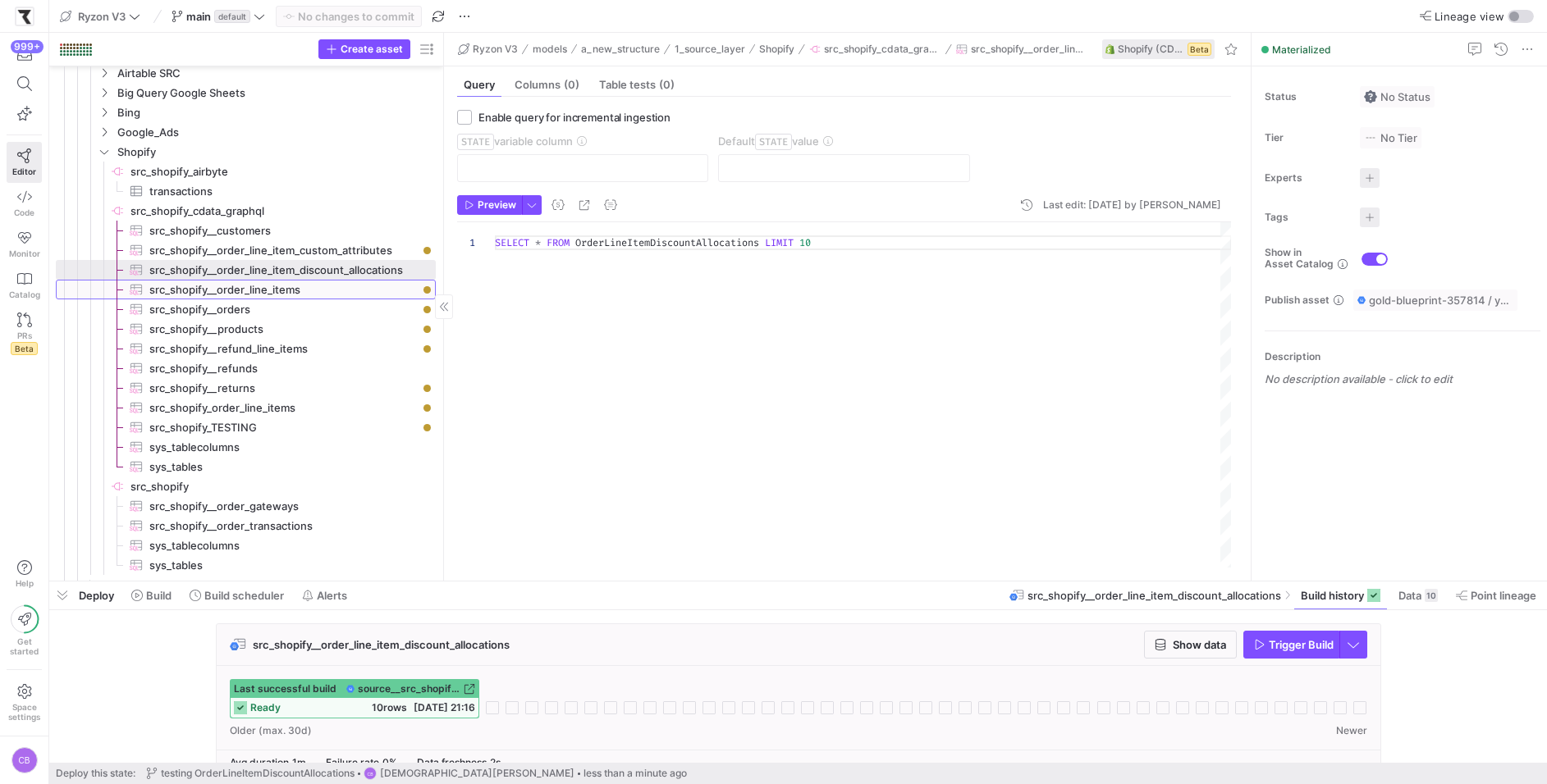
click at [290, 295] on span "src_shopify__order_line_items​​​​​​​​​" at bounding box center [283, 290] width 267 height 19
checkbox input "true"
type input "OrderUpdatedAt"
type input "[DATE]"
type textarea "SELECT * FROM OrderLineItems WHERE OrderUpdatedAt >= '{{ var('STATE') }}'"
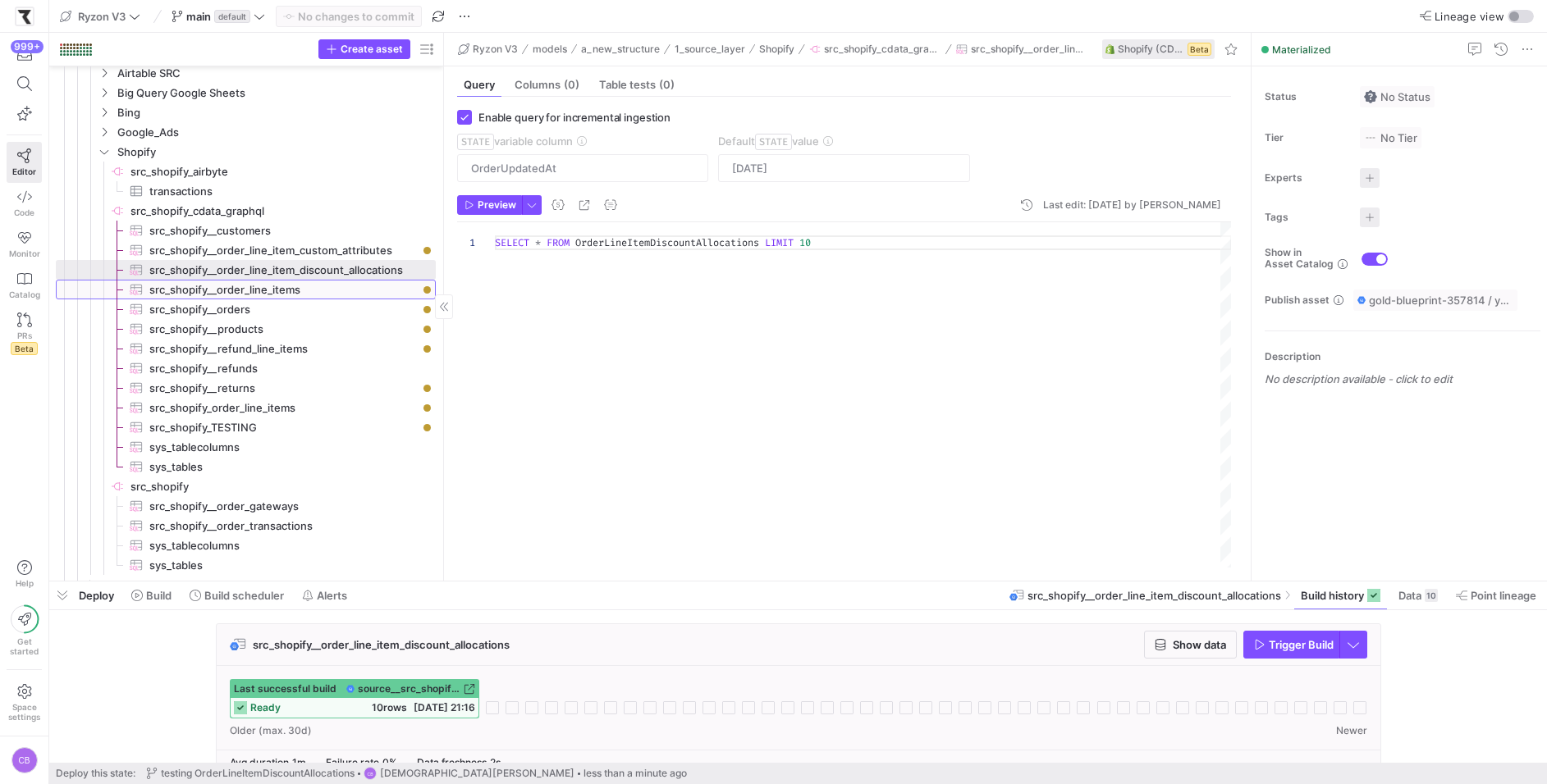
scroll to position [28, 0]
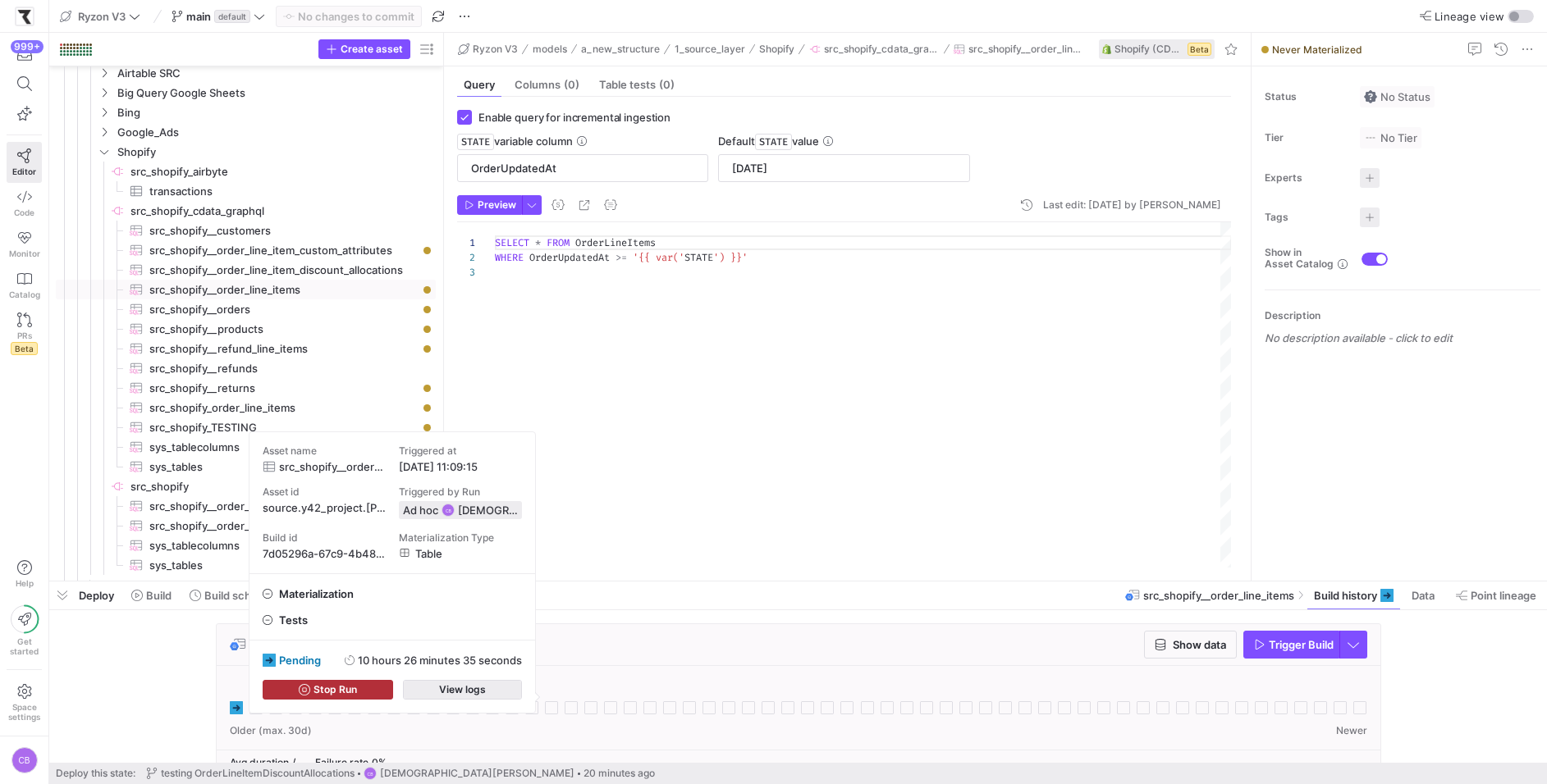
click at [423, 692] on span "button" at bounding box center [463, 689] width 118 height 18
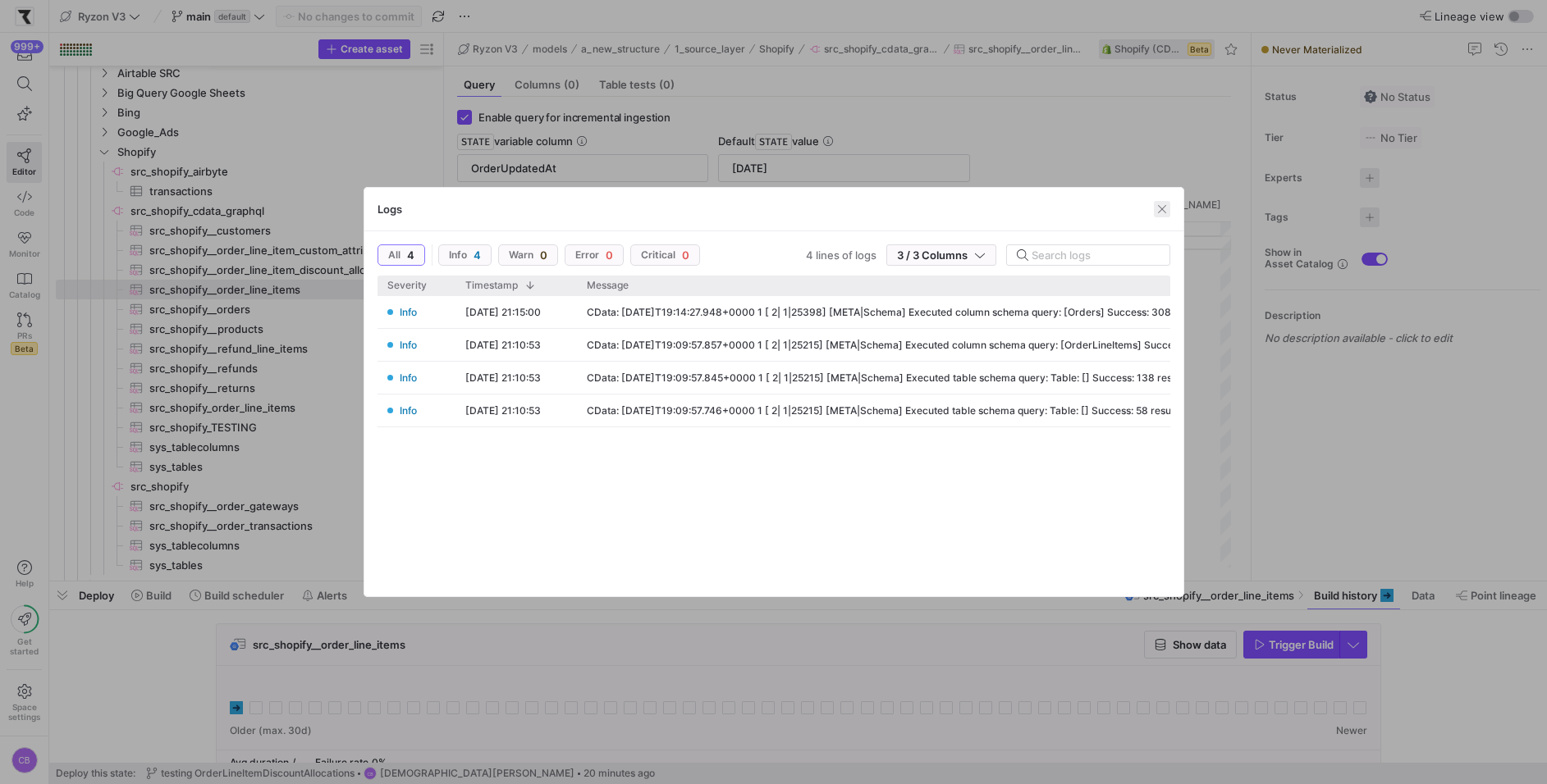
click at [1165, 208] on span "button" at bounding box center [1161, 209] width 16 height 16
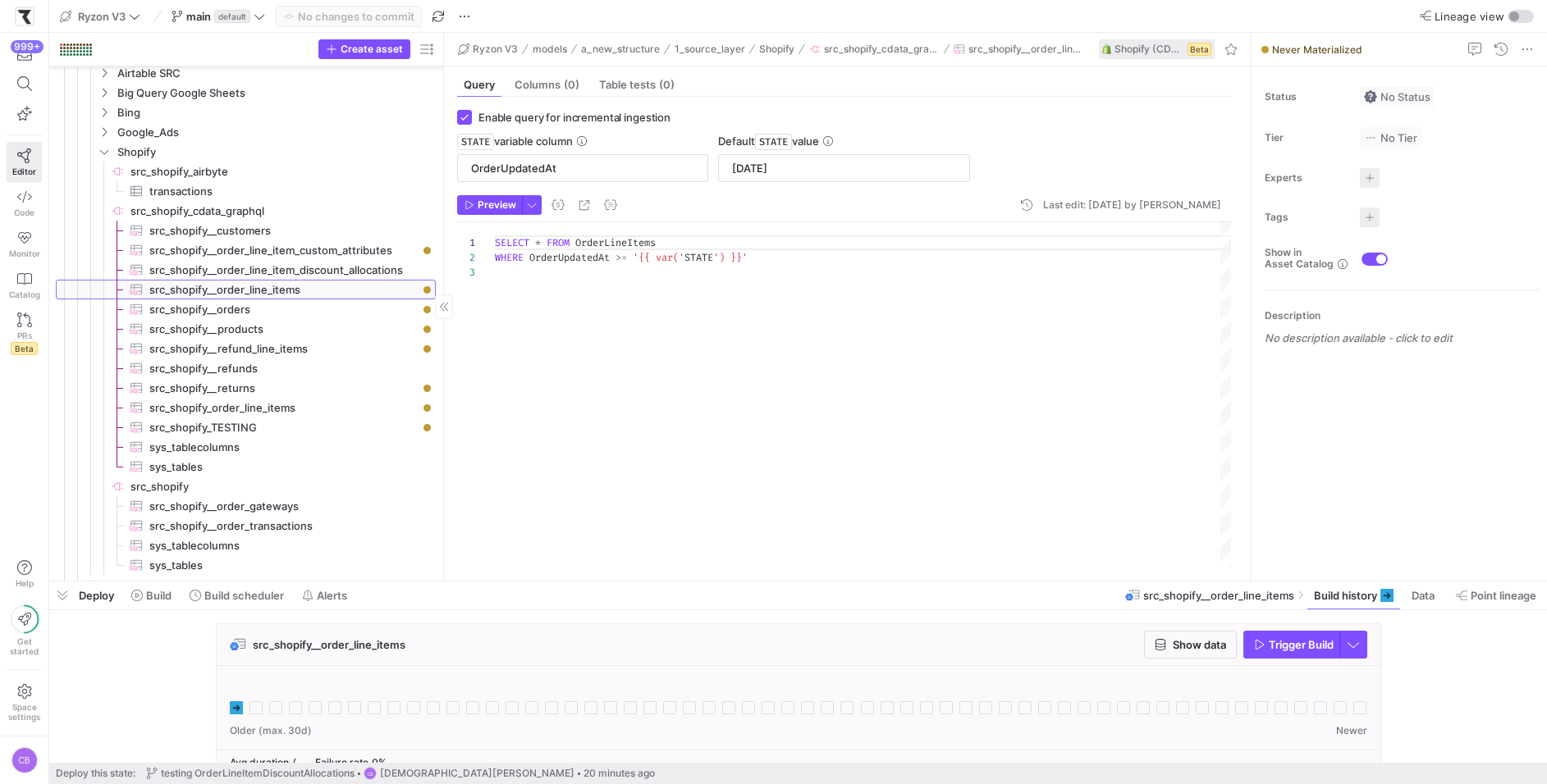
click at [313, 286] on span "src_shopify__order_line_items​​​​​​​​​" at bounding box center [283, 290] width 267 height 19
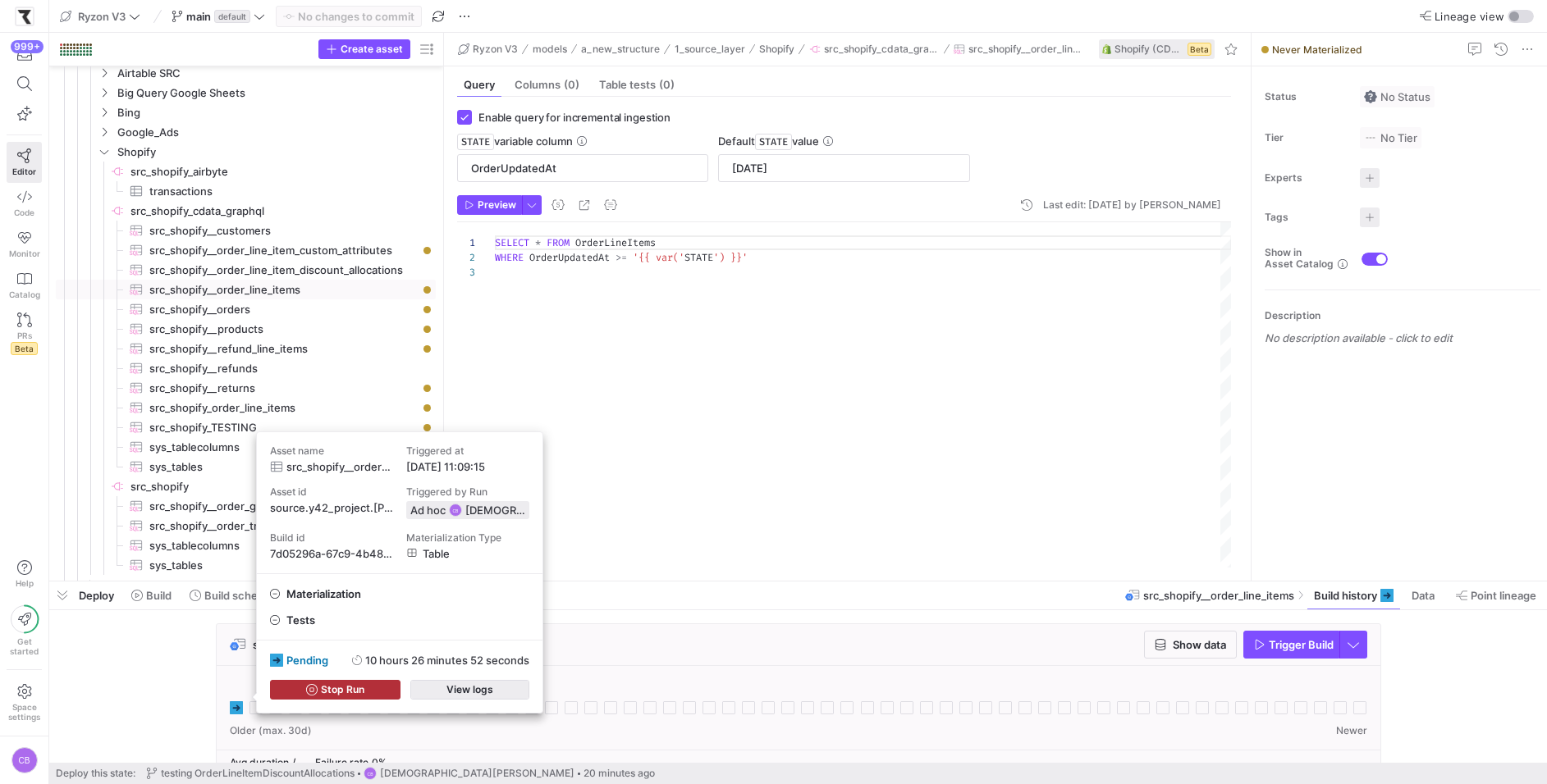
click at [449, 694] on span "View logs" at bounding box center [470, 689] width 46 height 11
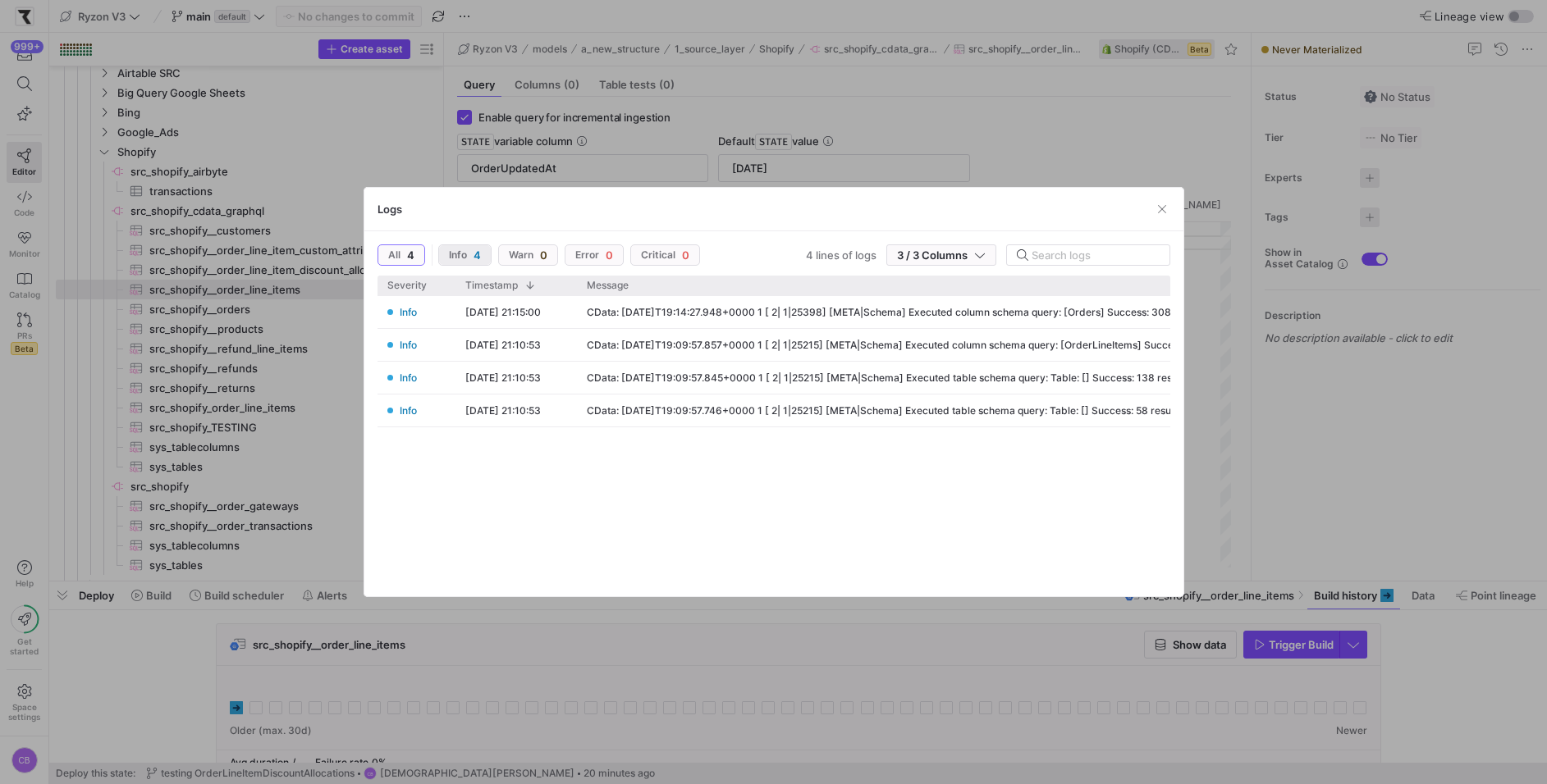
click at [439, 250] on span "button" at bounding box center [465, 255] width 52 height 20
click at [414, 257] on span "button" at bounding box center [401, 255] width 46 height 20
click at [1167, 208] on span "button" at bounding box center [1161, 209] width 16 height 16
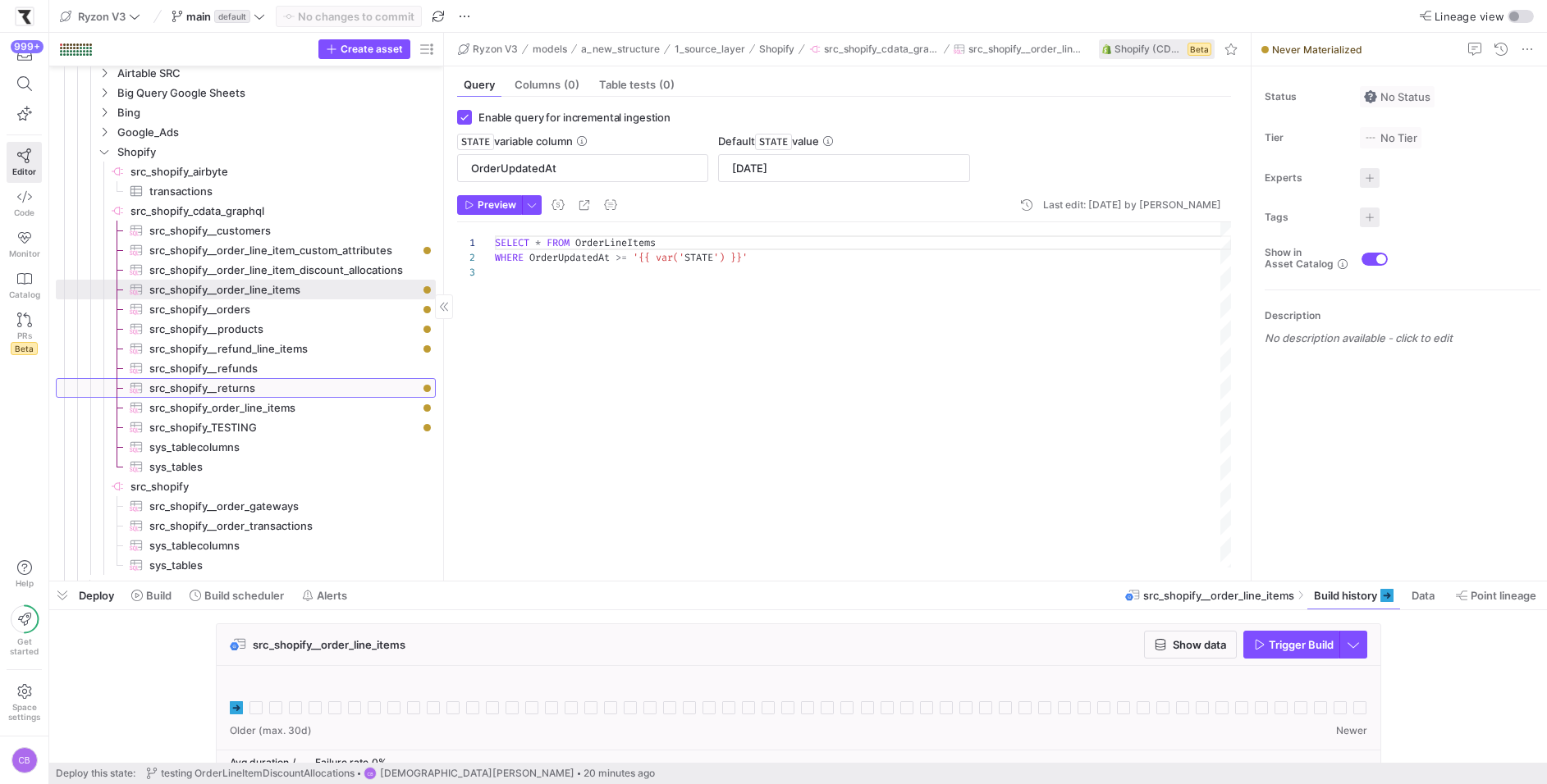
click at [328, 389] on span "src_shopify__returns​​​​​​​​​" at bounding box center [283, 389] width 267 height 19
checkbox input "false"
type textarea "SELECT * FROM Returns LIMIT 10000"
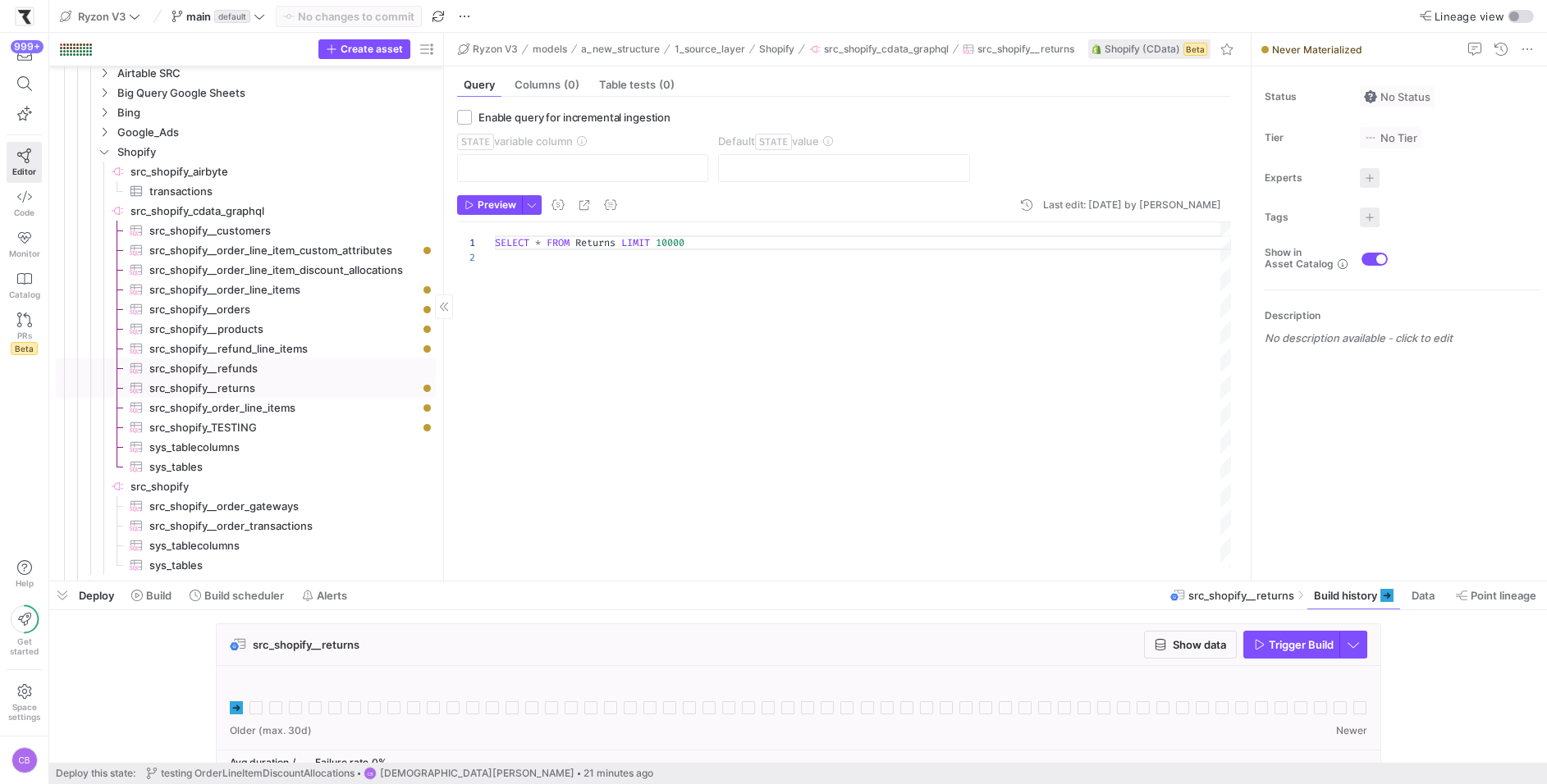
click at [315, 372] on span "src_shopify__refunds​​​​​​​​​" at bounding box center [283, 369] width 267 height 19
checkbox input "true"
type input "UpdatedAt"
type input "[DATE]"
type textarea "SELECT * FROM Refunds WHERE UpdatedAt >= '{{ var('STATE') }}'"
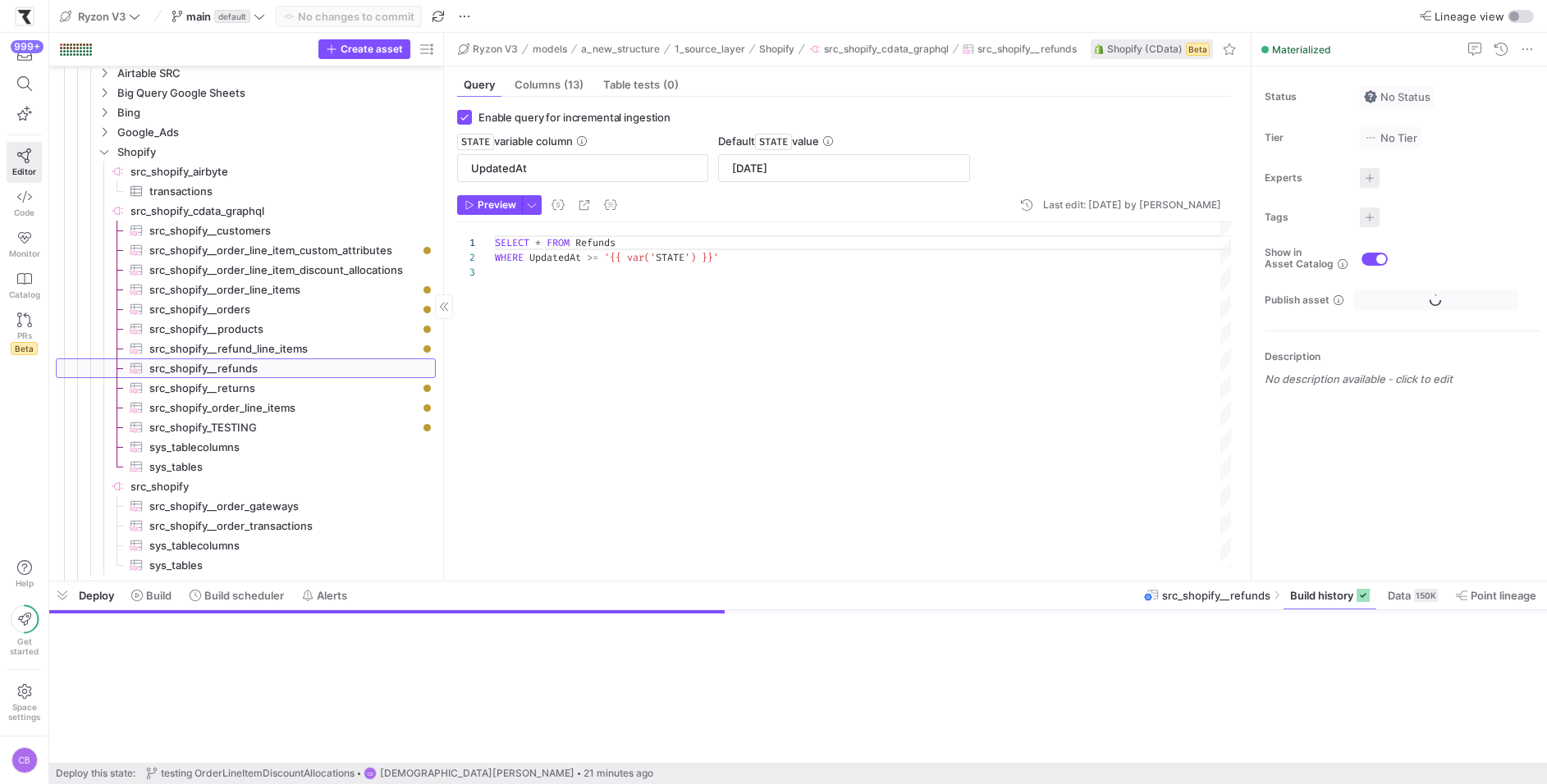
scroll to position [28, 0]
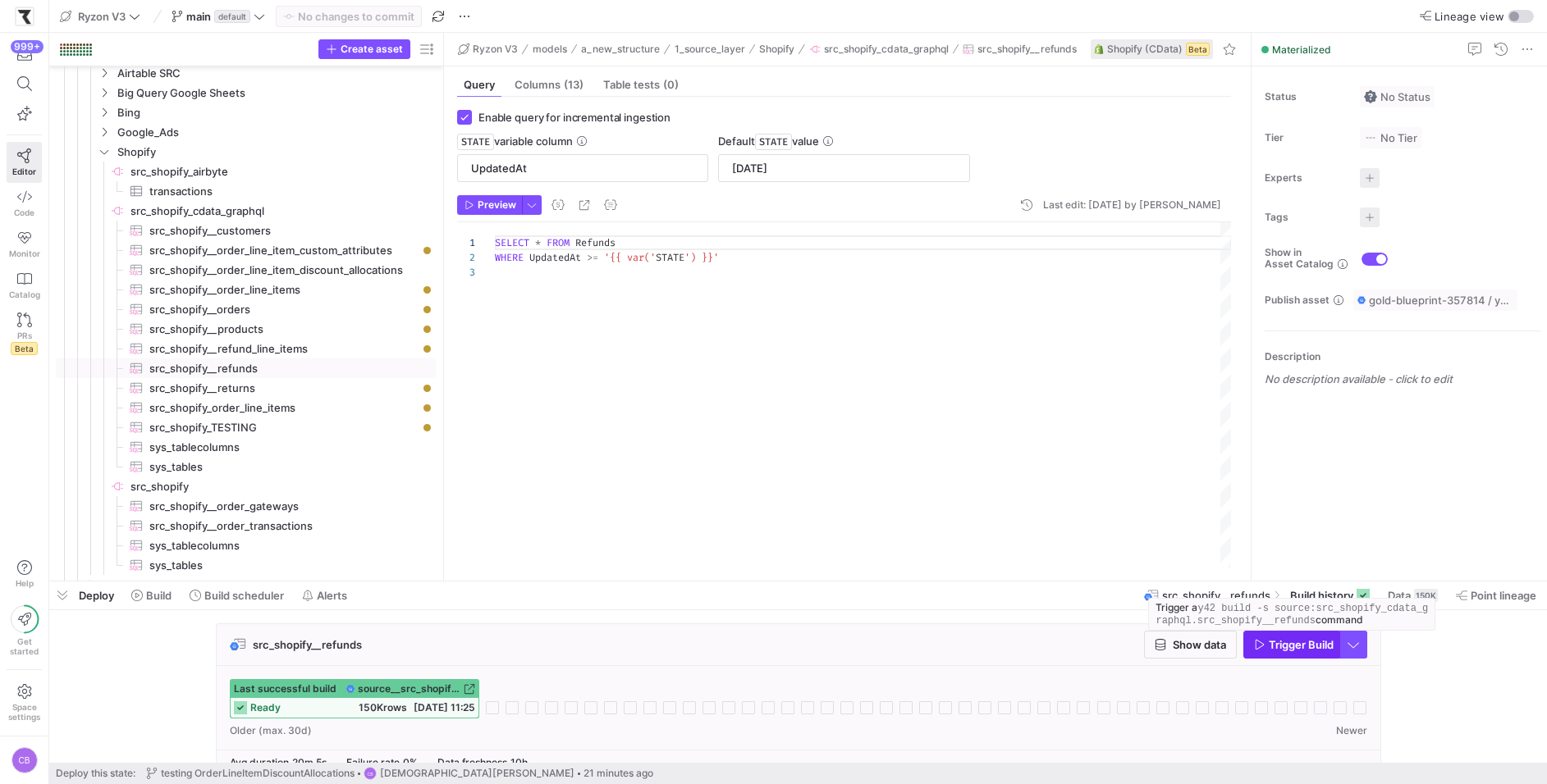
click at [1280, 652] on span "button" at bounding box center [1290, 645] width 94 height 27
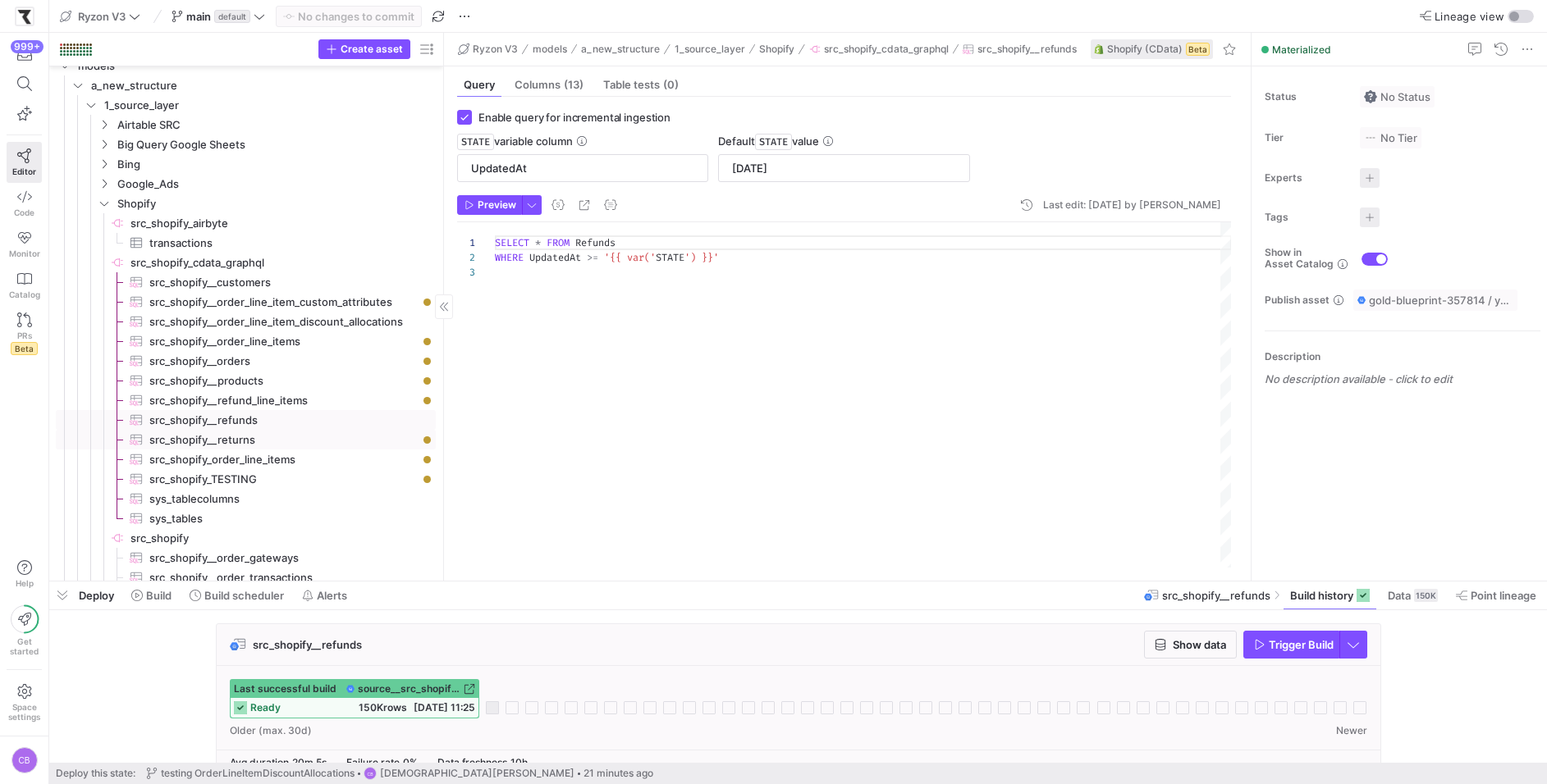
scroll to position [25, 0]
click at [286, 410] on span "src_shopify__refund_line_items​​​​​​​​​" at bounding box center [283, 407] width 267 height 19
checkbox input "false"
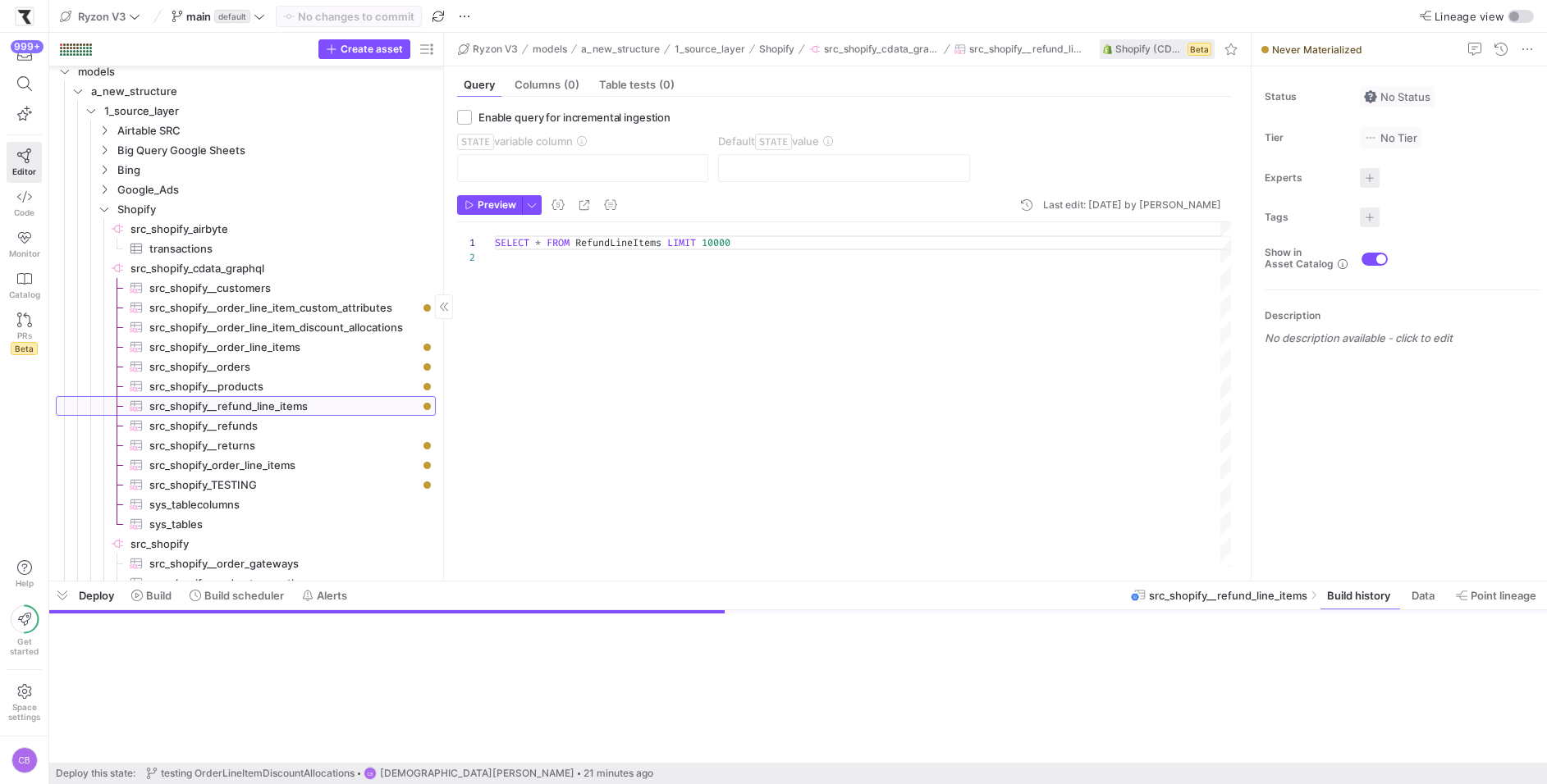
scroll to position [15, 0]
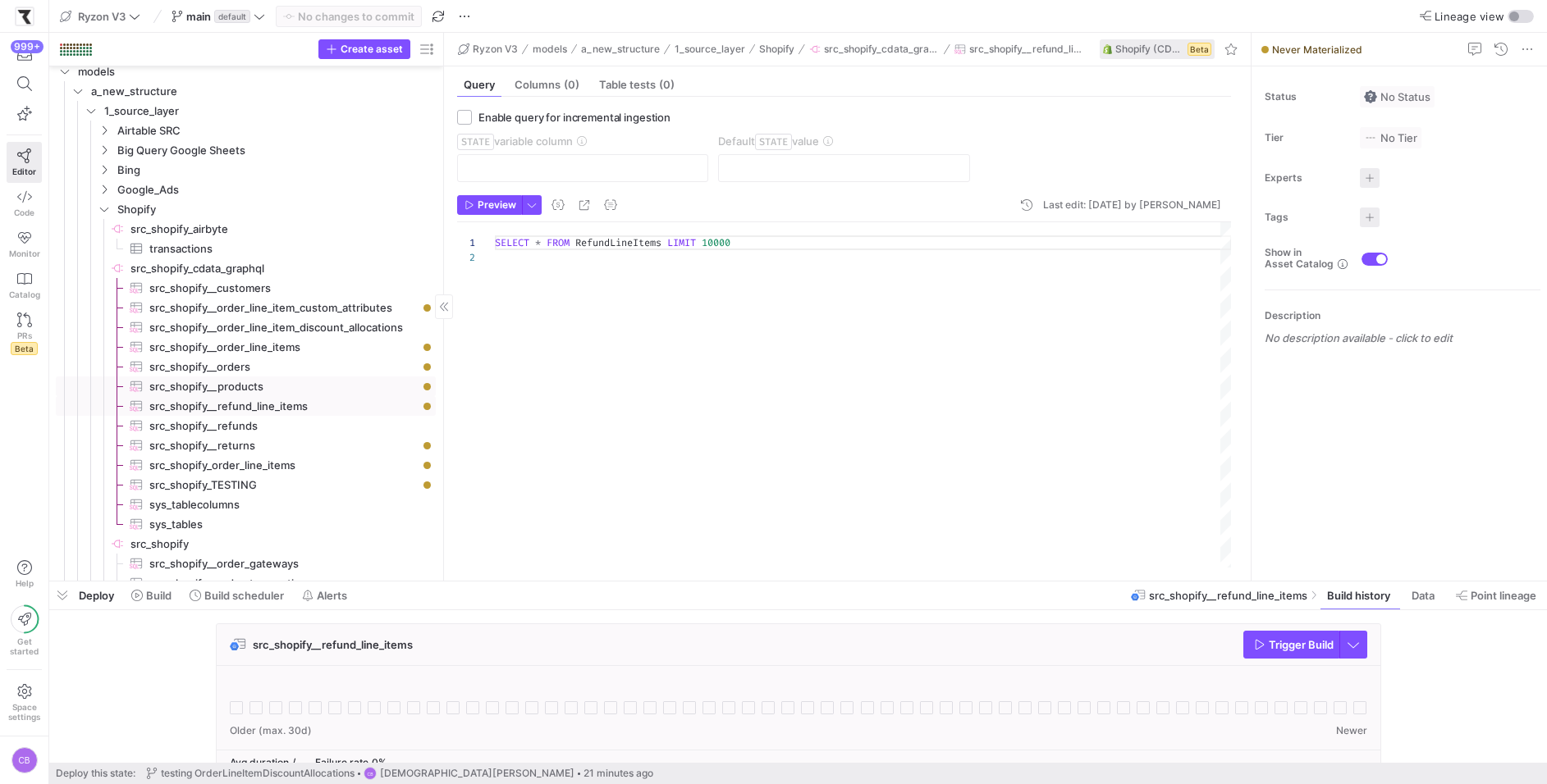
click at [294, 391] on span "src_shopify__products​​​​​​​​​" at bounding box center [283, 387] width 267 height 19
type textarea "SELECT * FROM Products"
click at [286, 358] on span "src_shopify__orders​​​​​​​​​" at bounding box center [283, 367] width 267 height 19
checkbox input "true"
type input "UpdatedAt"
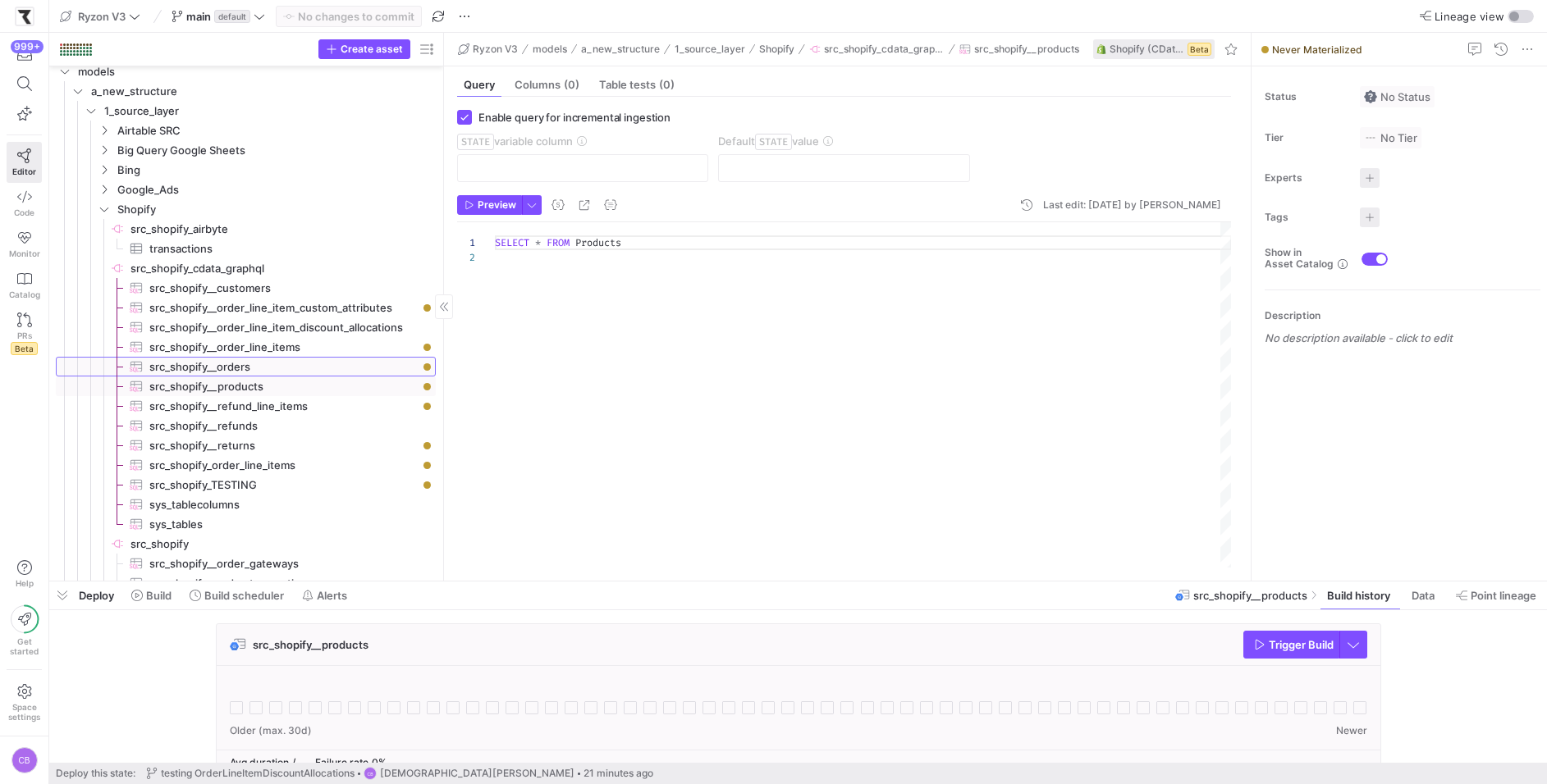
type input "[DATE]"
type textarea "SELECT * FROM Orders WHERE UpdatedAt >= '{{ var('STATE') }}'"
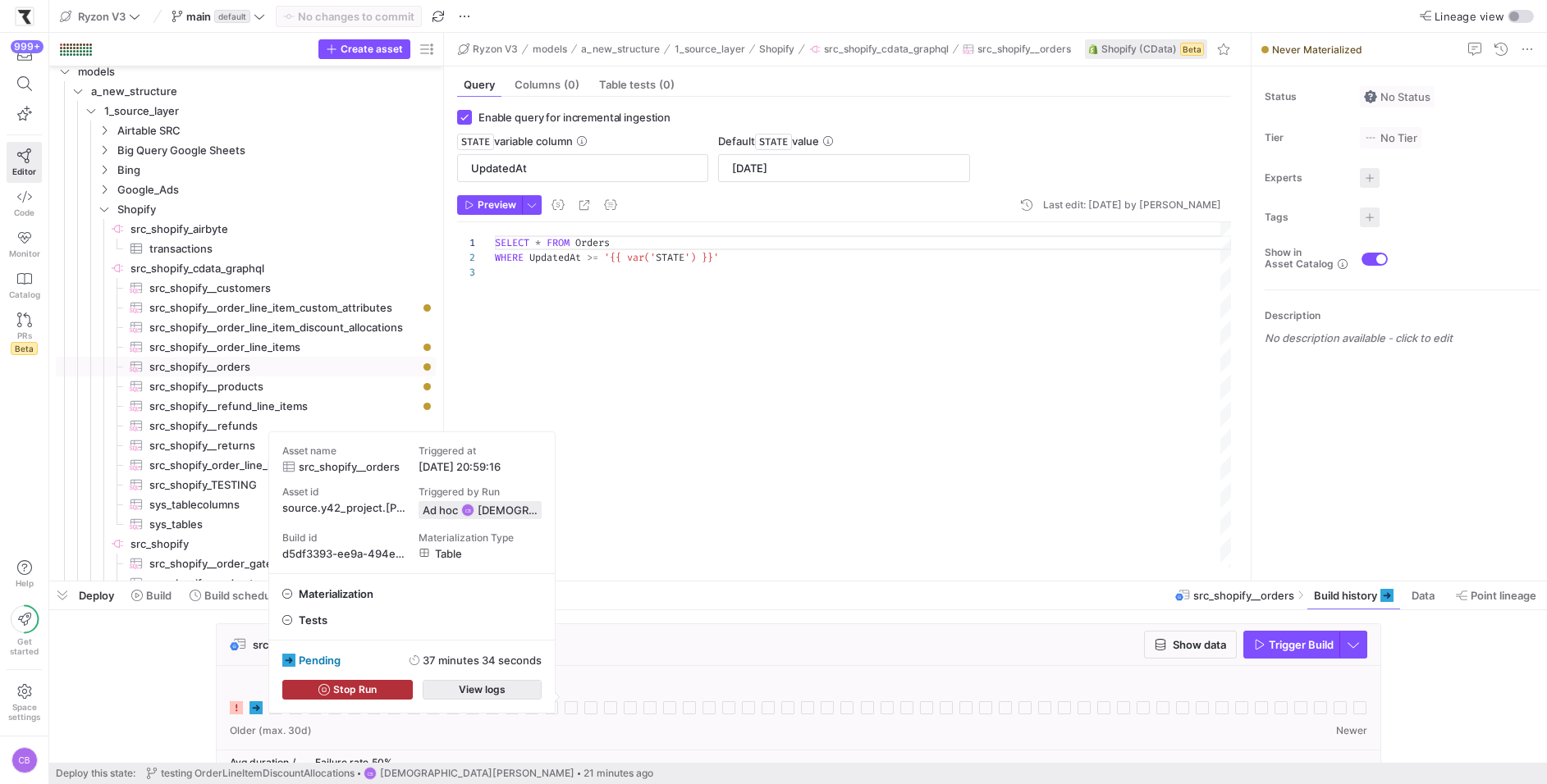
click at [445, 694] on span "button" at bounding box center [482, 689] width 118 height 18
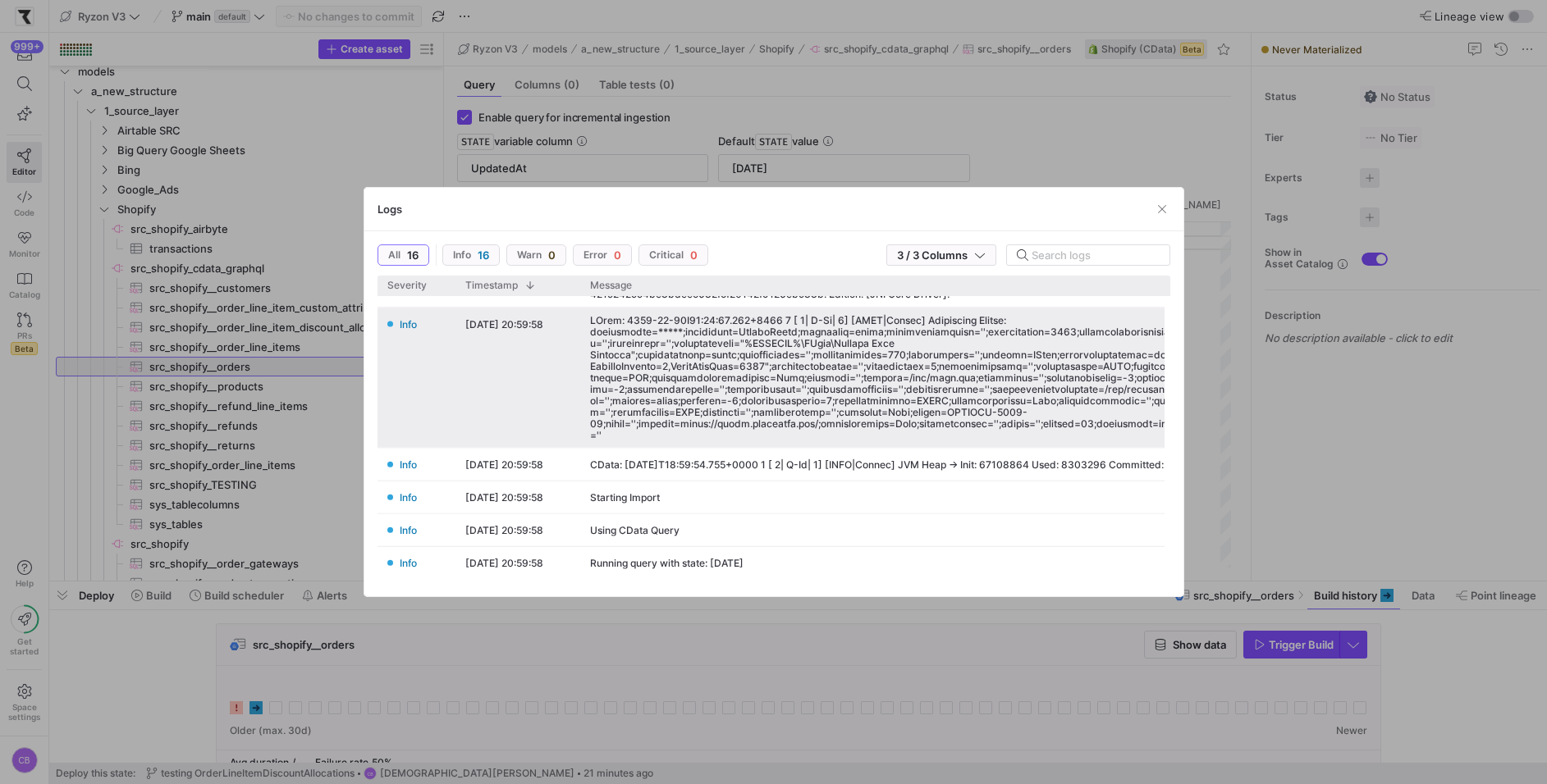
scroll to position [0, 0]
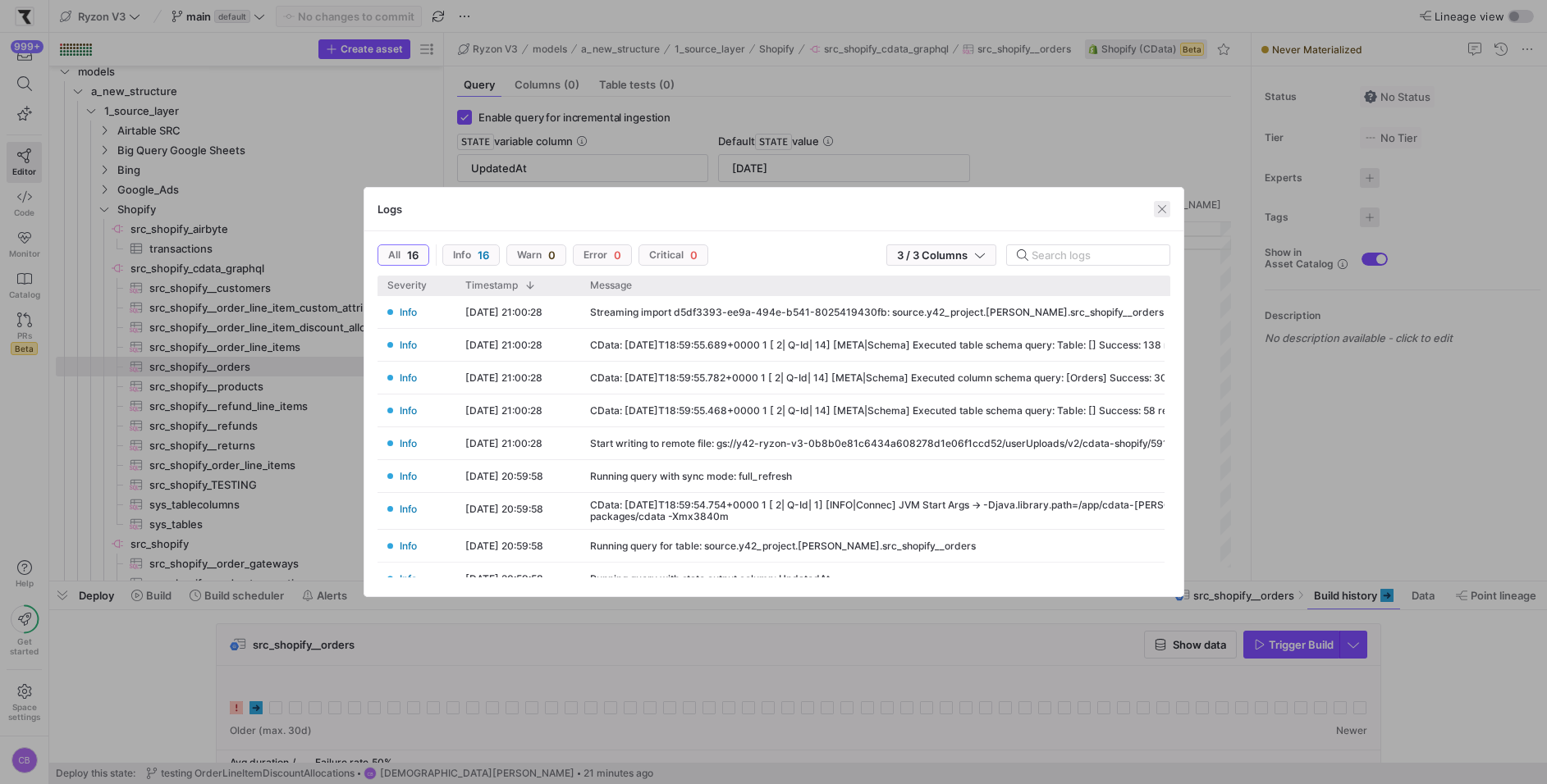
click at [1165, 212] on span "button" at bounding box center [1161, 209] width 16 height 16
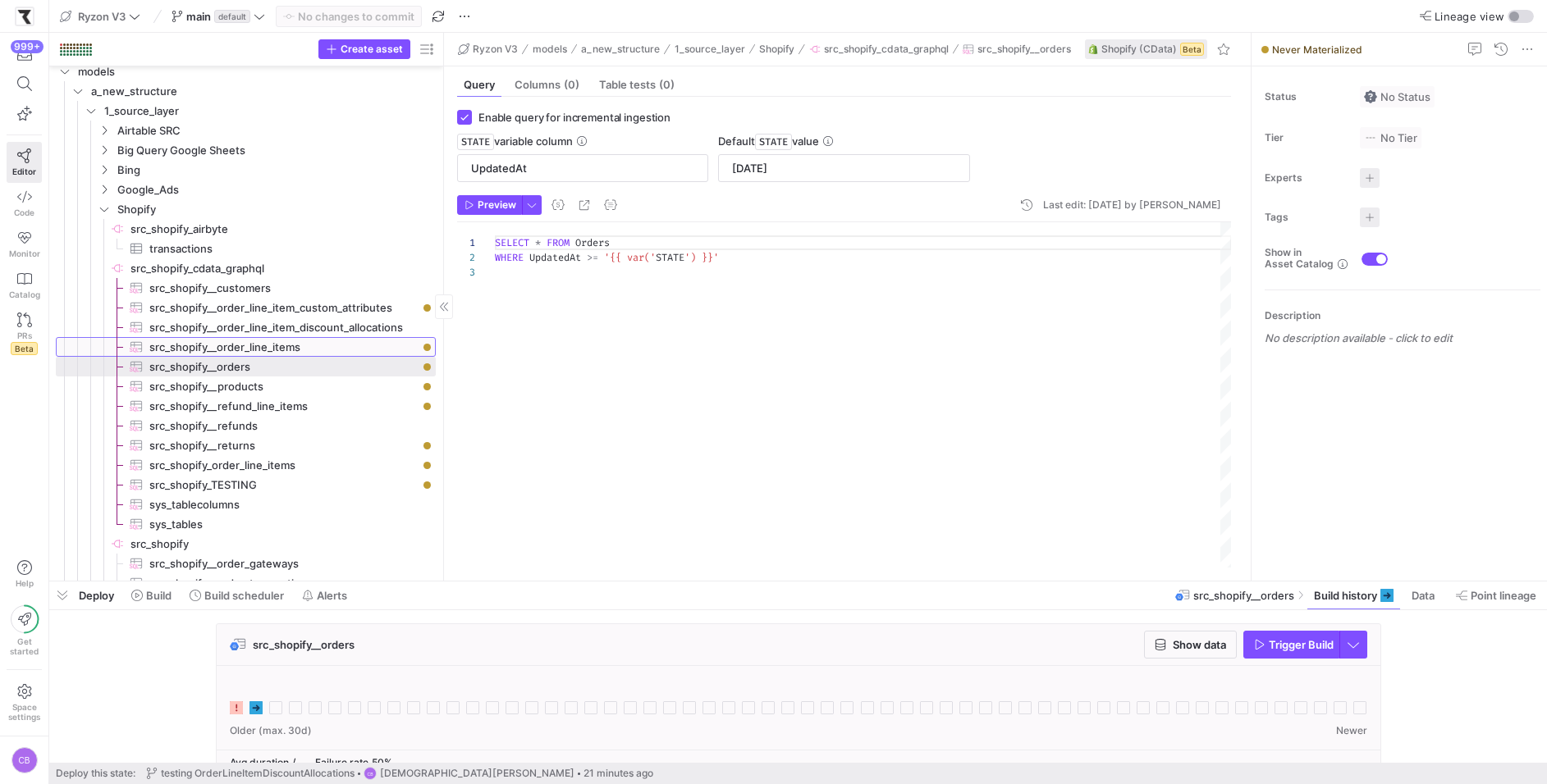
click at [274, 343] on span "src_shopify__order_line_items​​​​​​​​​" at bounding box center [283, 347] width 267 height 19
type input "OrderUpdatedAt"
type textarea "SELECT * FROM OrderLineItems WHERE OrderUpdatedAt >= '{{ var('STATE') }}'"
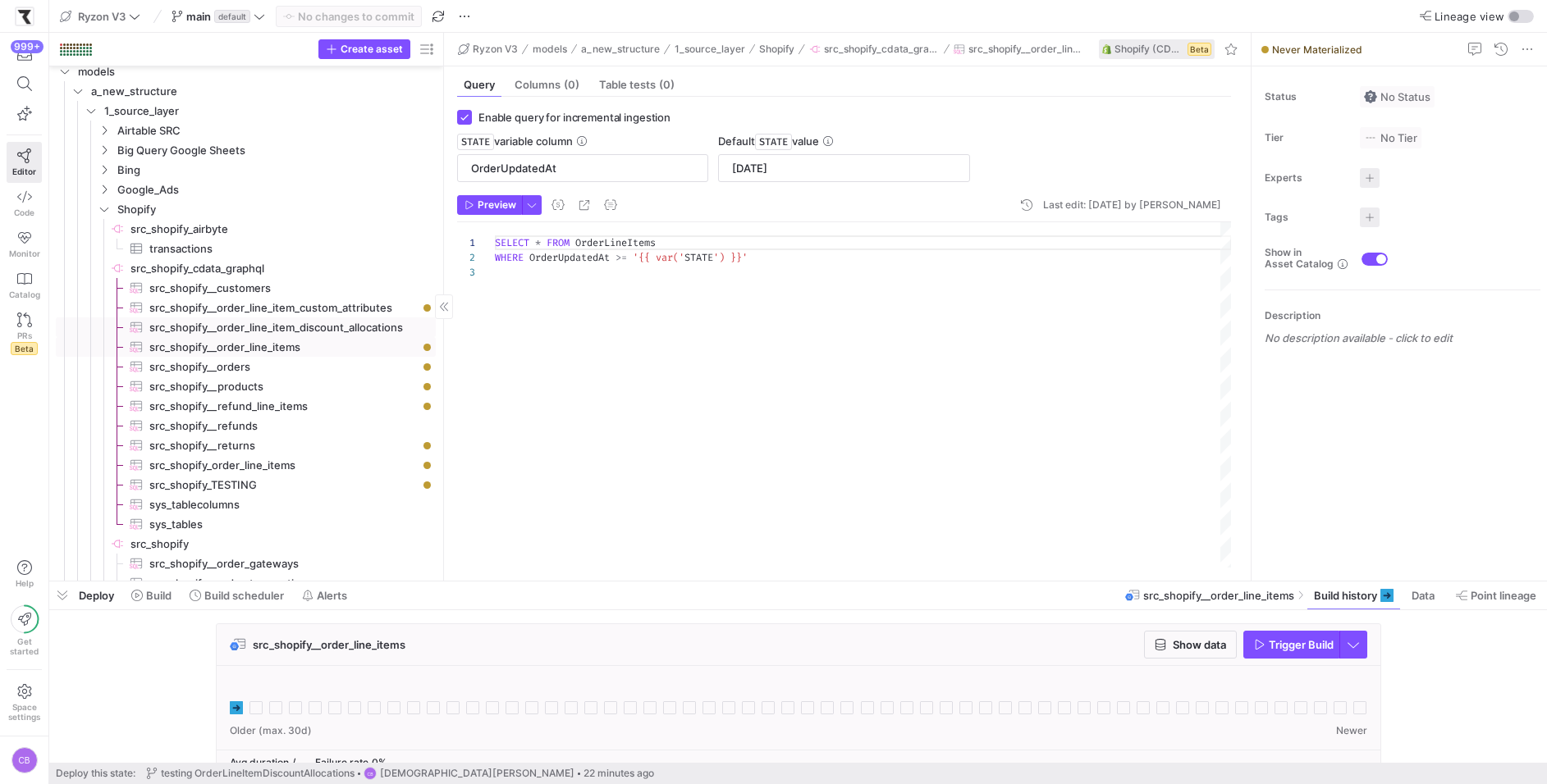
click at [300, 327] on span "src_shopify__order_line_item_discount_allocations​​​​​​​​​" at bounding box center [283, 328] width 267 height 19
checkbox input "false"
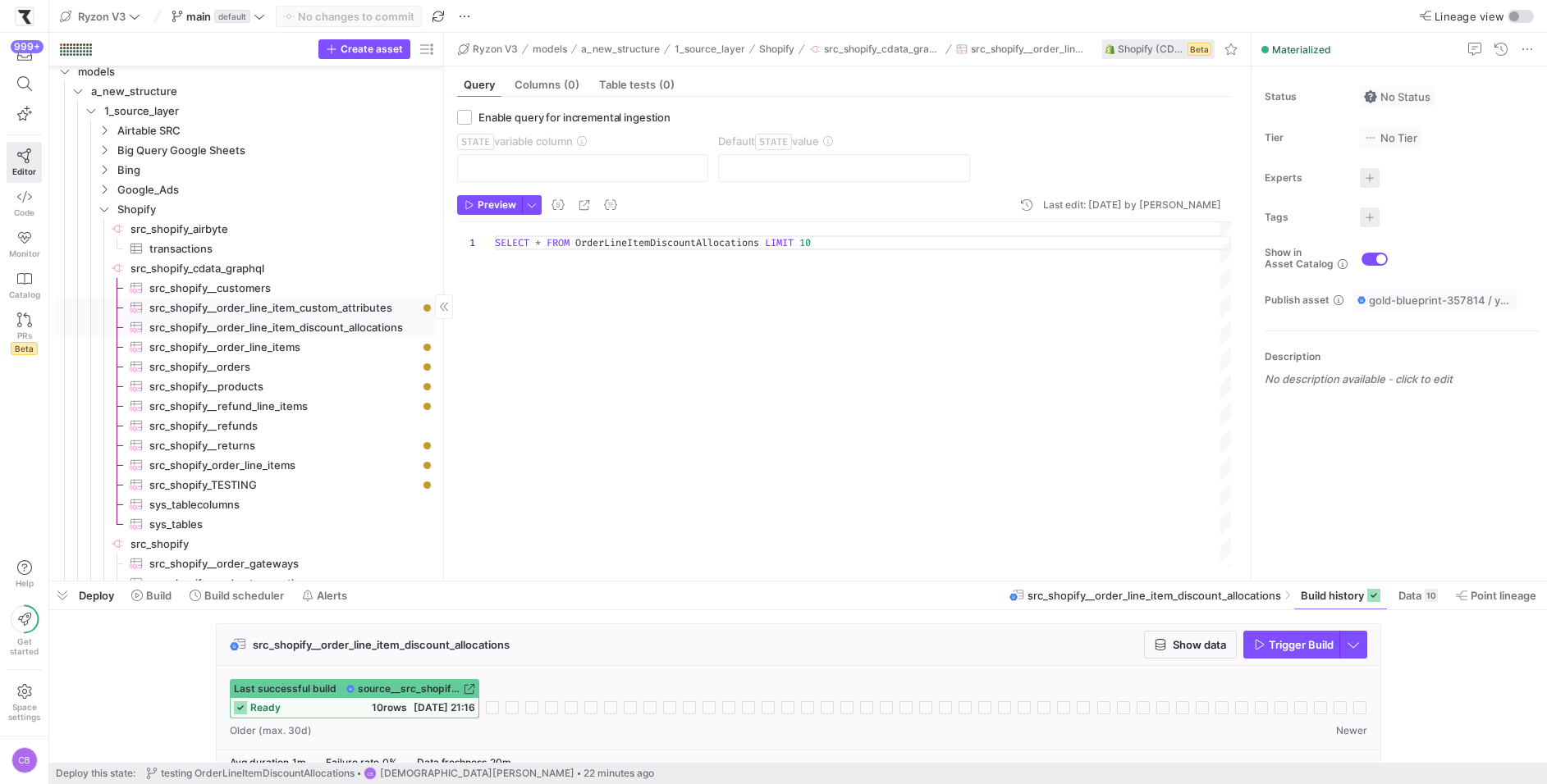
click at [310, 308] on span "src_shopify__order_line_item_custom_attributes​​​​​​​​​" at bounding box center [283, 308] width 267 height 19
type textarea "SELECT * FROM OrderLineItemCustomAttributes LIMIT 10000"
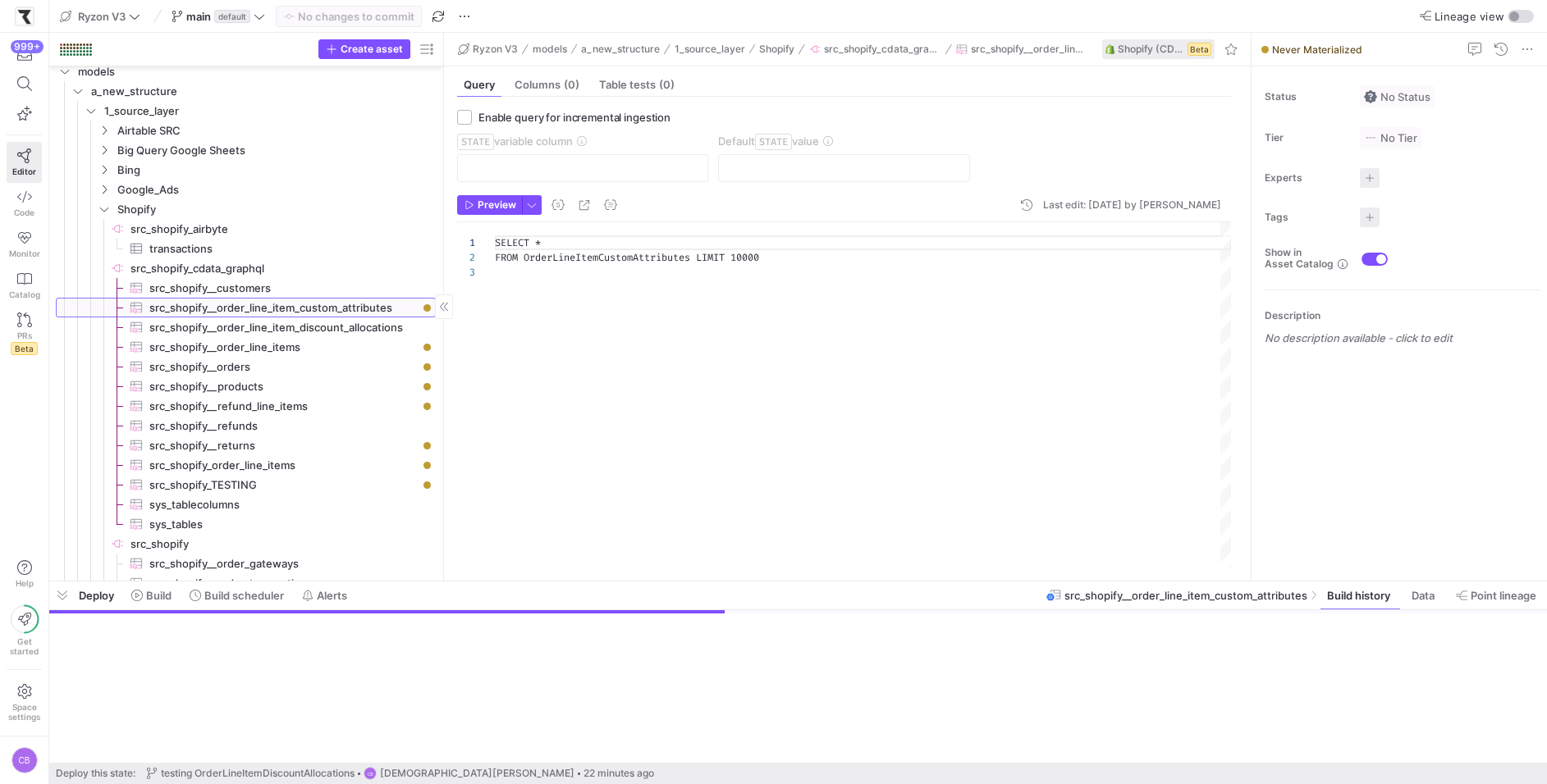
scroll to position [28, 0]
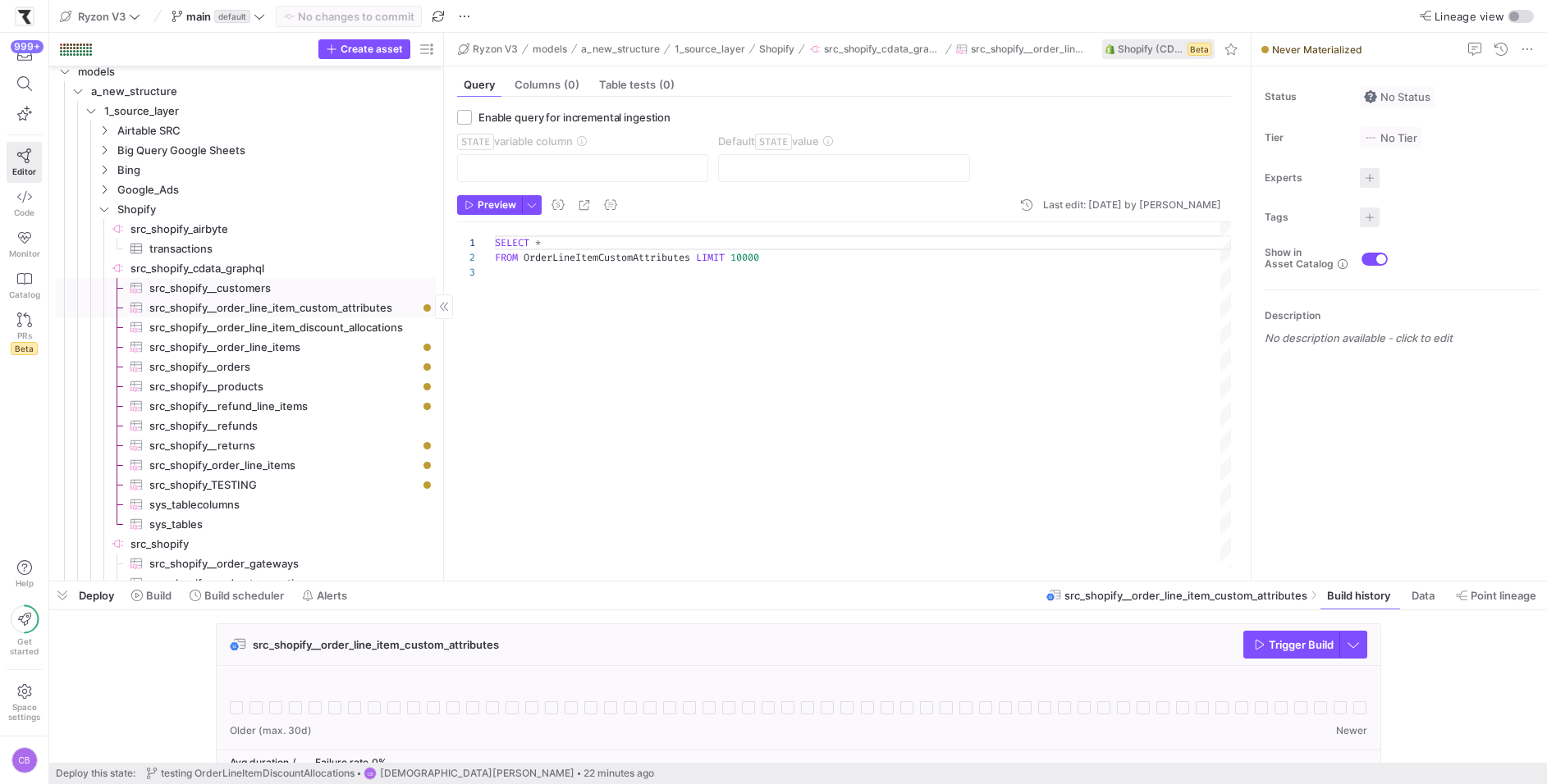
click at [297, 285] on span "src_shopify__customers​​​​​​​​​" at bounding box center [283, 288] width 267 height 19
checkbox input "true"
type input "UpdatedAt"
type input "[DATE]"
type textarea "SELECT * FROM Customers WHERE UpdatedAt >= '{{ var('STATE') }}'"
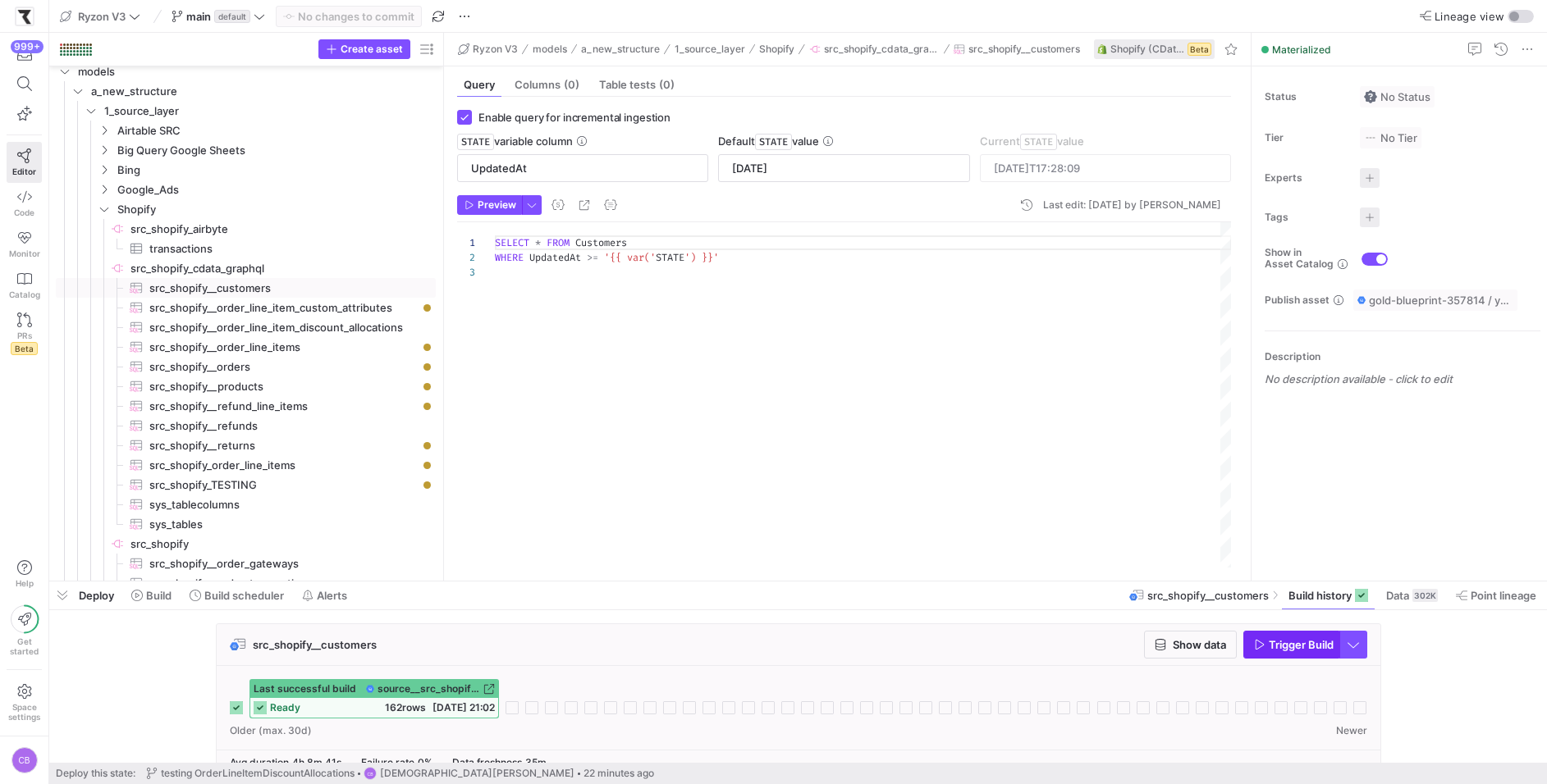
click at [1248, 643] on span "button" at bounding box center [1290, 645] width 94 height 27
